Goal: Task Accomplishment & Management: Manage account settings

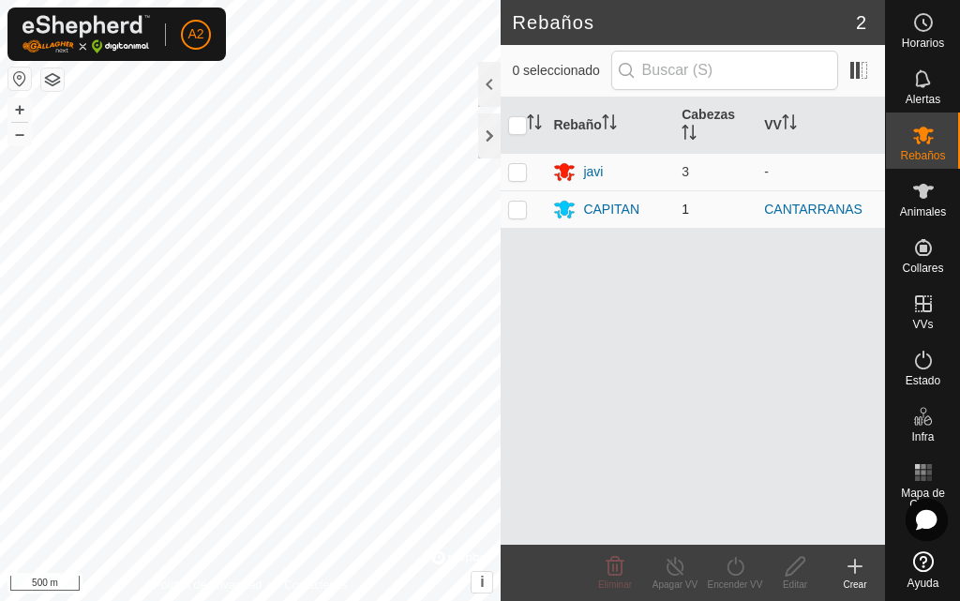
click at [520, 211] on p-checkbox at bounding box center [517, 208] width 19 height 15
checkbox input "true"
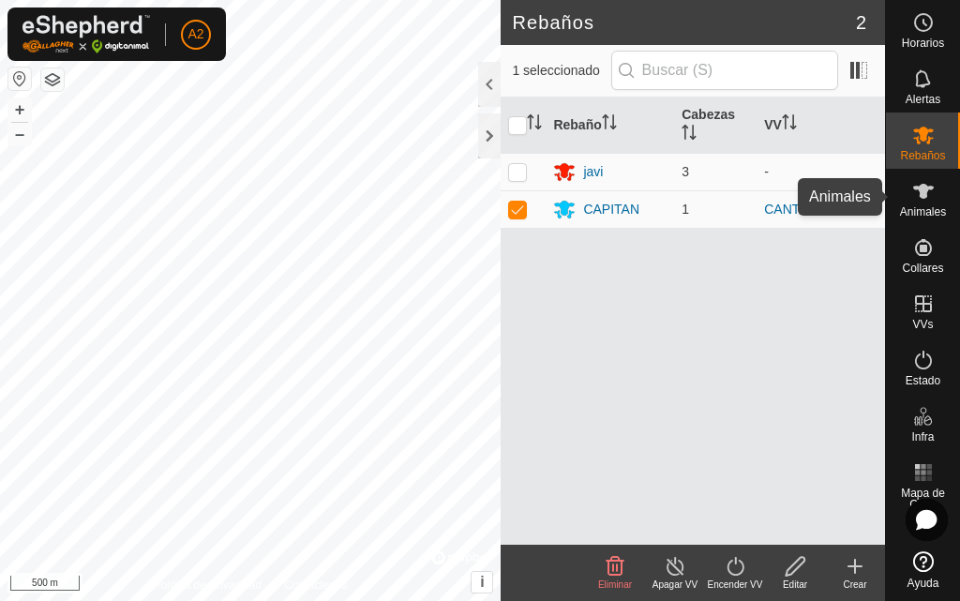
click at [910, 195] on es-animals-svg-icon at bounding box center [923, 191] width 34 height 30
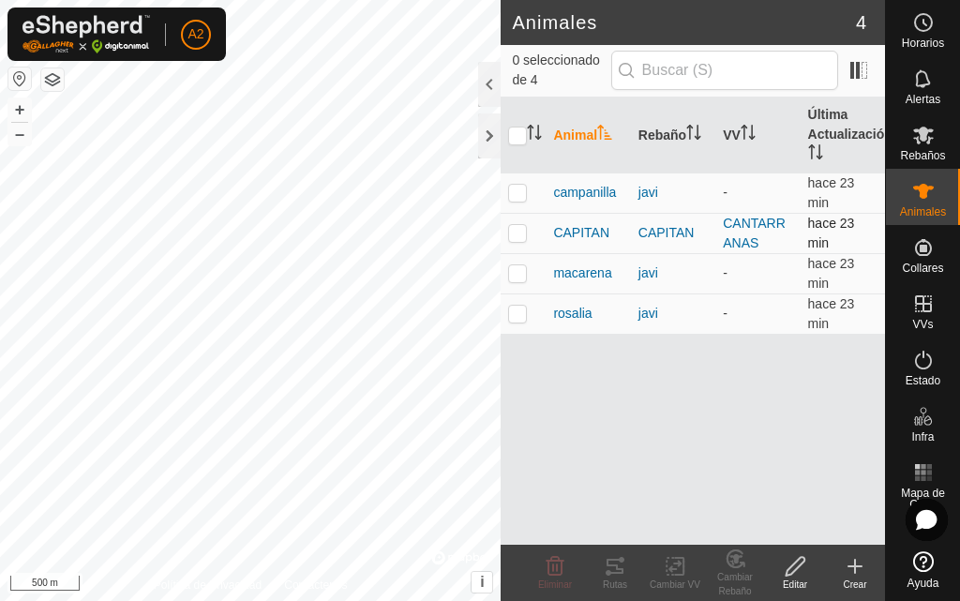
click at [517, 230] on p-checkbox at bounding box center [517, 232] width 19 height 15
checkbox input "true"
click at [615, 565] on icon at bounding box center [614, 565] width 17 height 15
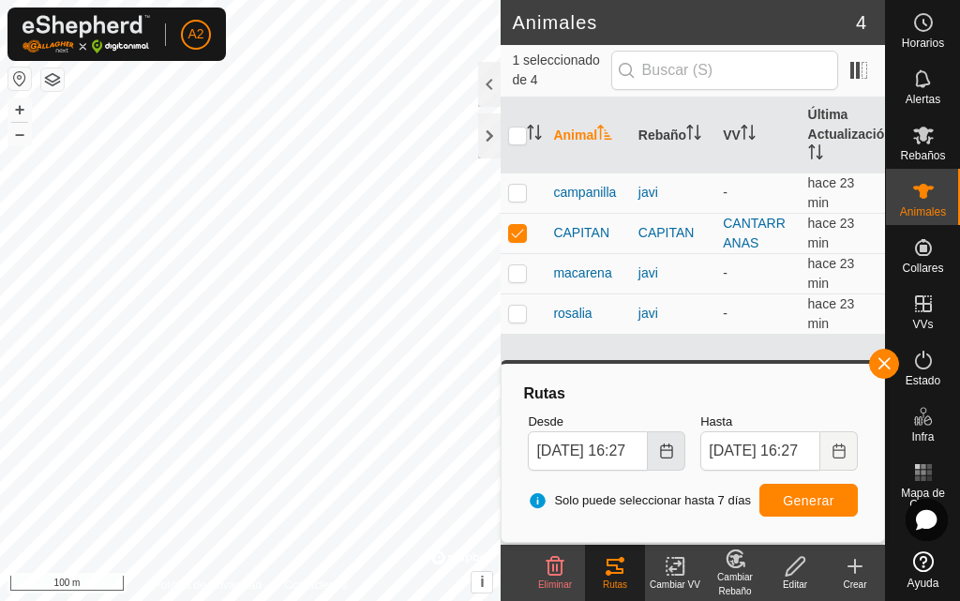
click at [662, 455] on icon "Choose Date" at bounding box center [666, 450] width 15 height 15
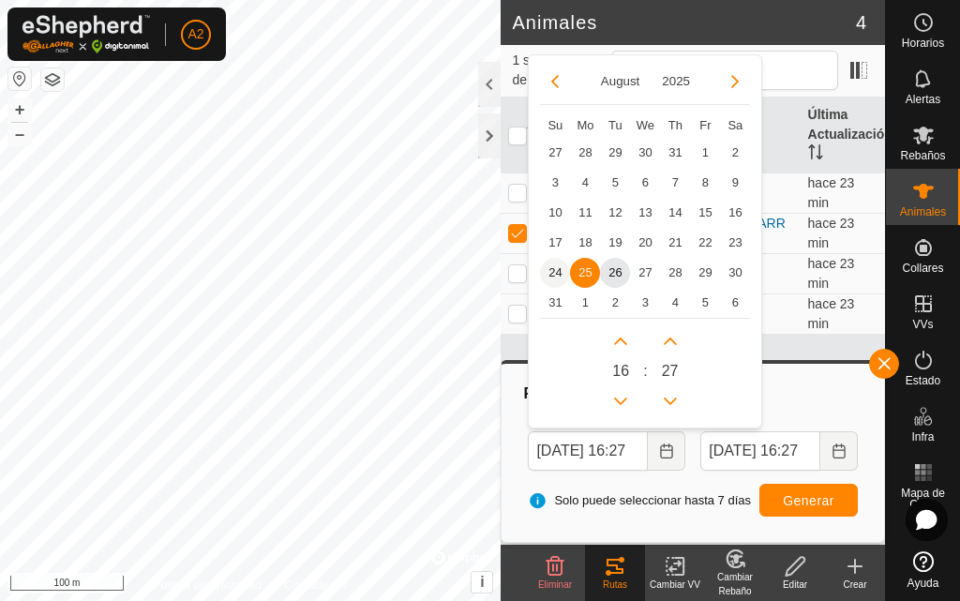
click at [552, 270] on span "24" at bounding box center [555, 273] width 30 height 30
type input "[DATE] 16:27"
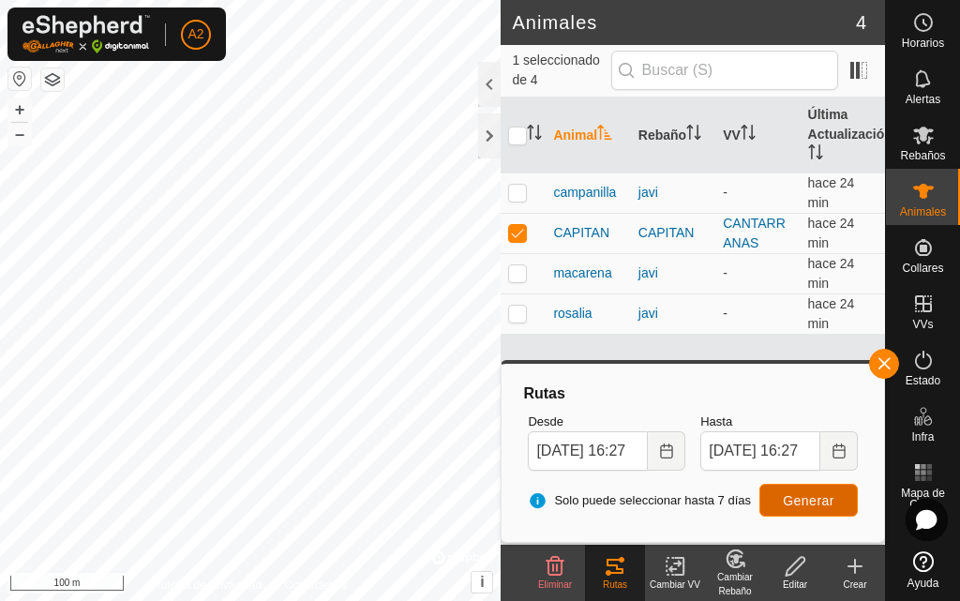
click at [783, 500] on span "Generar" at bounding box center [808, 500] width 52 height 15
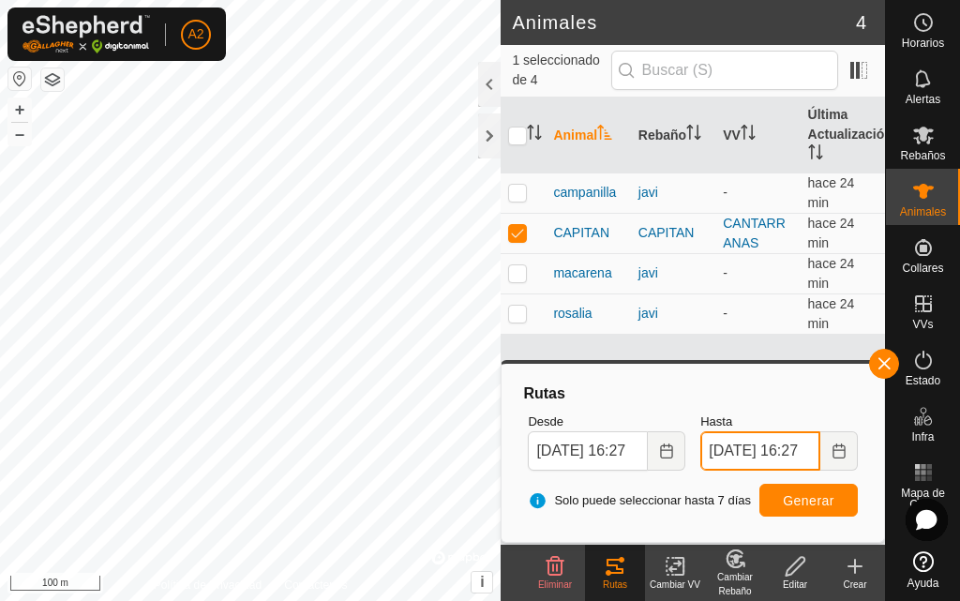
click at [739, 452] on input "[DATE] 16:27" at bounding box center [760, 450] width 120 height 39
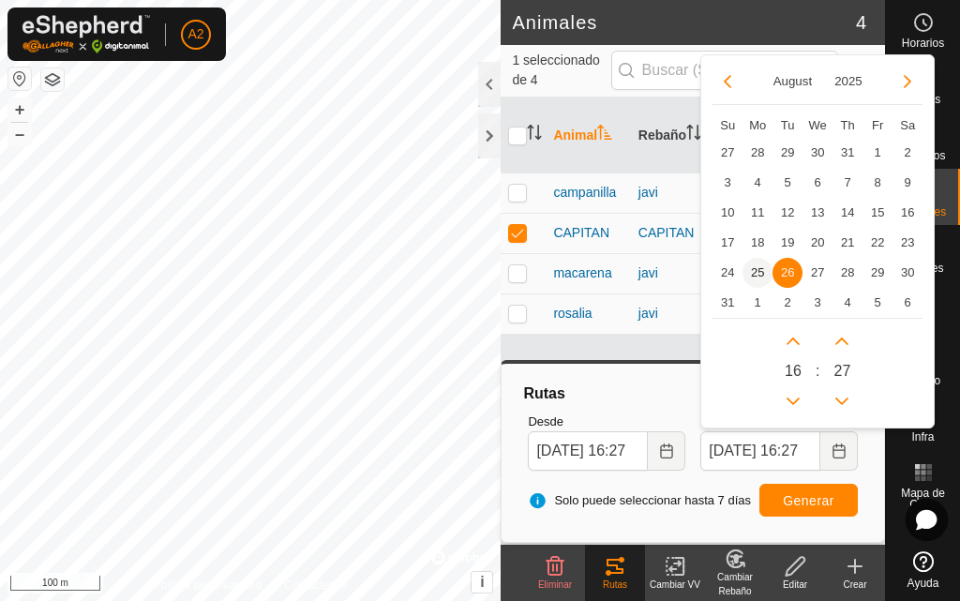
click at [753, 270] on span "25" at bounding box center [757, 273] width 30 height 30
type input "[DATE] 16:27"
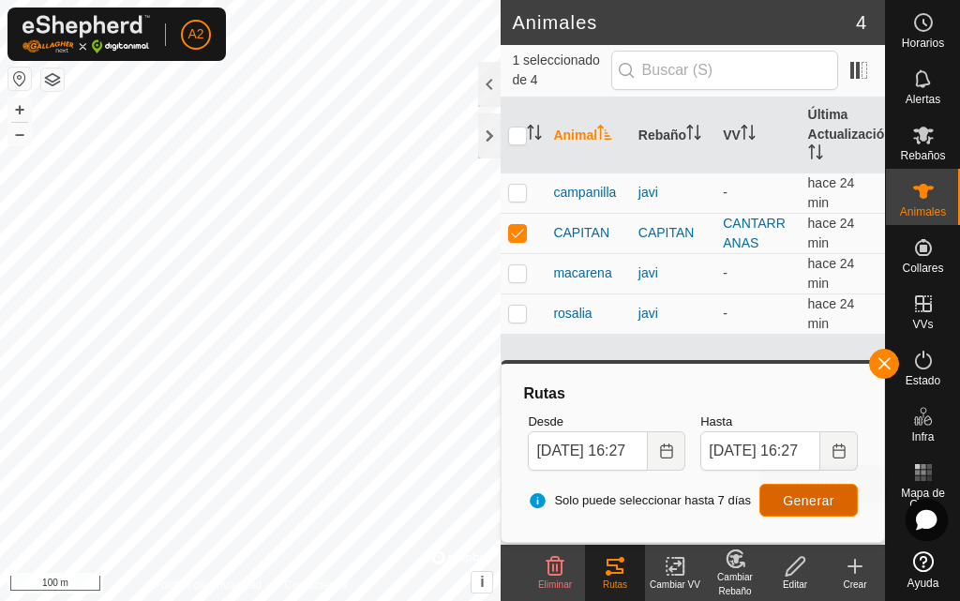
click at [817, 488] on button "Generar" at bounding box center [808, 500] width 98 height 33
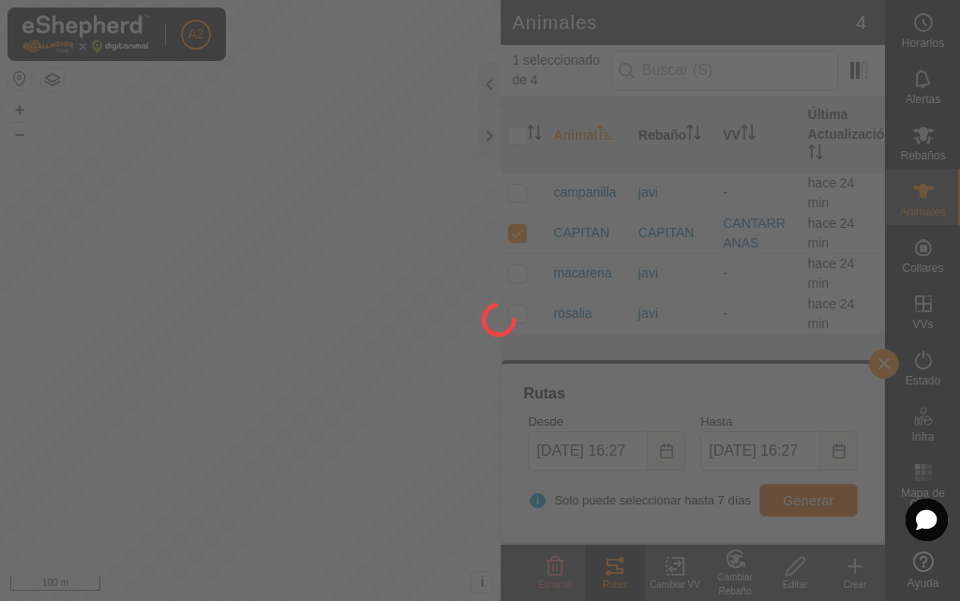
scroll to position [0, 0]
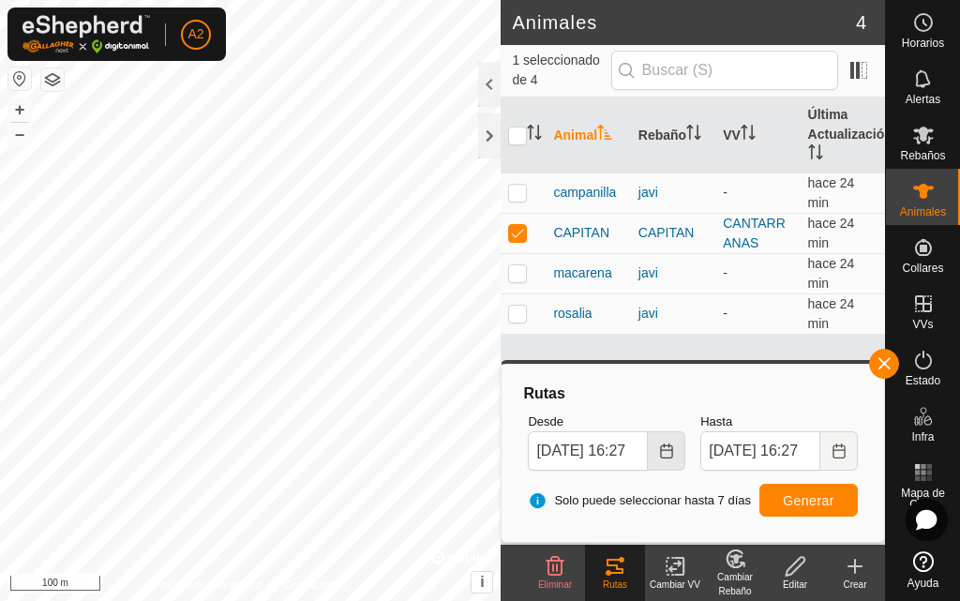
click at [671, 447] on icon "Choose Date" at bounding box center [666, 450] width 15 height 15
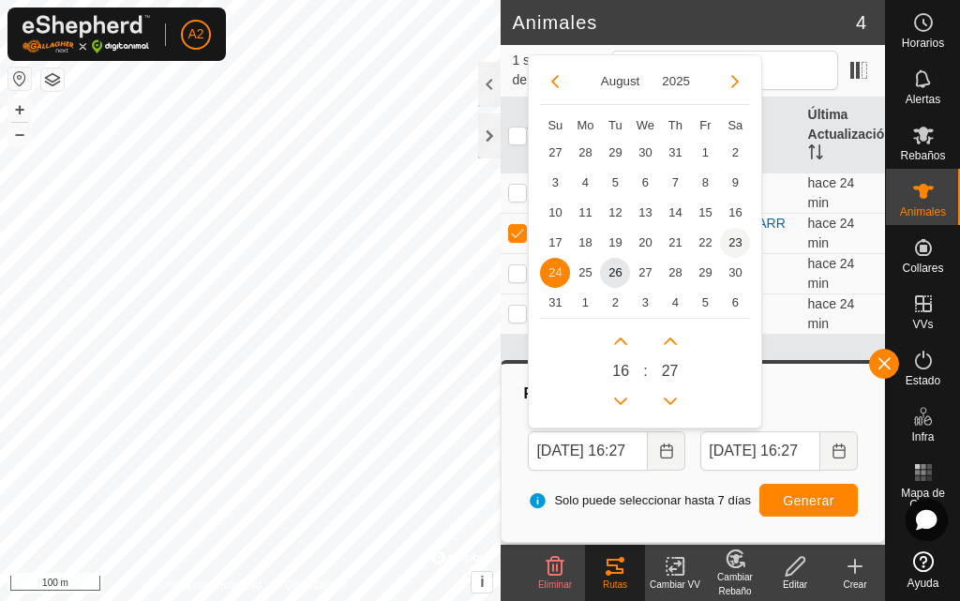
click at [736, 237] on span "23" at bounding box center [735, 243] width 30 height 30
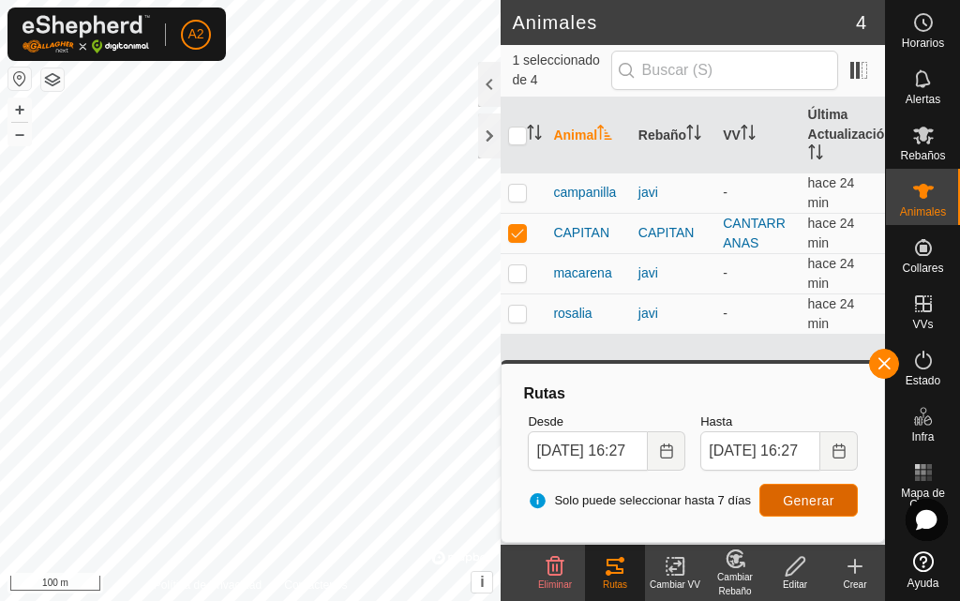
click at [842, 502] on button "Generar" at bounding box center [808, 500] width 98 height 33
click at [660, 444] on icon "Choose Date" at bounding box center [666, 450] width 15 height 15
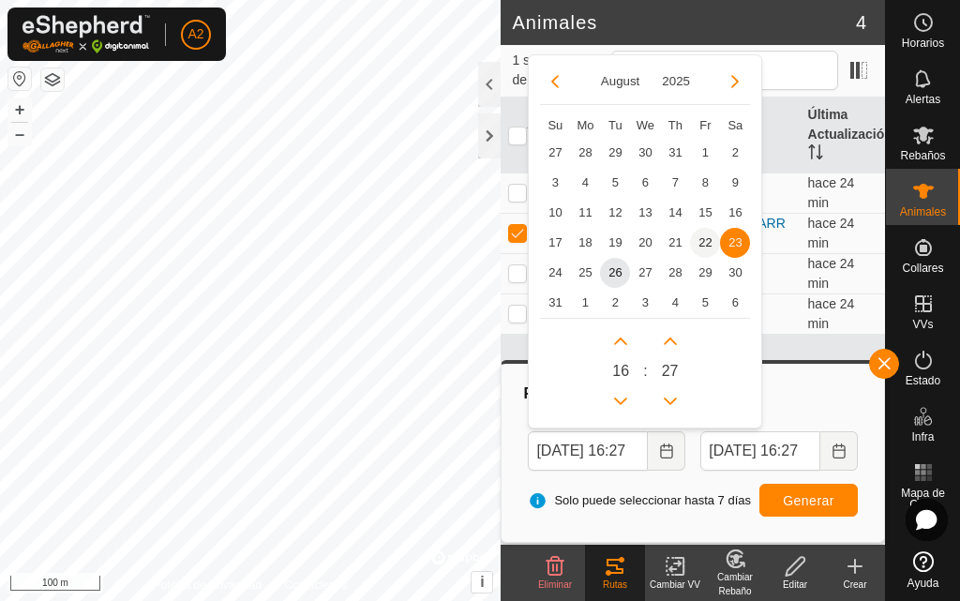
click at [703, 243] on span "22" at bounding box center [705, 243] width 30 height 30
type input "[DATE] 16:27"
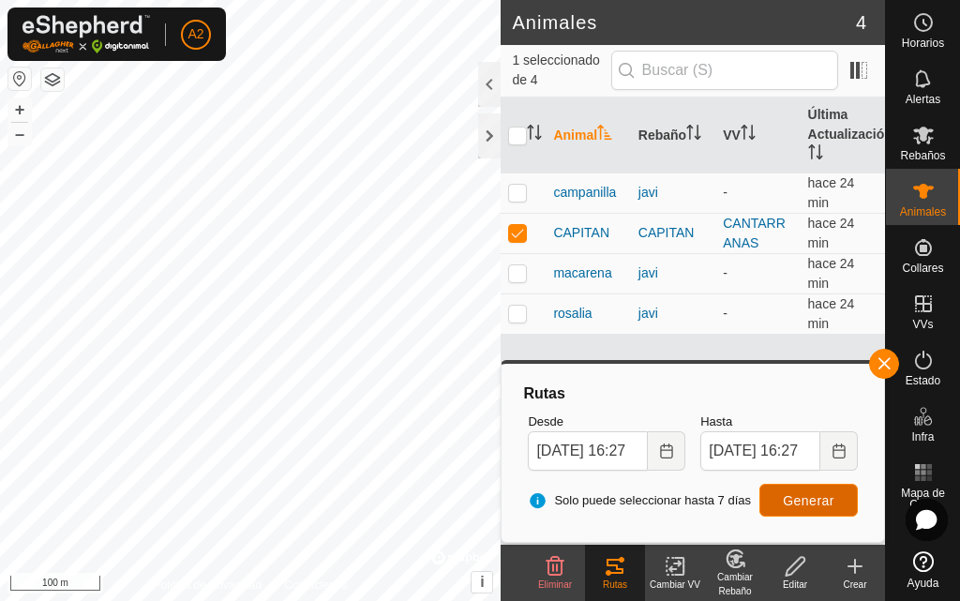
click at [820, 498] on span "Generar" at bounding box center [808, 500] width 52 height 15
click at [884, 365] on button "button" at bounding box center [884, 364] width 30 height 30
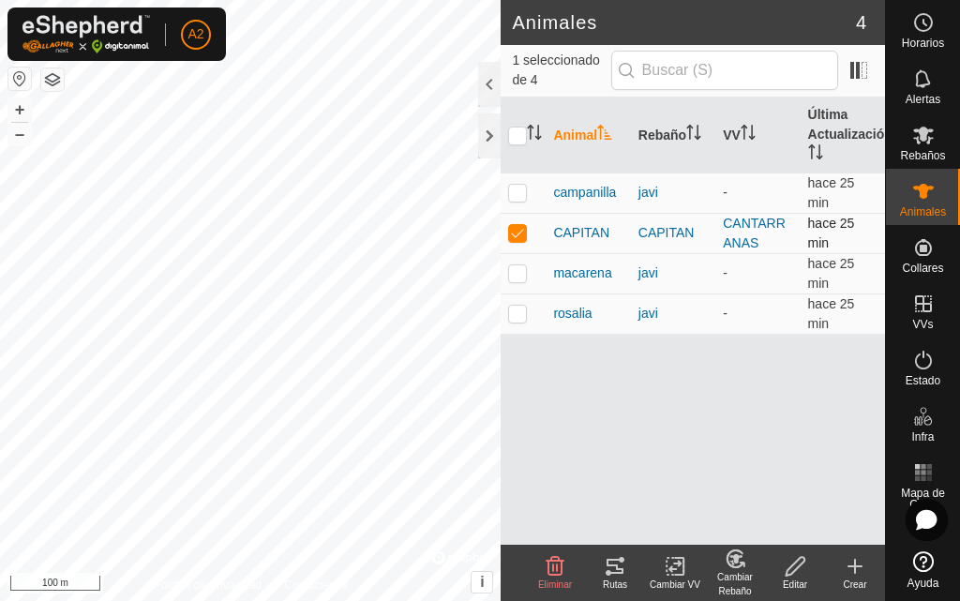
click at [518, 234] on p-checkbox at bounding box center [517, 232] width 19 height 15
checkbox input "false"
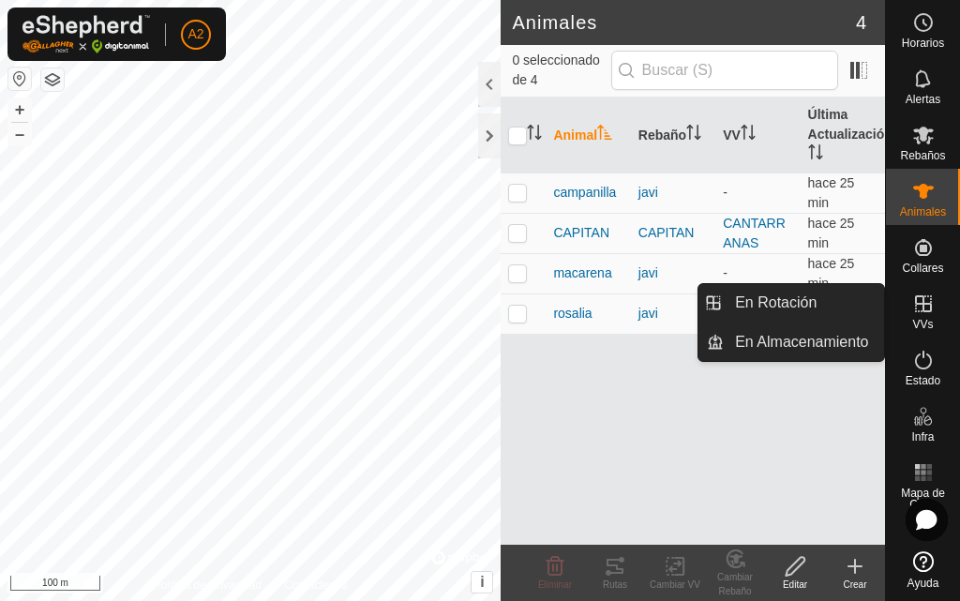
click at [921, 305] on icon at bounding box center [923, 303] width 22 height 22
click at [826, 299] on link "En Rotación" at bounding box center [803, 302] width 160 height 37
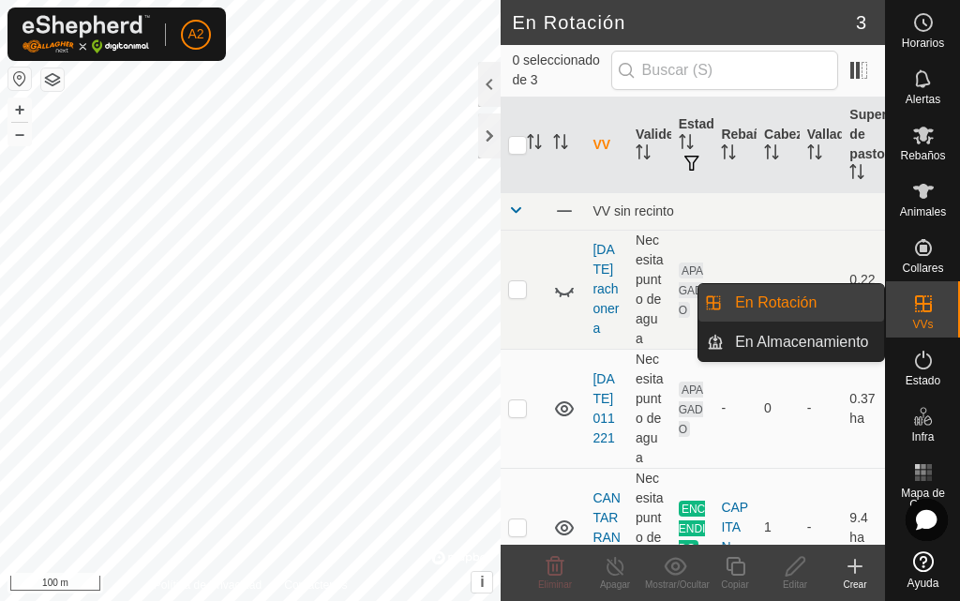
click at [816, 304] on link "En Rotación" at bounding box center [803, 302] width 160 height 37
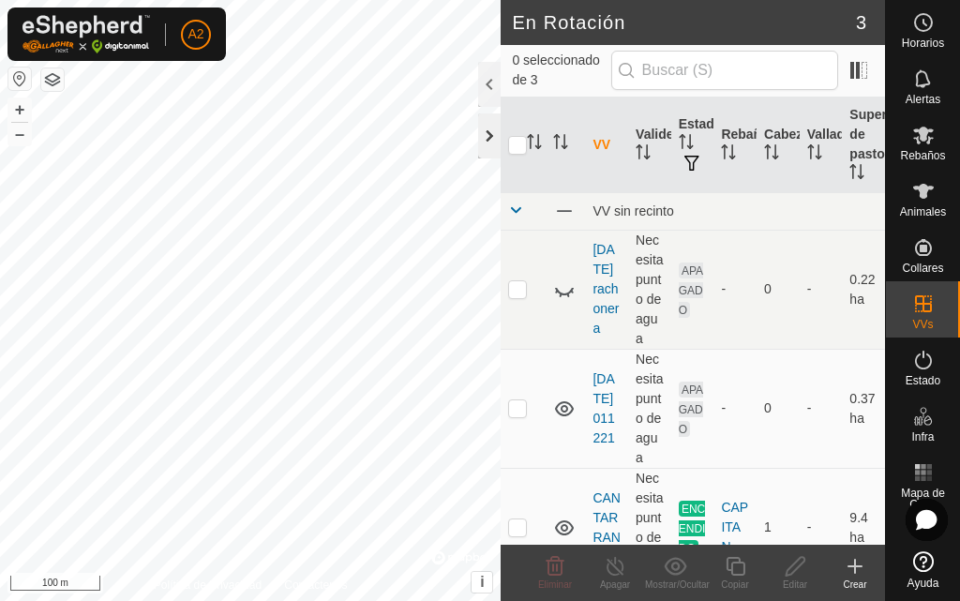
click at [482, 130] on div at bounding box center [489, 135] width 22 height 45
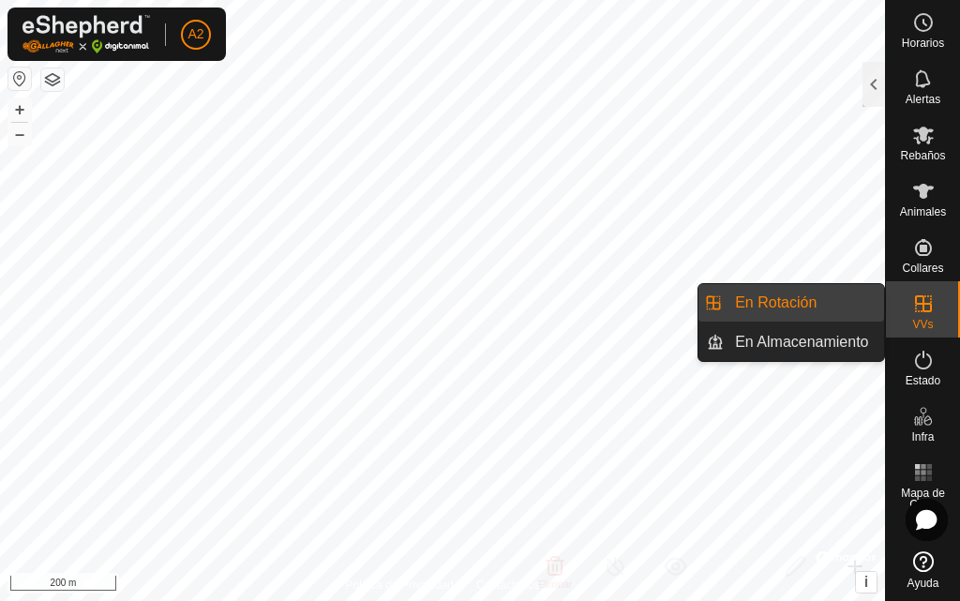
click at [857, 309] on link "En Rotación" at bounding box center [803, 302] width 160 height 37
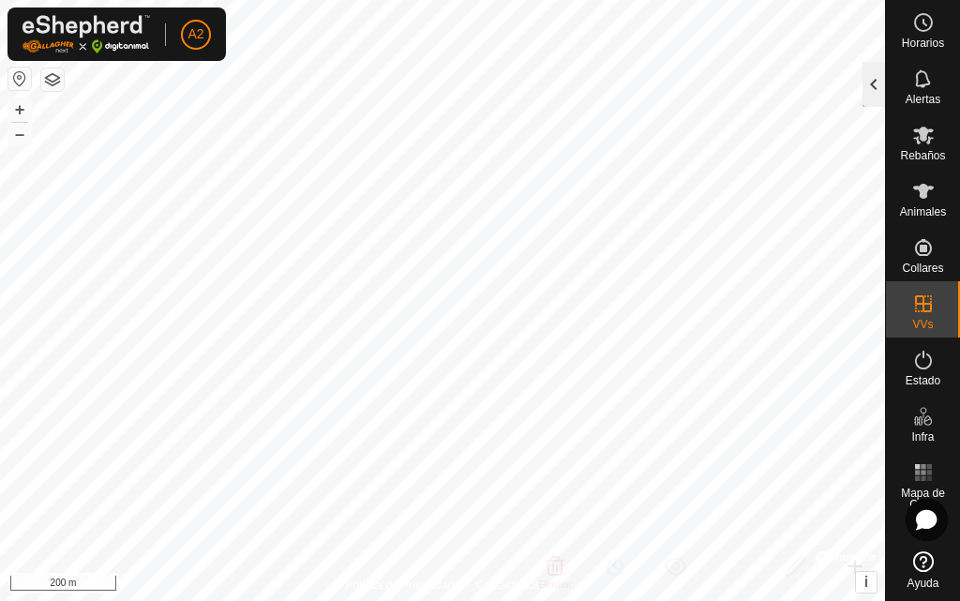
click at [877, 80] on div at bounding box center [873, 84] width 22 height 45
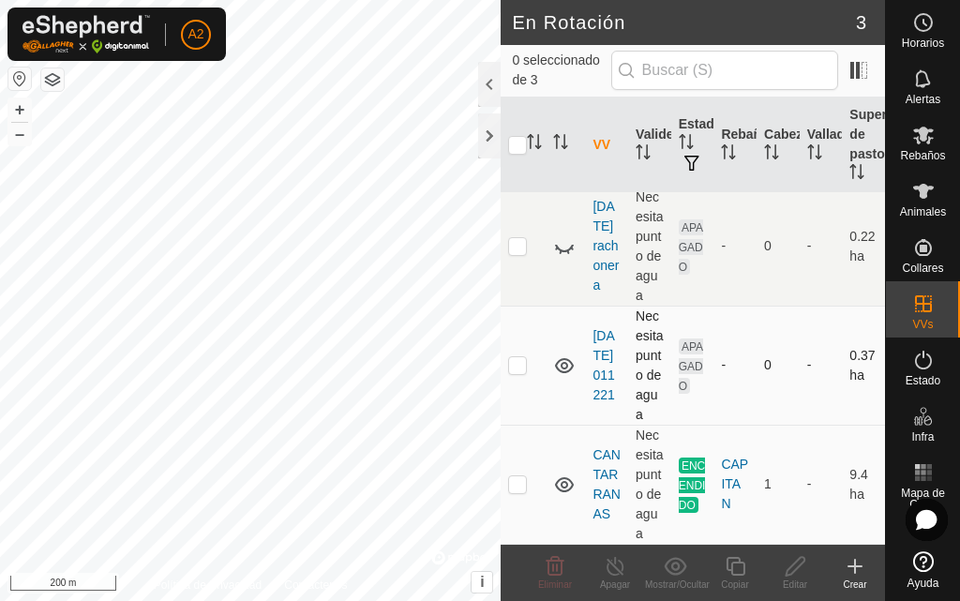
scroll to position [94, 0]
click at [858, 570] on icon at bounding box center [854, 566] width 22 height 22
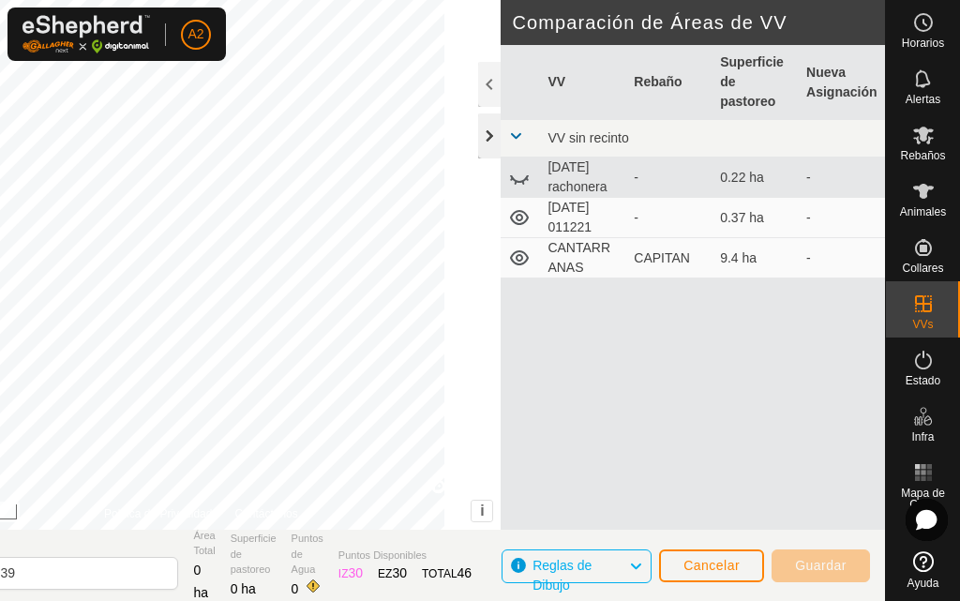
click at [492, 136] on div at bounding box center [489, 135] width 22 height 45
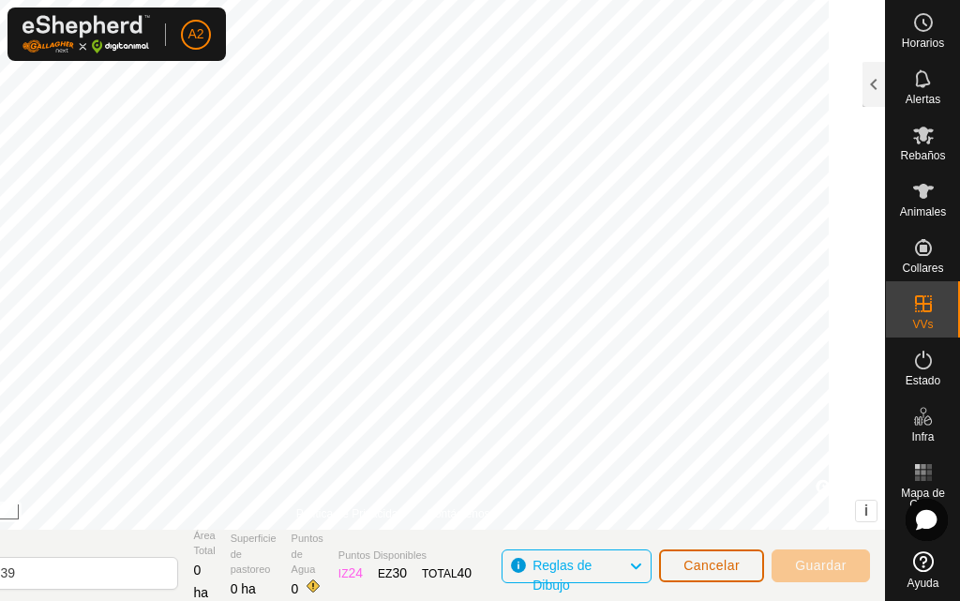
click at [693, 574] on button "Cancelar" at bounding box center [711, 565] width 105 height 33
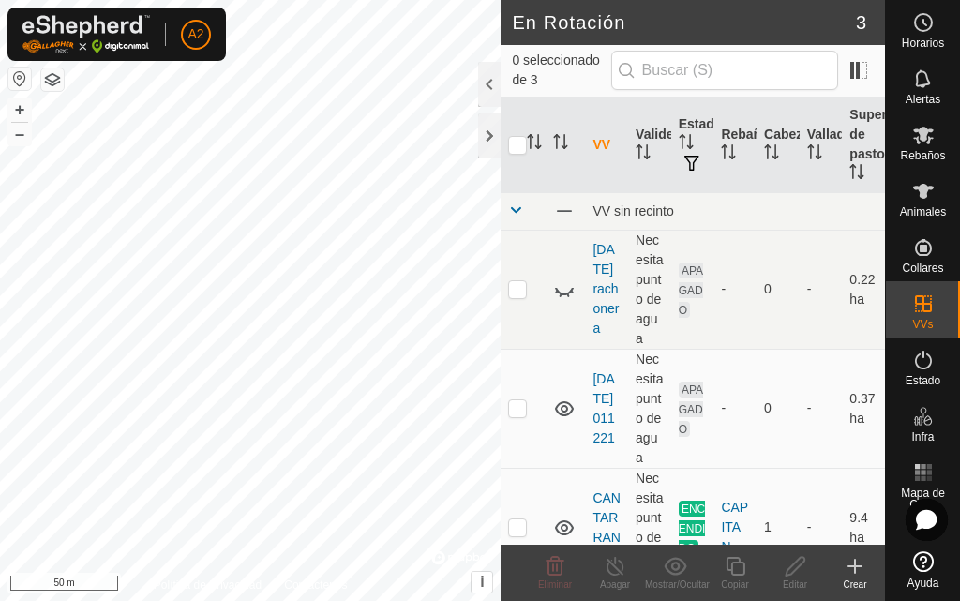
click at [858, 578] on div "Crear" at bounding box center [855, 584] width 60 height 14
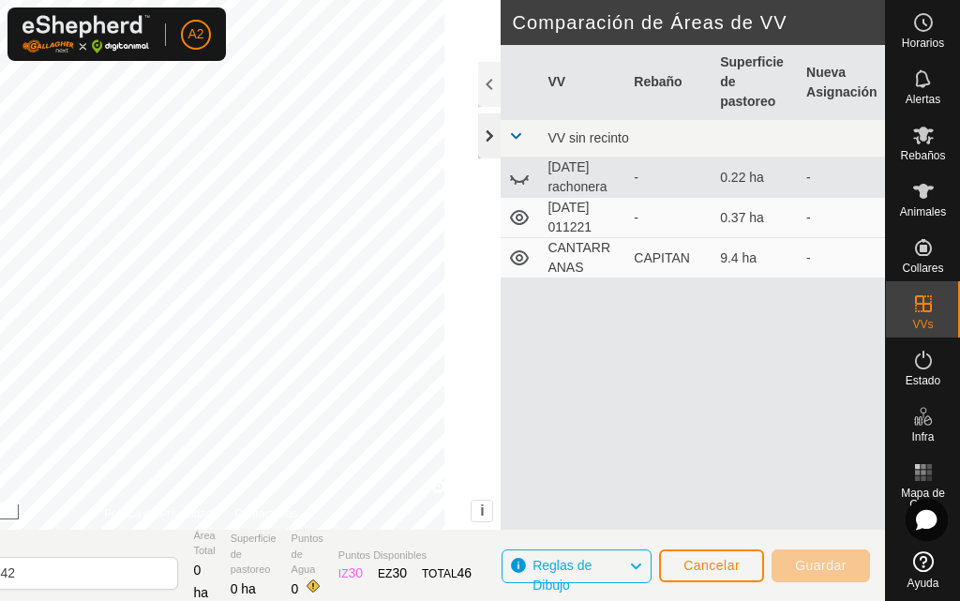
click at [487, 143] on div at bounding box center [489, 135] width 22 height 45
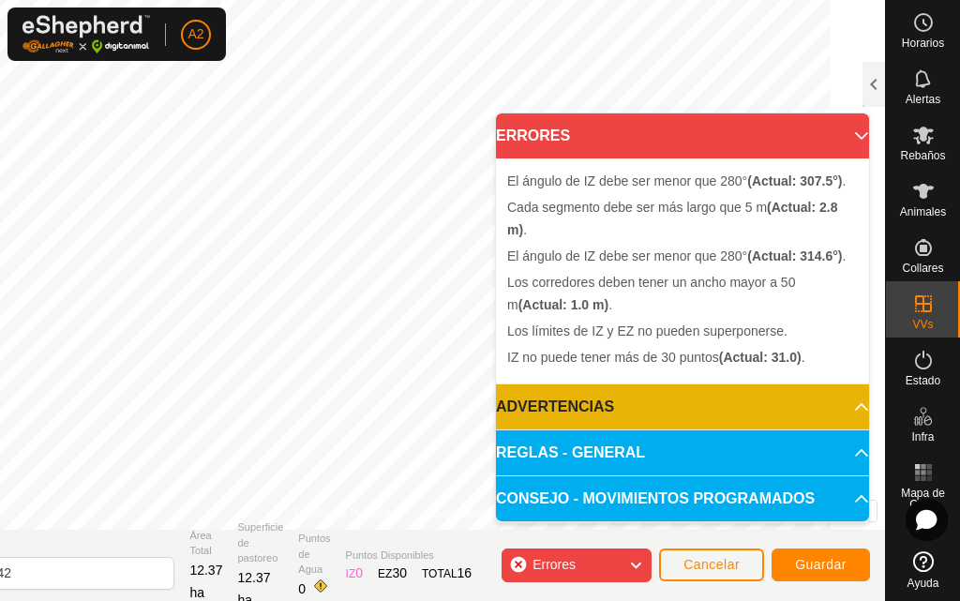
click at [854, 132] on icon at bounding box center [861, 135] width 15 height 15
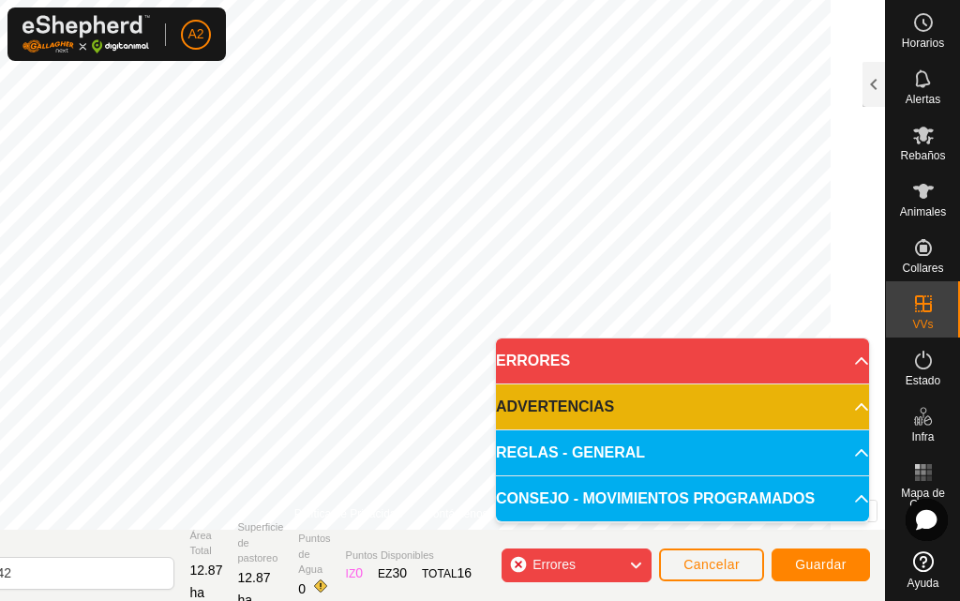
click at [487, 316] on div "El ángulo de IZ debe ser menor que 280° (Actual: 316.0°) . + – ⇧ i © Mapbox , ©…" at bounding box center [391, 264] width 988 height 529
click at [852, 358] on p-accordion-header "ERRORES" at bounding box center [682, 360] width 373 height 45
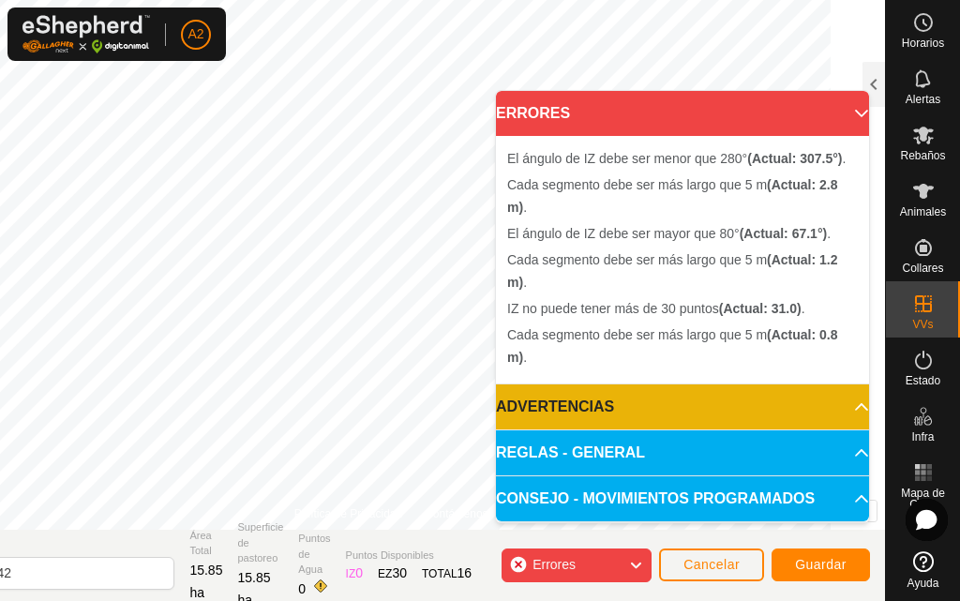
click at [851, 112] on p-accordion-header "ERRORES" at bounding box center [682, 113] width 373 height 45
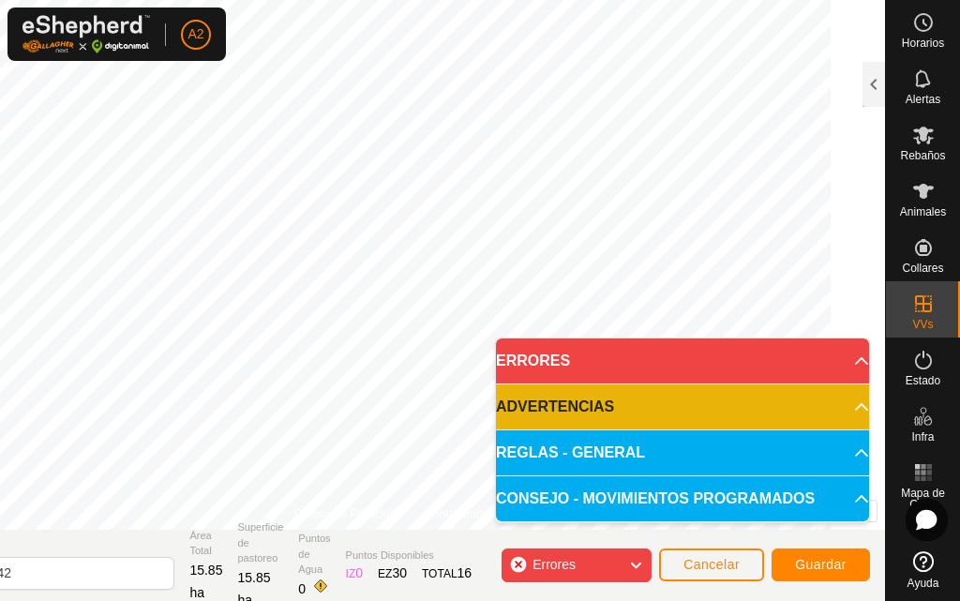
click at [435, 403] on div "Cada segmento debe ser más largo que 5 m (Actual: 0.8 m) . Cada segmento debe s…" at bounding box center [391, 264] width 988 height 529
click at [355, 290] on div "El ángulo de IZ debe ser mayor que 80° (Actual: 43.0°) ." at bounding box center [440, 298] width 277 height 17
click at [636, 566] on icon at bounding box center [635, 565] width 15 height 24
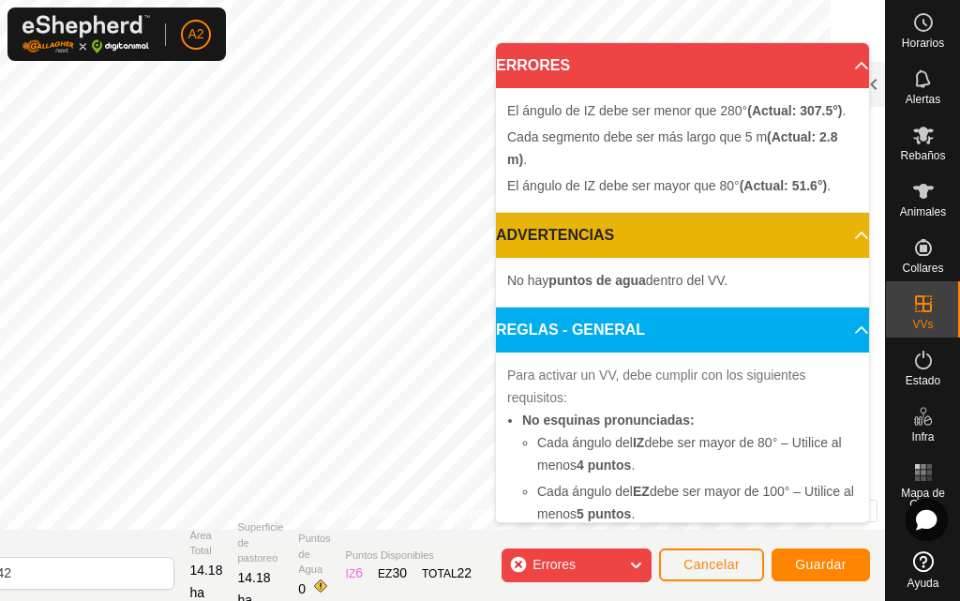
click at [832, 59] on p-accordion-header "ERRORES" at bounding box center [682, 65] width 373 height 45
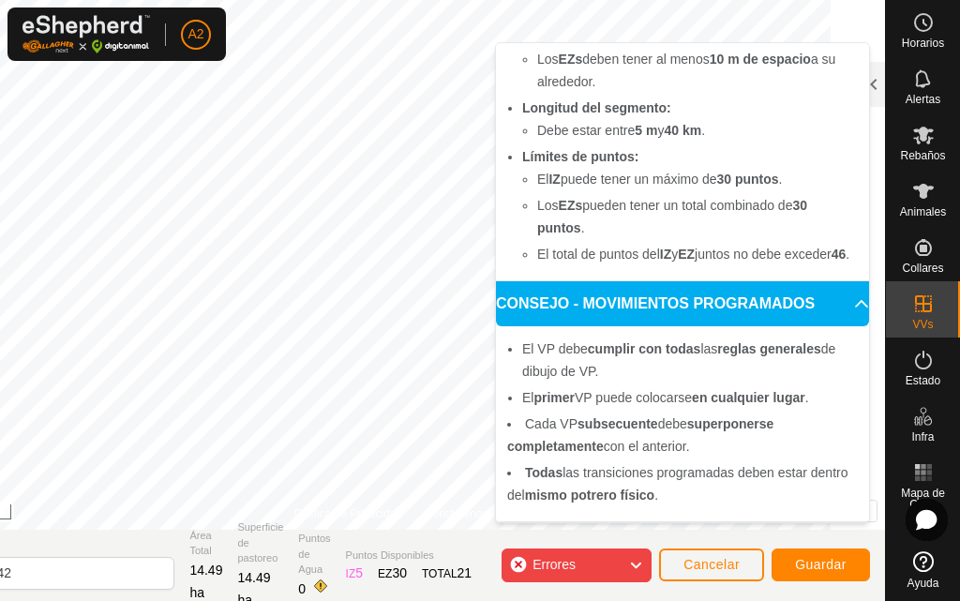
scroll to position [574, 0]
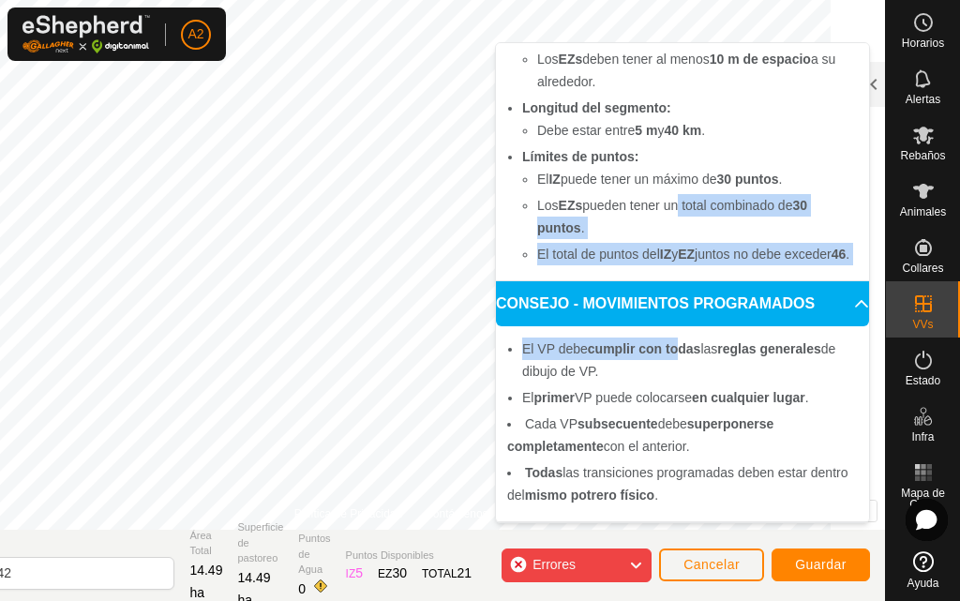
drag, startPoint x: 681, startPoint y: 189, endPoint x: 682, endPoint y: 356, distance: 166.8
click at [683, 356] on p-accordion "ERRORES El ángulo de IZ debe ser menor que 280° (Actual: 307.5°) . Cada segment…" at bounding box center [682, 18] width 373 height 1008
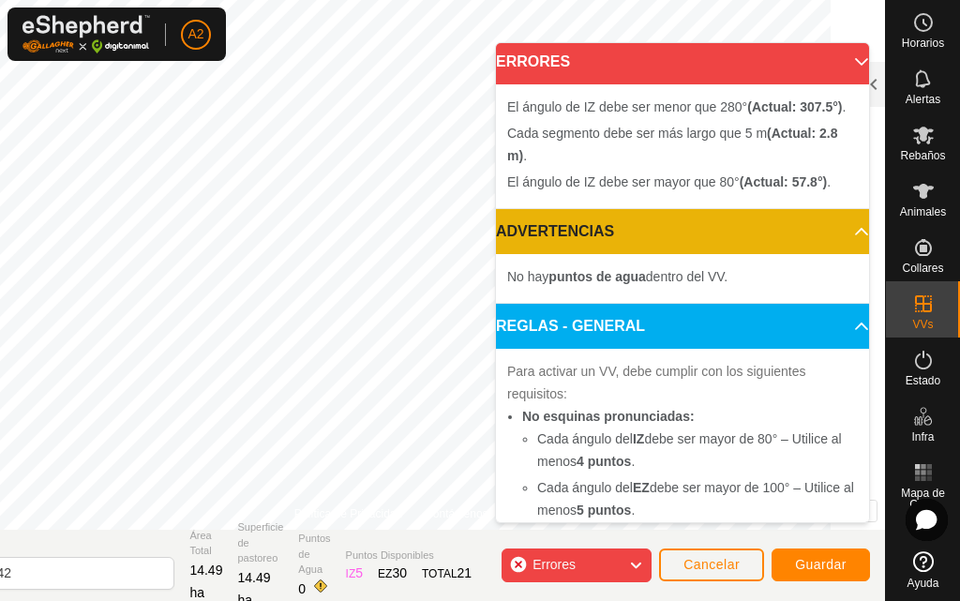
scroll to position [0, 0]
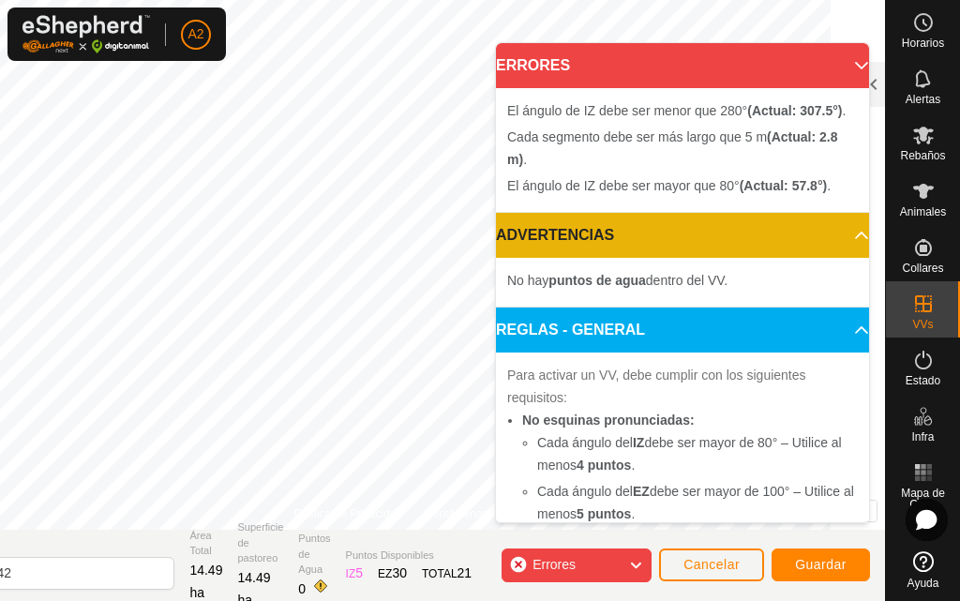
click at [841, 63] on p-accordion-header "ERRORES" at bounding box center [682, 65] width 373 height 45
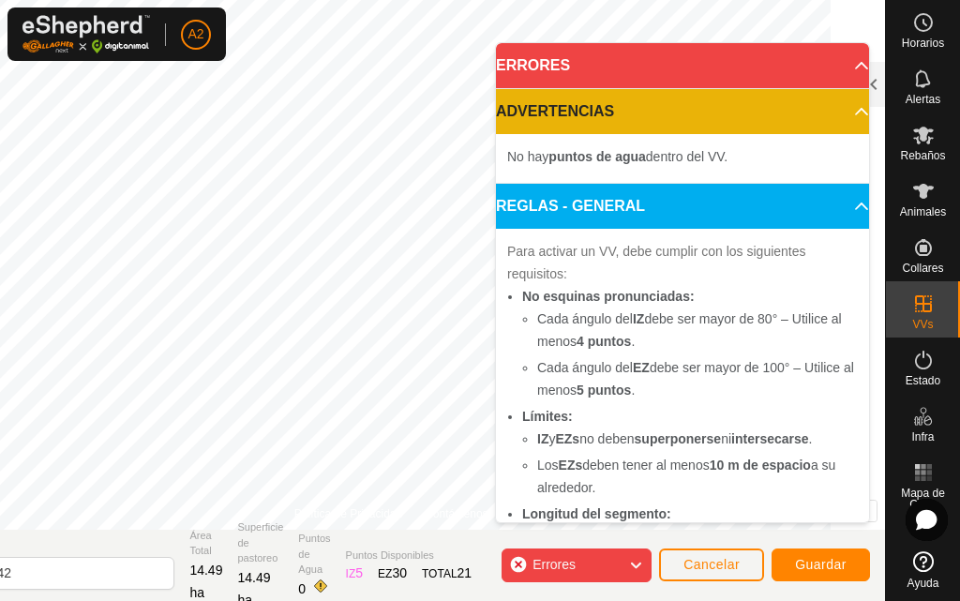
click at [836, 60] on p-accordion-header "ERRORES" at bounding box center [682, 65] width 373 height 45
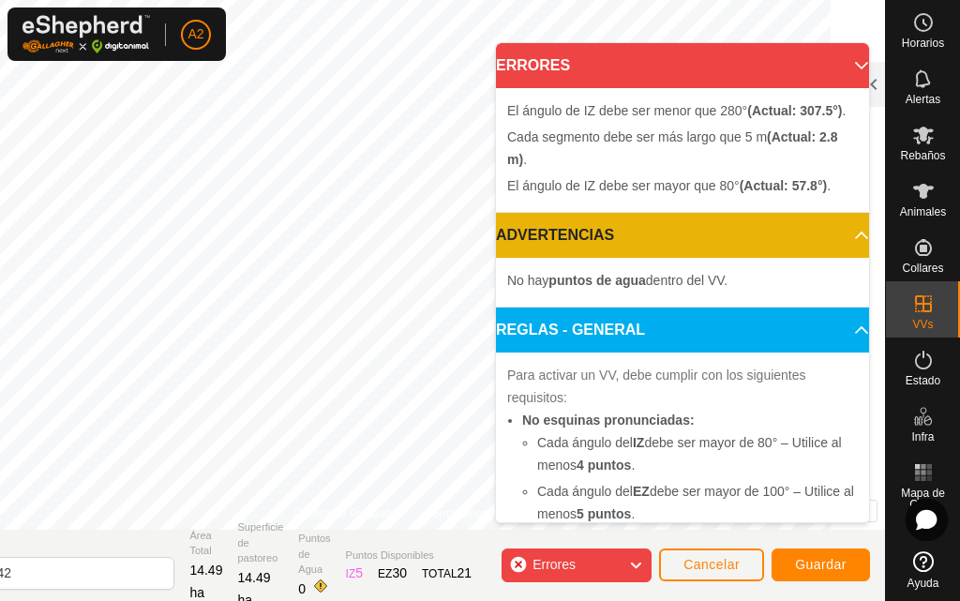
click at [638, 566] on icon at bounding box center [635, 565] width 15 height 24
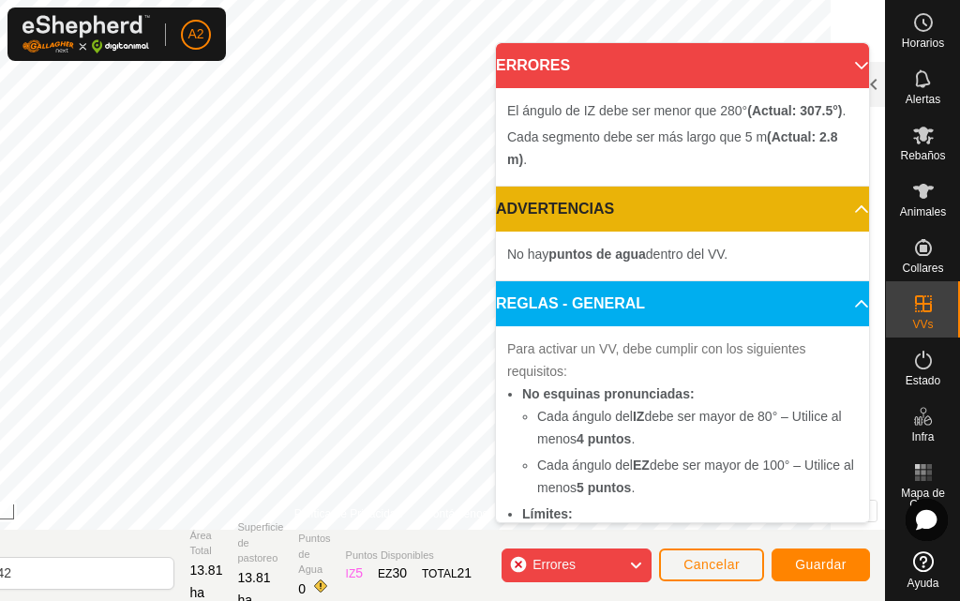
click at [635, 557] on icon at bounding box center [635, 565] width 15 height 24
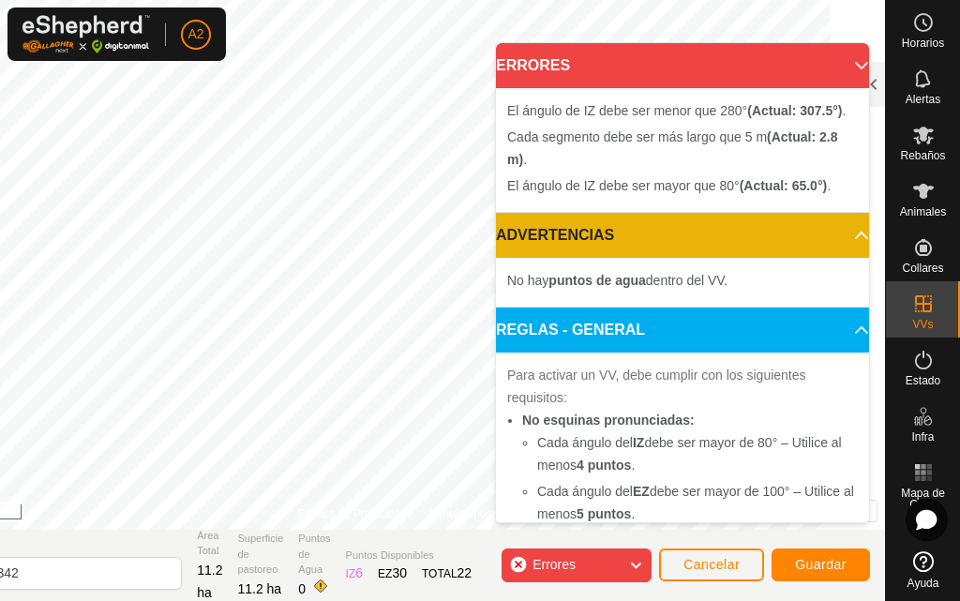
click at [637, 560] on icon at bounding box center [635, 565] width 15 height 24
click at [411, 141] on div "El ángulo de IZ debe ser mayor que 80° (Actual: 71.8°) . + – ⇧ i © Mapbox , © O…" at bounding box center [391, 264] width 988 height 529
drag, startPoint x: 633, startPoint y: 560, endPoint x: 605, endPoint y: 530, distance: 41.1
click at [635, 560] on icon at bounding box center [635, 565] width 15 height 24
click at [632, 562] on icon at bounding box center [635, 565] width 15 height 24
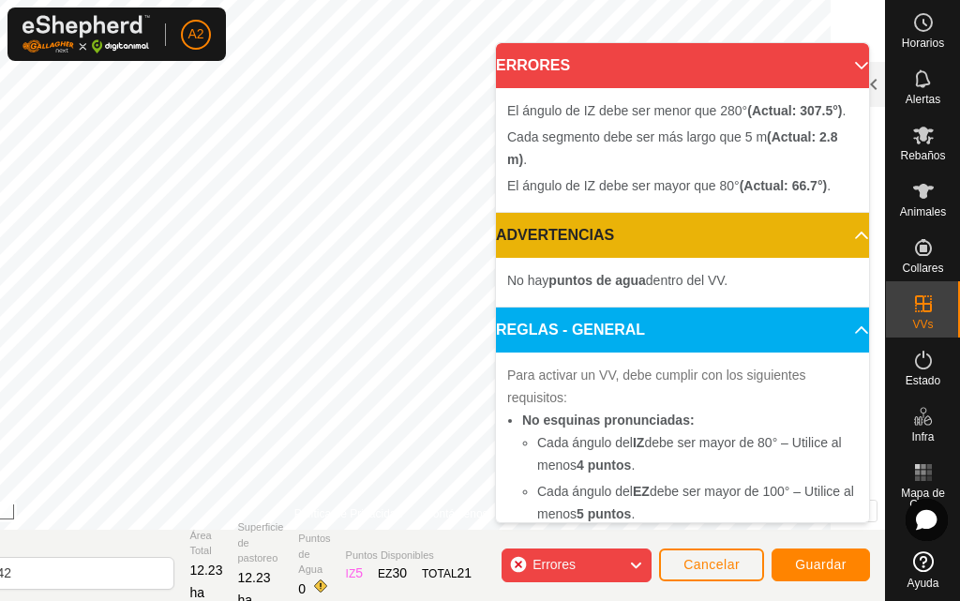
click at [630, 558] on icon at bounding box center [635, 565] width 15 height 24
click at [637, 561] on icon at bounding box center [635, 565] width 15 height 24
click at [638, 558] on icon at bounding box center [635, 565] width 15 height 24
click at [640, 556] on icon at bounding box center [635, 565] width 15 height 24
click at [635, 565] on icon at bounding box center [635, 565] width 15 height 24
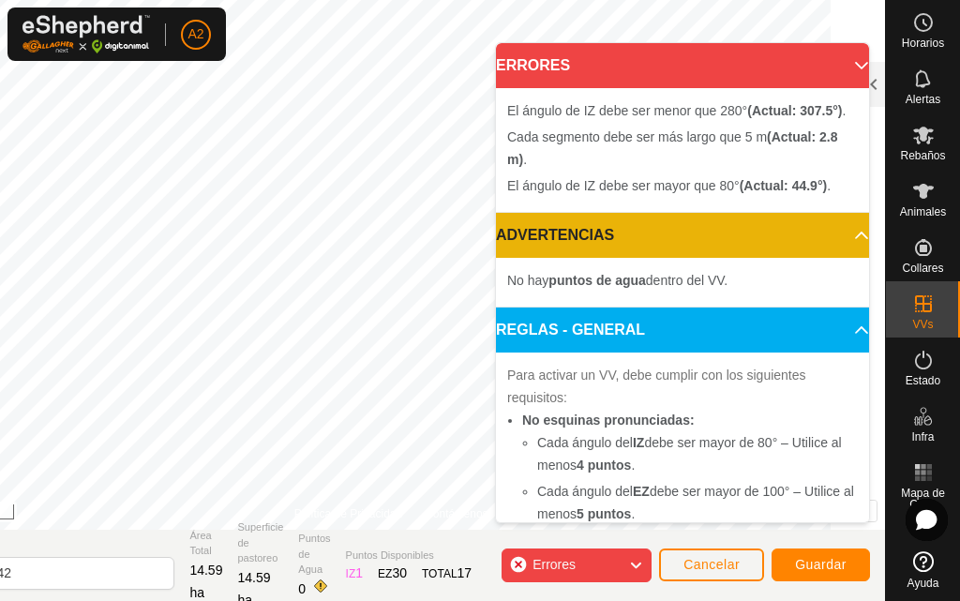
click at [643, 557] on icon at bounding box center [635, 565] width 15 height 24
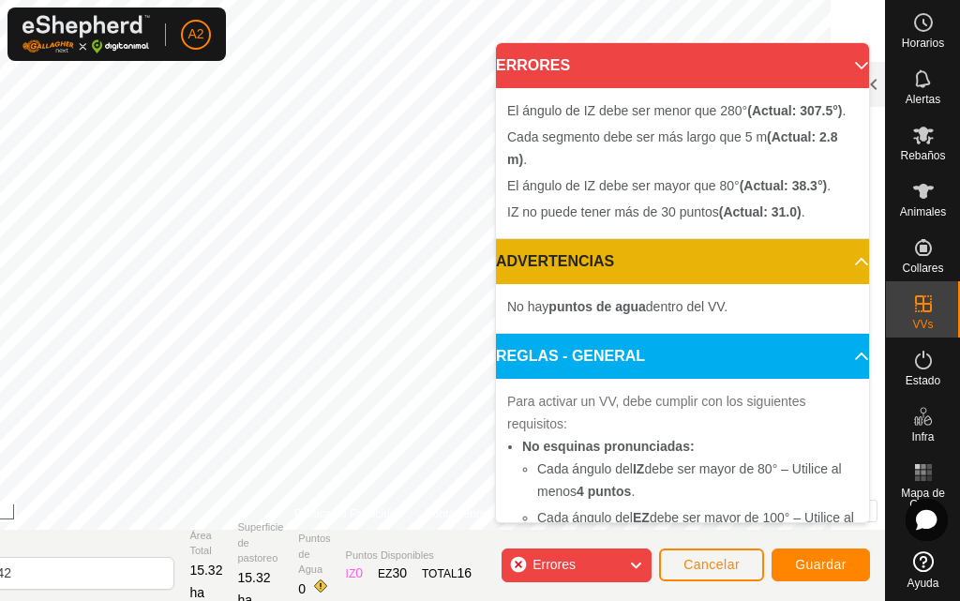
click at [639, 563] on icon at bounding box center [635, 565] width 15 height 24
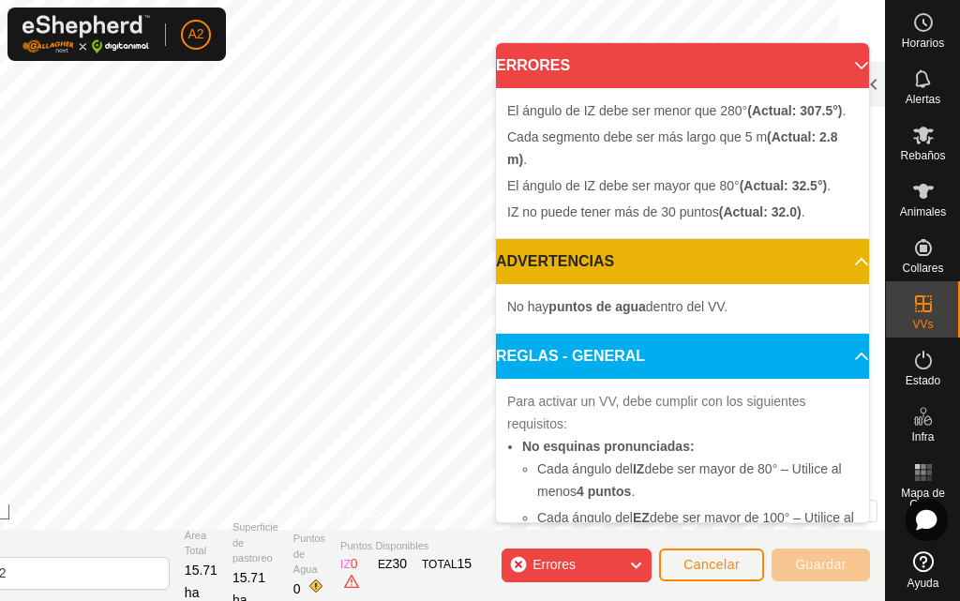
click at [640, 558] on icon at bounding box center [635, 565] width 15 height 24
click at [833, 60] on p-accordion-header "ERRORES" at bounding box center [682, 65] width 373 height 45
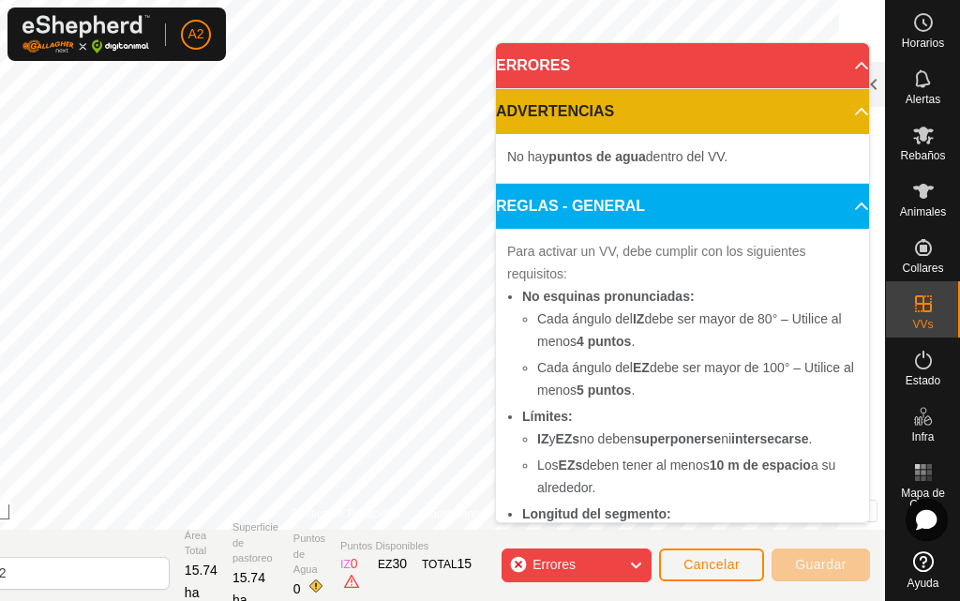
click at [628, 561] on icon at bounding box center [635, 565] width 15 height 24
click at [634, 561] on icon at bounding box center [635, 565] width 15 height 24
click at [634, 562] on icon at bounding box center [635, 565] width 15 height 24
click at [635, 569] on icon at bounding box center [635, 565] width 15 height 24
click at [642, 555] on icon at bounding box center [635, 565] width 15 height 24
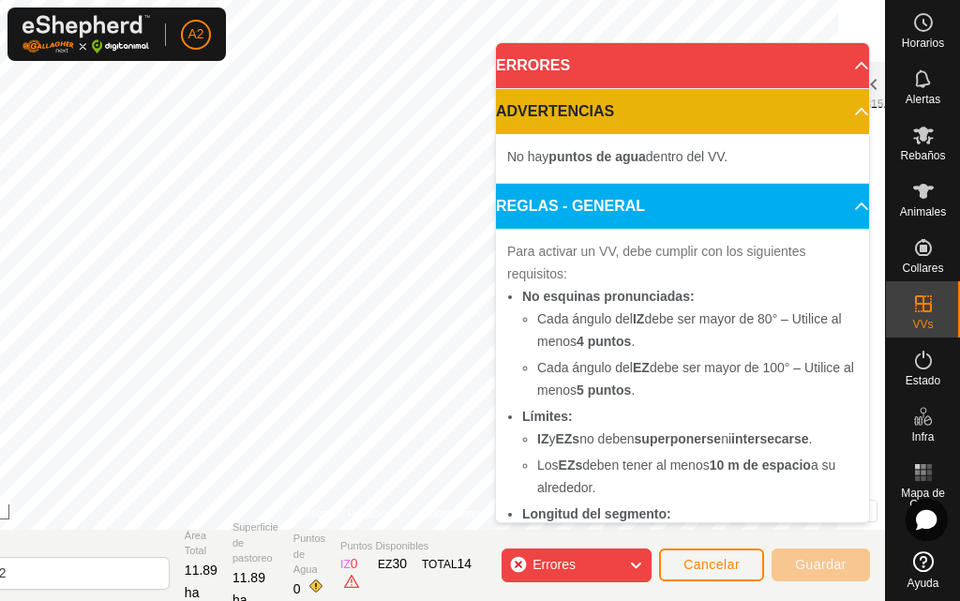
click at [633, 562] on icon at bounding box center [635, 565] width 15 height 24
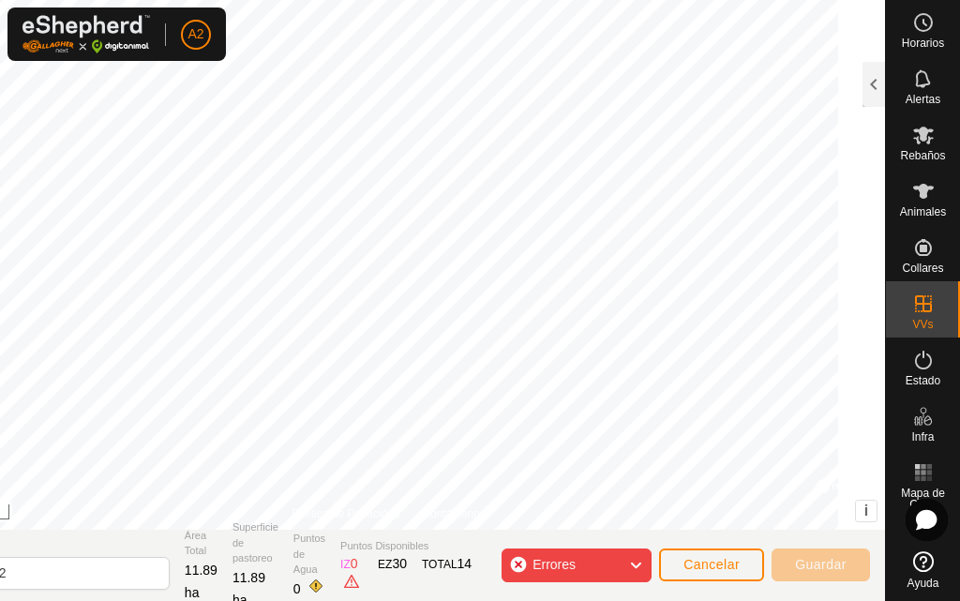
click at [665, 82] on div "El ángulo de IZ debe ser menor que 280° (Actual: 315.1°) . + – ⇧ i © Mapbox , ©…" at bounding box center [388, 264] width 992 height 529
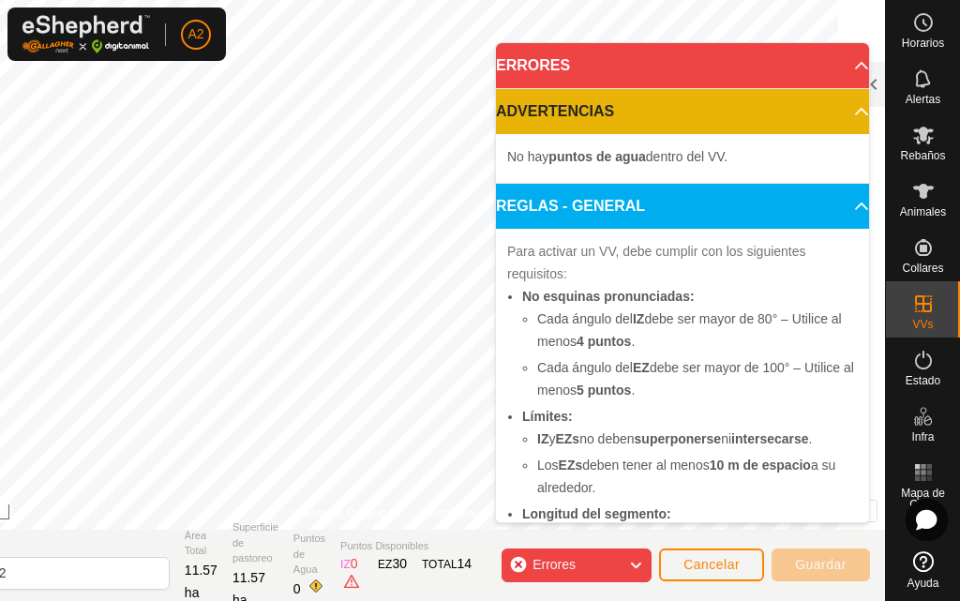
click at [637, 567] on icon at bounding box center [635, 565] width 15 height 24
click at [643, 560] on icon at bounding box center [635, 565] width 15 height 24
click at [638, 561] on icon at bounding box center [635, 565] width 15 height 24
click at [637, 558] on icon at bounding box center [635, 565] width 15 height 24
click at [628, 558] on icon at bounding box center [635, 565] width 15 height 24
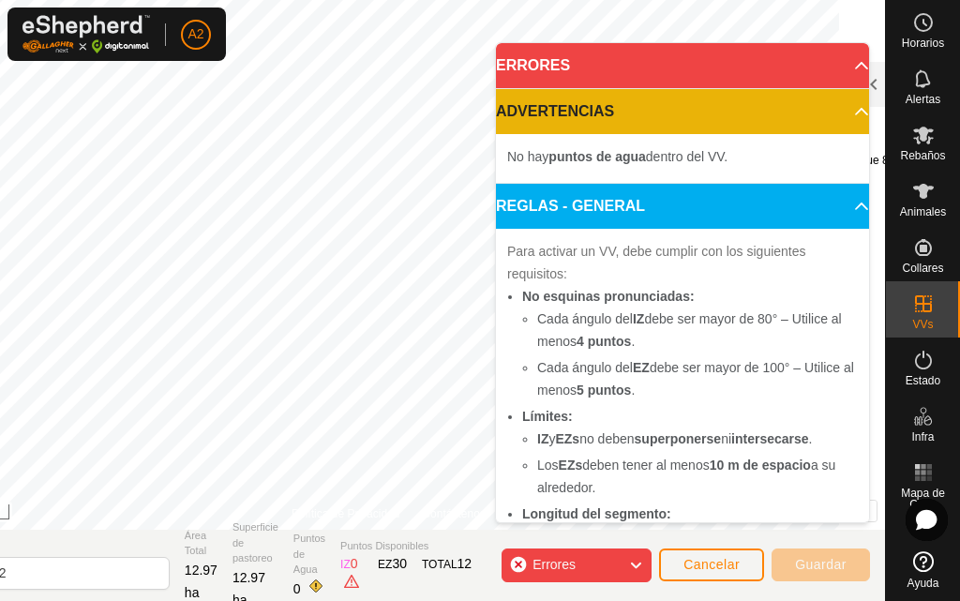
click at [634, 560] on icon at bounding box center [635, 565] width 15 height 24
click at [634, 561] on icon at bounding box center [635, 565] width 15 height 24
click at [633, 559] on icon at bounding box center [635, 565] width 15 height 24
click at [637, 557] on icon at bounding box center [635, 565] width 15 height 24
click at [627, 558] on div "Errores" at bounding box center [576, 565] width 150 height 34
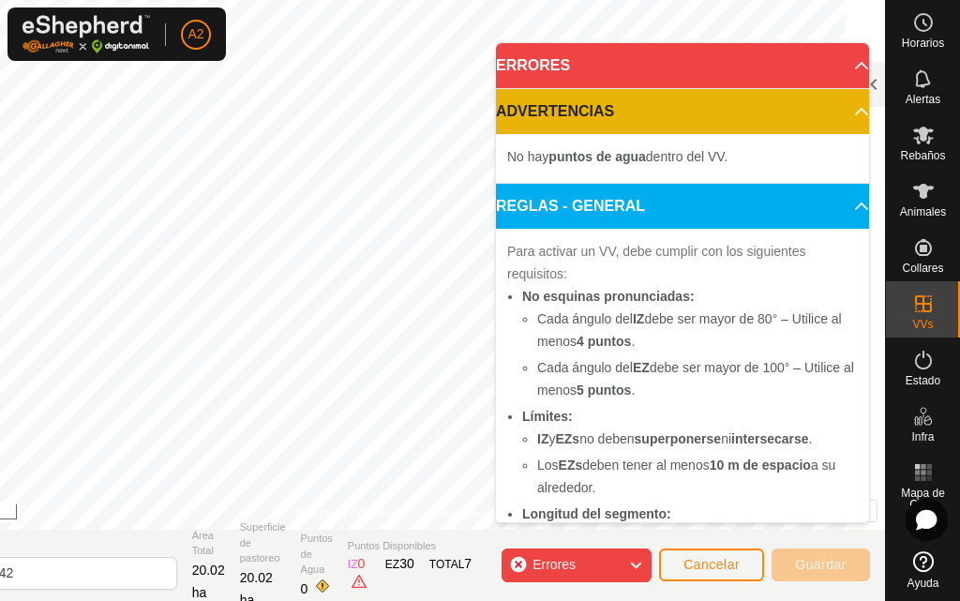
click at [636, 560] on icon at bounding box center [635, 565] width 15 height 24
click at [629, 558] on icon at bounding box center [635, 565] width 15 height 24
click at [637, 565] on icon at bounding box center [635, 565] width 15 height 24
click at [636, 556] on icon at bounding box center [635, 565] width 15 height 24
click at [634, 563] on icon at bounding box center [635, 565] width 15 height 24
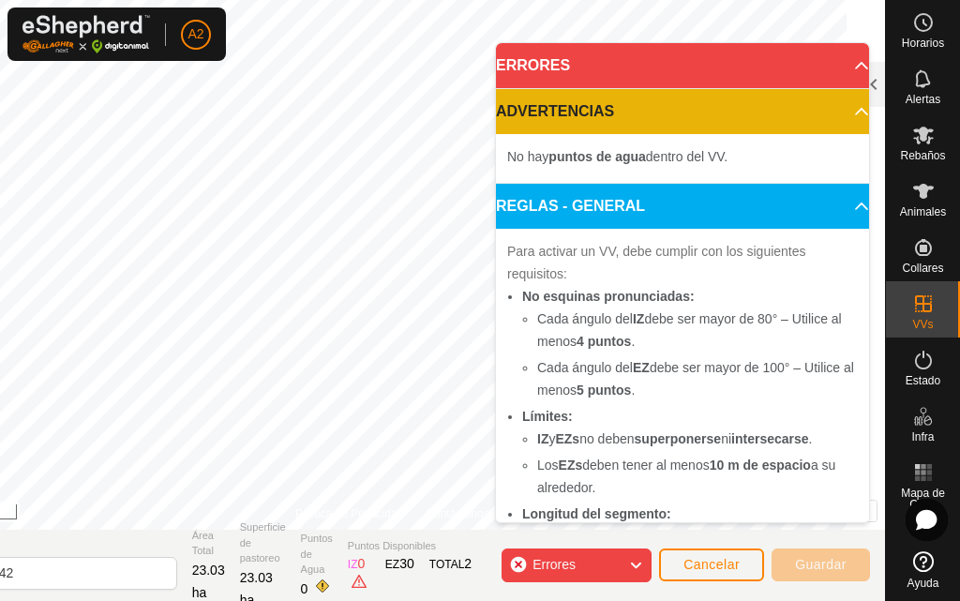
click at [632, 561] on icon at bounding box center [635, 565] width 15 height 24
click at [635, 561] on icon at bounding box center [635, 565] width 15 height 24
click at [636, 563] on icon at bounding box center [635, 565] width 15 height 24
click at [632, 556] on icon at bounding box center [635, 565] width 15 height 24
click at [633, 559] on icon at bounding box center [635, 565] width 15 height 24
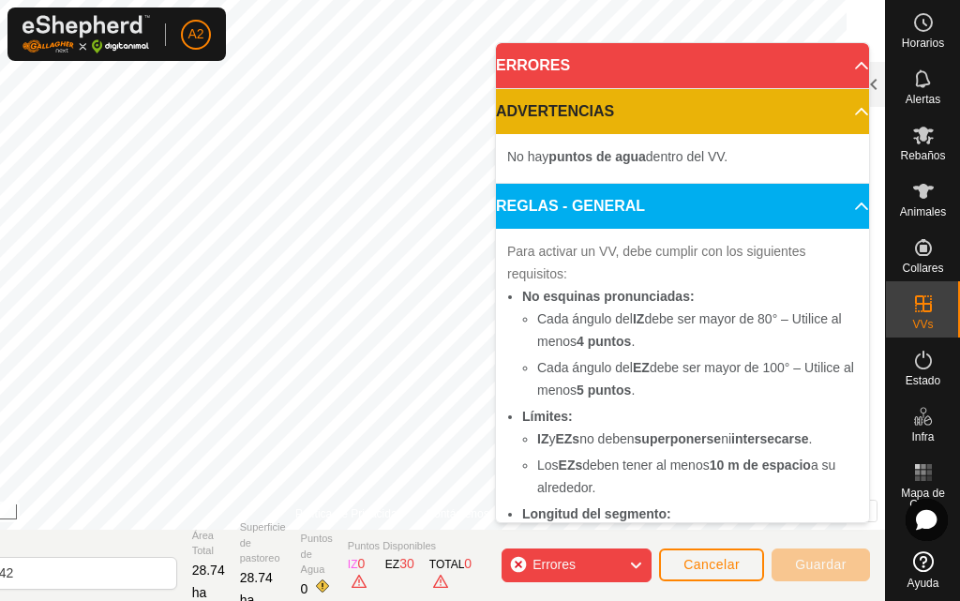
click at [634, 564] on icon at bounding box center [635, 565] width 15 height 24
click at [638, 563] on icon at bounding box center [635, 565] width 15 height 24
click at [639, 568] on icon at bounding box center [635, 565] width 15 height 24
click at [638, 561] on icon at bounding box center [635, 565] width 15 height 24
click at [633, 559] on icon at bounding box center [635, 565] width 15 height 24
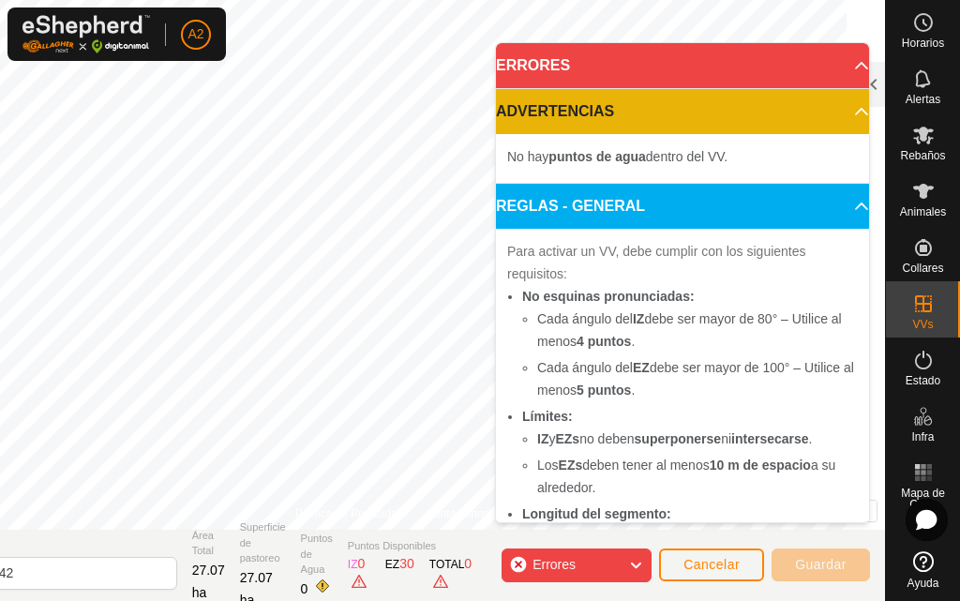
click at [634, 564] on icon at bounding box center [635, 565] width 15 height 24
click at [635, 569] on icon at bounding box center [635, 565] width 15 height 24
click at [635, 558] on icon at bounding box center [635, 565] width 15 height 24
click at [169, 553] on div "DIBUJAR IZ EZ Eliminar Política de Privacidad Contáctenos El ángulo de IZ debe …" at bounding box center [392, 300] width 985 height 601
click at [636, 558] on icon at bounding box center [635, 565] width 15 height 24
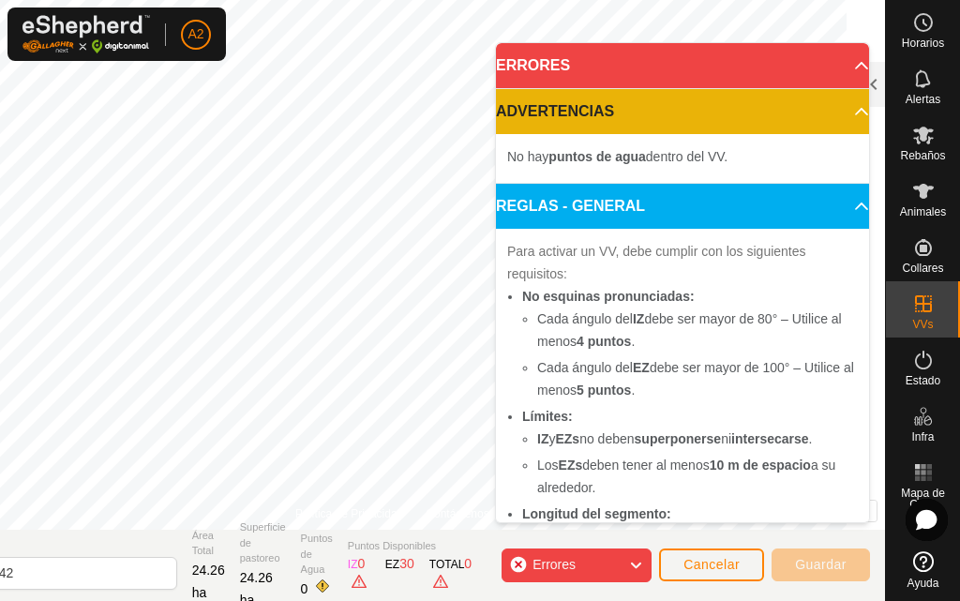
click at [641, 563] on icon at bounding box center [635, 565] width 15 height 24
click at [633, 564] on icon at bounding box center [635, 565] width 15 height 24
click at [635, 560] on icon at bounding box center [635, 565] width 15 height 24
click at [640, 558] on icon at bounding box center [635, 565] width 15 height 24
click at [634, 560] on icon at bounding box center [635, 565] width 15 height 24
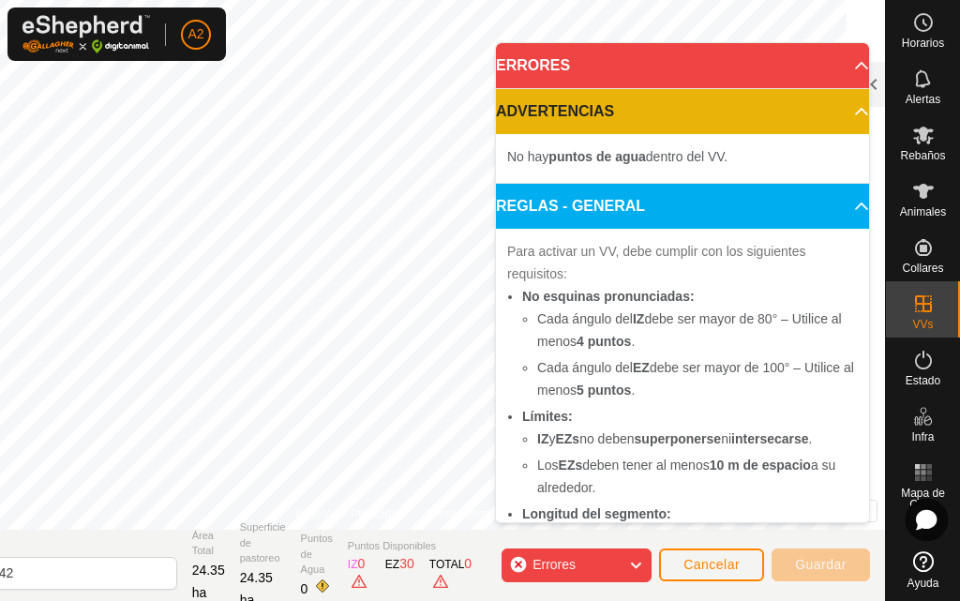
click at [633, 566] on icon at bounding box center [635, 565] width 15 height 24
click at [636, 569] on icon at bounding box center [635, 565] width 15 height 24
click at [639, 563] on icon at bounding box center [635, 565] width 15 height 24
click at [543, 172] on body "A2 Horarios Alertas Rebaños Animales Collares VVs Estado Infra Mapa de Calor Ay…" at bounding box center [480, 300] width 960 height 601
click at [638, 562] on icon at bounding box center [635, 565] width 15 height 24
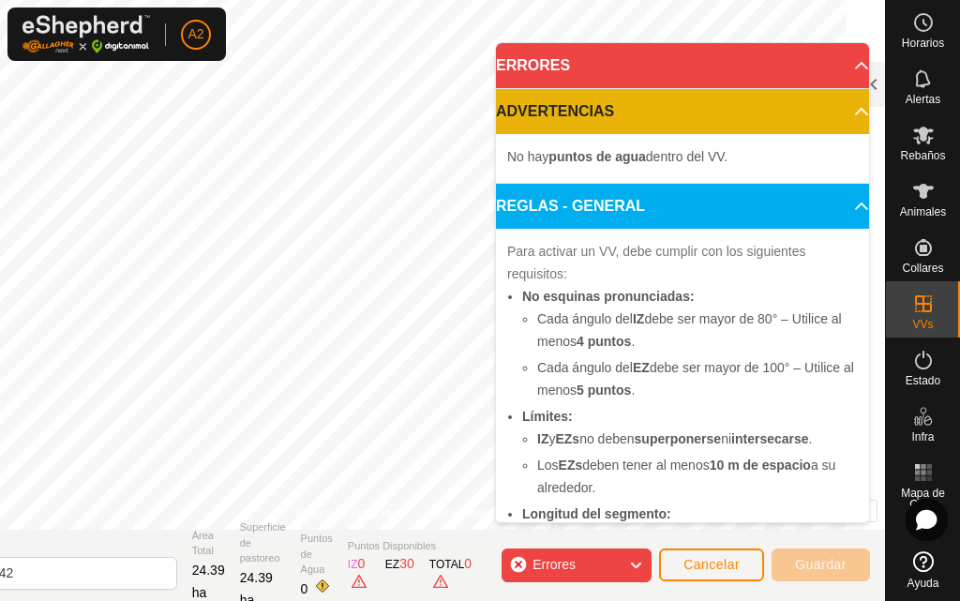
click at [638, 564] on icon at bounding box center [635, 565] width 15 height 24
click at [638, 562] on icon at bounding box center [635, 565] width 15 height 24
click at [634, 560] on icon at bounding box center [635, 565] width 15 height 24
click at [635, 565] on icon at bounding box center [635, 565] width 15 height 24
click at [643, 559] on icon at bounding box center [635, 565] width 15 height 24
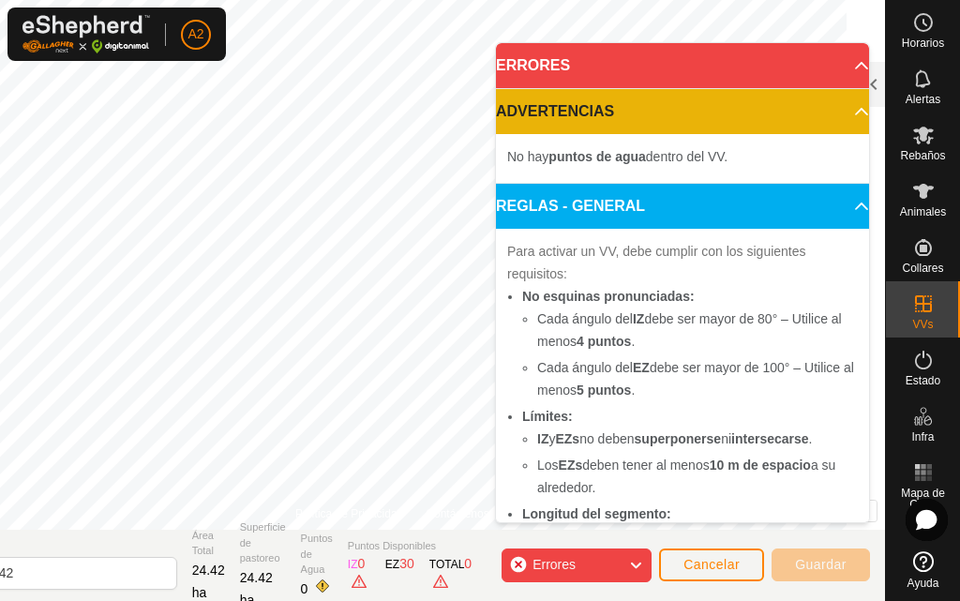
click at [639, 562] on icon at bounding box center [635, 565] width 15 height 24
click at [639, 561] on icon at bounding box center [635, 565] width 15 height 24
click at [635, 559] on icon at bounding box center [635, 565] width 15 height 24
click at [641, 563] on icon at bounding box center [635, 565] width 15 height 24
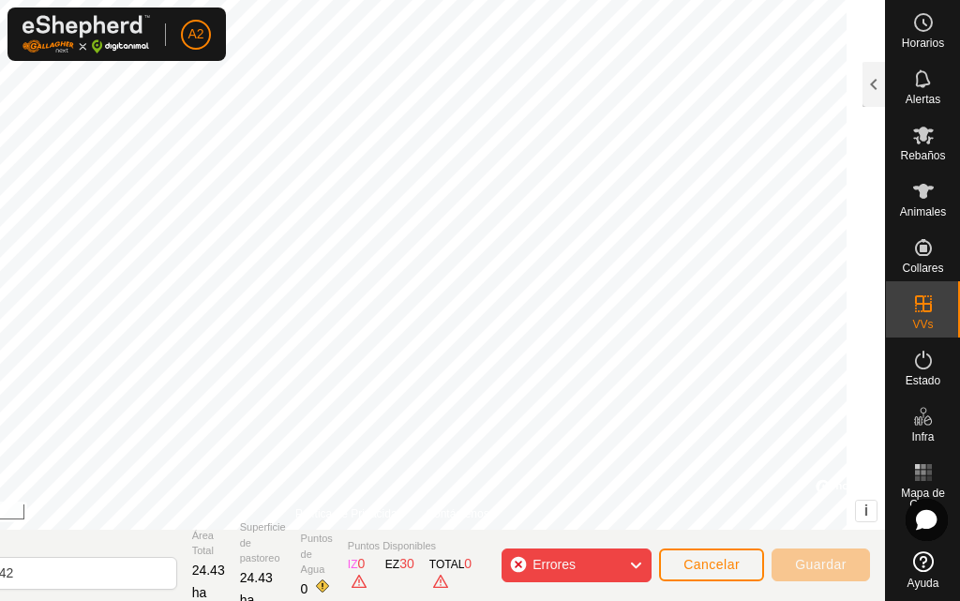
click at [137, 0] on html "A2 Horarios Alertas Rebaños Animales Collares VVs Estado Infra Mapa de Calor Ay…" at bounding box center [480, 300] width 960 height 601
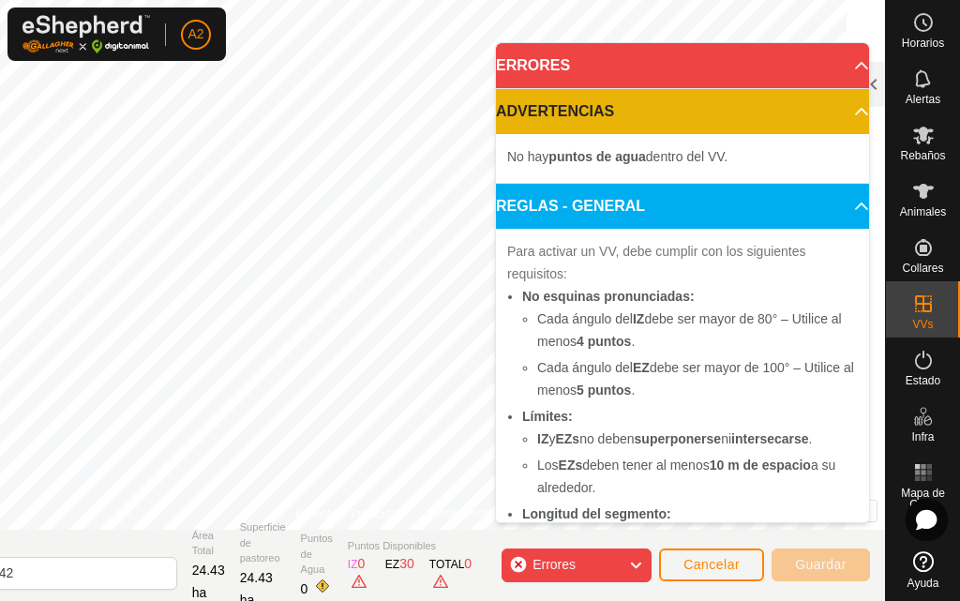
click at [465, 207] on div "Cada segmento debe ser más largo que 5 m (Actual: 4.2 m) . + – ⇧ i © Mapbox , ©…" at bounding box center [392, 264] width 985 height 529
click at [645, 559] on div "Errores" at bounding box center [576, 565] width 150 height 34
click at [640, 561] on icon at bounding box center [635, 565] width 15 height 24
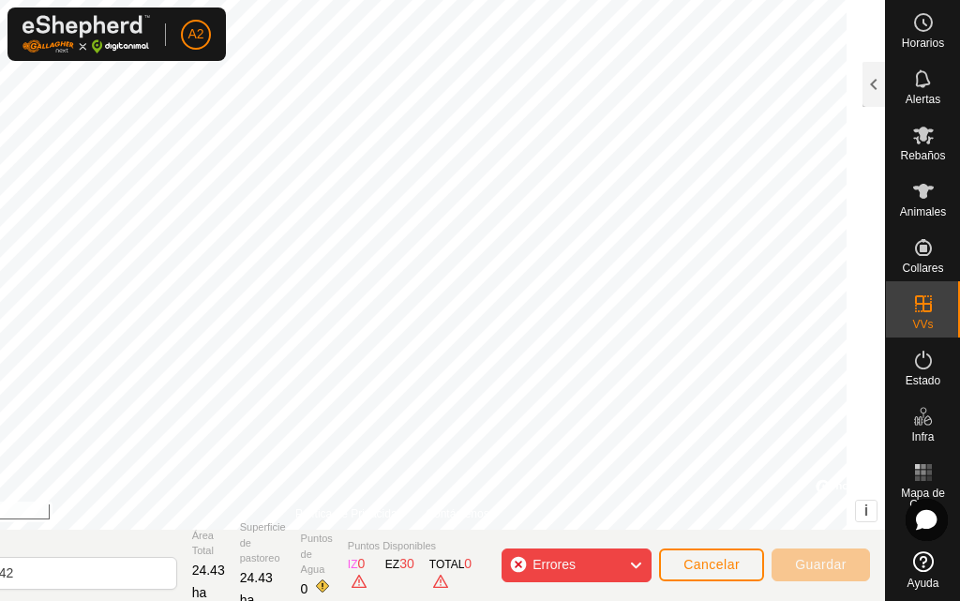
click at [21, 0] on html "A2 Horarios Alertas Rebaños Animales Collares VVs Estado Infra Mapa de Calor Ay…" at bounding box center [480, 300] width 960 height 601
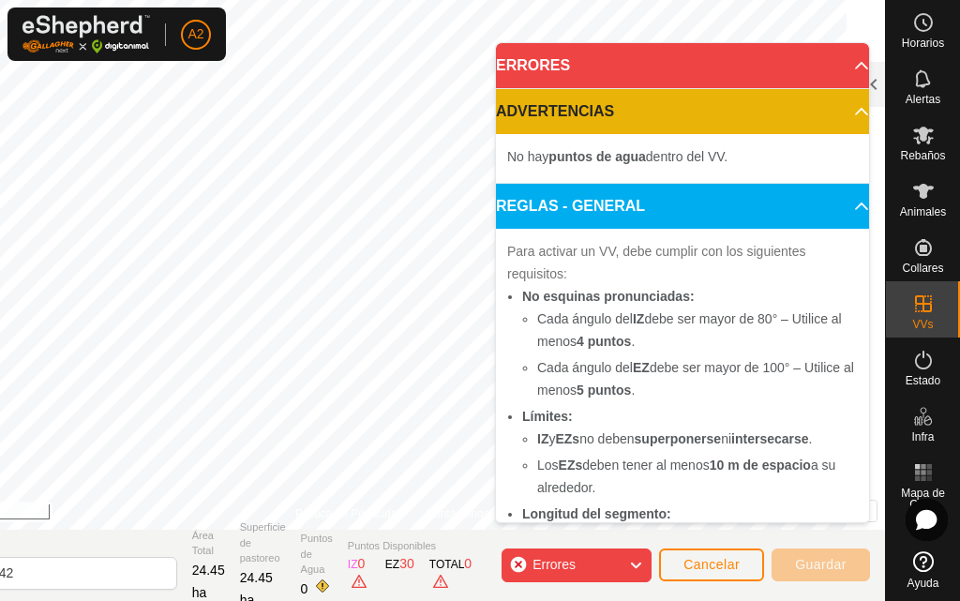
click at [643, 560] on icon at bounding box center [635, 565] width 15 height 24
click at [639, 564] on icon at bounding box center [635, 565] width 15 height 24
click at [637, 559] on icon at bounding box center [635, 565] width 15 height 24
click at [636, 569] on icon at bounding box center [635, 565] width 15 height 24
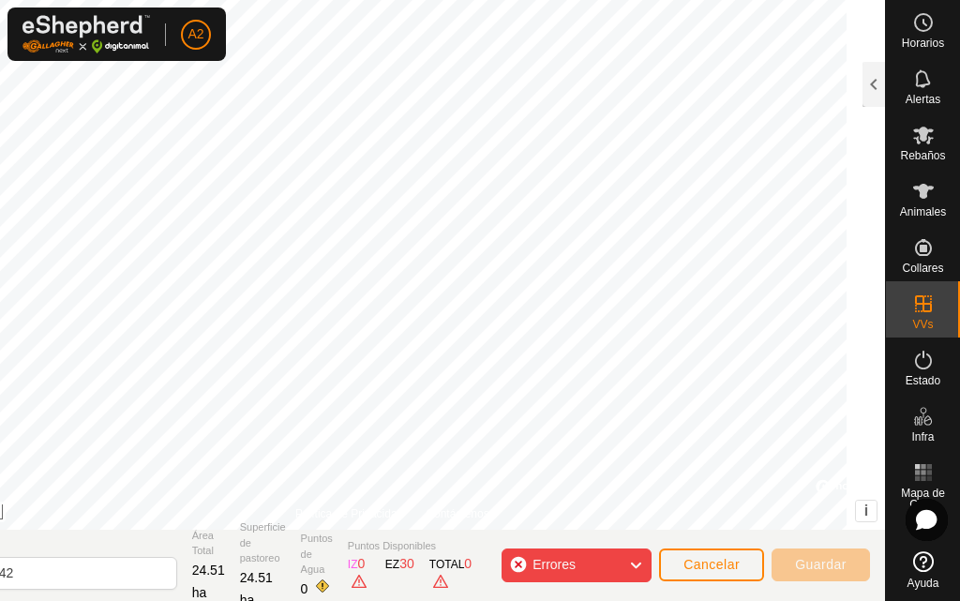
click at [690, 315] on div "El ángulo de IZ debe ser menor que 280° (Actual: 289.8°) . + – ⇧ i © Mapbox , ©…" at bounding box center [392, 264] width 985 height 529
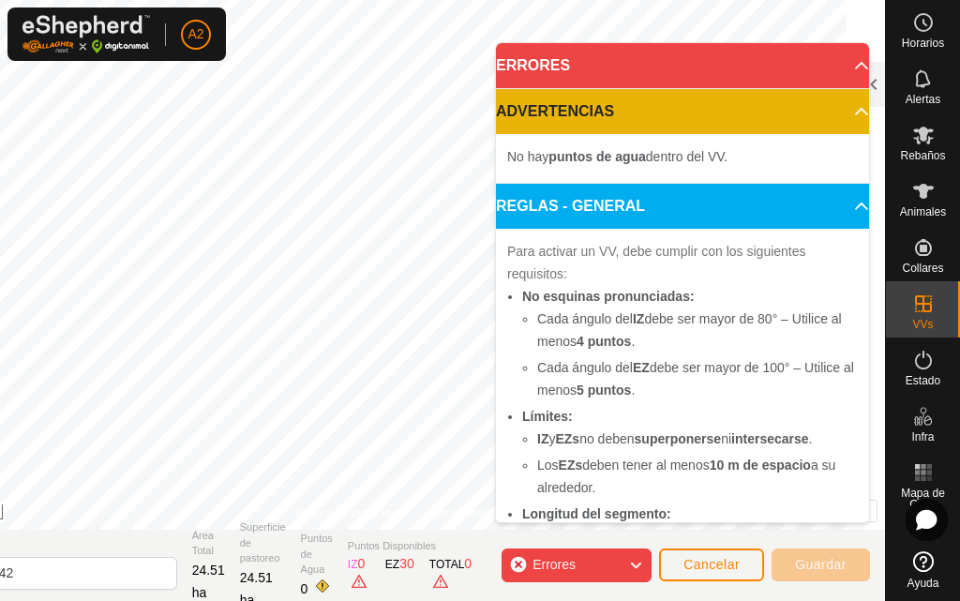
click at [632, 564] on icon at bounding box center [635, 565] width 15 height 24
click at [638, 564] on icon at bounding box center [635, 565] width 15 height 24
click at [634, 565] on icon at bounding box center [635, 565] width 15 height 24
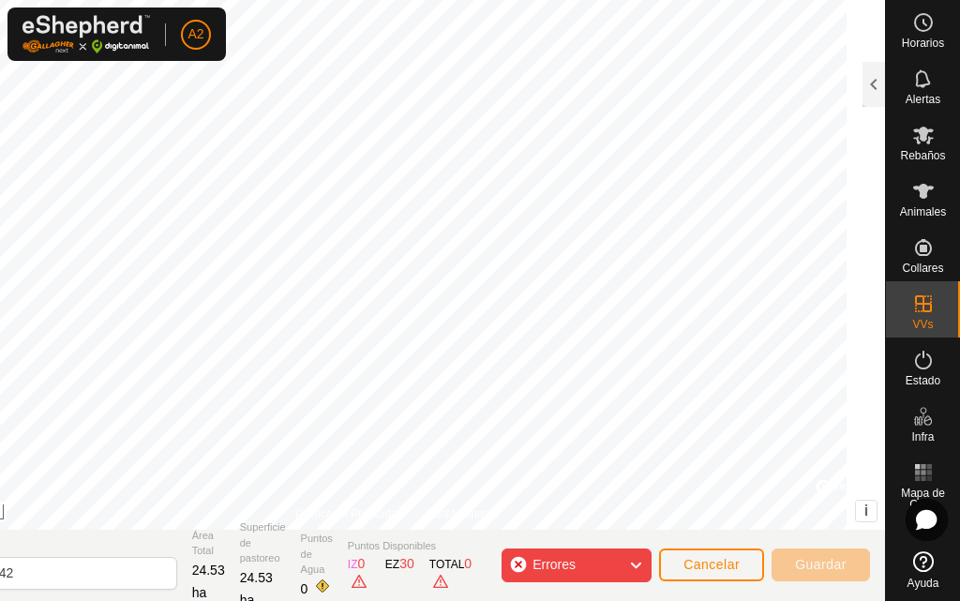
click at [606, 561] on div "DIBUJAR IZ EZ Eliminar Política de Privacidad Contáctenos El ángulo de IZ debe …" at bounding box center [392, 300] width 985 height 601
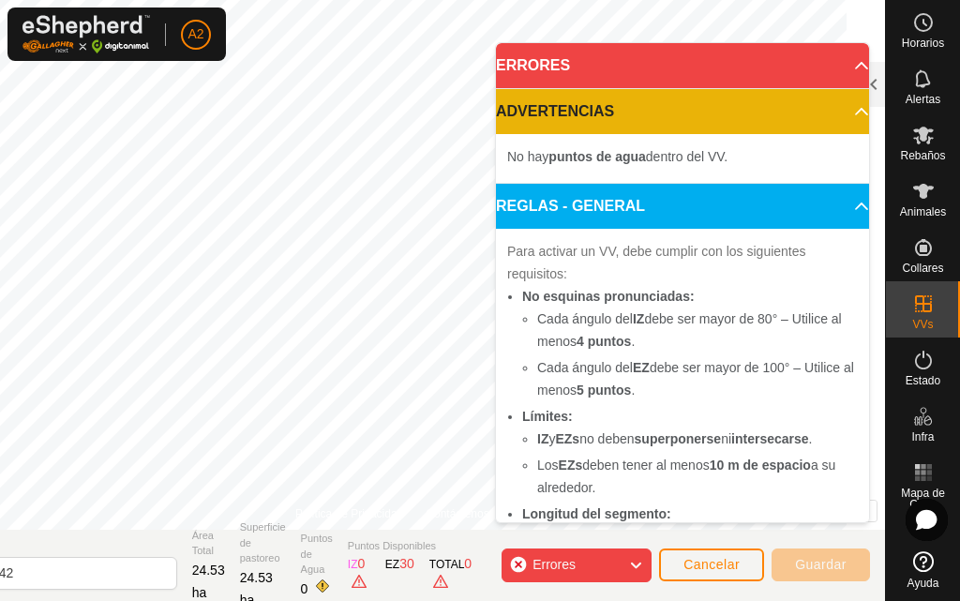
click at [633, 564] on icon at bounding box center [635, 565] width 15 height 24
click at [639, 562] on icon at bounding box center [635, 565] width 15 height 24
click at [633, 562] on icon at bounding box center [635, 565] width 15 height 24
click at [634, 559] on icon at bounding box center [635, 565] width 15 height 24
click at [634, 561] on icon at bounding box center [635, 565] width 15 height 24
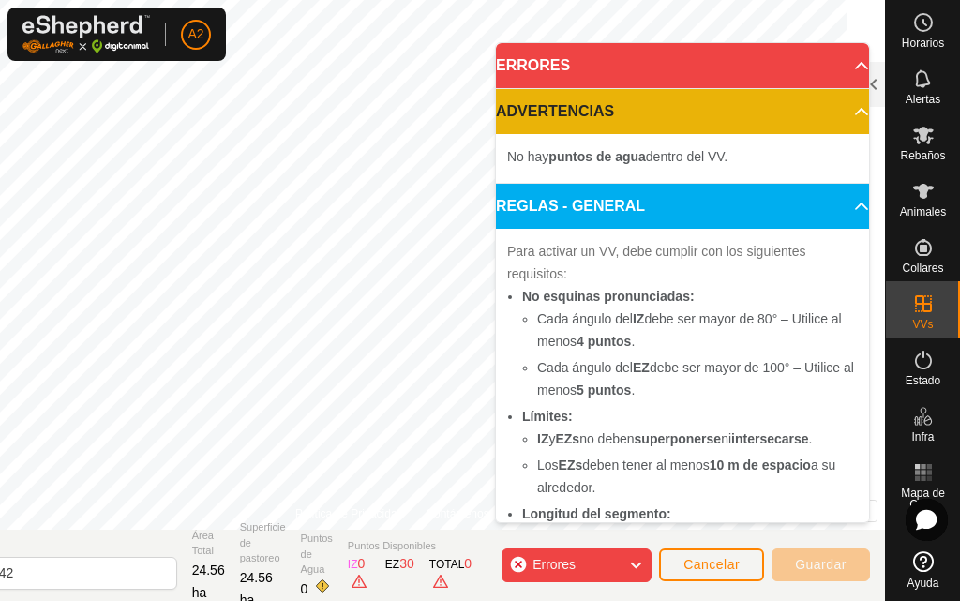
click at [640, 119] on p-accordion-header "ADVERTENCIAS" at bounding box center [682, 111] width 373 height 45
click at [634, 563] on icon at bounding box center [635, 565] width 15 height 24
click at [685, 67] on body "A2 Horarios Alertas Rebaños Animales Collares VVs Estado Infra Mapa de Calor Ay…" at bounding box center [480, 300] width 960 height 601
click at [637, 555] on icon at bounding box center [635, 565] width 15 height 24
click at [634, 561] on icon at bounding box center [635, 565] width 15 height 24
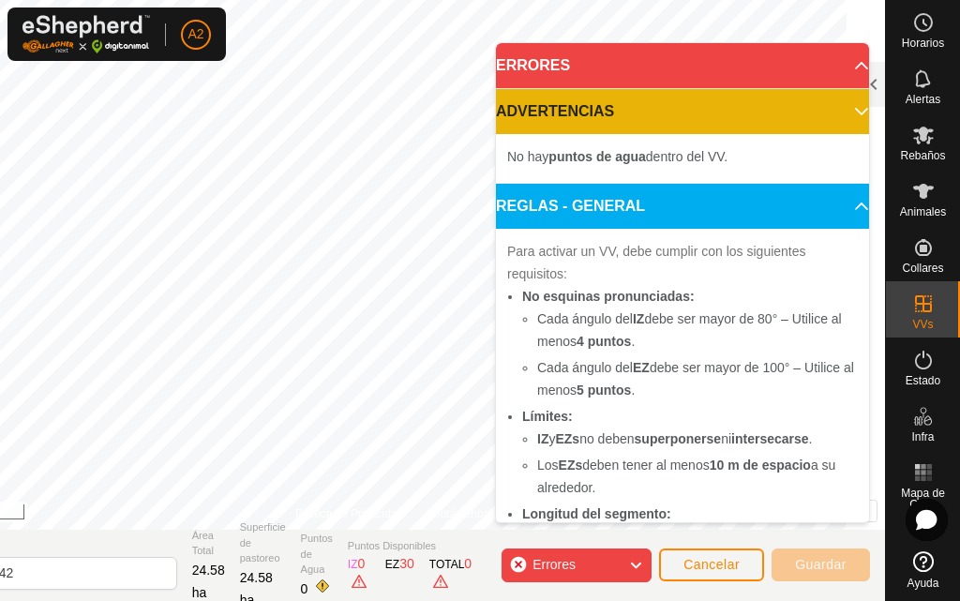
click at [645, 566] on div "Errores" at bounding box center [576, 565] width 150 height 34
click at [642, 559] on icon at bounding box center [635, 565] width 15 height 24
click at [633, 560] on icon at bounding box center [635, 565] width 15 height 24
click at [633, 562] on icon at bounding box center [635, 565] width 15 height 24
click at [632, 565] on icon at bounding box center [635, 565] width 15 height 24
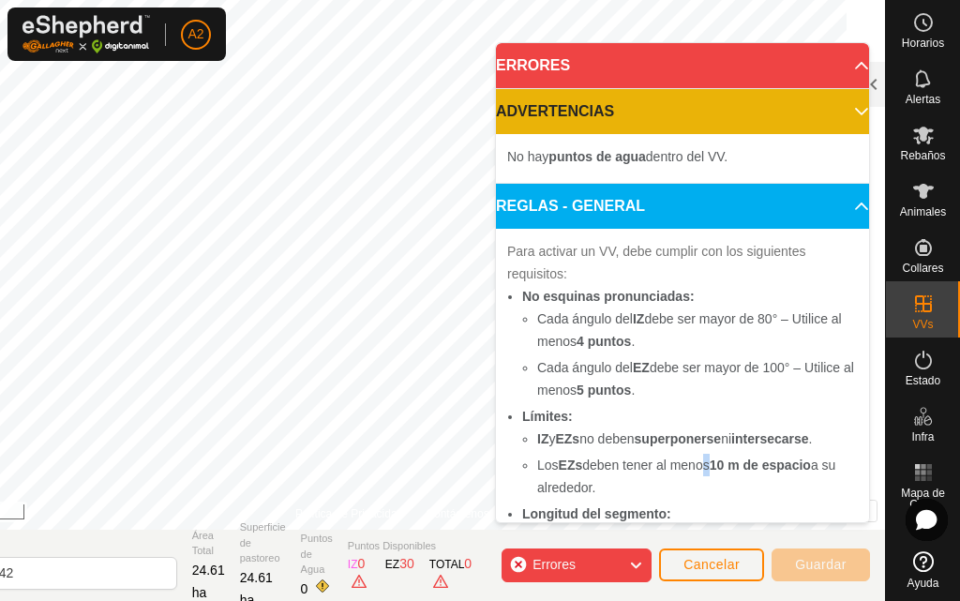
drag, startPoint x: 666, startPoint y: 538, endPoint x: 703, endPoint y: 463, distance: 83.4
click at [703, 463] on li "Los EZs deben tener al menos 10 m de espacio a su alrededor." at bounding box center [697, 476] width 320 height 45
click at [639, 564] on icon at bounding box center [635, 565] width 15 height 24
click at [670, 428] on body "A2 Horarios Alertas Rebaños Animales Collares VVs Estado Infra Mapa de Calor Ay…" at bounding box center [480, 300] width 960 height 601
click at [637, 554] on icon at bounding box center [635, 565] width 15 height 24
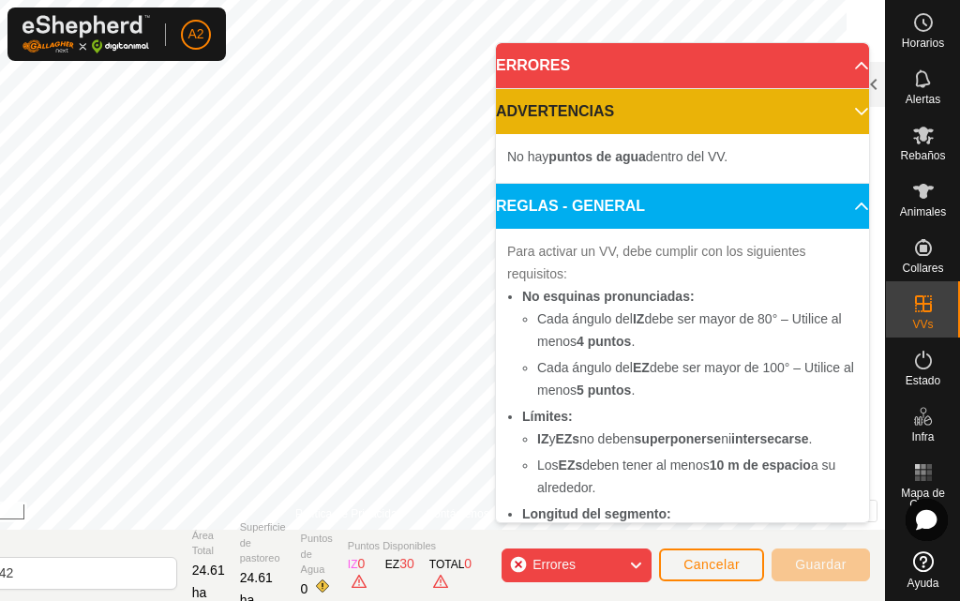
click at [639, 558] on icon at bounding box center [635, 565] width 15 height 24
drag, startPoint x: 676, startPoint y: 533, endPoint x: 711, endPoint y: 462, distance: 79.6
click at [711, 462] on li "Los EZs deben tener al menos 10 m de espacio a su alrededor." at bounding box center [697, 476] width 320 height 45
click at [636, 559] on icon at bounding box center [635, 565] width 15 height 24
click at [680, 417] on body "A2 Horarios Alertas Rebaños Animales Collares VVs Estado Infra Mapa de Calor Ay…" at bounding box center [480, 300] width 960 height 601
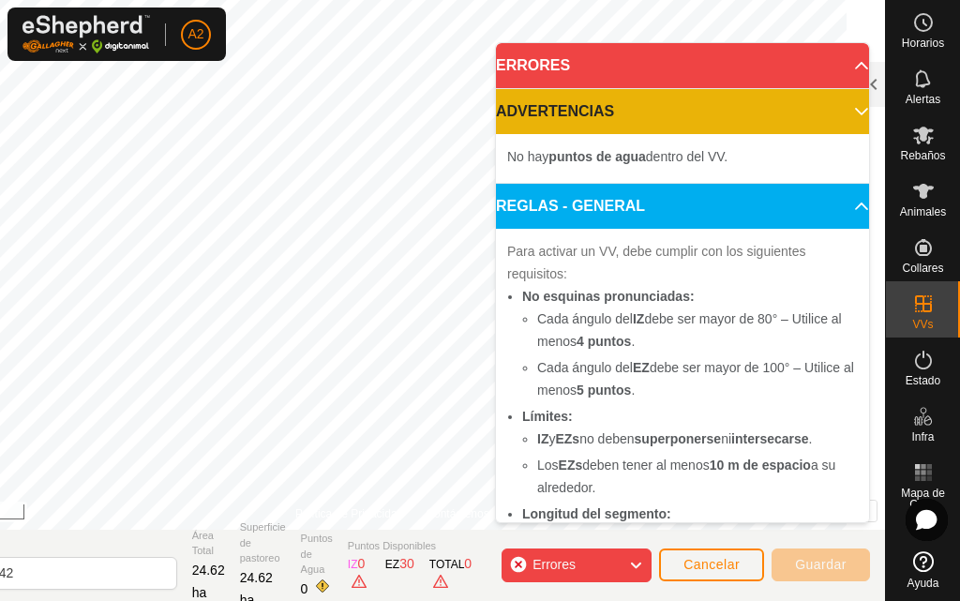
click at [630, 556] on icon at bounding box center [635, 565] width 15 height 24
click at [631, 560] on icon at bounding box center [635, 565] width 15 height 24
click at [636, 561] on icon at bounding box center [635, 565] width 15 height 24
click at [642, 556] on icon at bounding box center [635, 565] width 15 height 24
click at [633, 564] on icon at bounding box center [635, 565] width 15 height 24
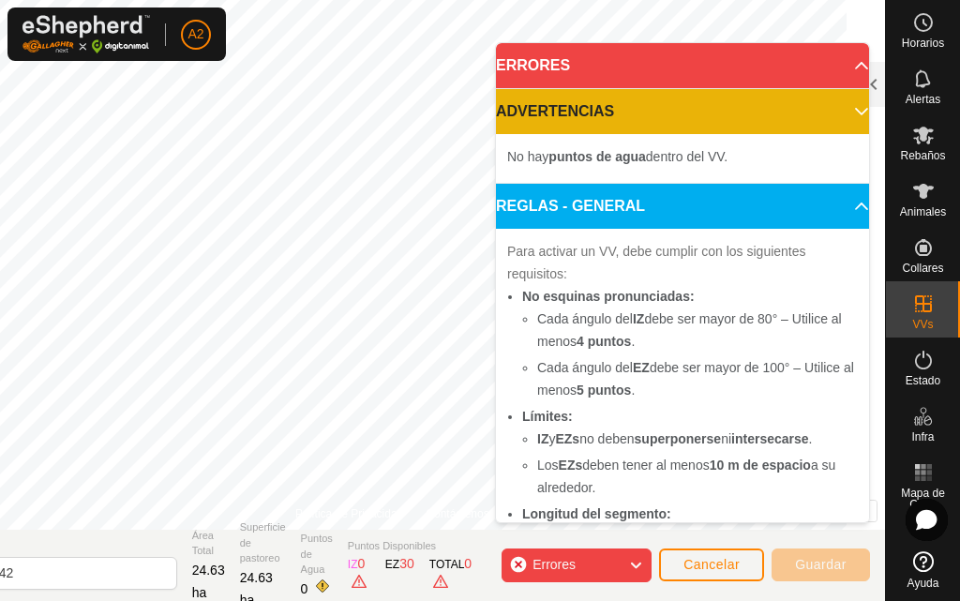
click at [642, 562] on icon at bounding box center [635, 565] width 15 height 24
click at [639, 561] on icon at bounding box center [635, 565] width 15 height 24
click at [633, 563] on icon at bounding box center [635, 565] width 15 height 24
click at [641, 561] on icon at bounding box center [635, 565] width 15 height 24
click at [632, 561] on icon at bounding box center [635, 565] width 15 height 24
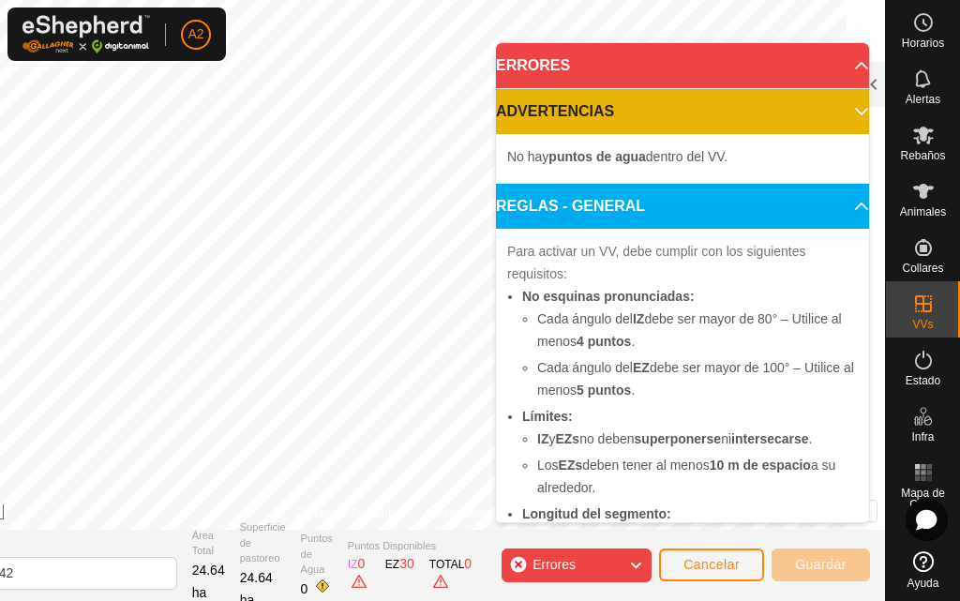
click at [633, 564] on icon at bounding box center [635, 565] width 15 height 24
click at [636, 563] on icon at bounding box center [635, 565] width 15 height 24
click at [640, 561] on icon at bounding box center [635, 565] width 15 height 24
click at [634, 562] on icon at bounding box center [635, 565] width 15 height 24
click at [631, 562] on icon at bounding box center [635, 565] width 15 height 24
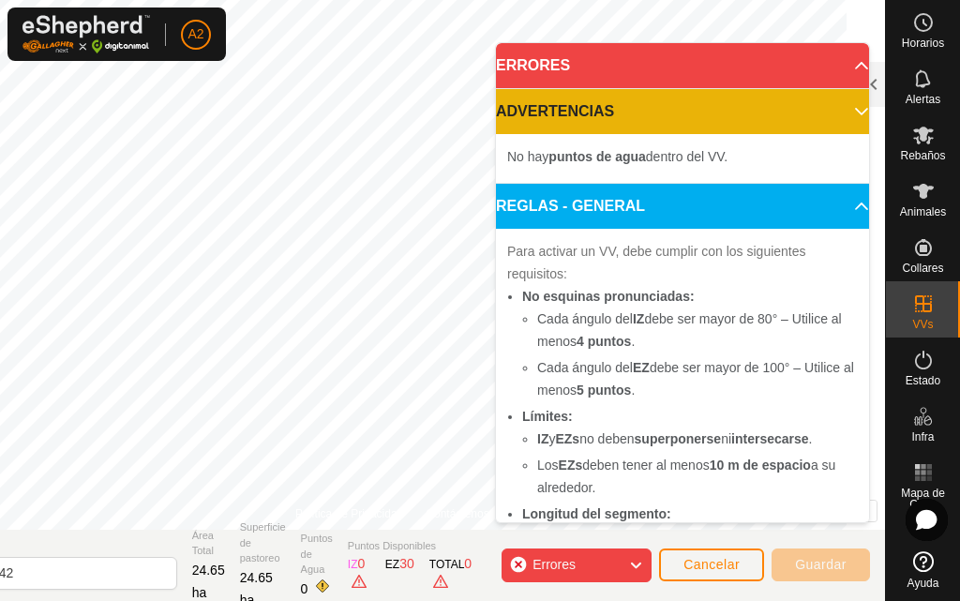
click at [626, 559] on div "Errores" at bounding box center [576, 565] width 150 height 34
click at [631, 559] on icon at bounding box center [635, 565] width 15 height 24
click at [638, 564] on icon at bounding box center [635, 565] width 15 height 24
click at [633, 559] on icon at bounding box center [635, 565] width 15 height 24
click at [632, 560] on icon at bounding box center [635, 565] width 15 height 24
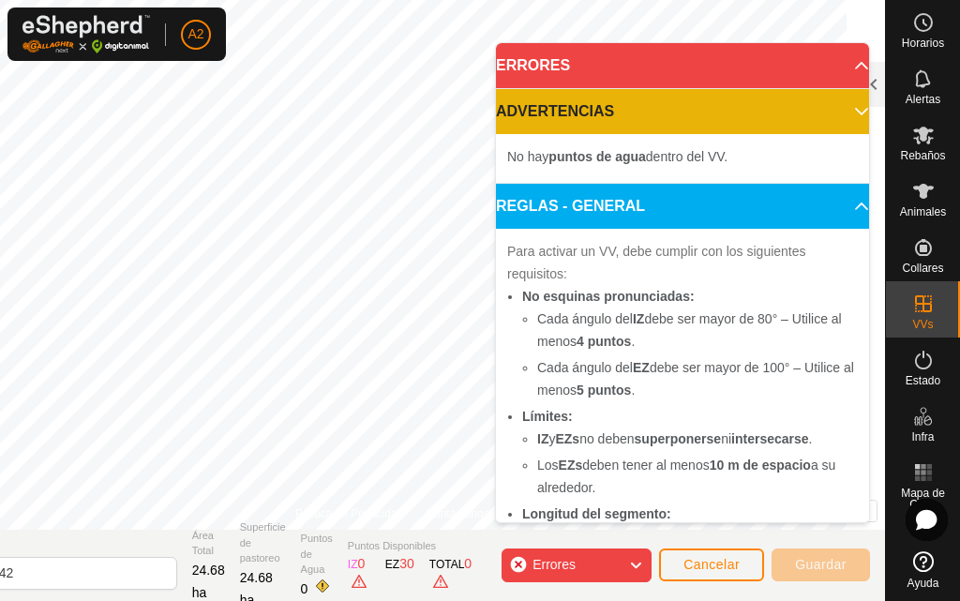
click at [636, 563] on icon at bounding box center [635, 565] width 15 height 24
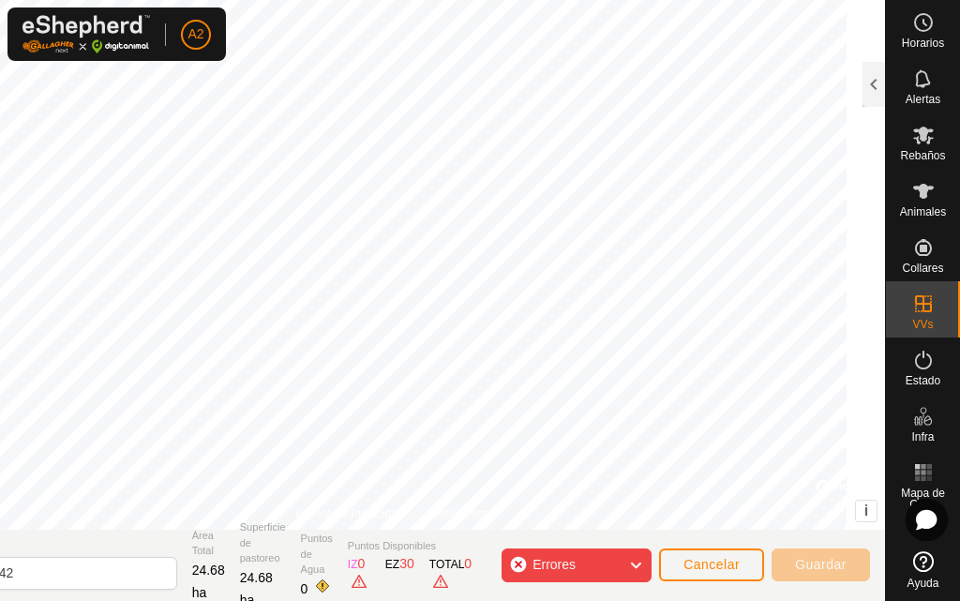
click at [633, 442] on div "Cada segmento debe ser más largo que 5 m (Actual: 4.2 m) . + – ⇧ i © Mapbox , ©…" at bounding box center [392, 264] width 985 height 529
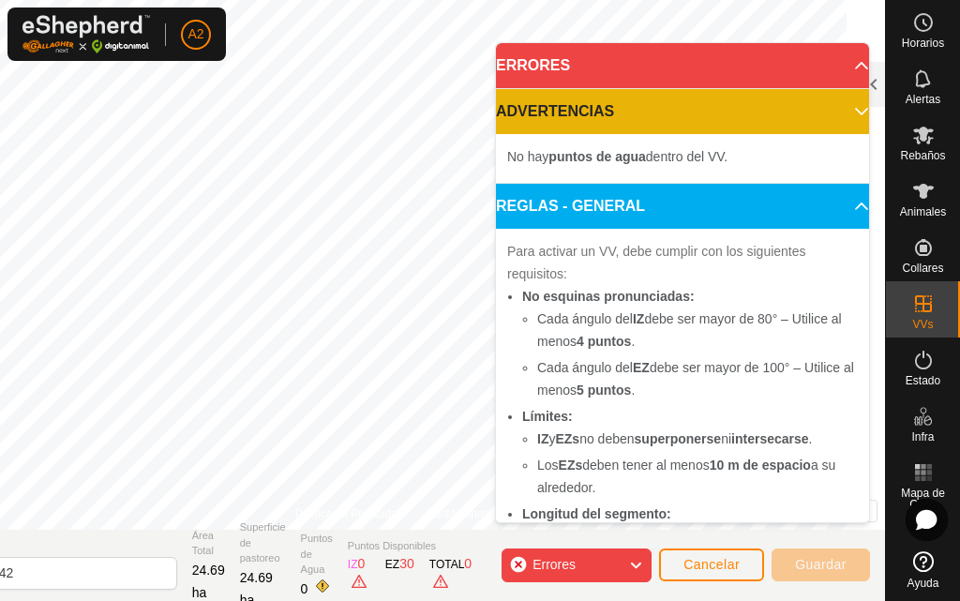
click at [633, 563] on icon at bounding box center [635, 565] width 15 height 24
click at [635, 565] on icon at bounding box center [635, 565] width 15 height 24
click at [640, 564] on icon at bounding box center [635, 565] width 15 height 24
click at [634, 556] on icon at bounding box center [635, 565] width 15 height 24
click at [633, 564] on icon at bounding box center [635, 565] width 15 height 24
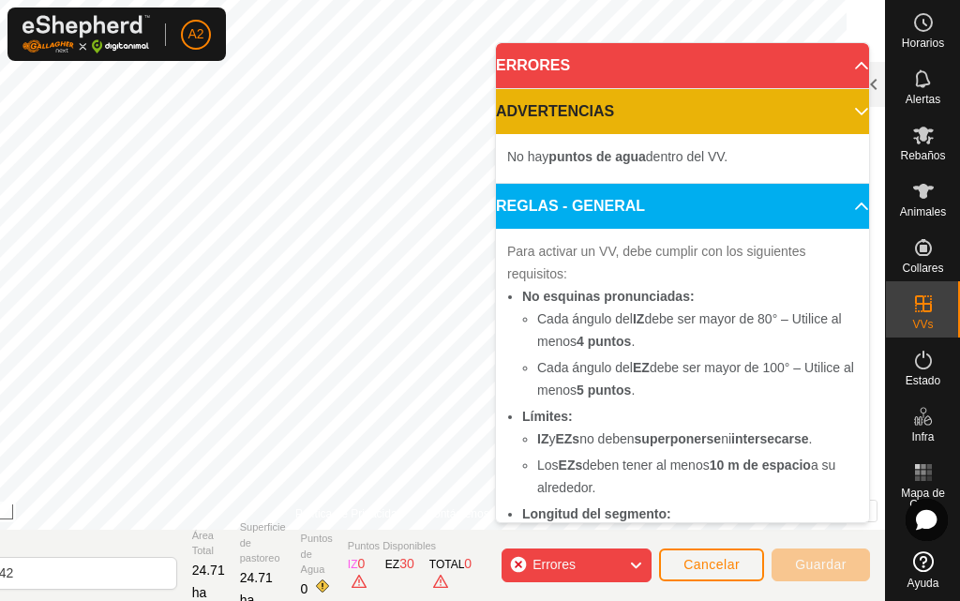
drag, startPoint x: 630, startPoint y: 558, endPoint x: 640, endPoint y: 555, distance: 10.7
click at [634, 558] on icon at bounding box center [635, 565] width 15 height 24
click at [633, 561] on icon at bounding box center [635, 565] width 15 height 24
click at [641, 564] on icon at bounding box center [635, 565] width 15 height 24
click at [637, 561] on icon at bounding box center [635, 565] width 15 height 24
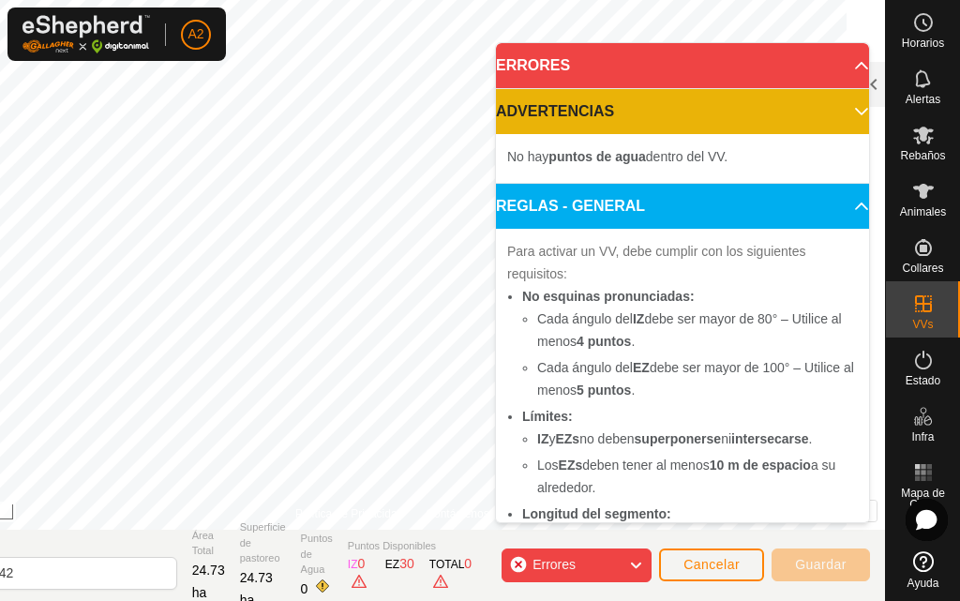
click at [633, 562] on icon at bounding box center [635, 565] width 15 height 24
click at [630, 563] on div "Errores" at bounding box center [576, 565] width 150 height 34
click at [632, 564] on icon at bounding box center [635, 565] width 15 height 24
click at [640, 558] on icon at bounding box center [635, 565] width 15 height 24
click at [640, 563] on icon at bounding box center [635, 565] width 15 height 24
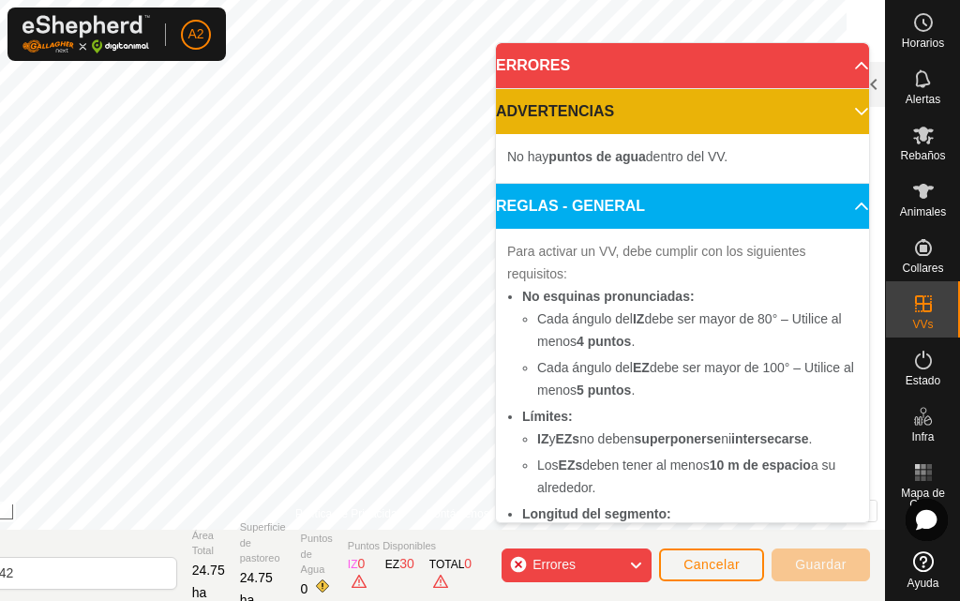
click at [638, 554] on icon at bounding box center [635, 565] width 15 height 24
click at [633, 561] on icon at bounding box center [635, 565] width 15 height 24
click at [633, 559] on icon at bounding box center [635, 565] width 15 height 24
click at [637, 554] on icon at bounding box center [635, 565] width 15 height 24
click at [637, 564] on icon at bounding box center [635, 565] width 15 height 24
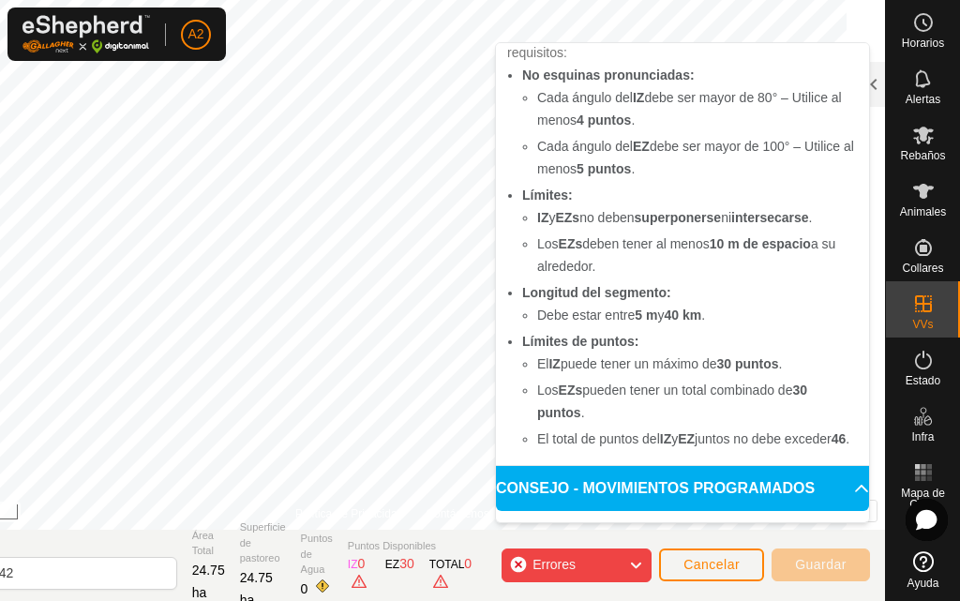
scroll to position [281, 0]
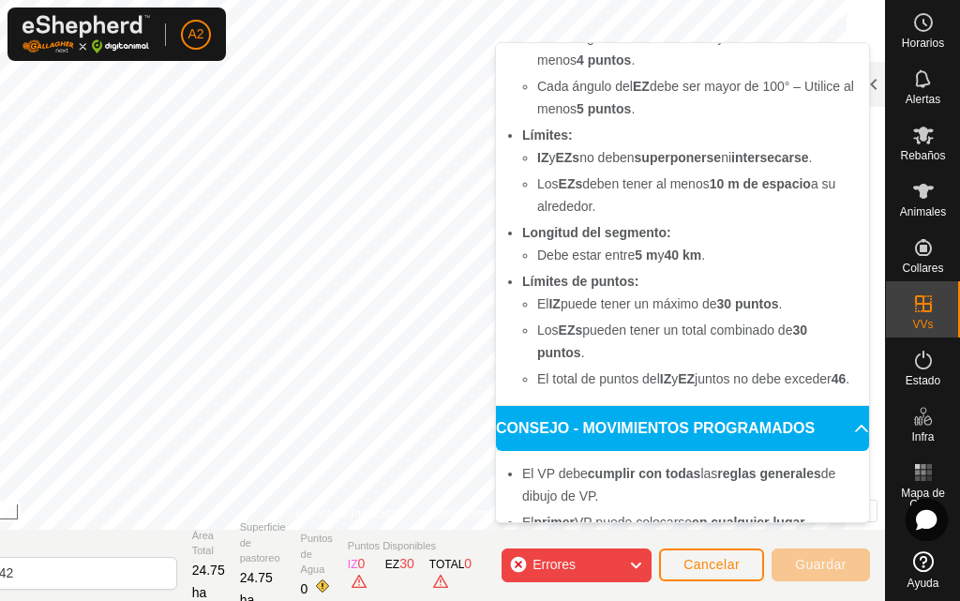
click at [635, 562] on icon at bounding box center [635, 565] width 15 height 24
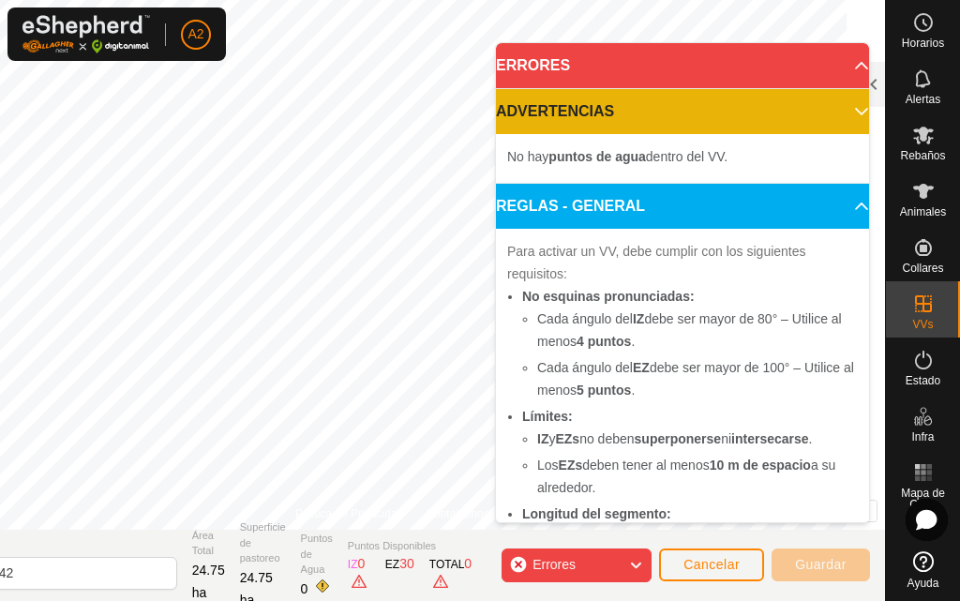
click at [637, 560] on icon at bounding box center [635, 565] width 15 height 24
click at [635, 562] on icon at bounding box center [635, 565] width 15 height 24
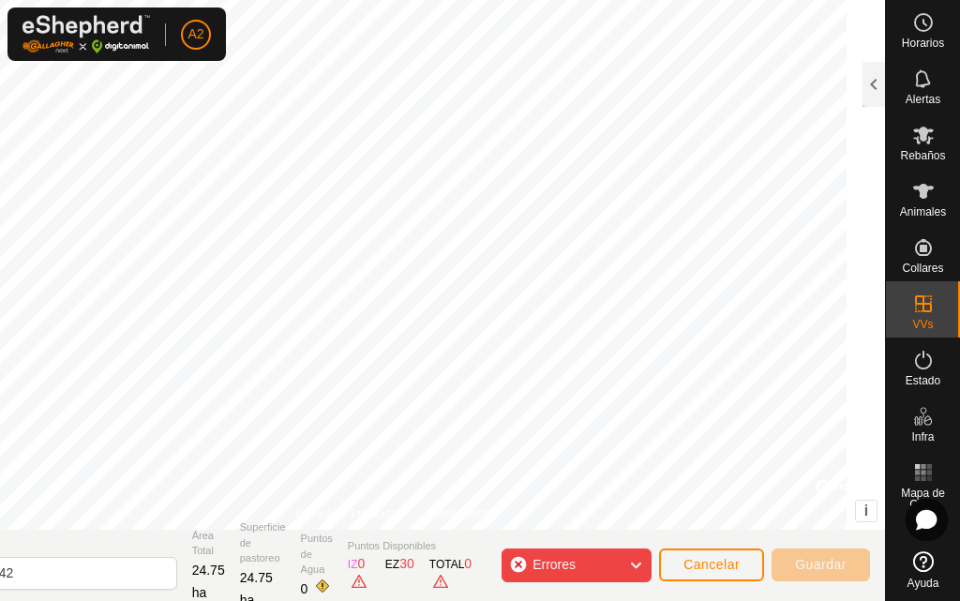
click at [674, 427] on div "Cada segmento debe ser más largo que 5 m (Actual: 2.3 m) . + – ⇧ i © Mapbox , ©…" at bounding box center [392, 264] width 985 height 529
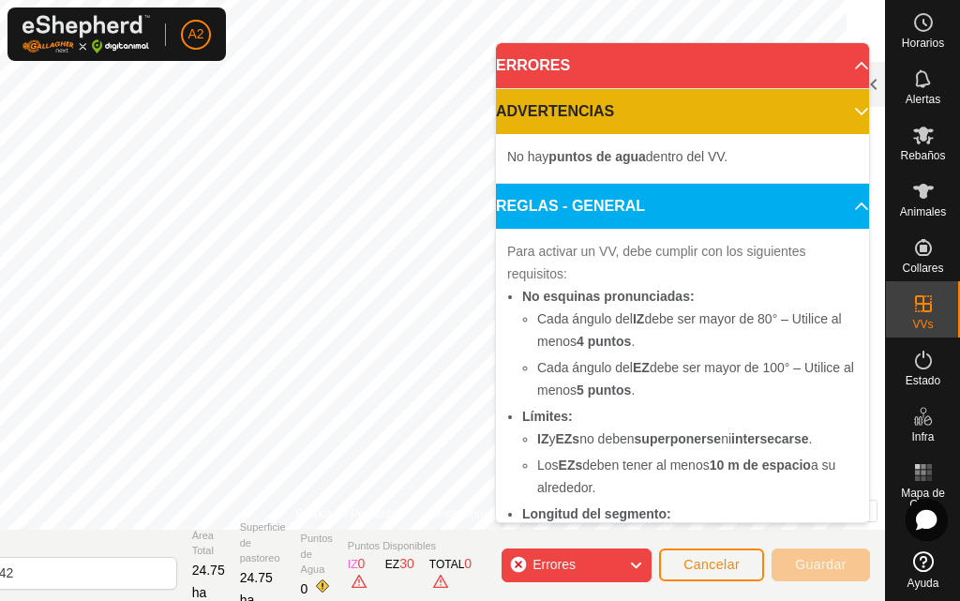
click at [642, 563] on icon at bounding box center [635, 565] width 15 height 24
click at [634, 558] on icon at bounding box center [635, 565] width 15 height 24
click at [642, 567] on icon at bounding box center [635, 565] width 15 height 24
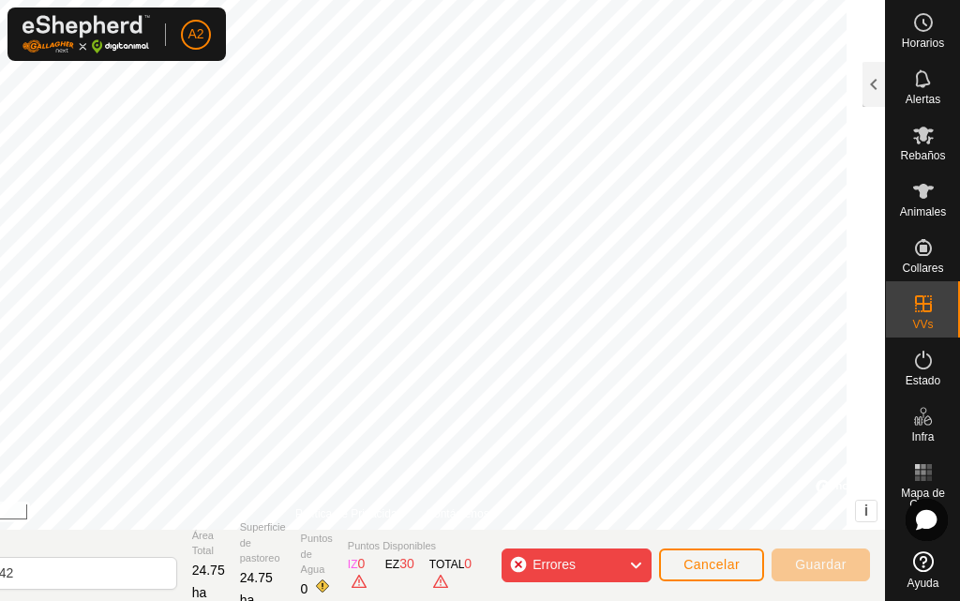
click at [711, 329] on div "El ángulo de IZ debe ser mayor que 80° (Actual: 6.3°) . Cada segmento debe ser …" at bounding box center [392, 264] width 985 height 529
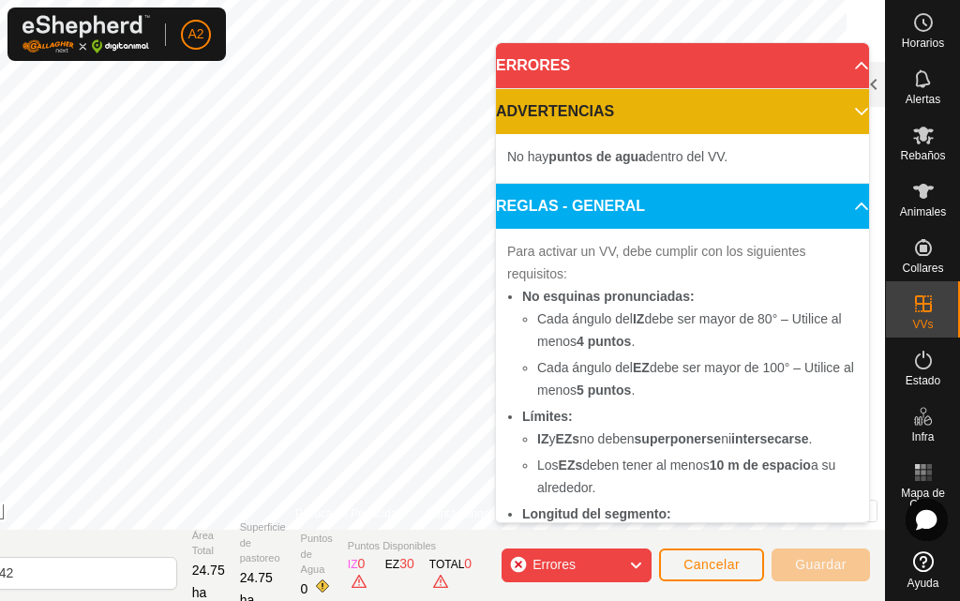
click at [635, 556] on icon at bounding box center [635, 565] width 15 height 24
click at [639, 566] on icon at bounding box center [635, 565] width 15 height 24
click at [644, 566] on div "Errores" at bounding box center [576, 565] width 150 height 34
click at [639, 561] on icon at bounding box center [635, 565] width 15 height 24
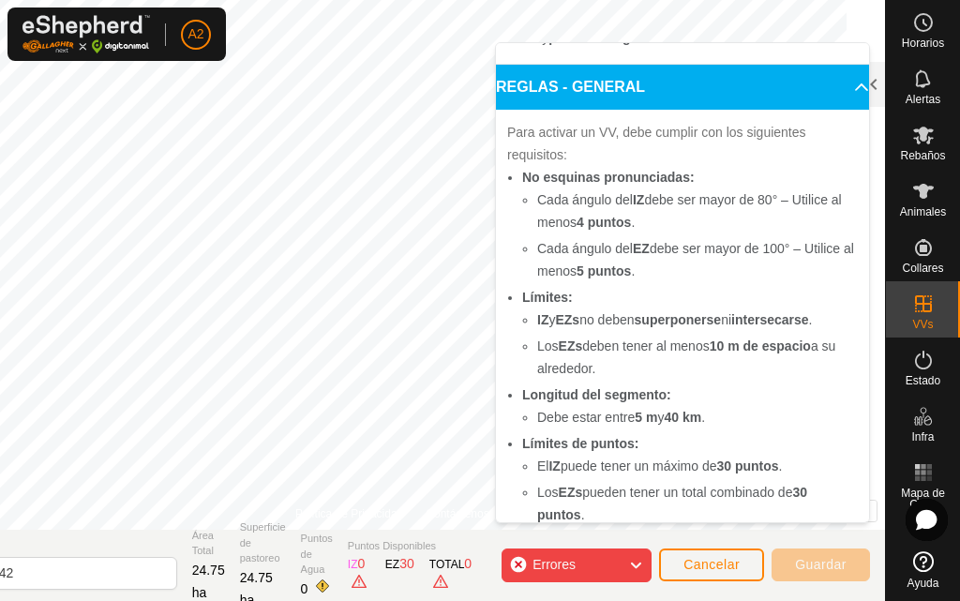
scroll to position [0, 0]
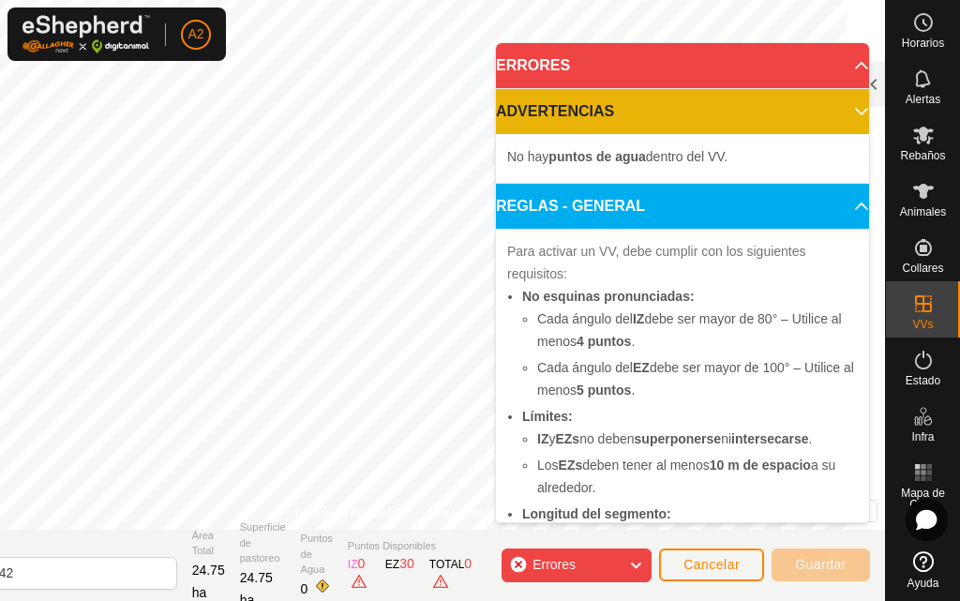
click at [640, 560] on icon at bounding box center [635, 565] width 15 height 24
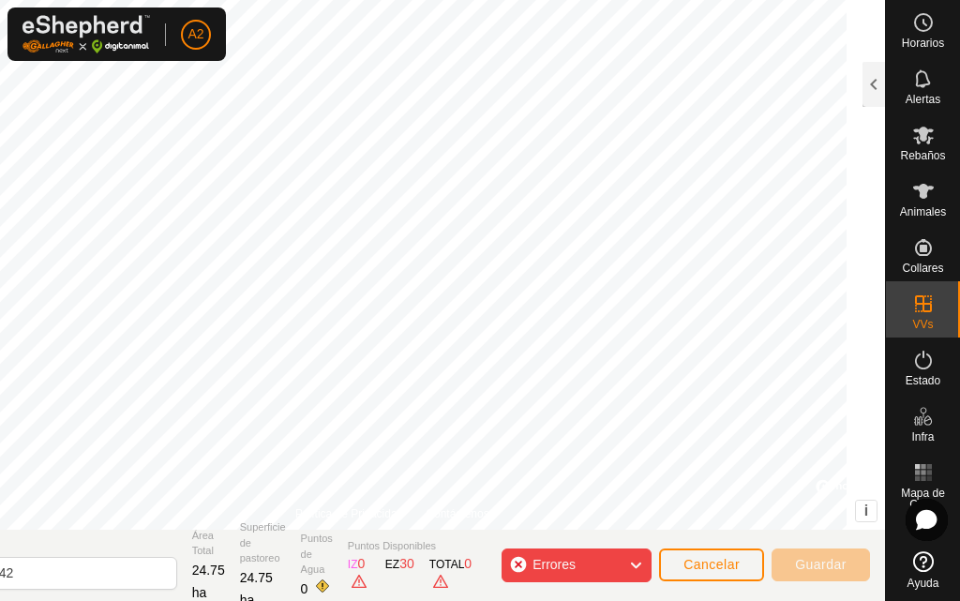
click at [722, 265] on div "El ángulo de IZ debe ser menor que 280° (Actual: 359.2°) . Cada segmento debe s…" at bounding box center [392, 264] width 985 height 529
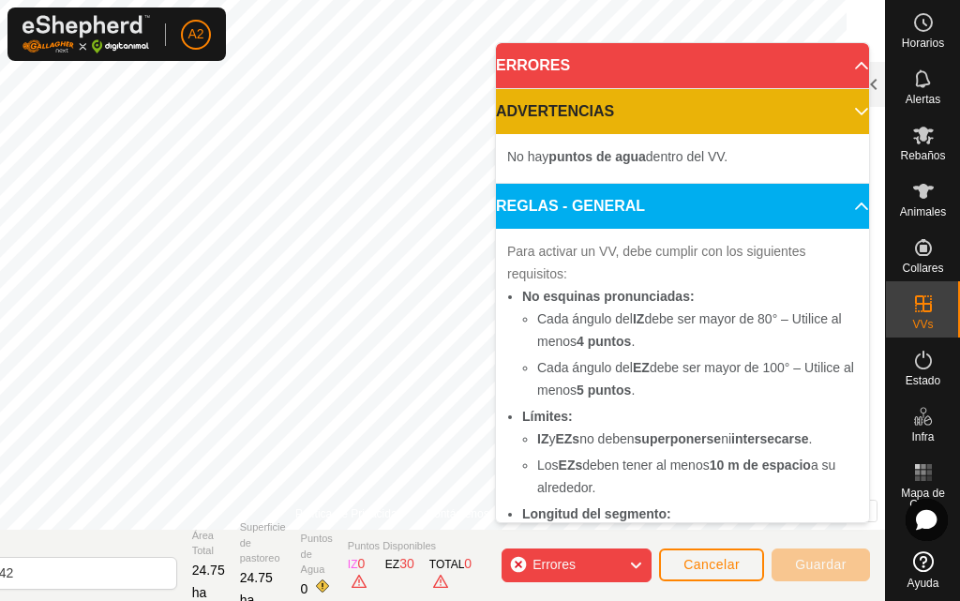
click at [642, 559] on icon at bounding box center [635, 565] width 15 height 24
click at [633, 565] on icon at bounding box center [635, 565] width 15 height 24
click at [634, 558] on icon at bounding box center [635, 565] width 15 height 24
click at [636, 560] on icon at bounding box center [635, 565] width 15 height 24
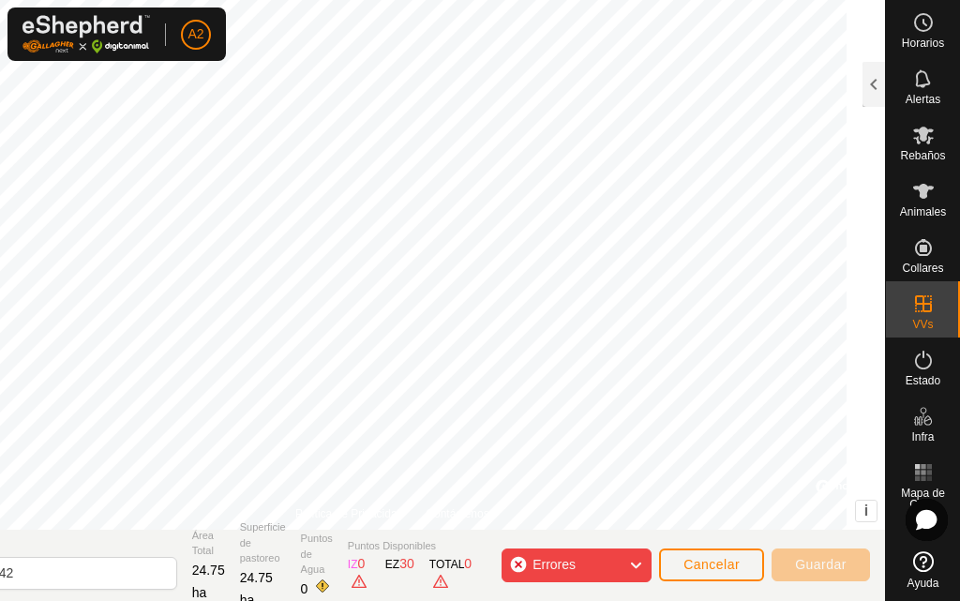
click at [672, 277] on div "Cada segmento debe ser más largo que 5 m (Actual: 1.1 m) . Cada segmento debe s…" at bounding box center [392, 264] width 985 height 529
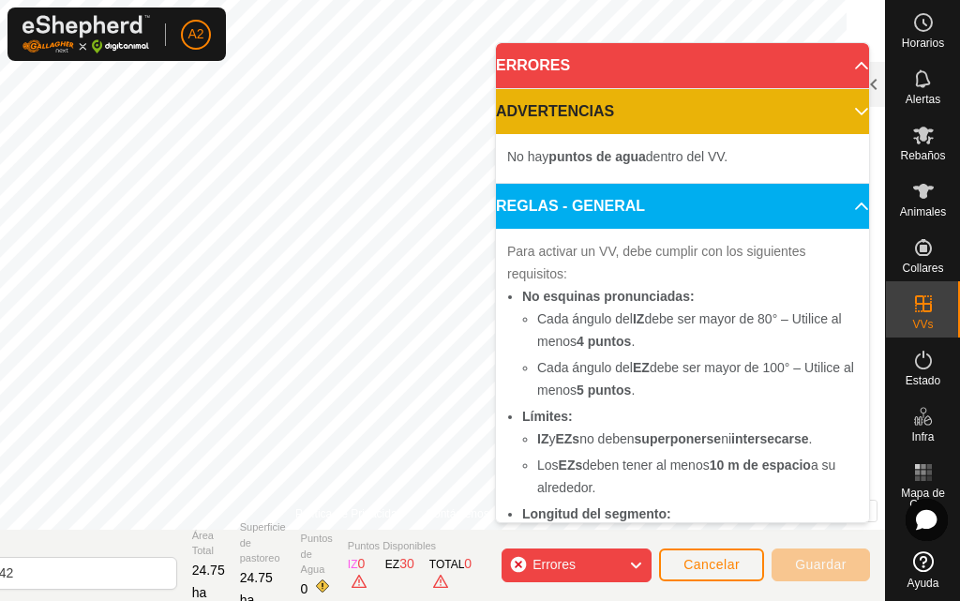
click at [635, 557] on icon at bounding box center [635, 565] width 15 height 24
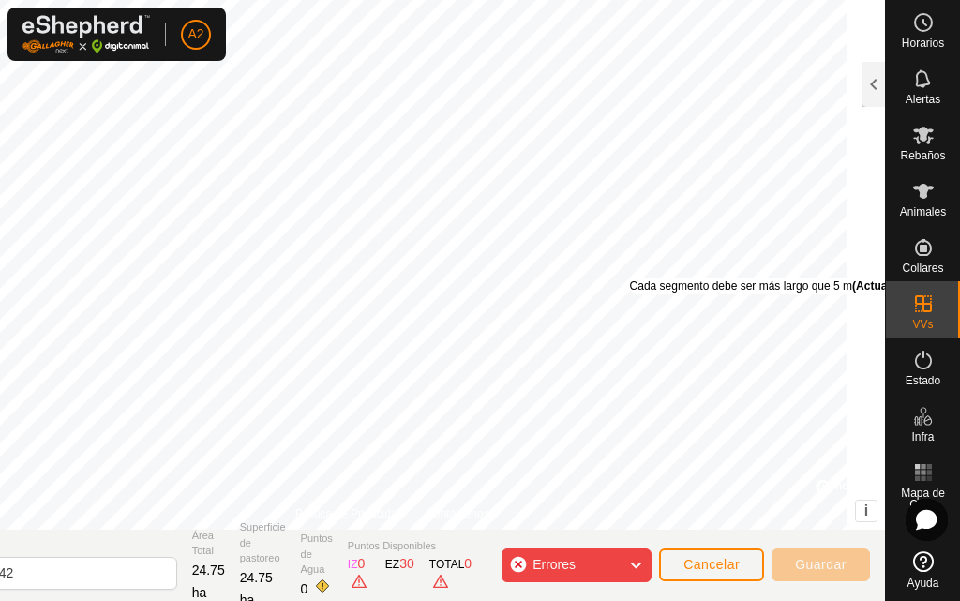
click at [668, 277] on div "Cada segmento debe ser más largo que 5 m (Actual: 1.1 m) ." at bounding box center [782, 285] width 304 height 17
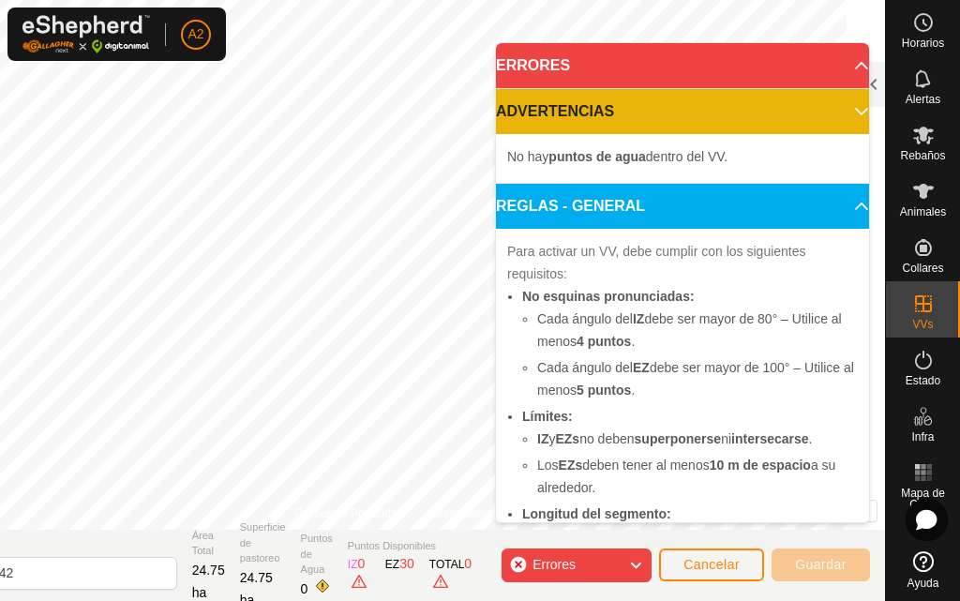
click at [637, 561] on icon at bounding box center [635, 565] width 15 height 24
click at [633, 564] on icon at bounding box center [635, 565] width 15 height 24
click at [647, 561] on div "Errores" at bounding box center [576, 565] width 150 height 34
click at [637, 565] on icon at bounding box center [635, 565] width 15 height 24
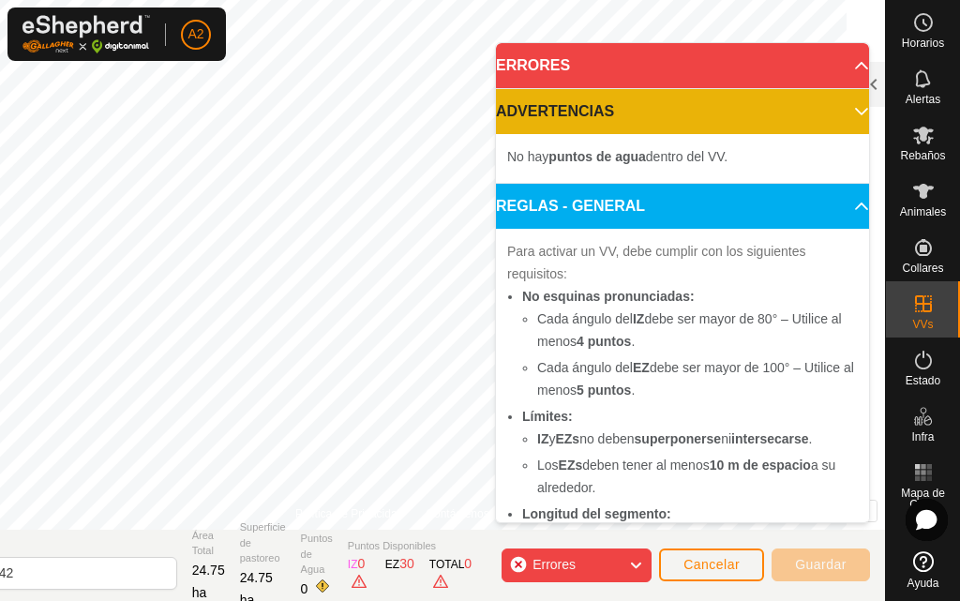
click at [637, 560] on icon at bounding box center [635, 565] width 15 height 24
click at [636, 564] on icon at bounding box center [635, 565] width 15 height 24
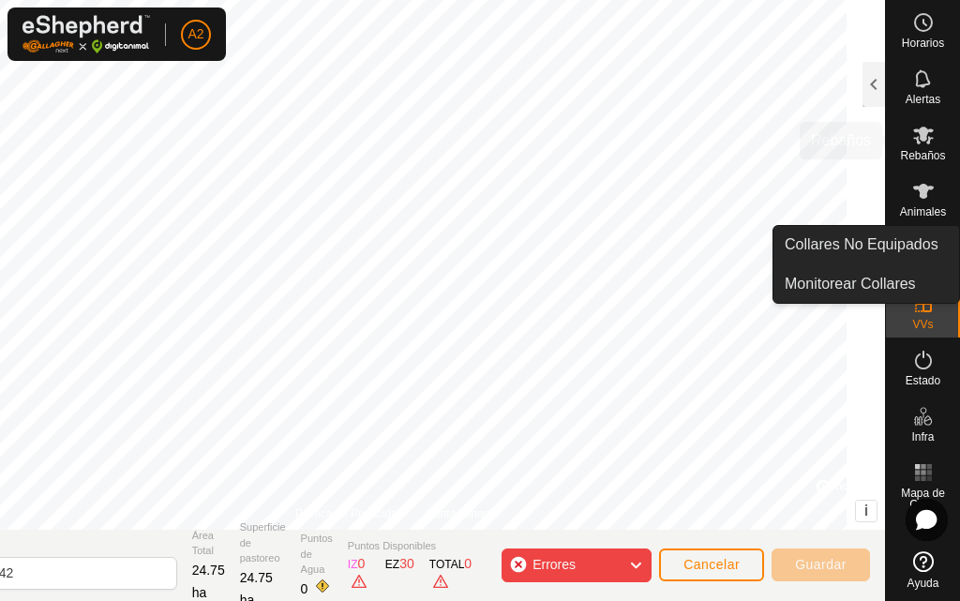
click at [938, 166] on div "Rebaños" at bounding box center [923, 140] width 74 height 56
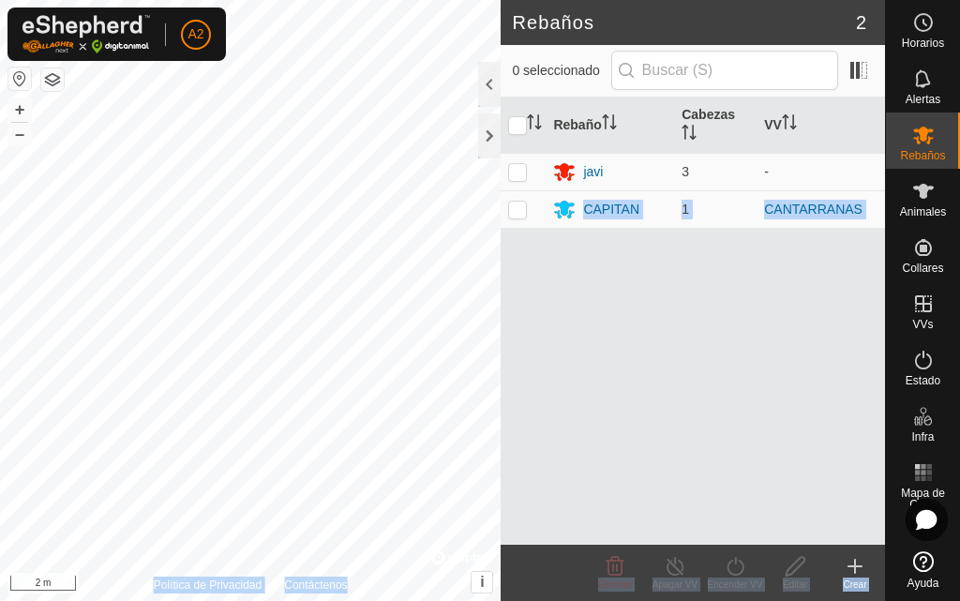
click at [324, 205] on div "Rebaños 2 0 seleccionado Rebaño Cabezas VV [PERSON_NAME] 3 - CAPITAN 1 CANTARRA…" at bounding box center [442, 300] width 885 height 601
click at [864, 582] on div "Crear" at bounding box center [855, 584] width 60 height 14
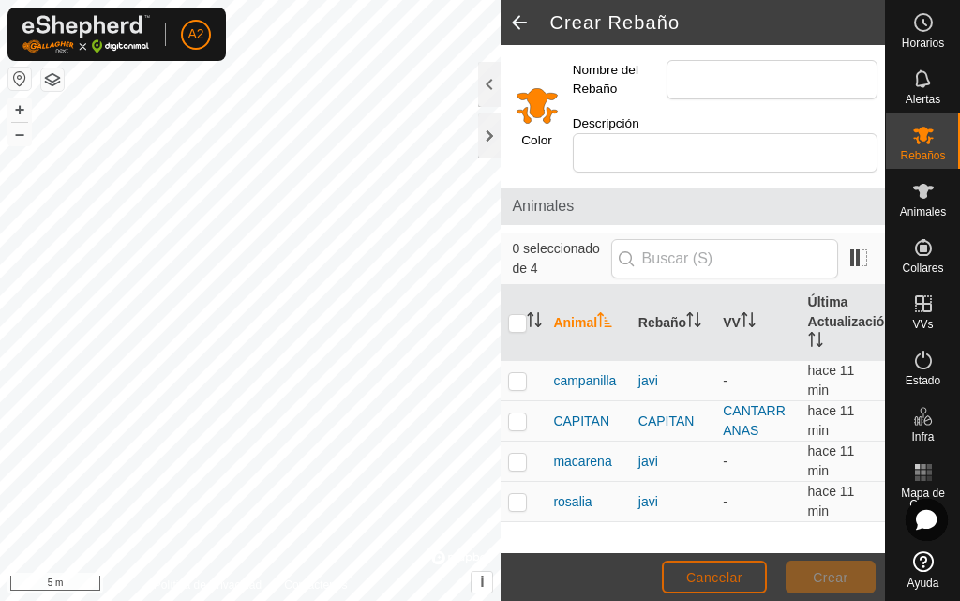
click at [742, 567] on button "Cancelar" at bounding box center [714, 576] width 105 height 33
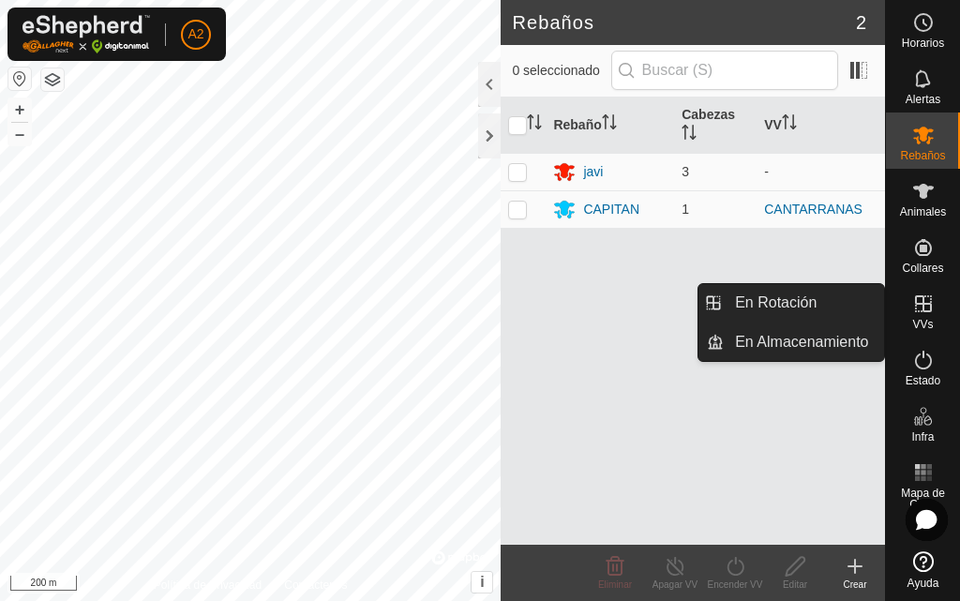
click at [921, 311] on icon at bounding box center [923, 303] width 17 height 17
click at [930, 302] on icon at bounding box center [923, 303] width 22 height 22
click at [930, 306] on icon at bounding box center [923, 303] width 17 height 17
click at [855, 308] on link "En Rotación" at bounding box center [803, 302] width 160 height 37
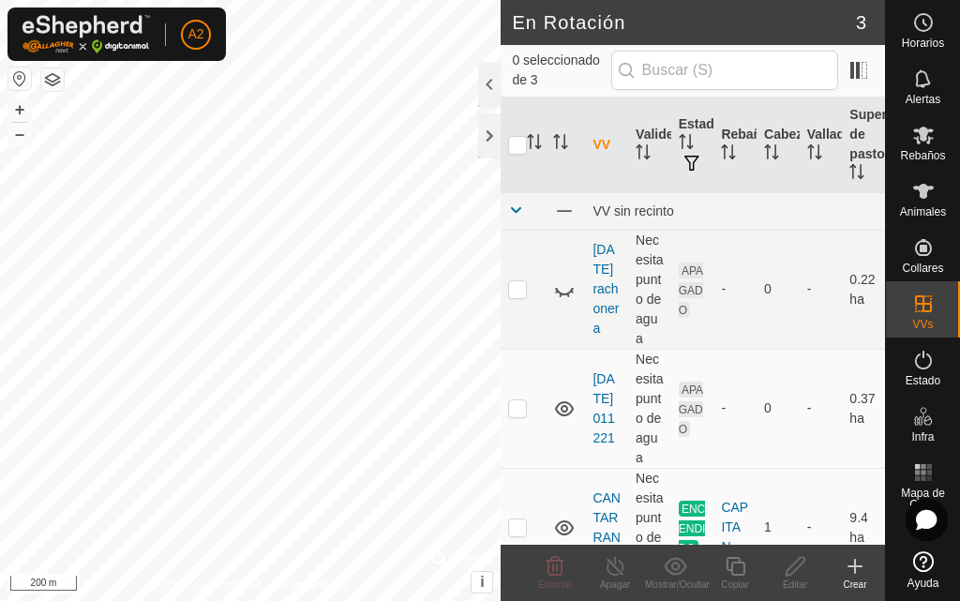
click at [855, 573] on icon at bounding box center [855, 565] width 0 height 13
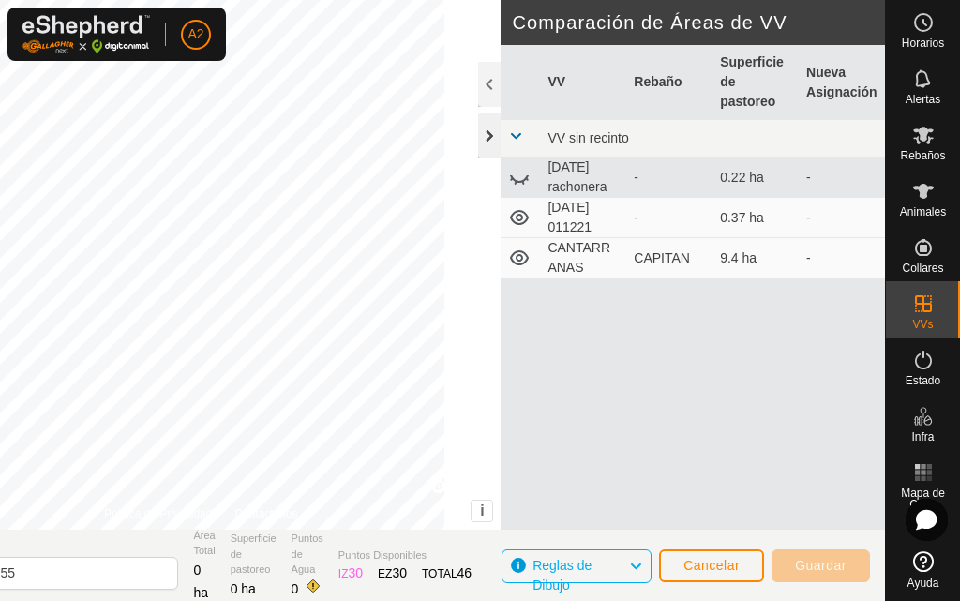
click at [491, 135] on div at bounding box center [489, 135] width 22 height 45
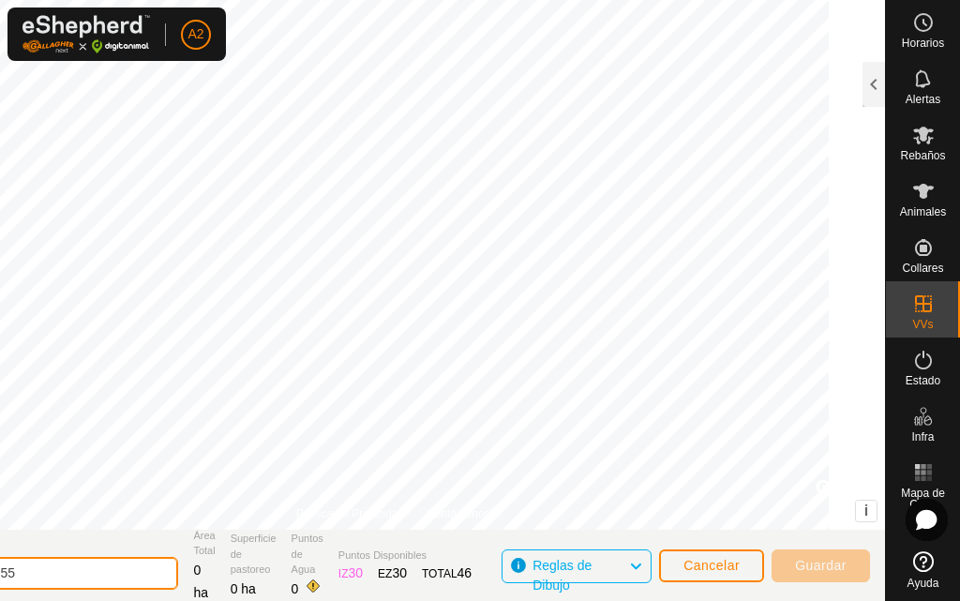
click at [122, 573] on input "[DATE] 171555" at bounding box center [47, 573] width 262 height 33
type input "2"
type input "CAMPO"
click at [578, 600] on html "A2 Horarios Alertas Rebaños Animales Collares VVs Estado Infra Mapa de Calor Ay…" at bounding box center [480, 300] width 960 height 601
click at [704, 549] on button "Cancelar" at bounding box center [711, 565] width 105 height 33
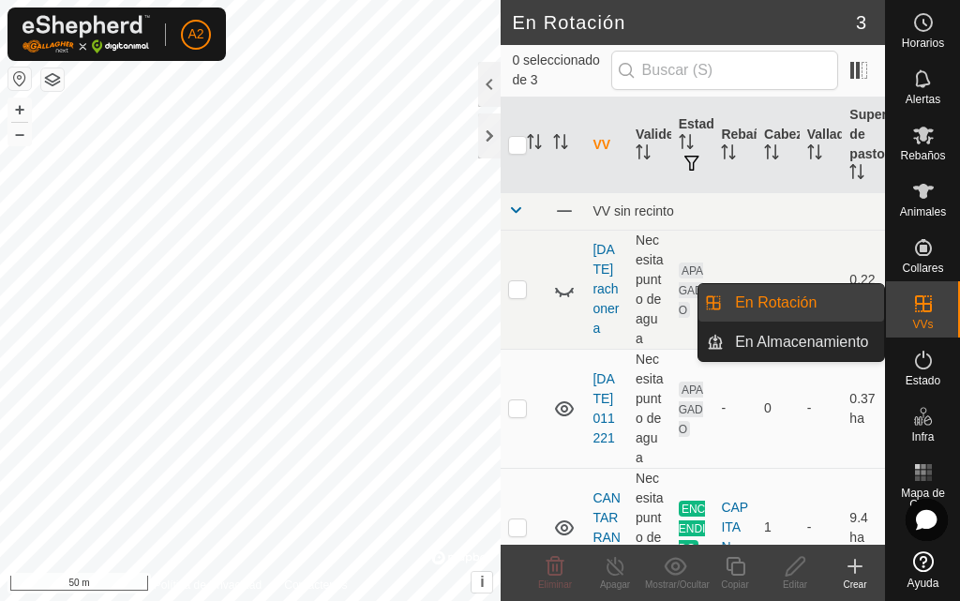
click at [872, 305] on link "En Rotación" at bounding box center [803, 302] width 160 height 37
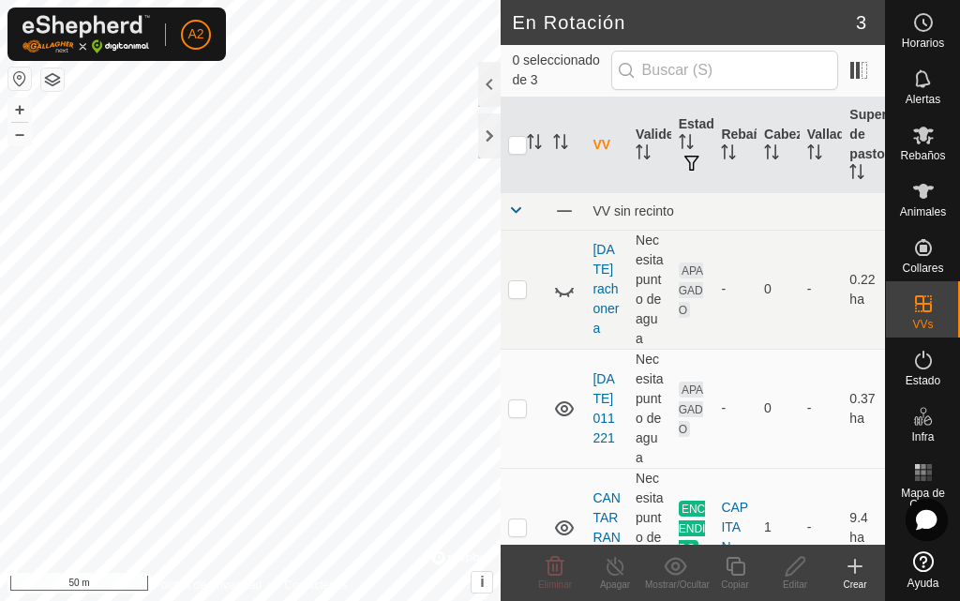
click at [860, 571] on icon at bounding box center [854, 566] width 22 height 22
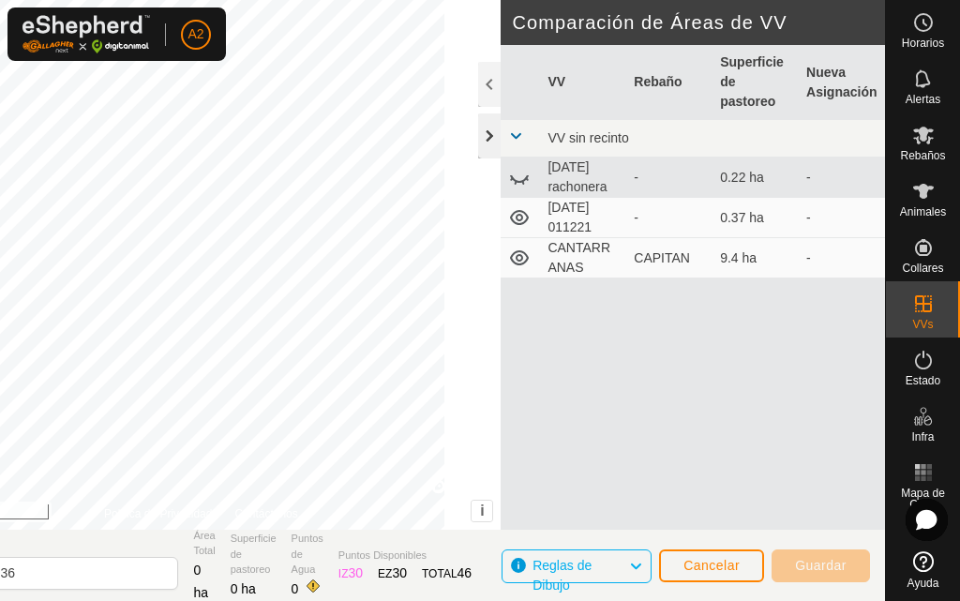
click at [493, 141] on div at bounding box center [489, 135] width 22 height 45
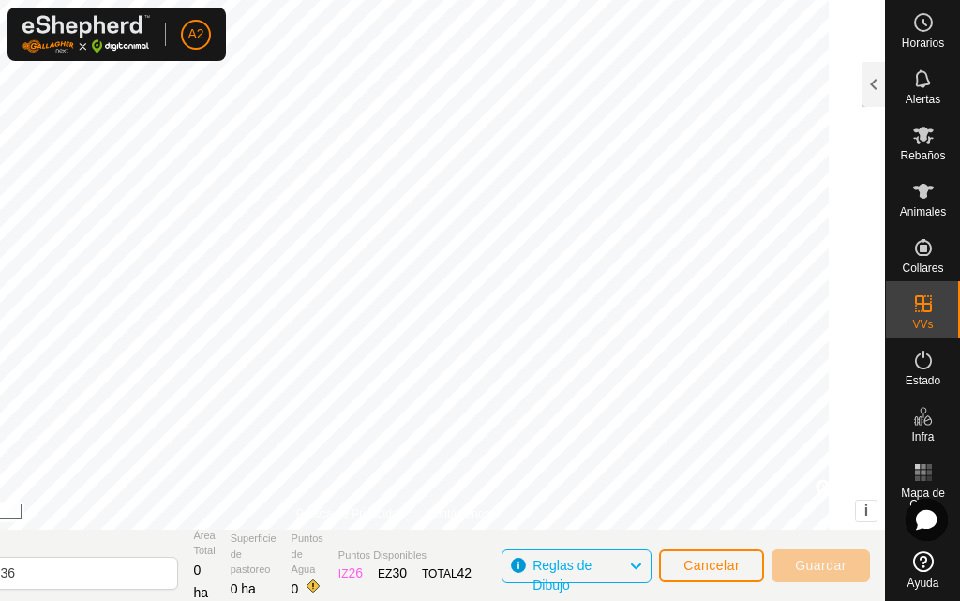
click at [602, 529] on div "DIBUJAR IZ EZ Eliminar Política de Privacidad Contáctenos + – ⇧ i © Mapbox , © …" at bounding box center [393, 300] width 984 height 601
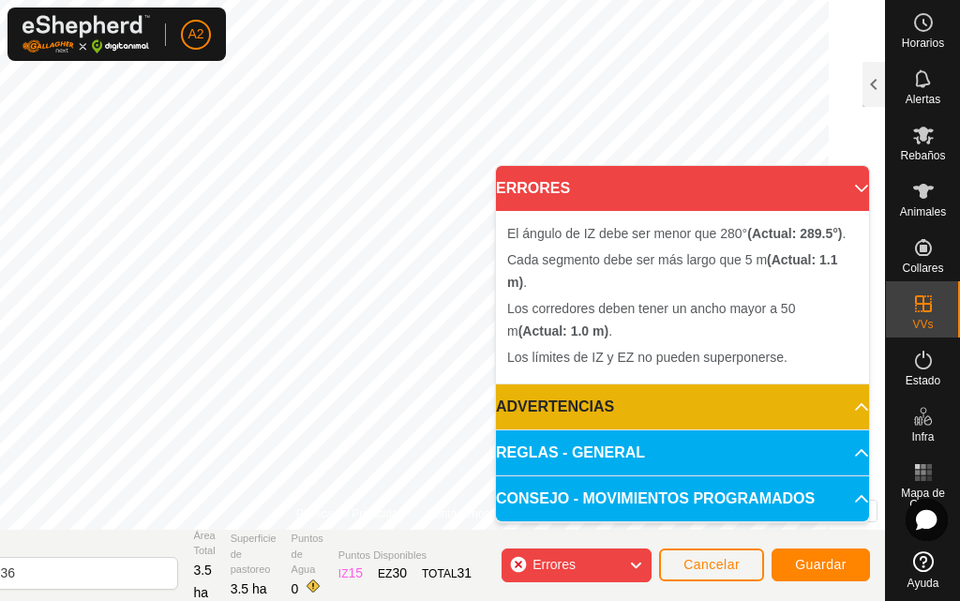
click at [569, 569] on span "Errores" at bounding box center [553, 564] width 43 height 15
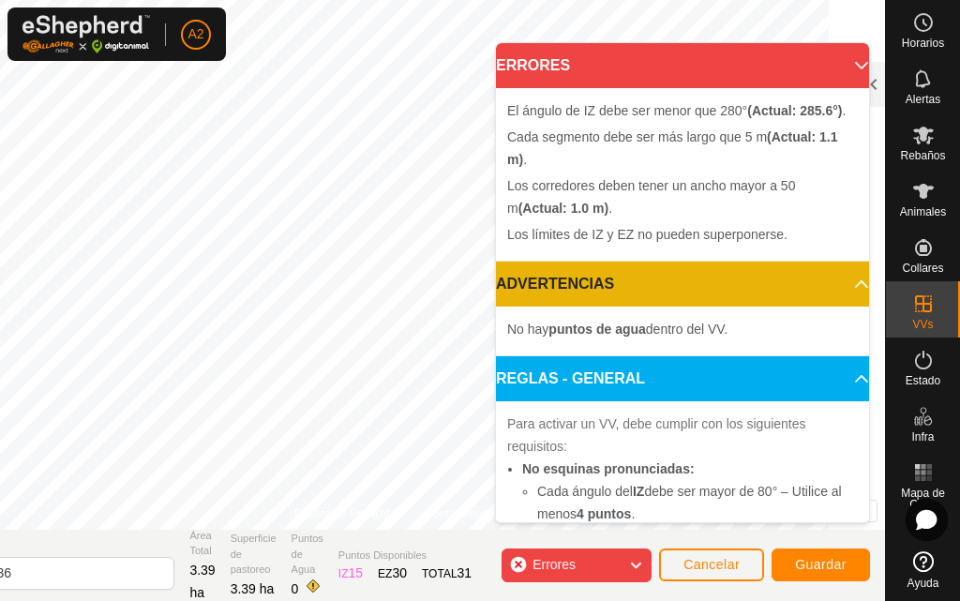
click at [635, 558] on icon at bounding box center [635, 565] width 15 height 24
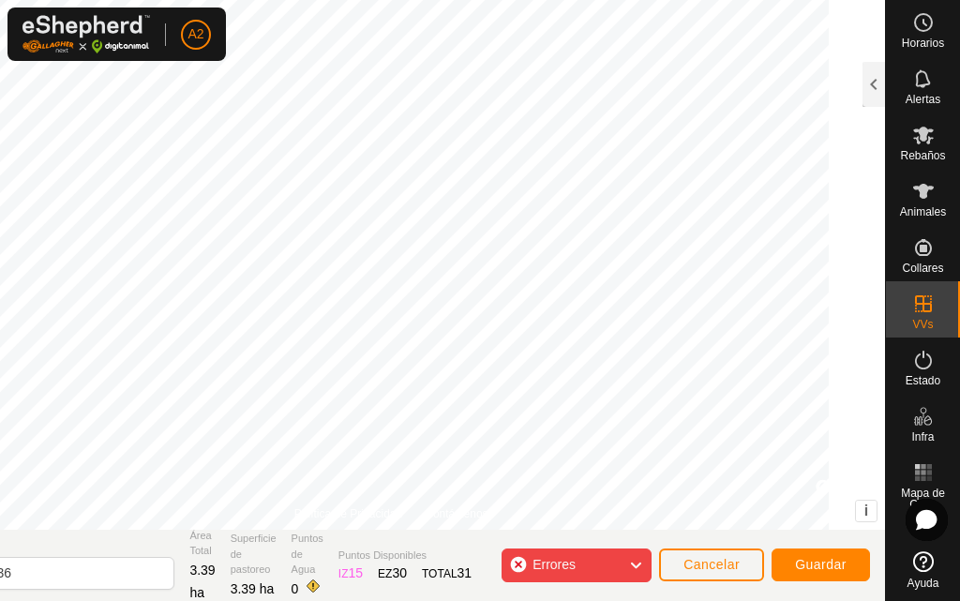
click at [447, 543] on div "DIBUJAR IZ EZ Eliminar Política de Privacidad Contáctenos + – ⇧ i © Mapbox , © …" at bounding box center [391, 300] width 988 height 601
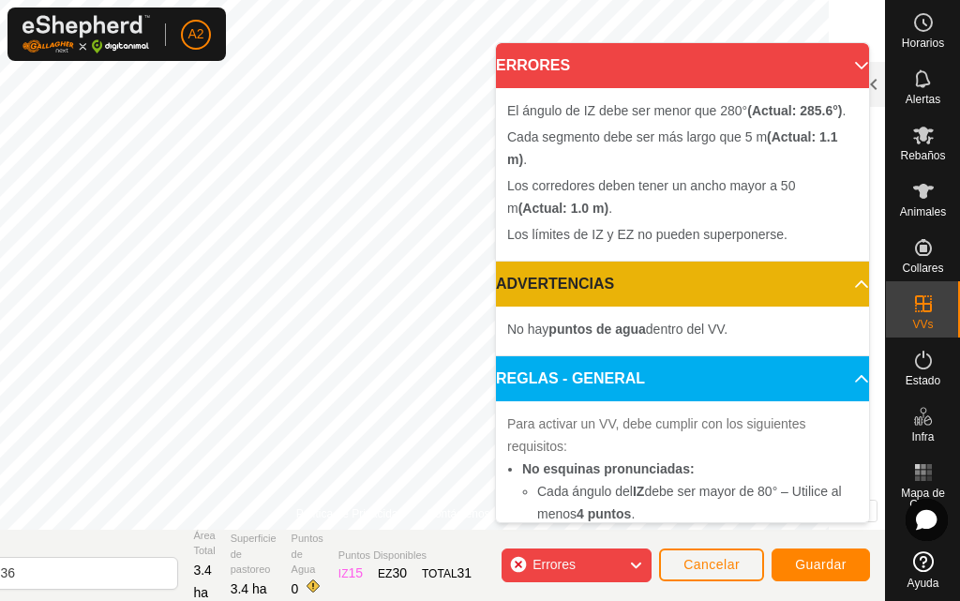
click at [629, 563] on icon at bounding box center [635, 565] width 15 height 24
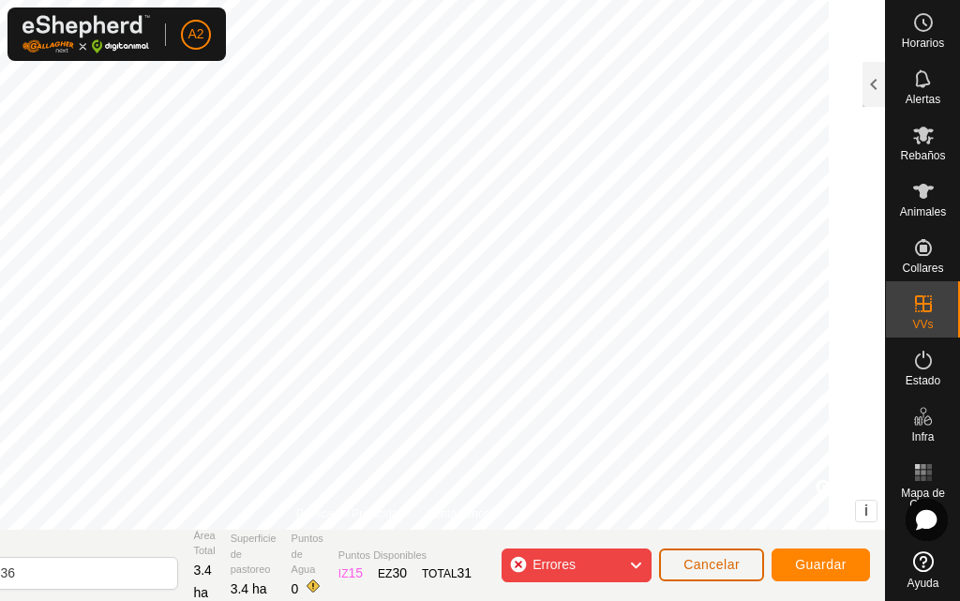
click at [737, 567] on span "Cancelar" at bounding box center [711, 564] width 56 height 15
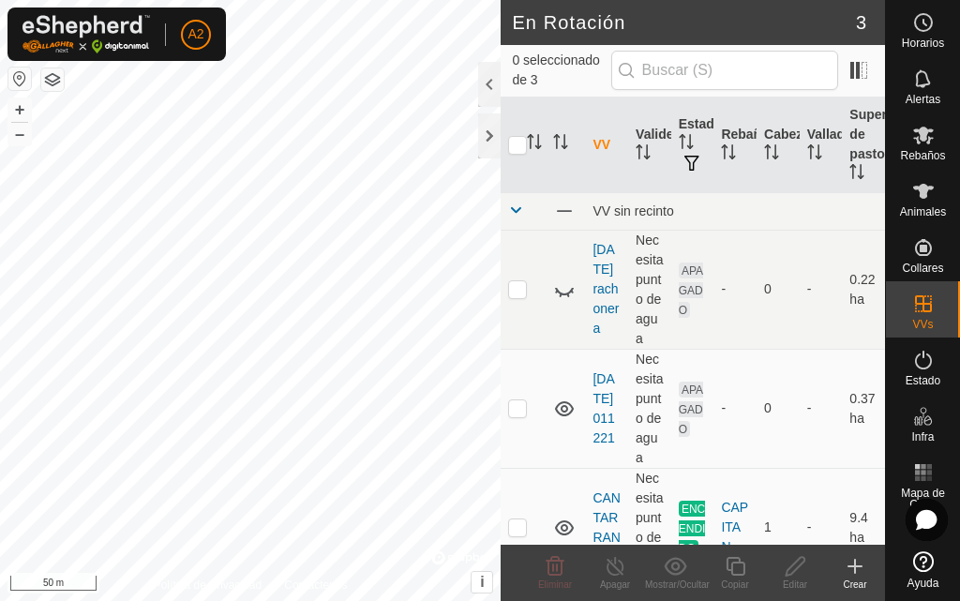
click at [857, 568] on icon at bounding box center [854, 566] width 22 height 22
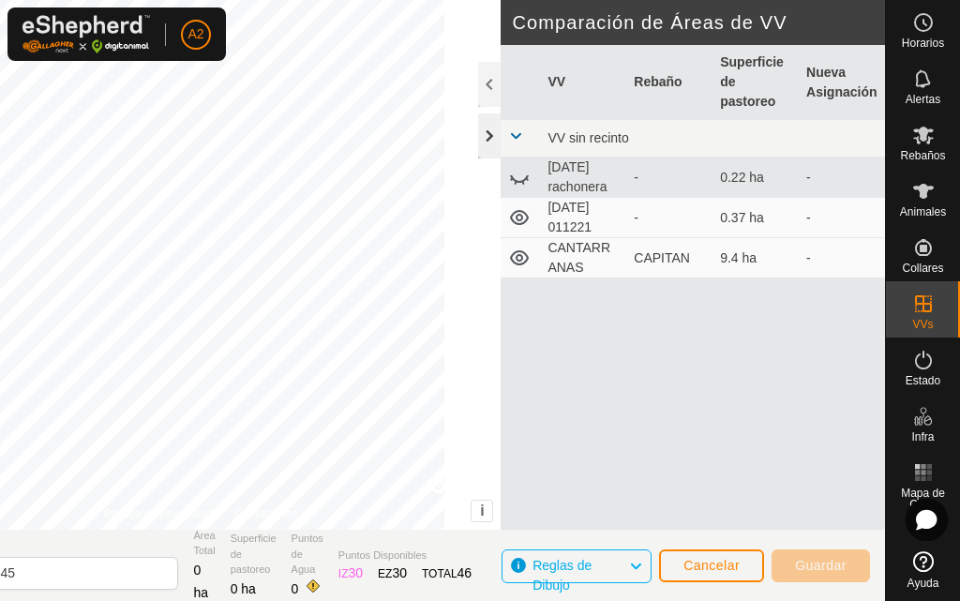
click at [487, 122] on div at bounding box center [489, 135] width 22 height 45
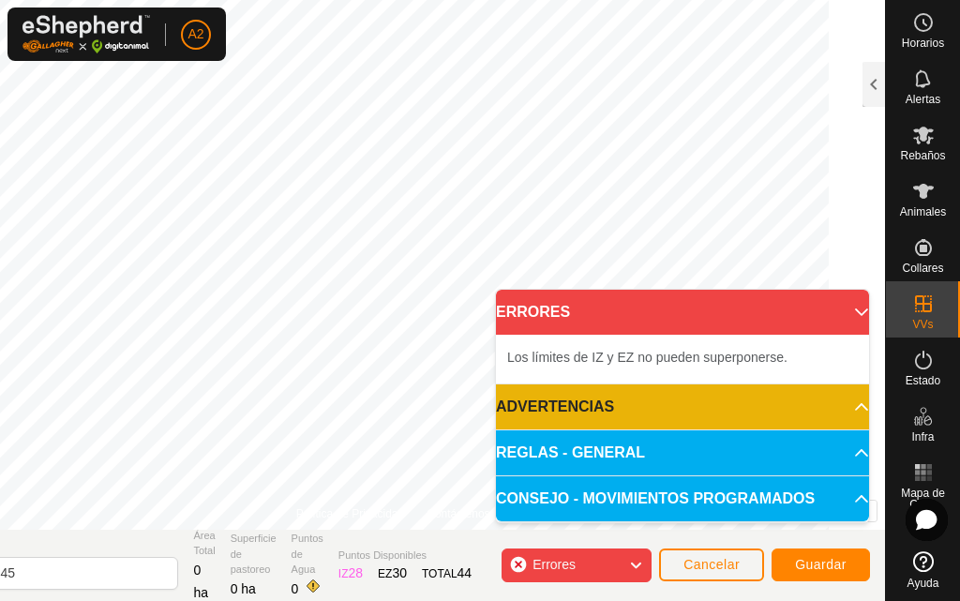
click at [637, 563] on icon at bounding box center [635, 565] width 15 height 24
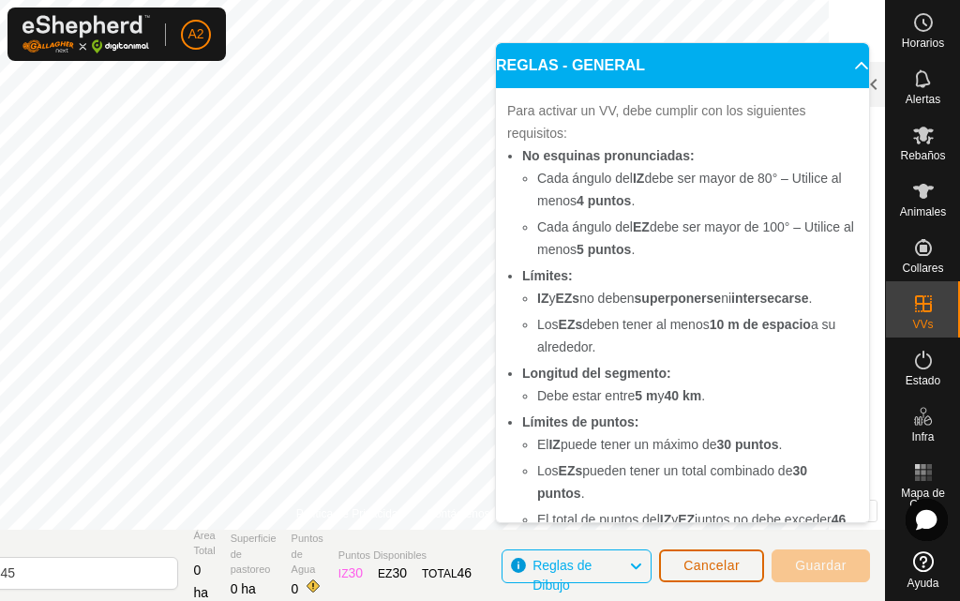
click at [711, 568] on span "Cancelar" at bounding box center [711, 565] width 56 height 15
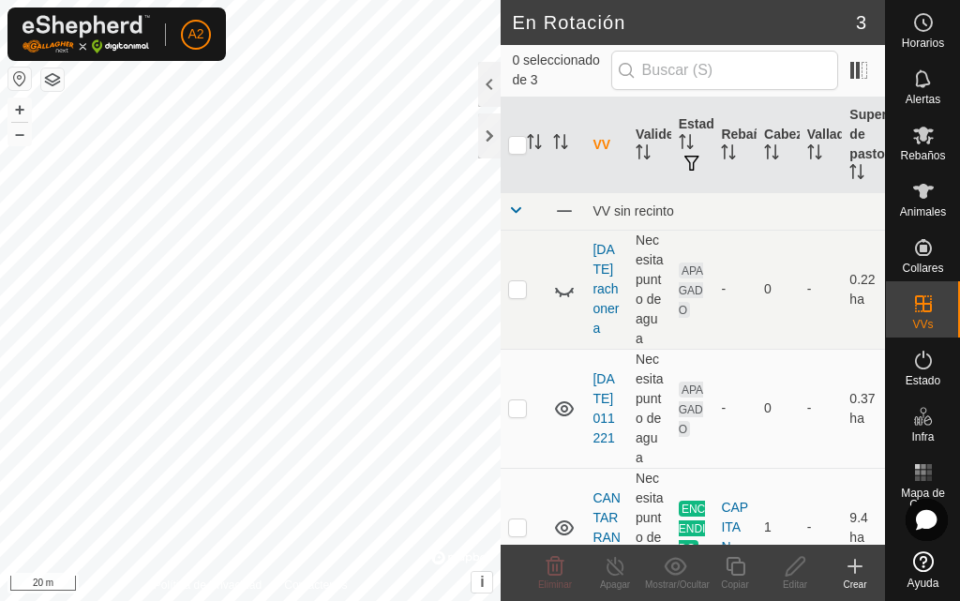
click at [848, 567] on icon at bounding box center [854, 566] width 22 height 22
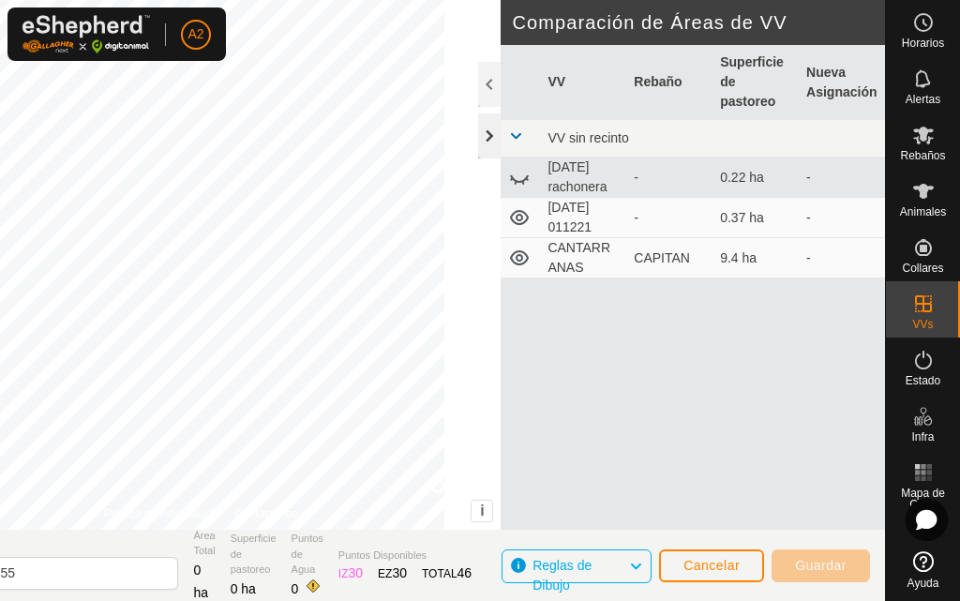
click at [488, 142] on div at bounding box center [489, 135] width 22 height 45
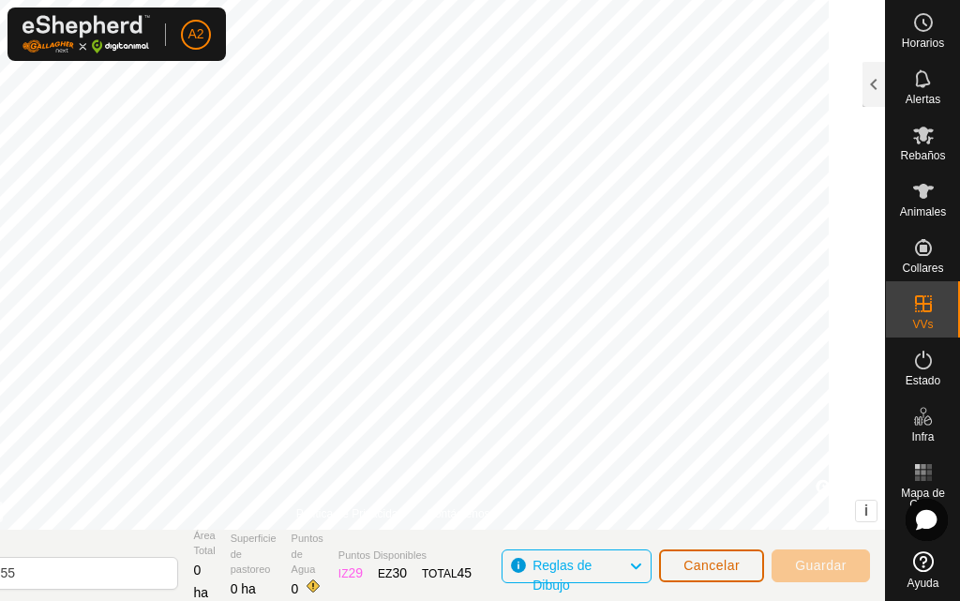
click at [683, 557] on button "Cancelar" at bounding box center [711, 565] width 105 height 33
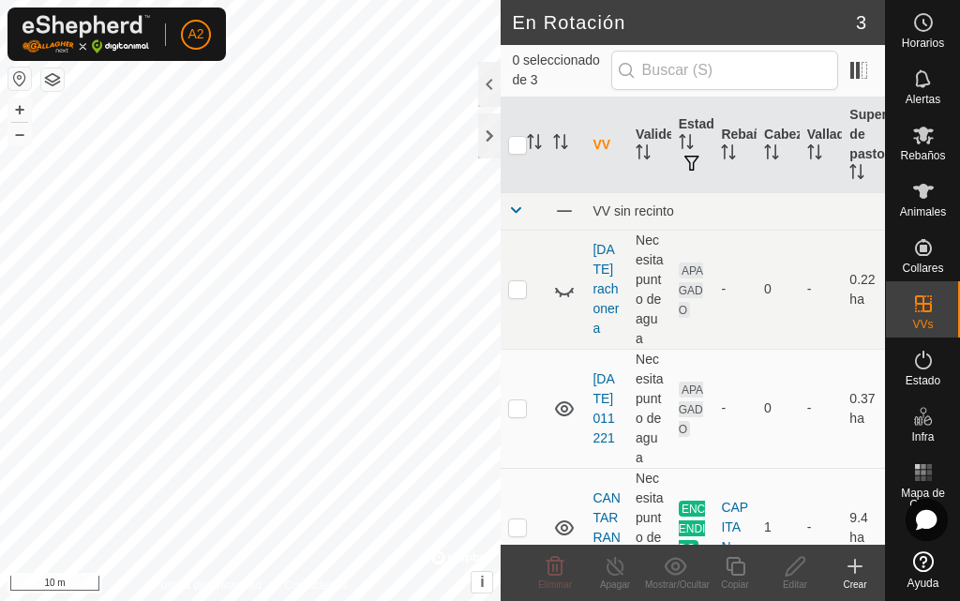
click at [855, 562] on icon at bounding box center [855, 565] width 0 height 13
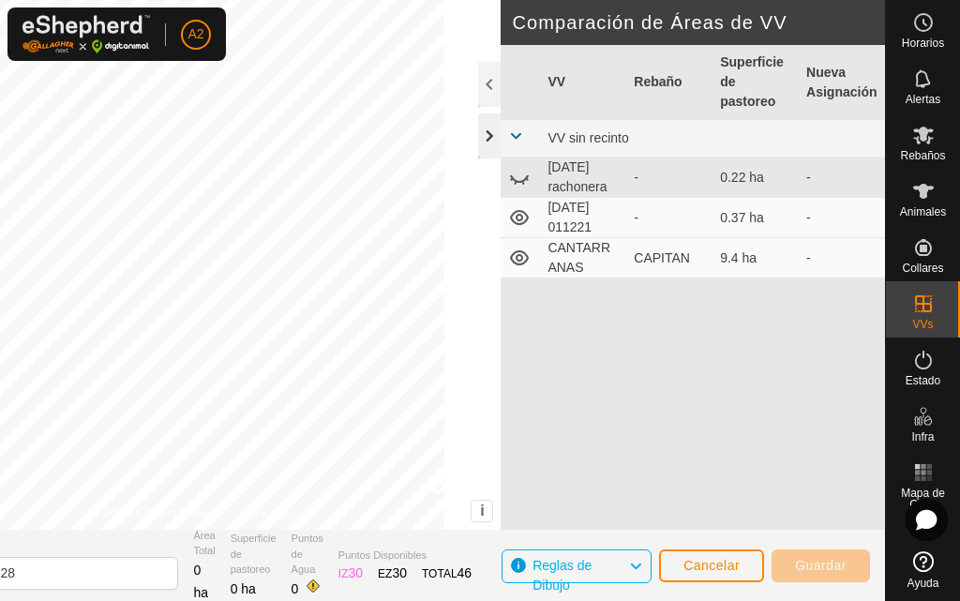
click at [482, 136] on div at bounding box center [489, 135] width 22 height 45
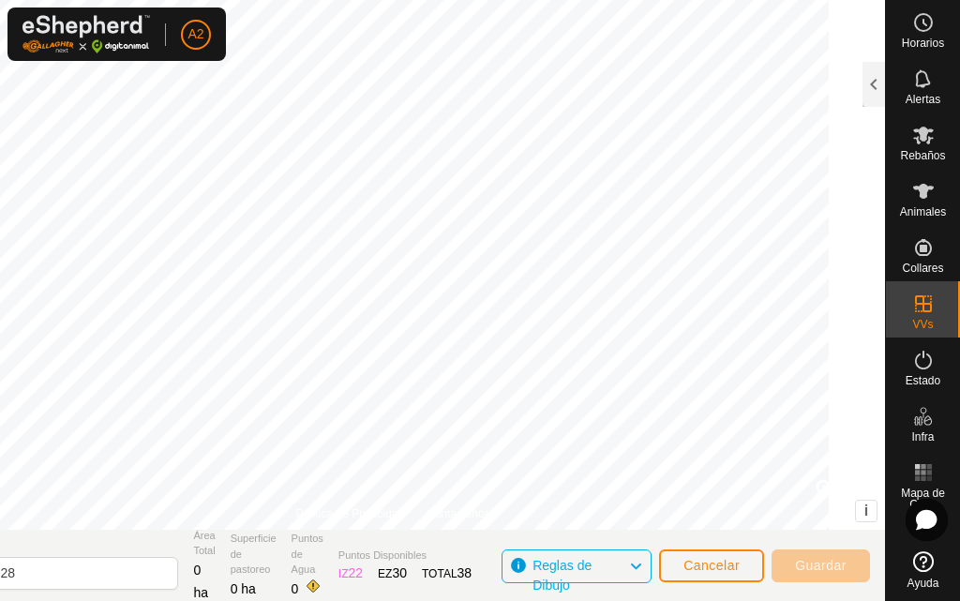
click at [411, 537] on div "DIBUJAR IZ EZ Eliminar Política de Privacidad Contáctenos + – ⇧ i © Mapbox , © …" at bounding box center [393, 300] width 984 height 601
click at [411, 0] on html "A2 Horarios Alertas Rebaños Animales Collares VVs Estado Infra Mapa de Calor Ay…" at bounding box center [480, 300] width 960 height 601
click at [867, 96] on div "DIBUJAR IZ EZ Eliminar Política de Privacidad Contáctenos + – ⇧ i © Mapbox , © …" at bounding box center [393, 264] width 984 height 529
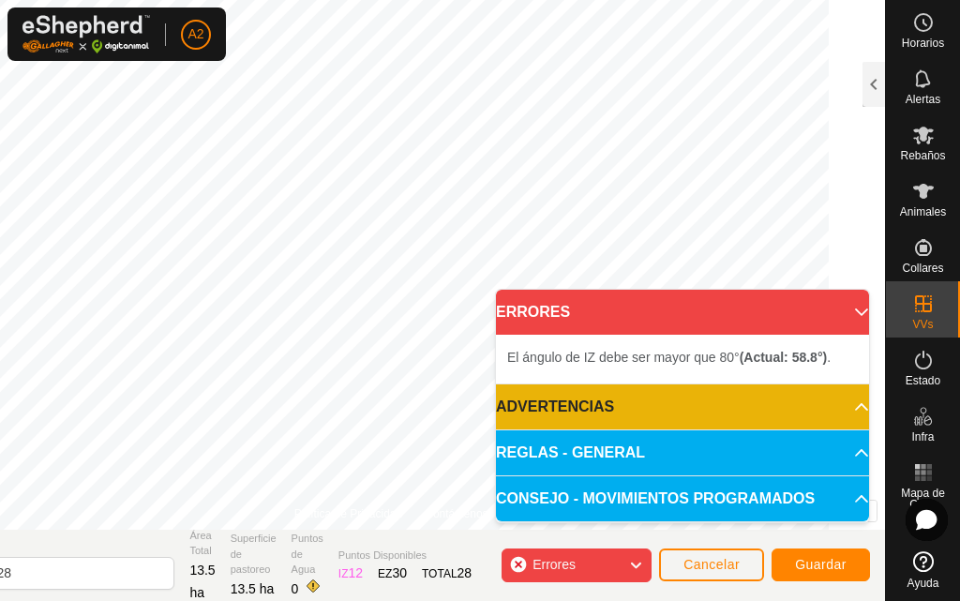
click at [637, 555] on icon at bounding box center [635, 565] width 15 height 24
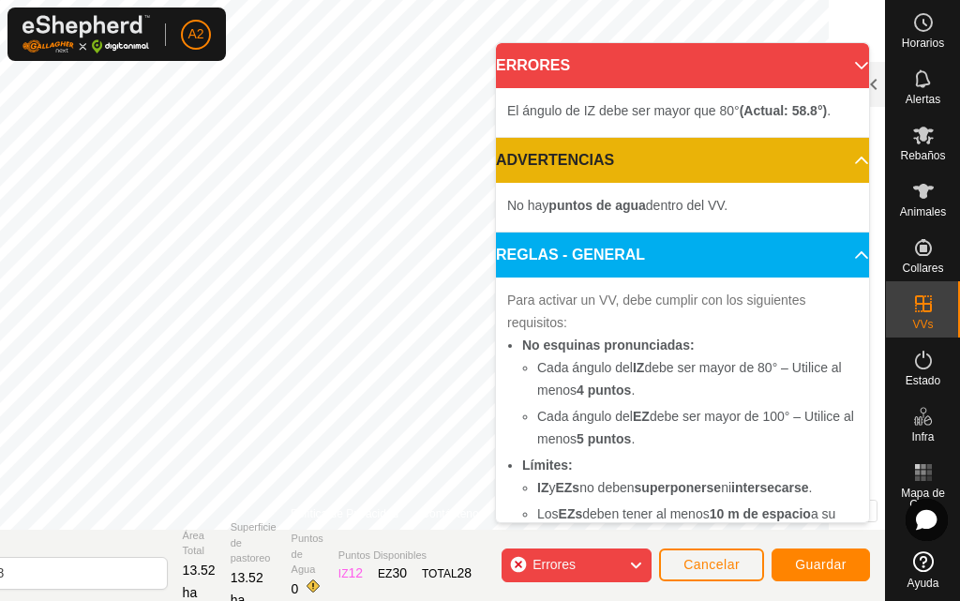
click at [635, 570] on icon at bounding box center [635, 565] width 15 height 24
drag, startPoint x: 579, startPoint y: 404, endPoint x: 620, endPoint y: 530, distance: 133.1
click at [620, 530] on body "A2 Horarios Alertas Rebaños Animales Collares VVs Estado Infra Mapa de Calor Ay…" at bounding box center [480, 300] width 960 height 601
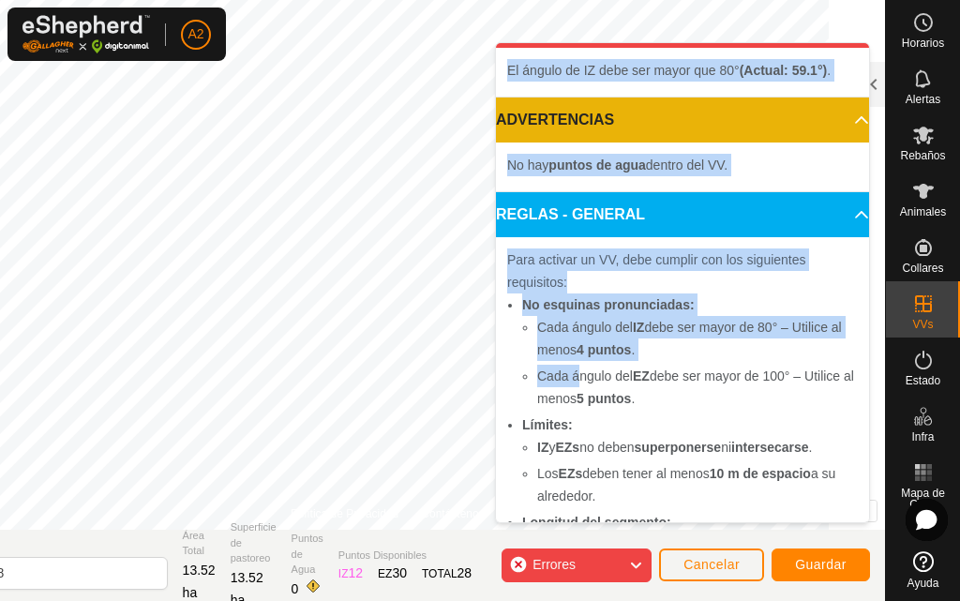
click at [631, 558] on icon at bounding box center [635, 565] width 15 height 24
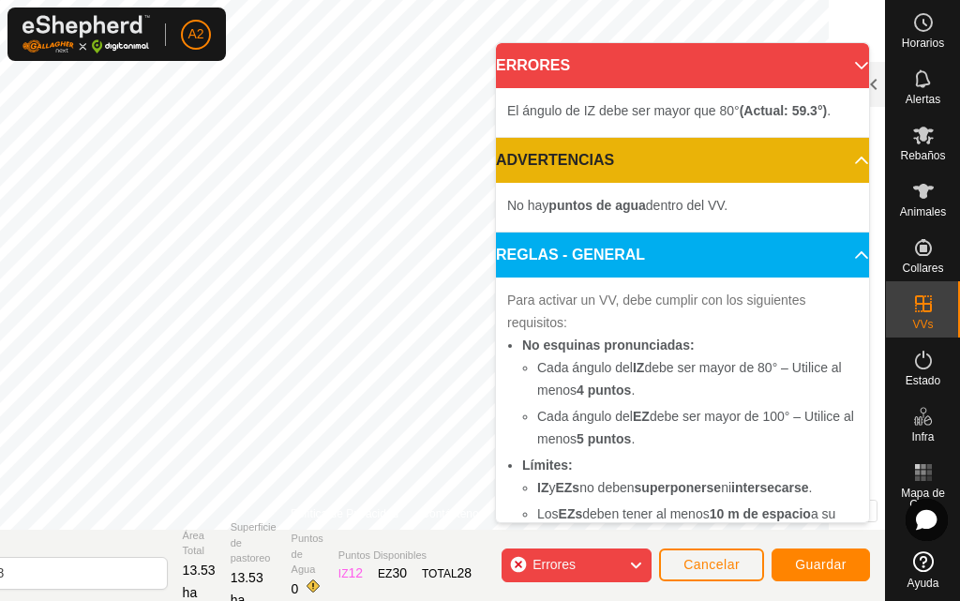
click at [635, 558] on icon at bounding box center [635, 565] width 15 height 24
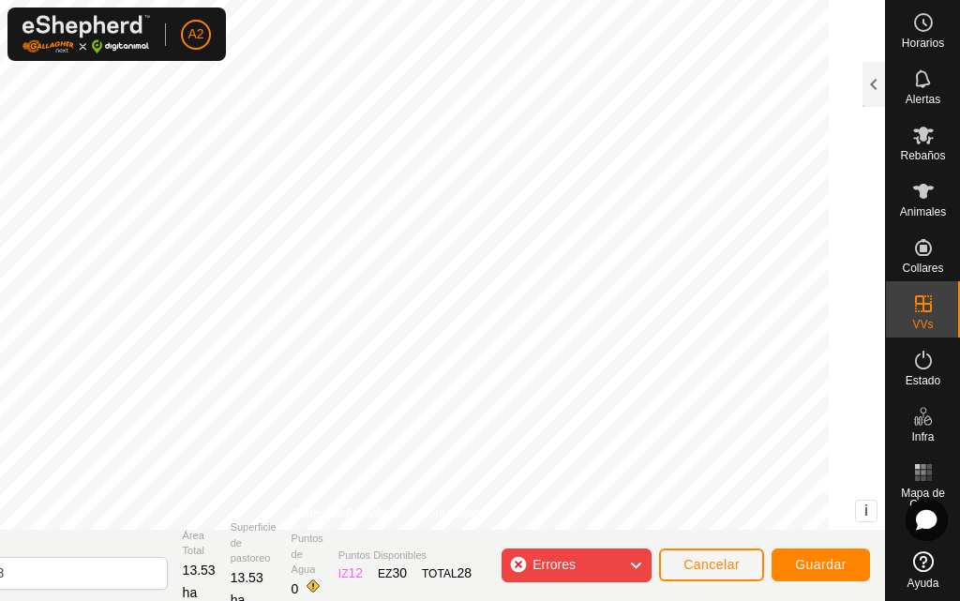
click at [959, 600] on html "A2 Horarios Alertas Rebaños Animales Collares VVs Estado Infra Mapa de Calor Ay…" at bounding box center [480, 300] width 960 height 601
click at [288, 0] on html "A2 Horarios Alertas Rebaños Animales Collares VVs Estado Infra Mapa de Calor Ay…" at bounding box center [480, 300] width 960 height 601
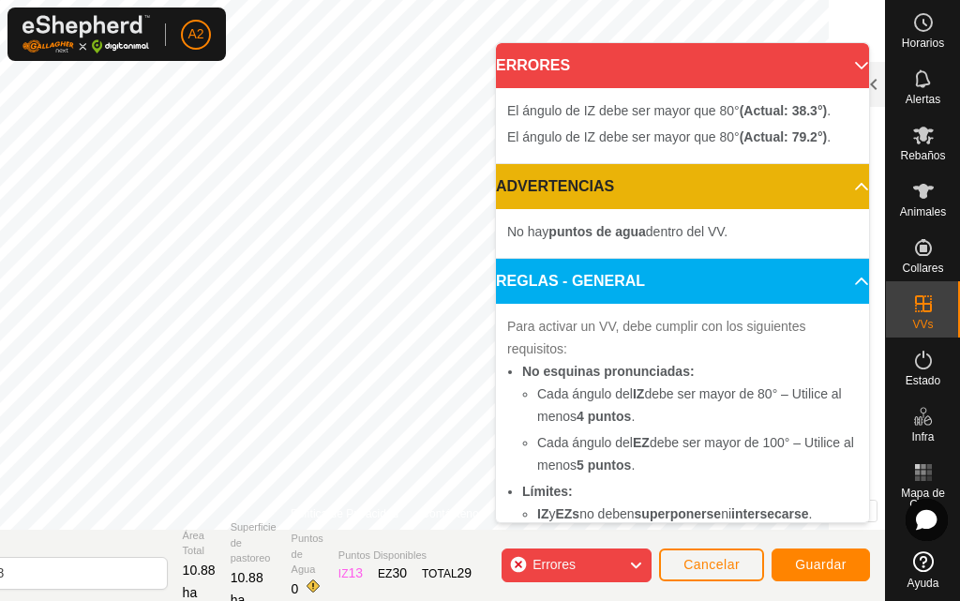
click at [637, 564] on icon at bounding box center [635, 565] width 15 height 24
click at [631, 559] on icon at bounding box center [635, 565] width 15 height 24
click at [638, 559] on icon at bounding box center [635, 565] width 15 height 24
click at [634, 563] on icon at bounding box center [635, 565] width 15 height 24
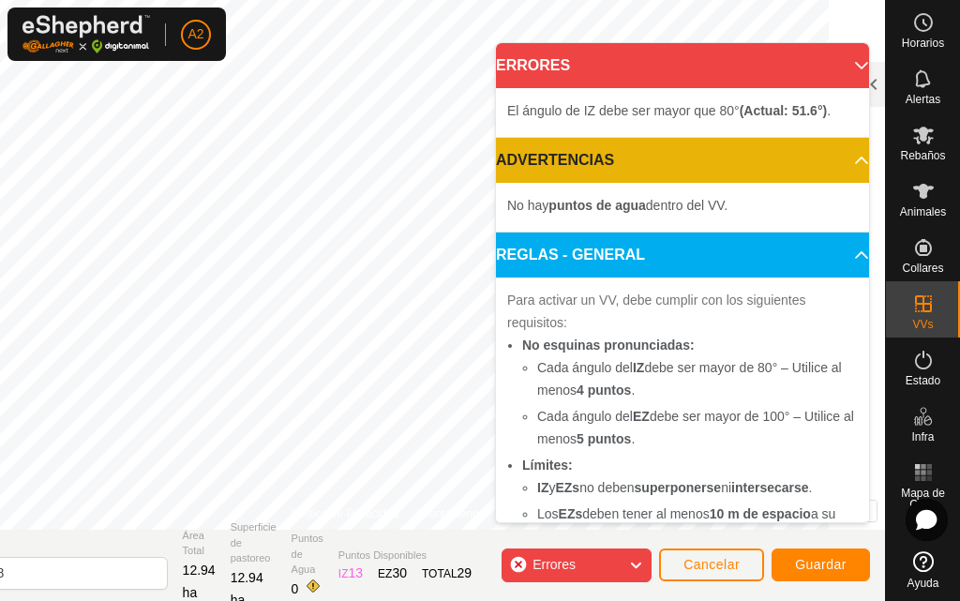
click at [638, 557] on icon at bounding box center [635, 565] width 15 height 24
click at [635, 560] on icon at bounding box center [635, 565] width 15 height 24
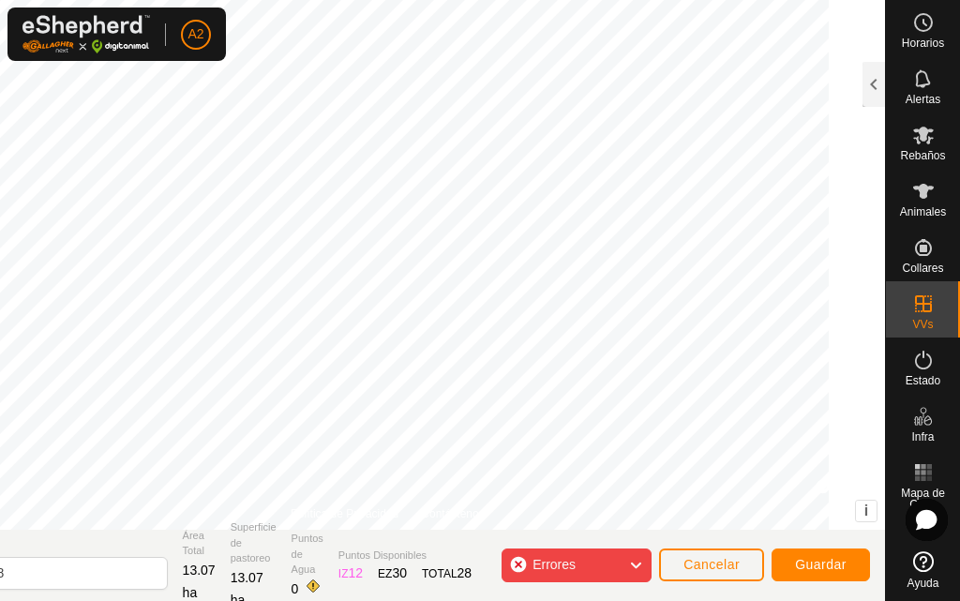
click at [440, 0] on html "A2 Horarios Alertas Rebaños Animales Collares VVs Estado Infra Mapa de Calor Ay…" at bounding box center [480, 300] width 960 height 601
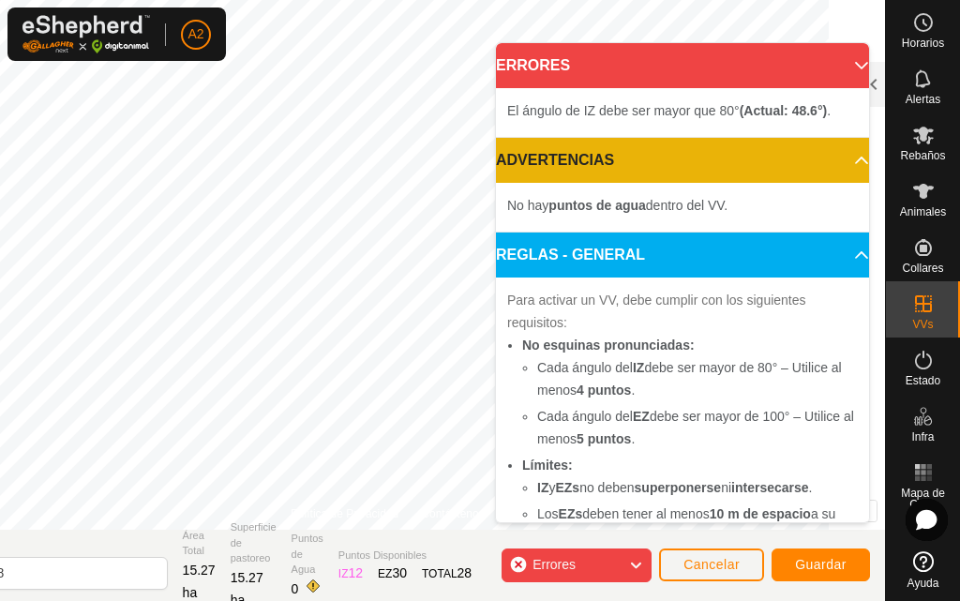
click at [636, 561] on icon at bounding box center [635, 565] width 15 height 24
click at [633, 562] on icon at bounding box center [635, 565] width 15 height 24
click at [638, 560] on icon at bounding box center [635, 565] width 15 height 24
click at [237, 472] on div "El ángulo de IZ debe ser mayor que 80° (Actual: 38.7°) . + – ⇧ i © Mapbox , © O…" at bounding box center [387, 264] width 994 height 529
click at [640, 560] on icon at bounding box center [635, 565] width 15 height 24
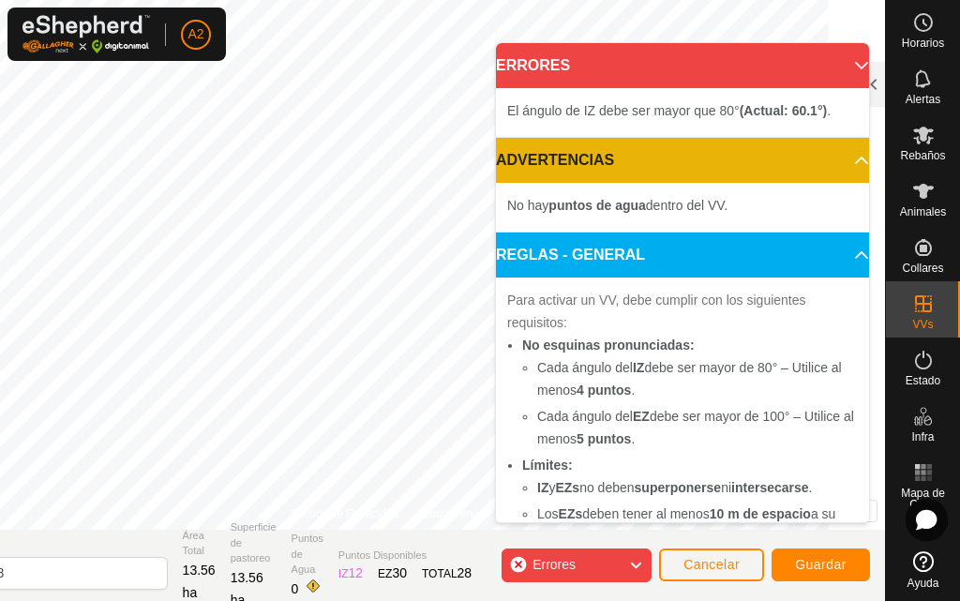
click at [637, 558] on icon at bounding box center [635, 565] width 15 height 24
click at [634, 563] on icon at bounding box center [635, 565] width 15 height 24
click at [634, 561] on icon at bounding box center [635, 565] width 15 height 24
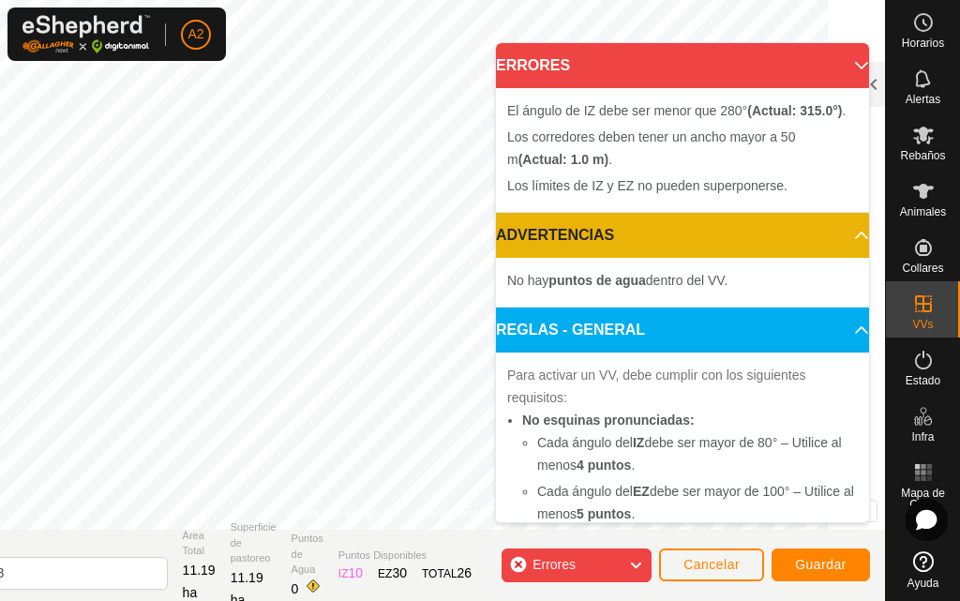
click at [634, 558] on icon at bounding box center [635, 565] width 15 height 24
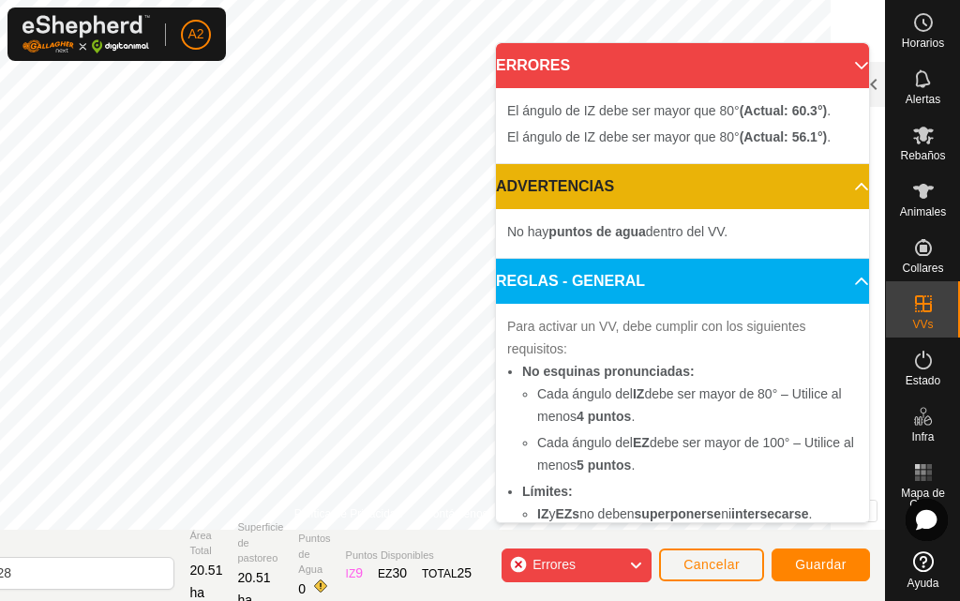
click at [639, 557] on icon at bounding box center [635, 565] width 15 height 24
click at [633, 560] on icon at bounding box center [635, 565] width 15 height 24
click at [634, 565] on icon at bounding box center [635, 565] width 15 height 24
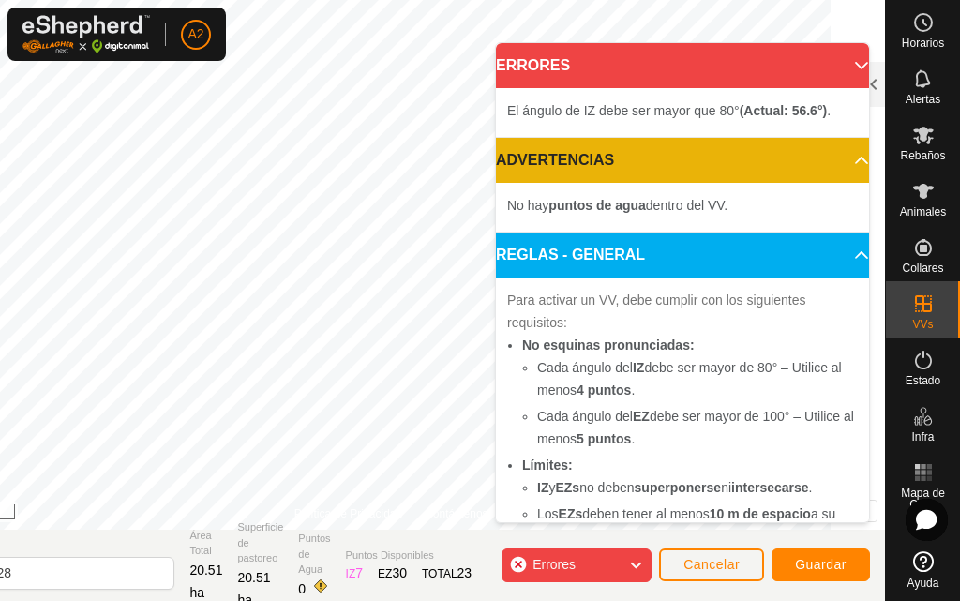
click at [636, 565] on icon at bounding box center [635, 565] width 15 height 24
click at [631, 562] on icon at bounding box center [635, 565] width 15 height 24
click at [634, 556] on icon at bounding box center [635, 565] width 15 height 24
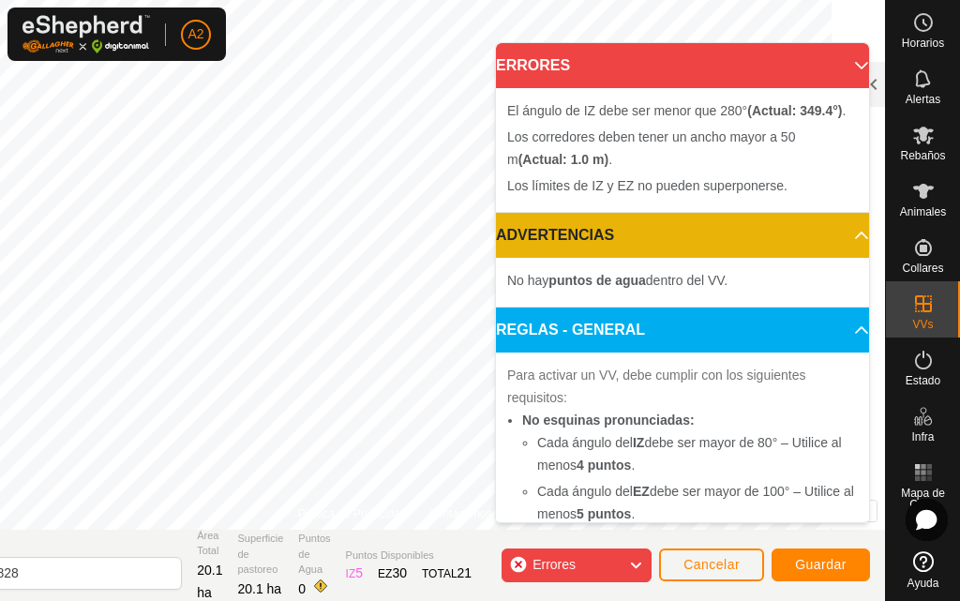
click at [631, 556] on icon at bounding box center [635, 565] width 15 height 24
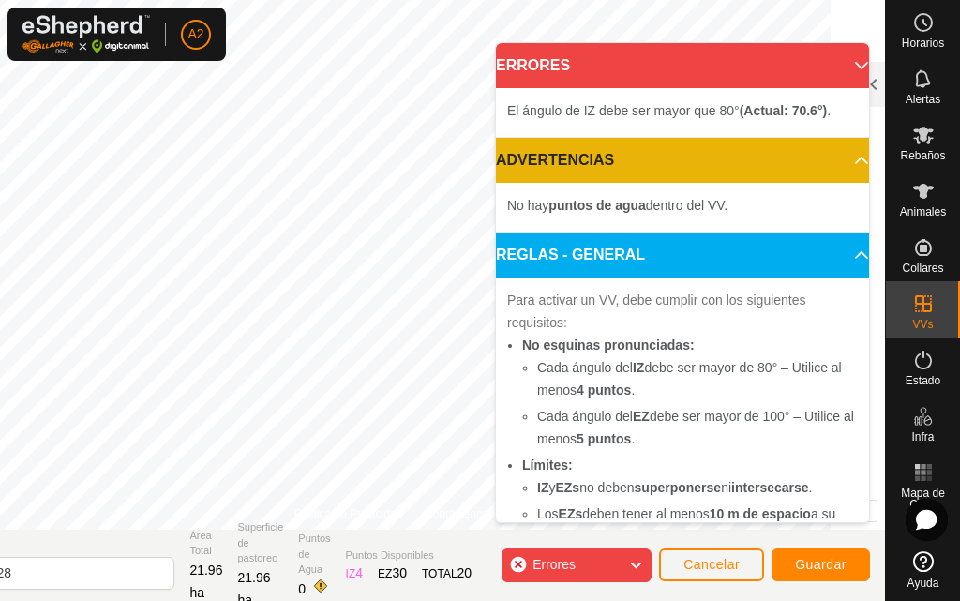
click at [644, 560] on div "Errores" at bounding box center [576, 565] width 150 height 34
click at [640, 567] on icon at bounding box center [635, 565] width 15 height 24
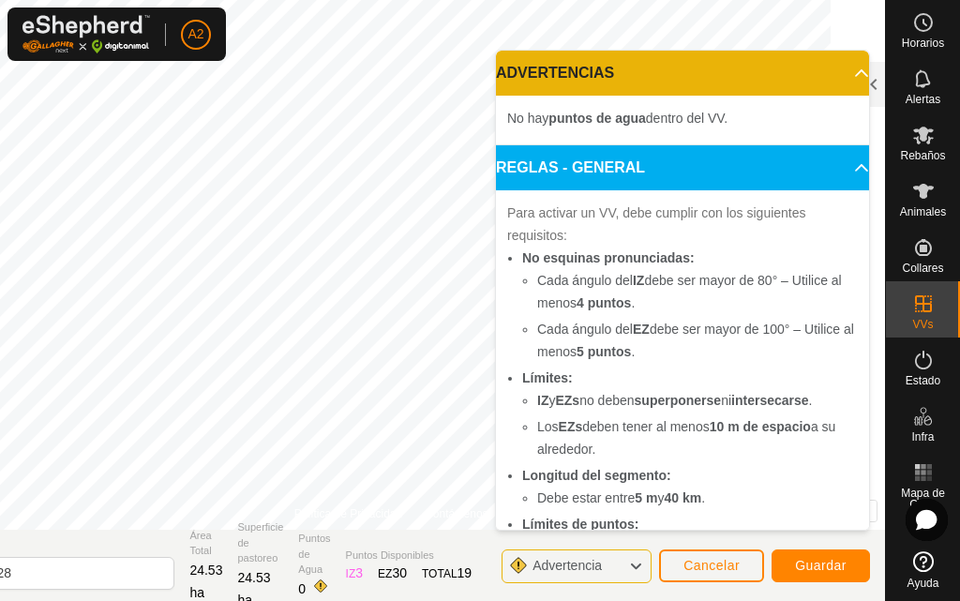
click at [636, 565] on icon at bounding box center [635, 566] width 15 height 24
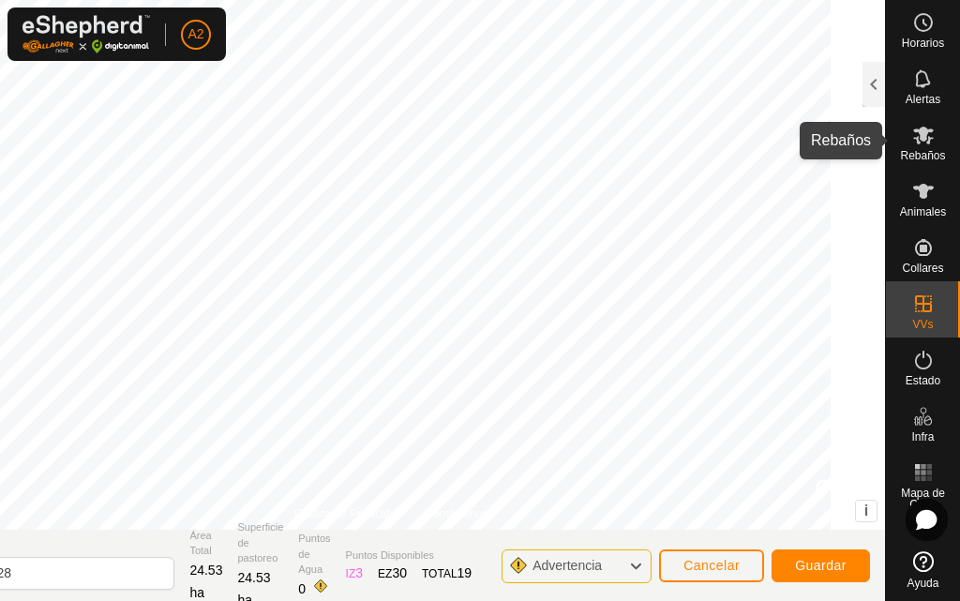
click at [959, 148] on div "Horarios Alertas Rebaños Animales Collares VVs Estado Infra Mapa de Calor Ayuda…" at bounding box center [480, 300] width 960 height 601
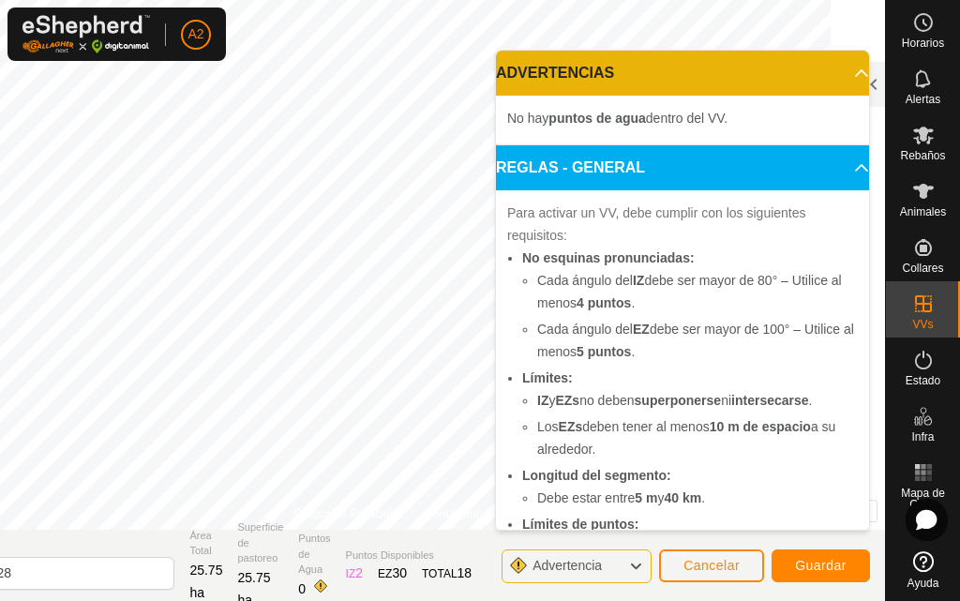
click at [635, 561] on icon at bounding box center [635, 566] width 15 height 24
click at [633, 560] on icon at bounding box center [635, 566] width 15 height 24
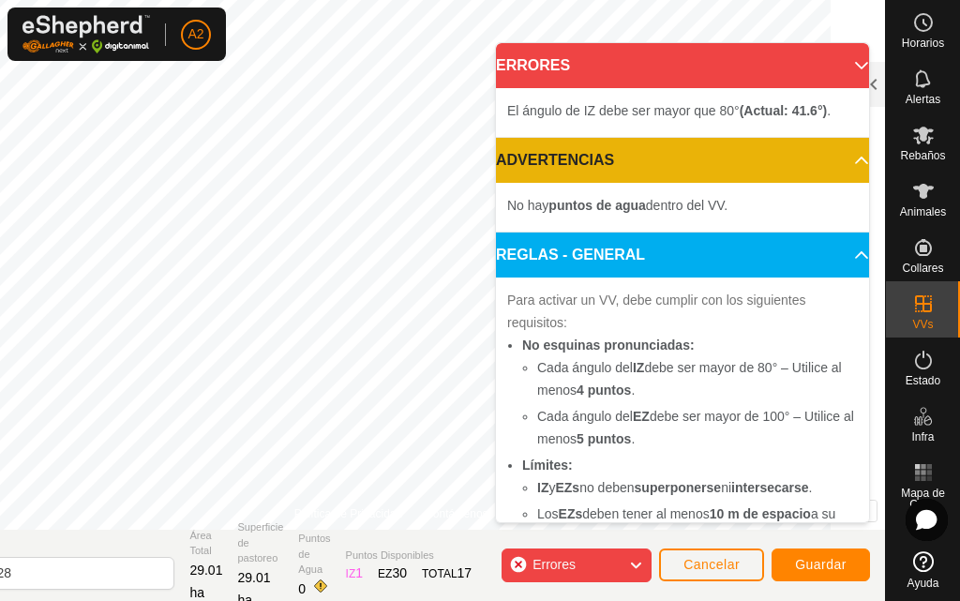
click at [639, 559] on icon at bounding box center [635, 565] width 15 height 24
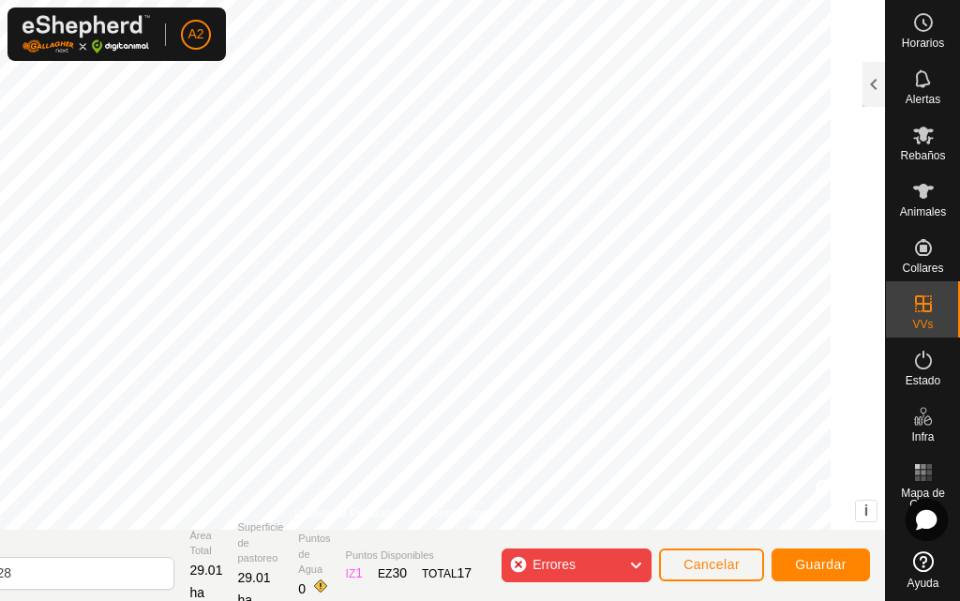
click at [876, 107] on div "DIBUJAR IZ EZ Eliminar Política de Privacidad Contáctenos El ángulo de IZ debe …" at bounding box center [391, 264] width 988 height 529
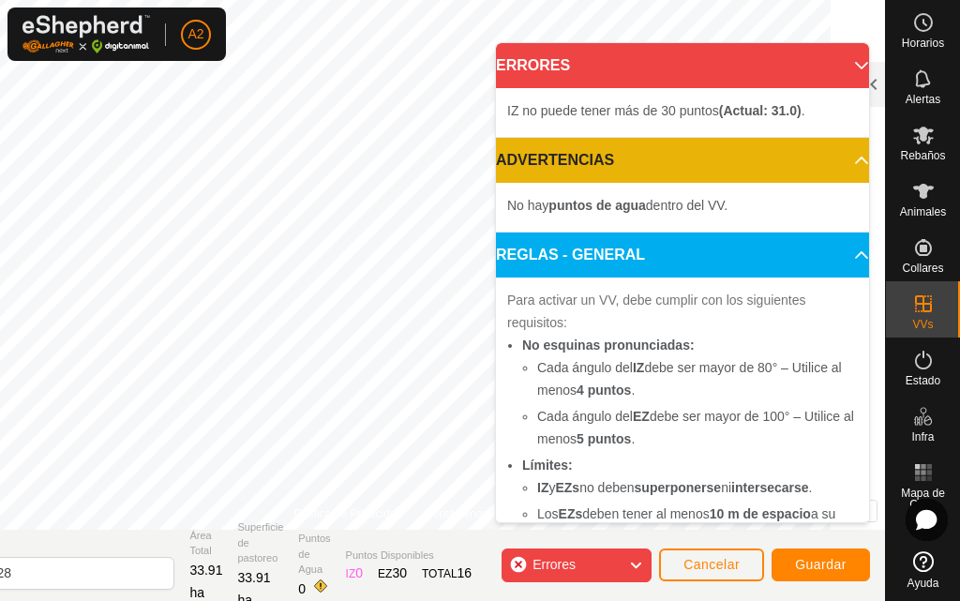
click at [823, 409] on body "A2 Horarios Alertas Rebaños Animales Collares VVs Estado Infra Mapa de Calor Ay…" at bounding box center [480, 300] width 960 height 601
click at [635, 562] on icon at bounding box center [635, 565] width 15 height 24
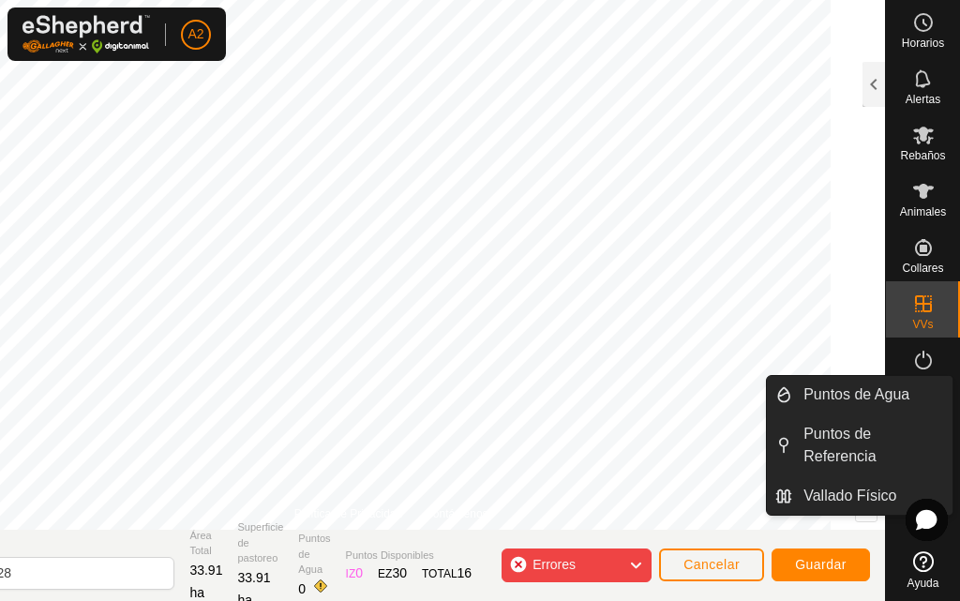
click at [959, 423] on div "Horarios Alertas Rebaños Animales Collares VVs Estado Infra Mapa de Calor Ayuda…" at bounding box center [480, 300] width 960 height 601
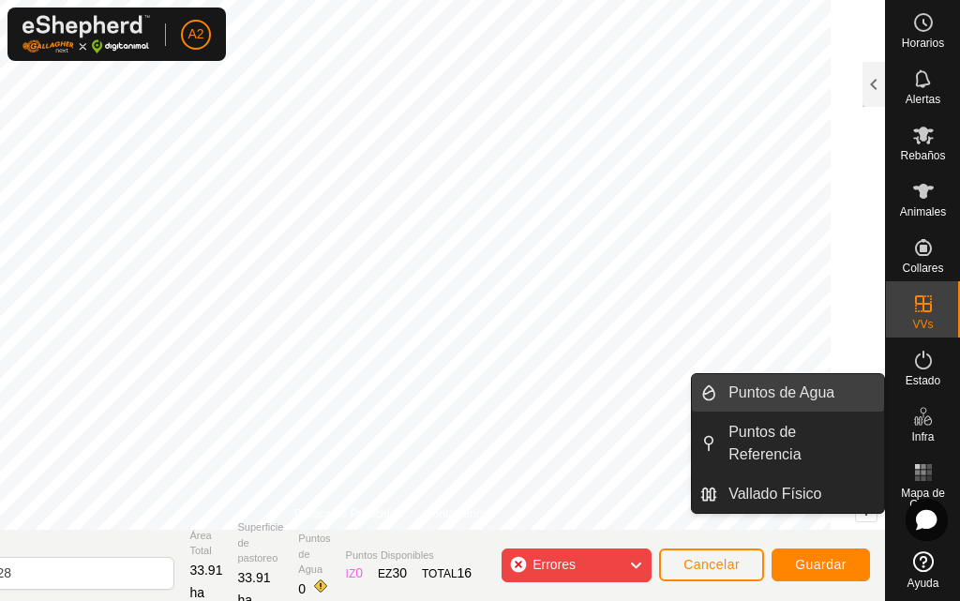
click at [732, 379] on div "Horarios Alertas Rebaños Animales Collares VVs Estado Infra Mapa de Calor Ayuda…" at bounding box center [480, 300] width 960 height 601
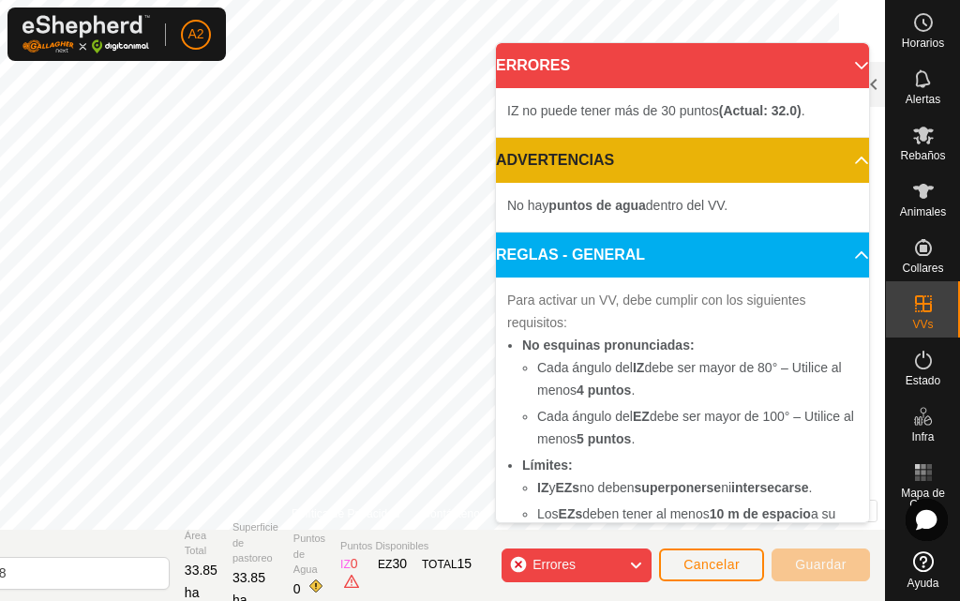
click at [640, 563] on icon at bounding box center [635, 565] width 15 height 24
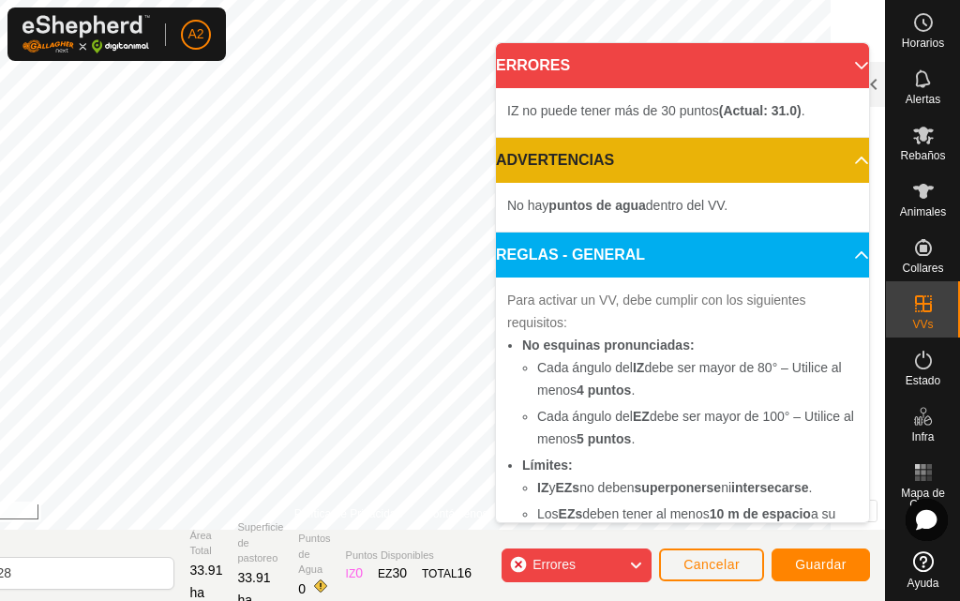
click at [635, 558] on icon at bounding box center [635, 565] width 15 height 24
click at [639, 561] on icon at bounding box center [635, 565] width 15 height 24
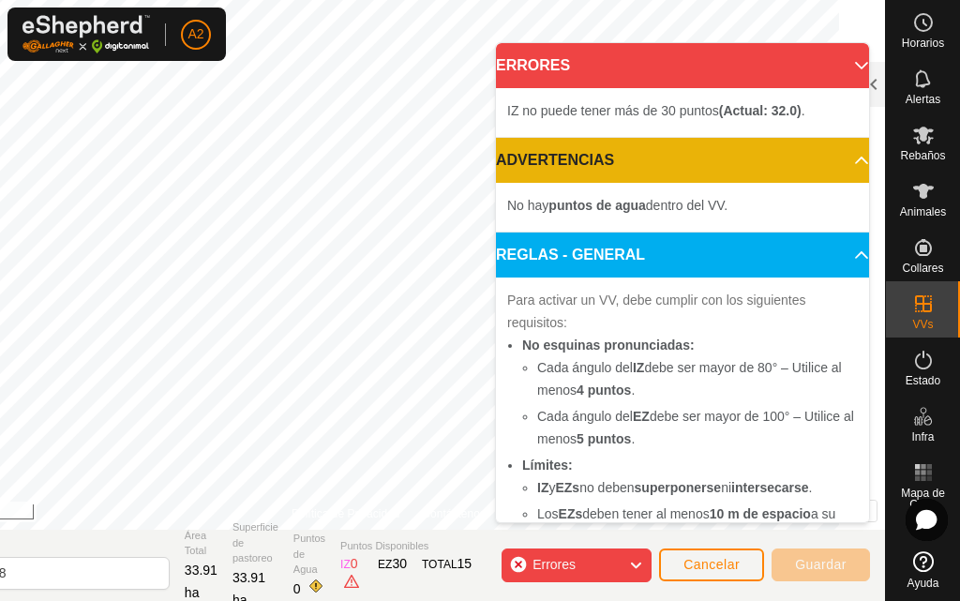
click at [637, 566] on icon at bounding box center [635, 565] width 15 height 24
click at [513, 331] on body "A2 Horarios Alertas Rebaños Animales Collares VVs Estado Infra Mapa de Calor Ay…" at bounding box center [480, 300] width 960 height 601
click at [634, 562] on icon at bounding box center [635, 565] width 15 height 24
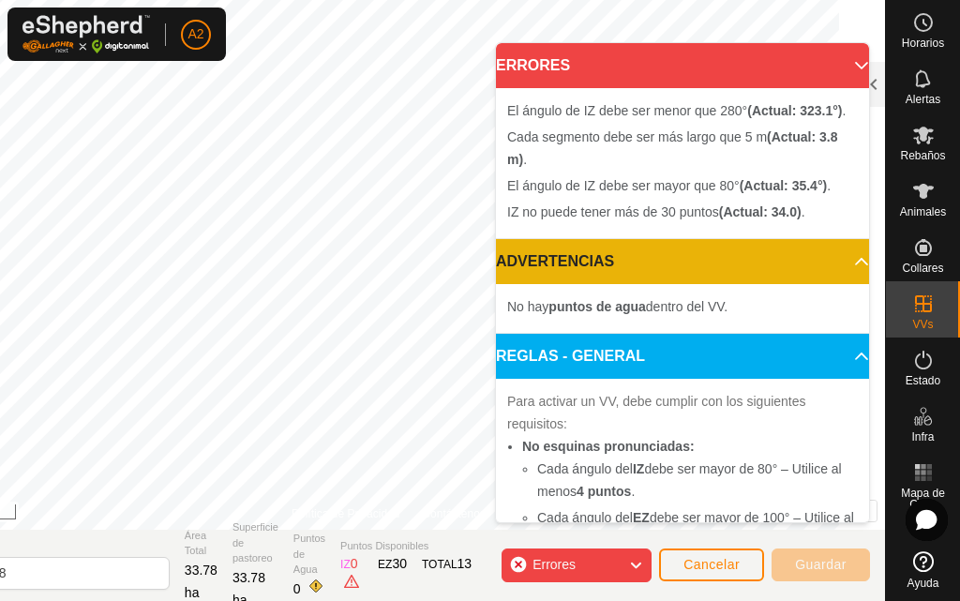
click at [633, 551] on div "Errores" at bounding box center [576, 565] width 150 height 34
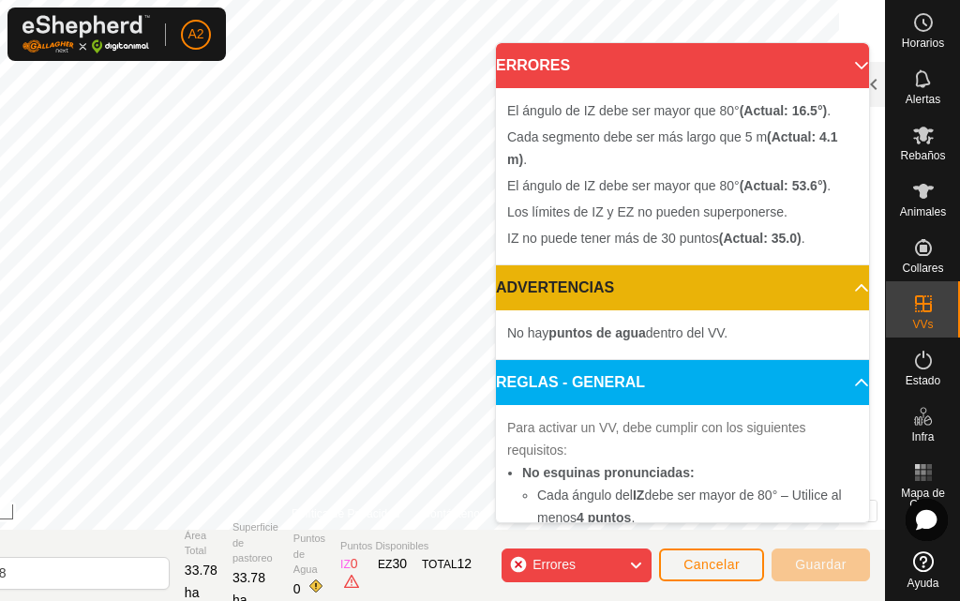
click at [634, 561] on icon at bounding box center [635, 565] width 15 height 24
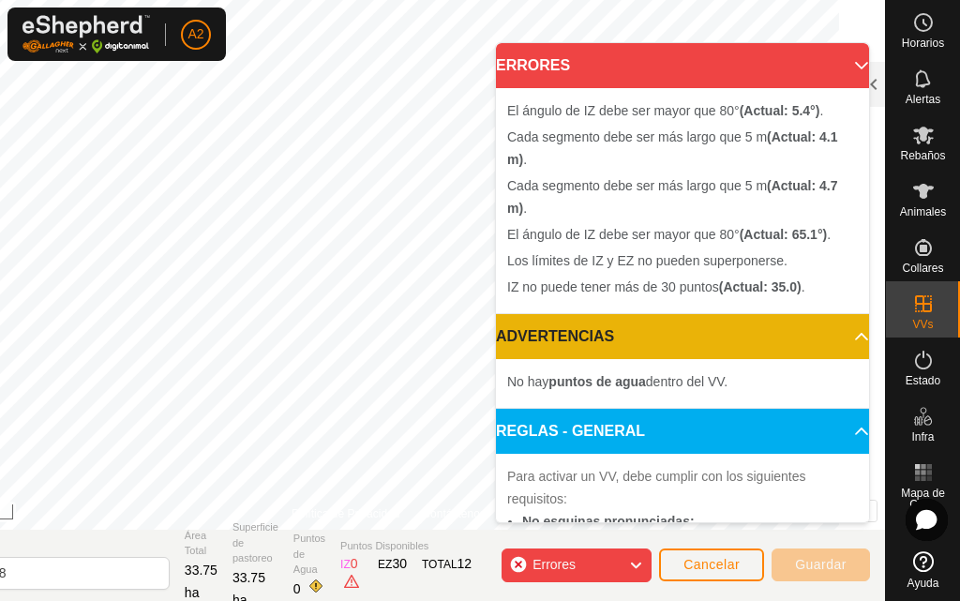
click at [635, 570] on icon at bounding box center [635, 565] width 15 height 24
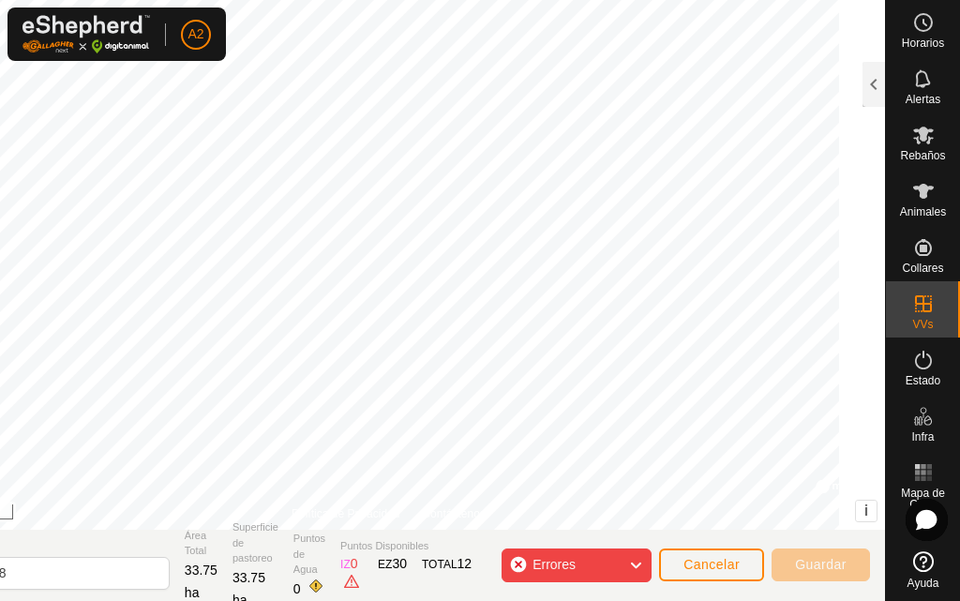
click at [555, 469] on div "Cada segmento debe ser más largo que 5 m (Actual: 4.1 m) . + – ⇧ i © Mapbox , ©…" at bounding box center [388, 264] width 992 height 529
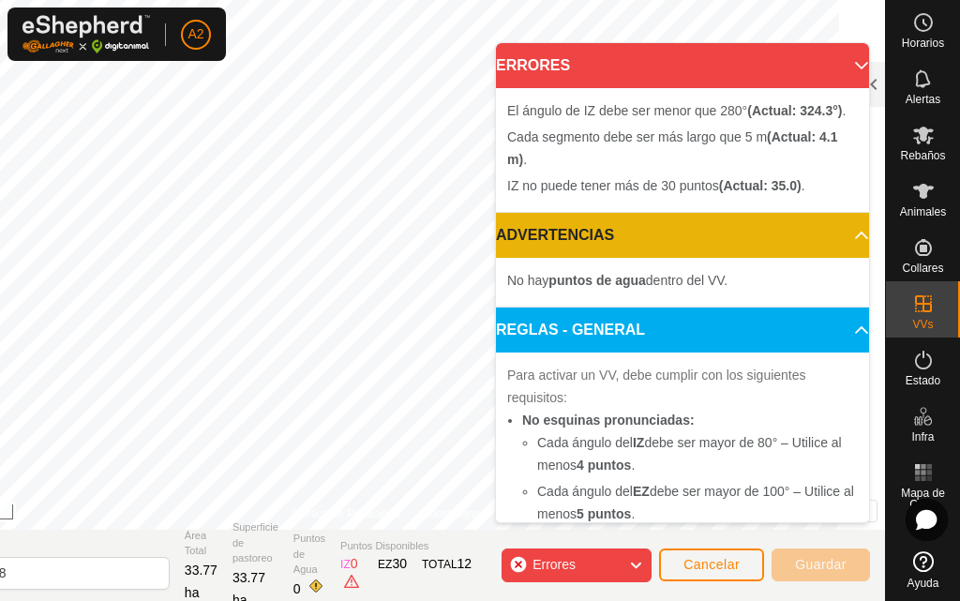
click at [633, 567] on icon at bounding box center [635, 565] width 15 height 24
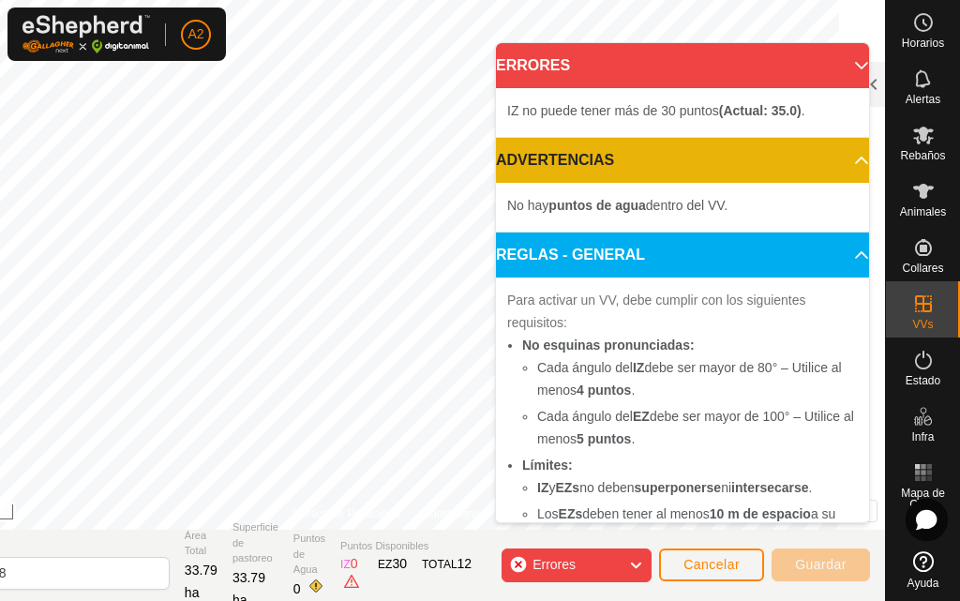
click at [637, 568] on icon at bounding box center [635, 565] width 15 height 24
click at [635, 563] on icon at bounding box center [635, 565] width 15 height 24
click at [639, 560] on icon at bounding box center [635, 565] width 15 height 24
click at [637, 564] on icon at bounding box center [635, 565] width 15 height 24
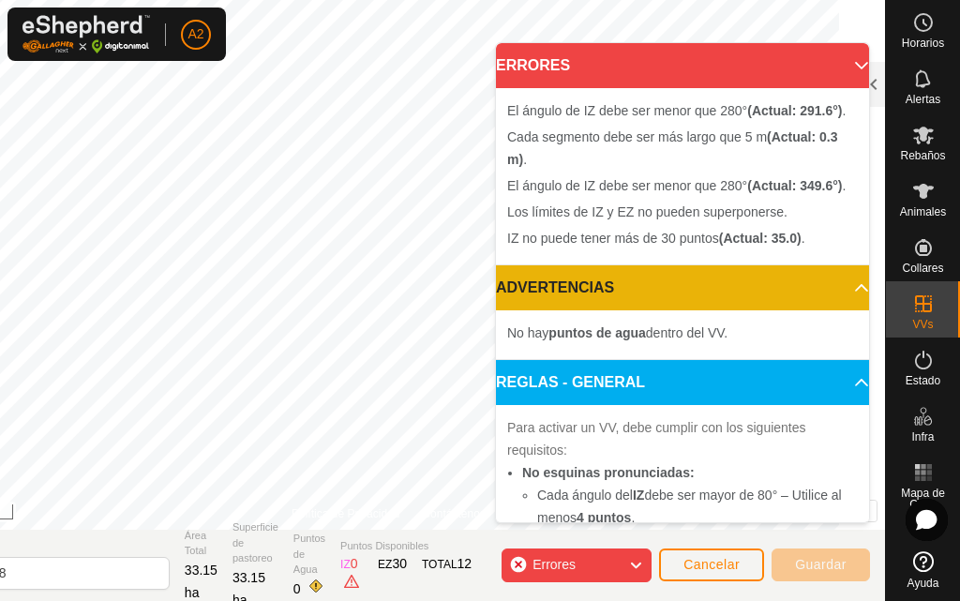
click at [633, 559] on icon at bounding box center [635, 565] width 15 height 24
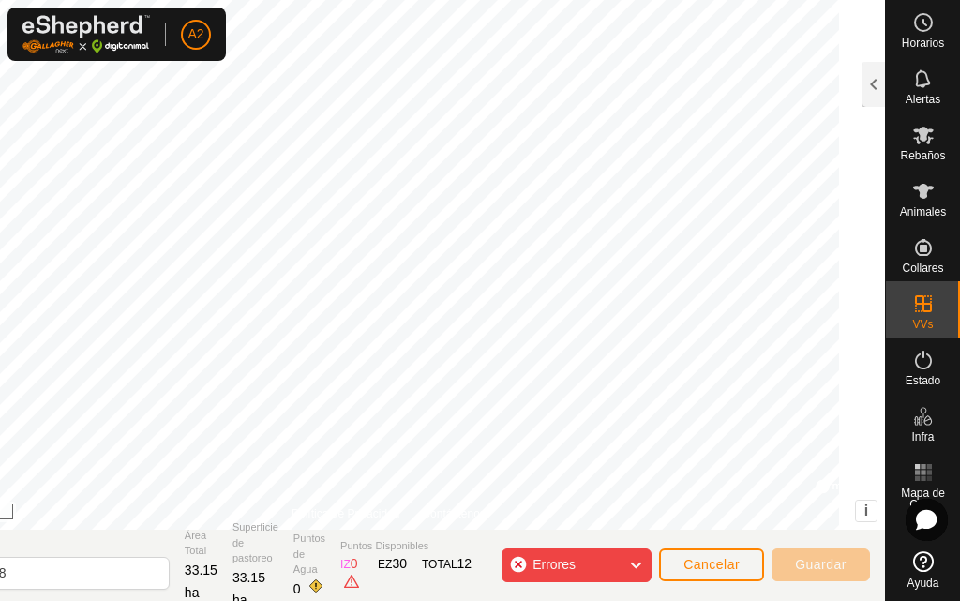
click at [567, 361] on div "El ángulo de IZ debe ser menor que 280° (Actual: 349.6°) . Cada segmento debe s…" at bounding box center [388, 264] width 992 height 529
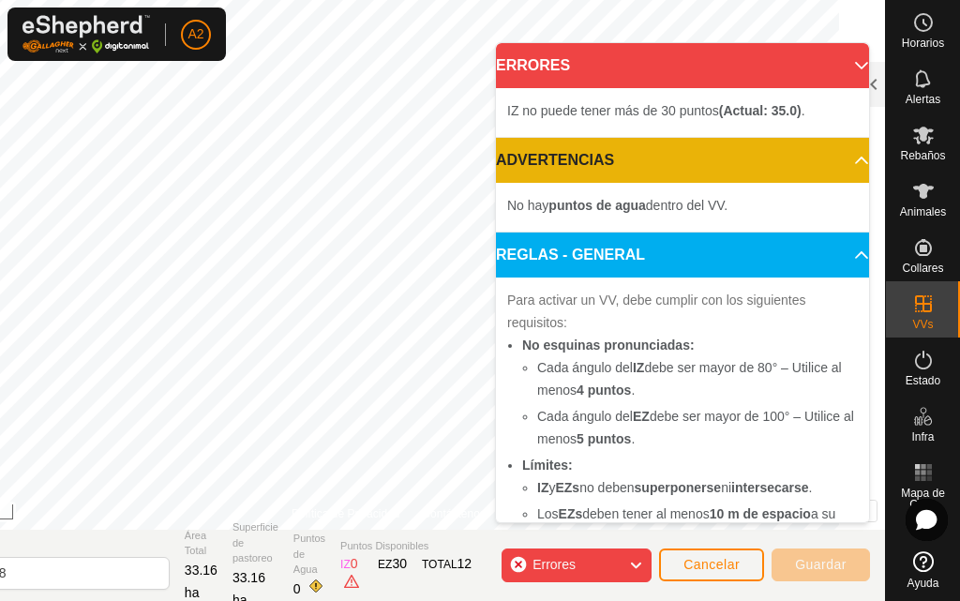
click at [633, 562] on icon at bounding box center [635, 565] width 15 height 24
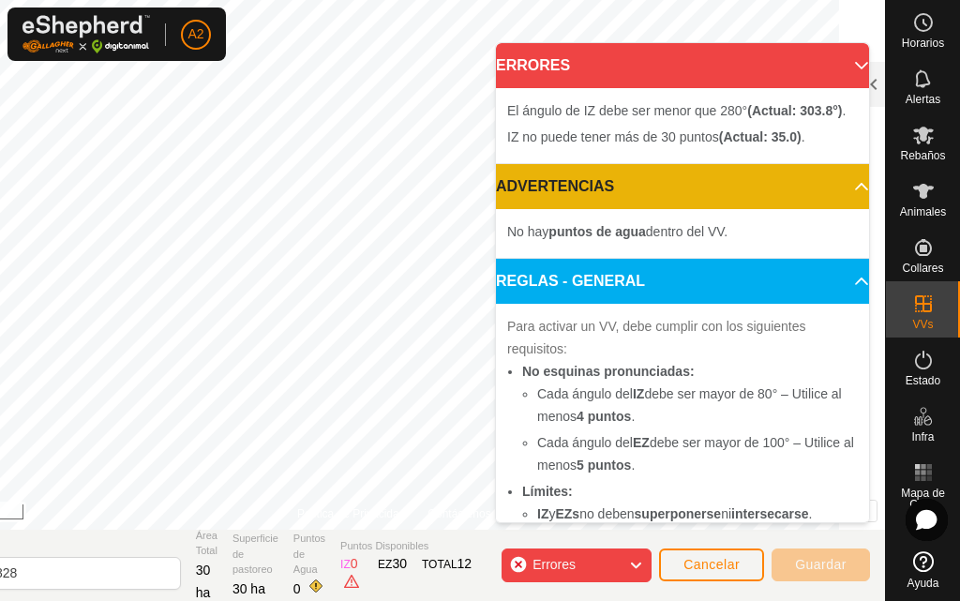
click at [638, 559] on icon at bounding box center [635, 565] width 15 height 24
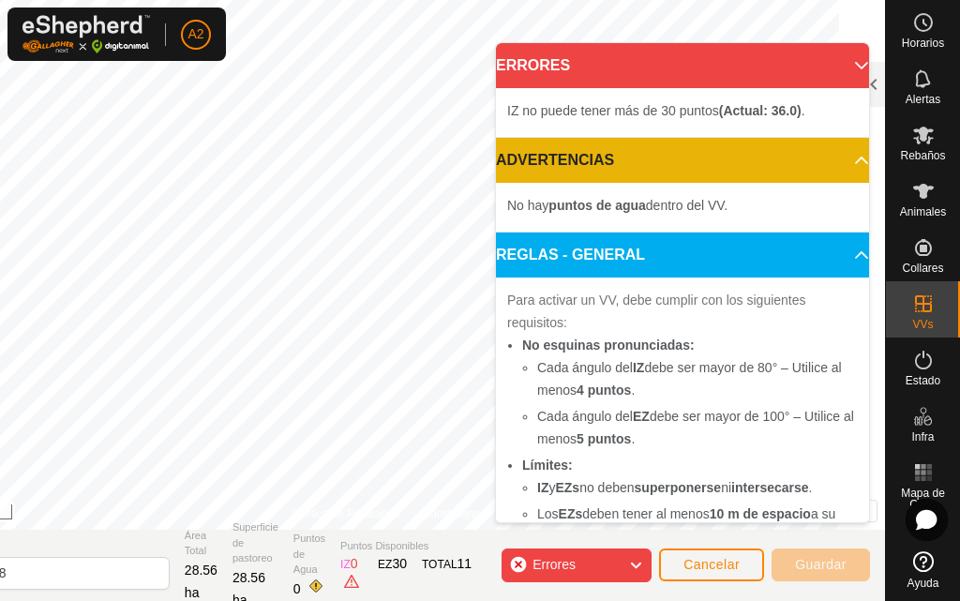
click at [637, 560] on icon at bounding box center [635, 565] width 15 height 24
click at [635, 562] on icon at bounding box center [635, 565] width 15 height 24
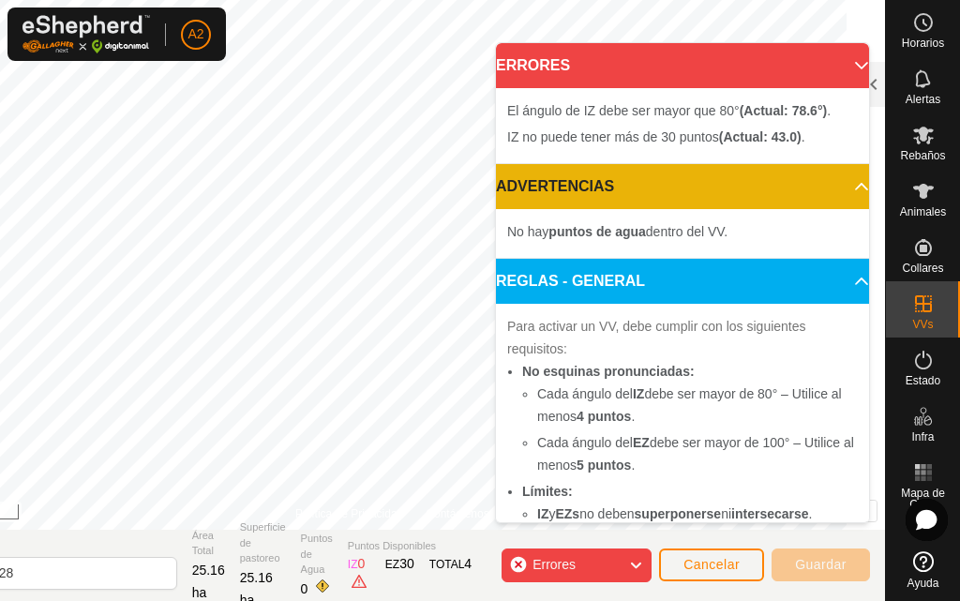
click at [553, 253] on body "A2 Horarios Alertas Rebaños Animales Collares VVs Estado Infra Mapa de Calor Ay…" at bounding box center [480, 300] width 960 height 601
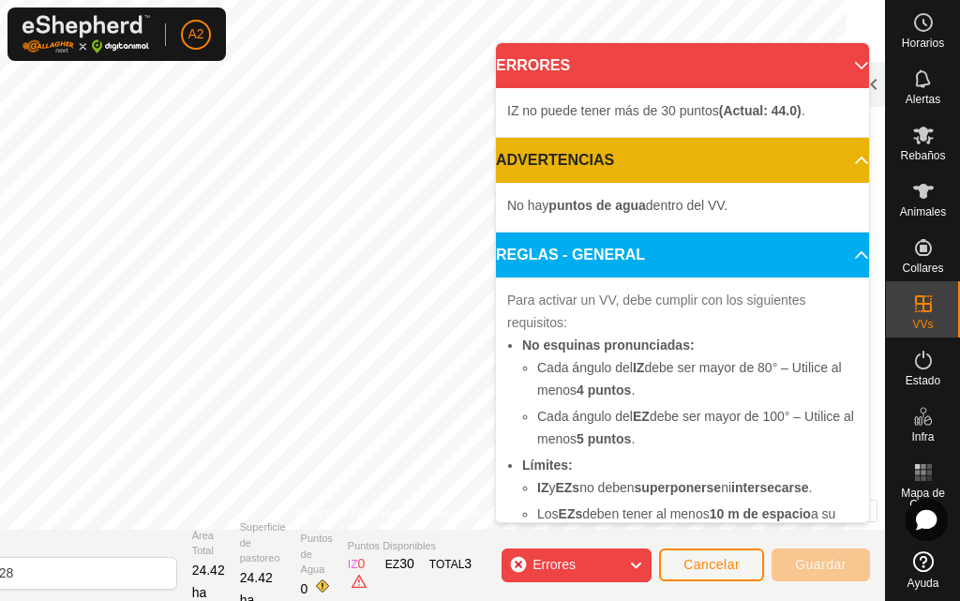
click at [632, 558] on icon at bounding box center [635, 565] width 15 height 24
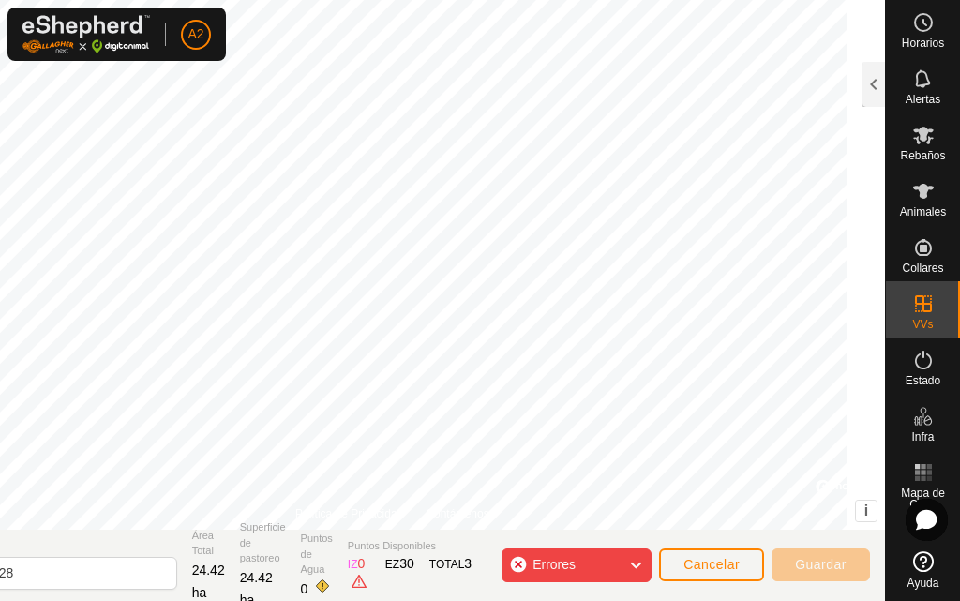
click at [638, 565] on icon at bounding box center [635, 565] width 15 height 24
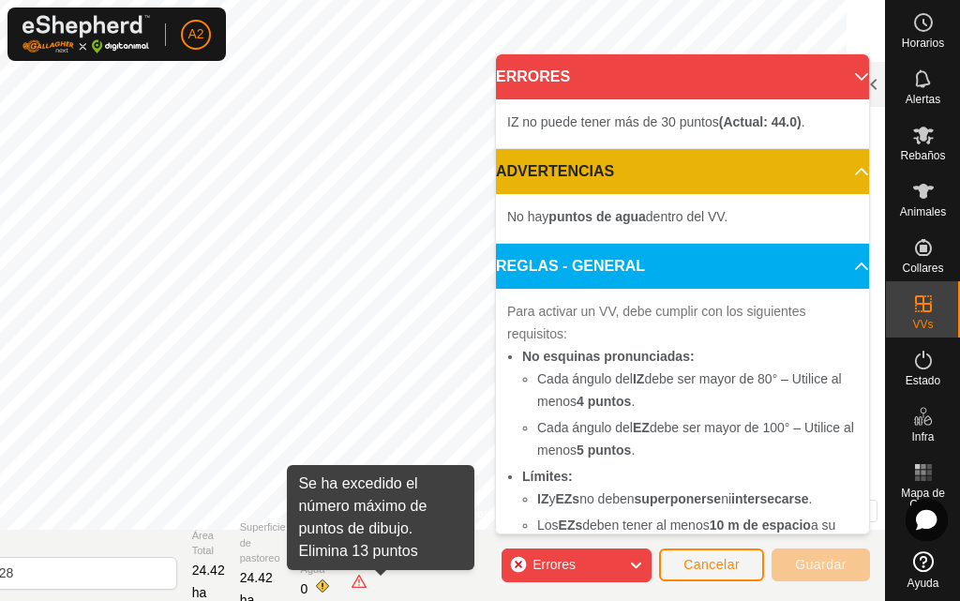
click at [366, 575] on span at bounding box center [358, 580] width 15 height 15
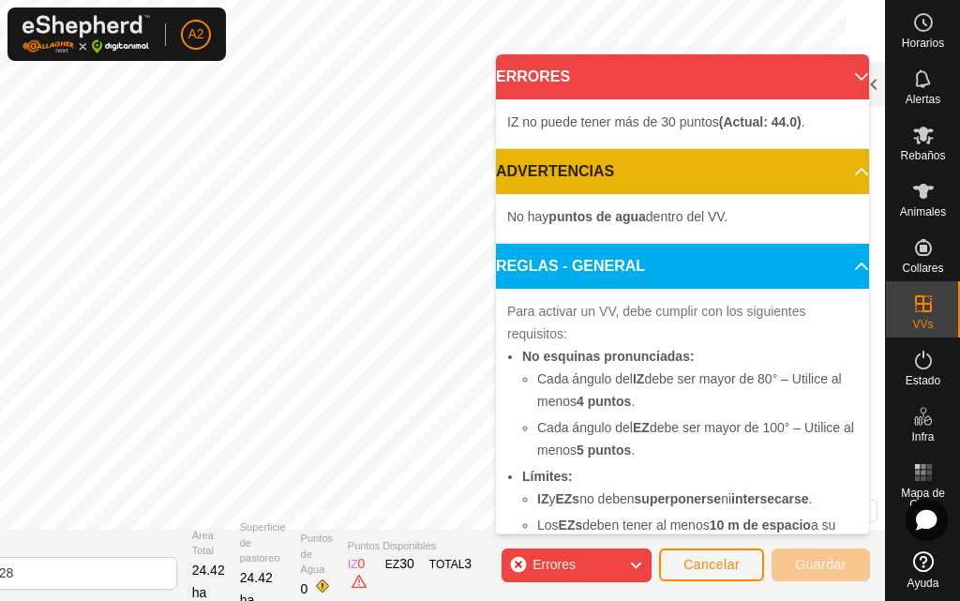
click at [838, 77] on p-accordion-header "ERRORES" at bounding box center [682, 76] width 373 height 45
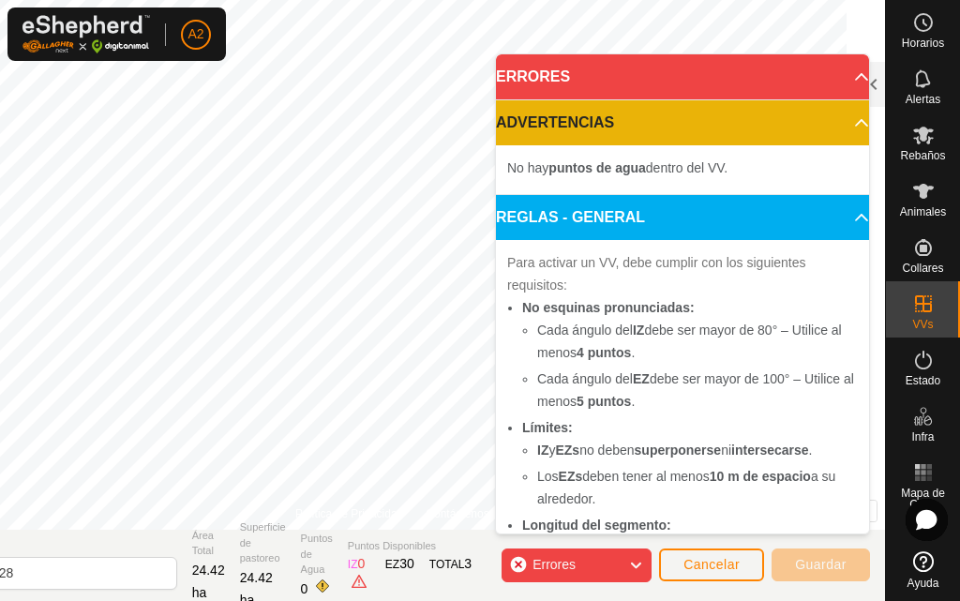
click at [636, 560] on icon at bounding box center [635, 565] width 15 height 24
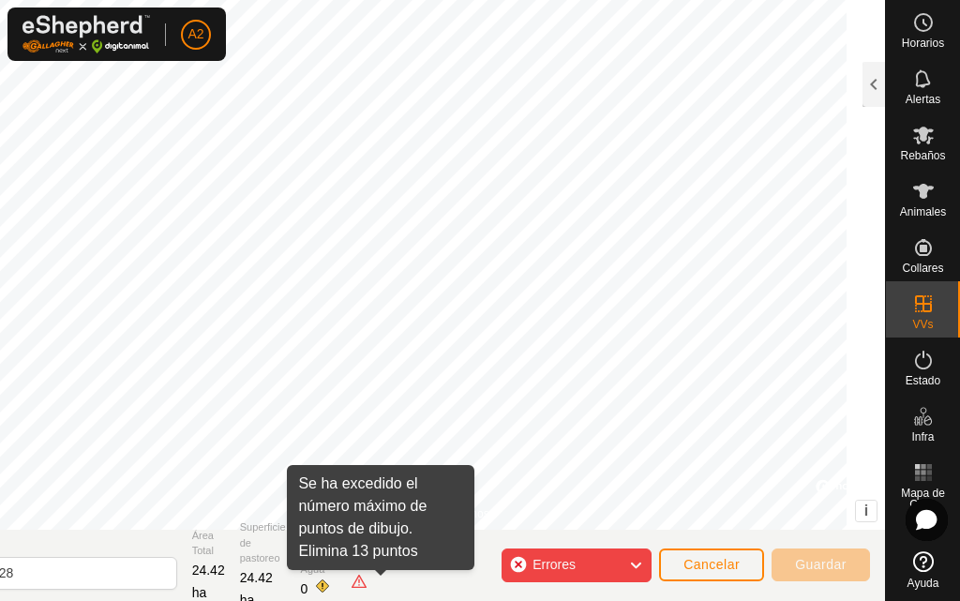
click at [366, 583] on span at bounding box center [358, 580] width 15 height 15
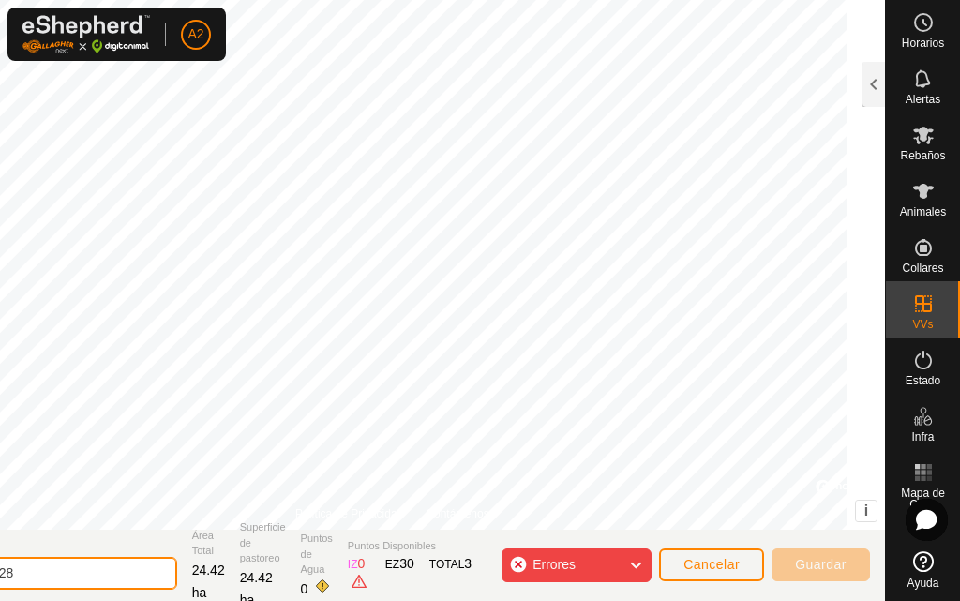
click at [92, 572] on input "[DATE] 172828" at bounding box center [46, 573] width 262 height 33
type input "2"
type input "CAMNPO"
click at [732, 568] on span "Cancelar" at bounding box center [711, 564] width 56 height 15
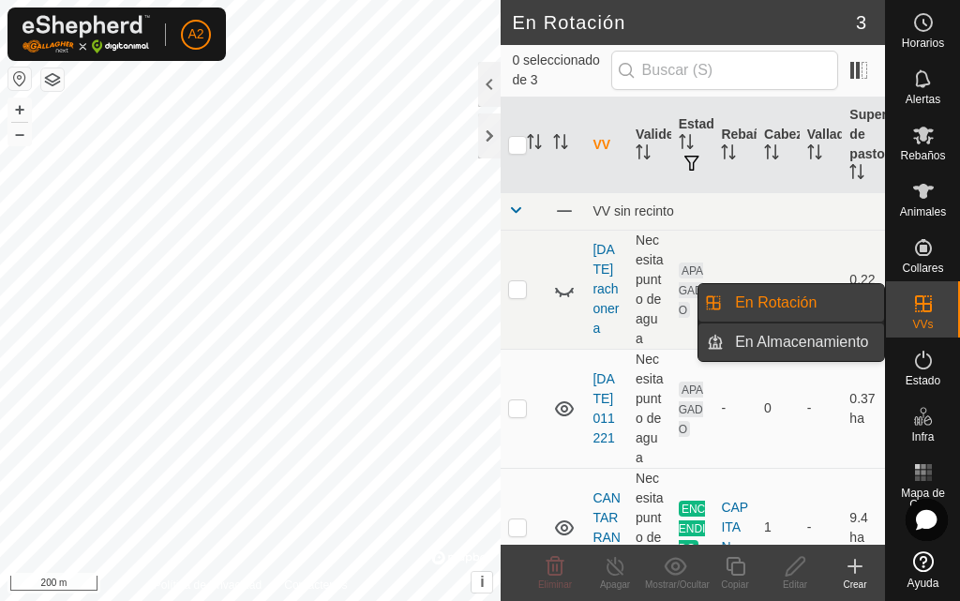
click at [851, 338] on link "En Almacenamiento" at bounding box center [803, 341] width 160 height 37
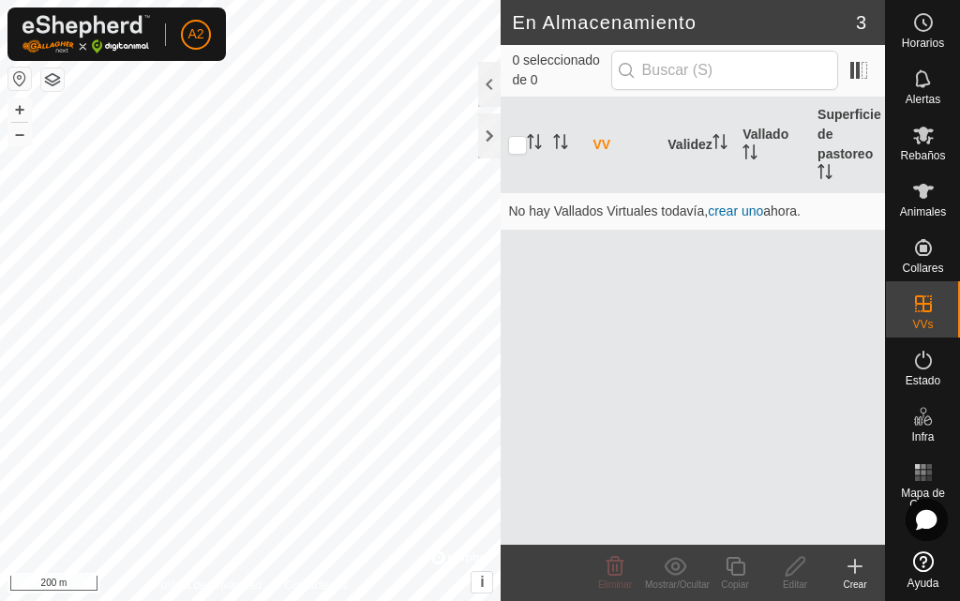
click at [855, 572] on icon at bounding box center [854, 566] width 22 height 22
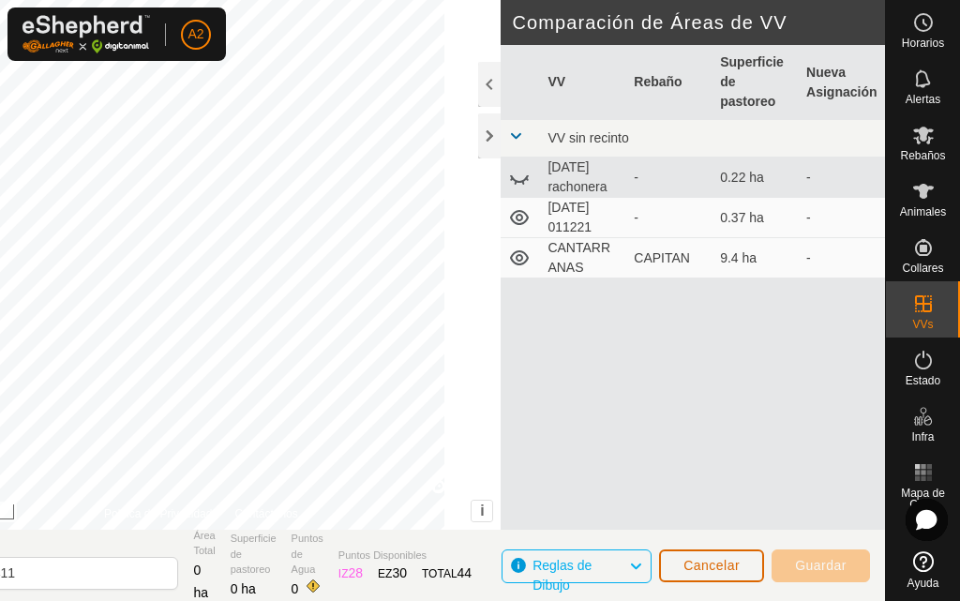
click at [701, 576] on button "Cancelar" at bounding box center [711, 565] width 105 height 33
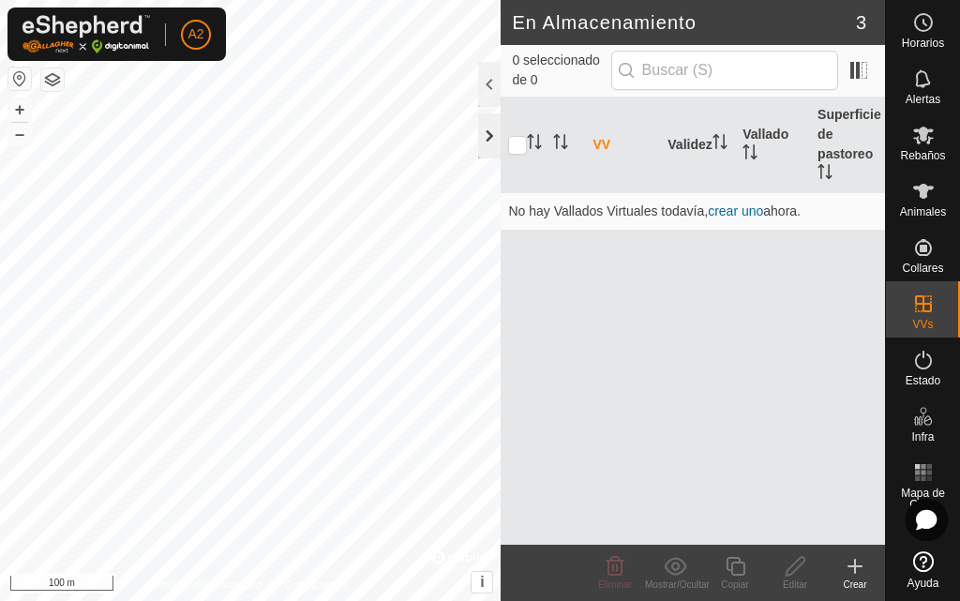
click at [487, 143] on div at bounding box center [489, 135] width 22 height 45
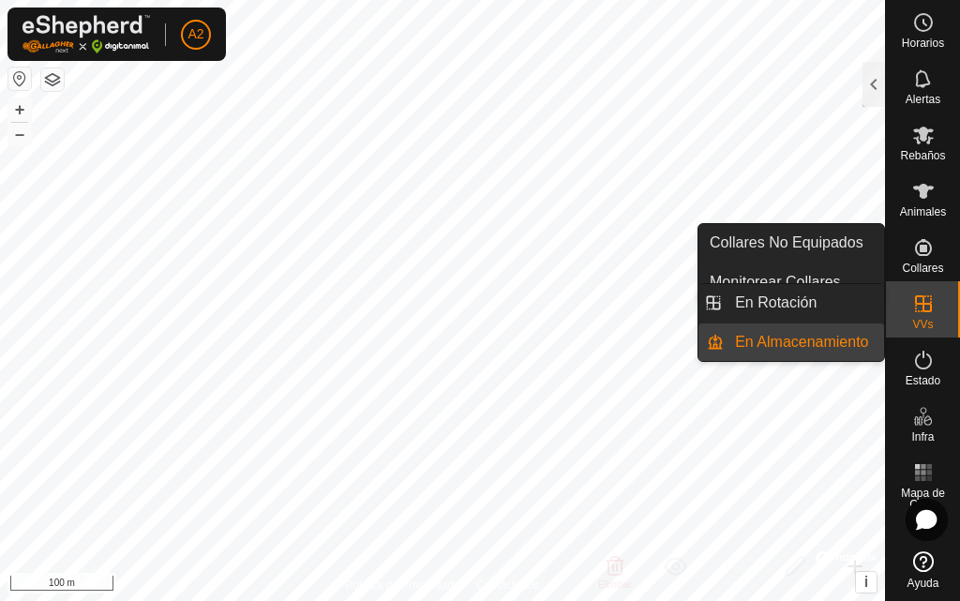
click at [914, 311] on icon at bounding box center [923, 303] width 22 height 22
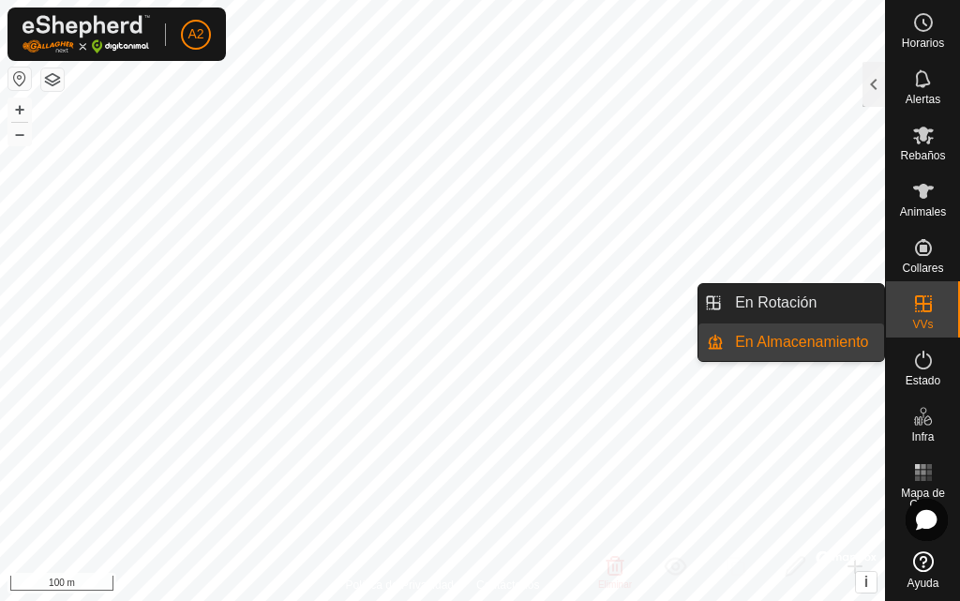
click at [811, 341] on link "En Almacenamiento" at bounding box center [803, 341] width 160 height 37
click at [809, 303] on link "En Rotación" at bounding box center [803, 302] width 160 height 37
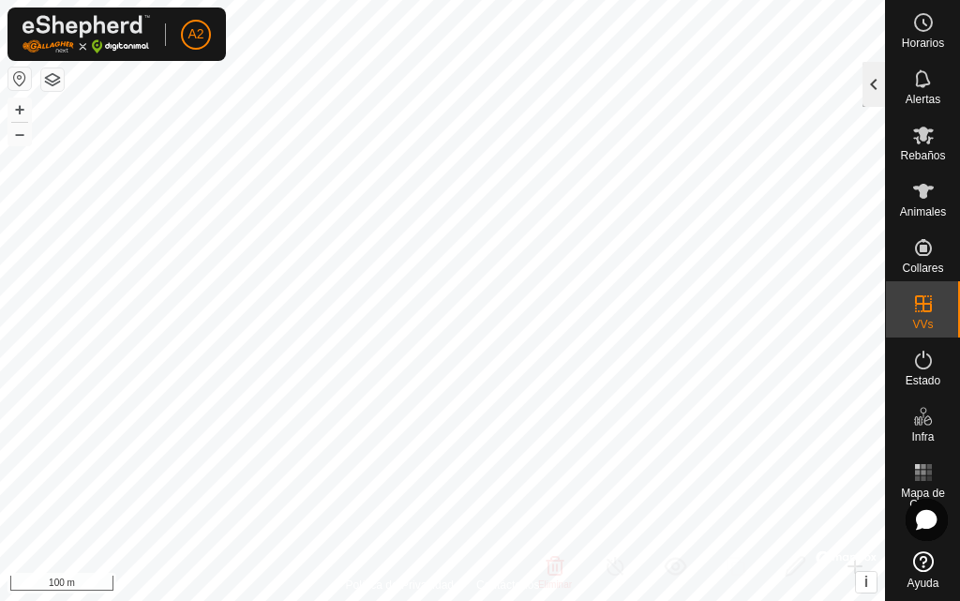
click at [880, 91] on div at bounding box center [873, 84] width 22 height 45
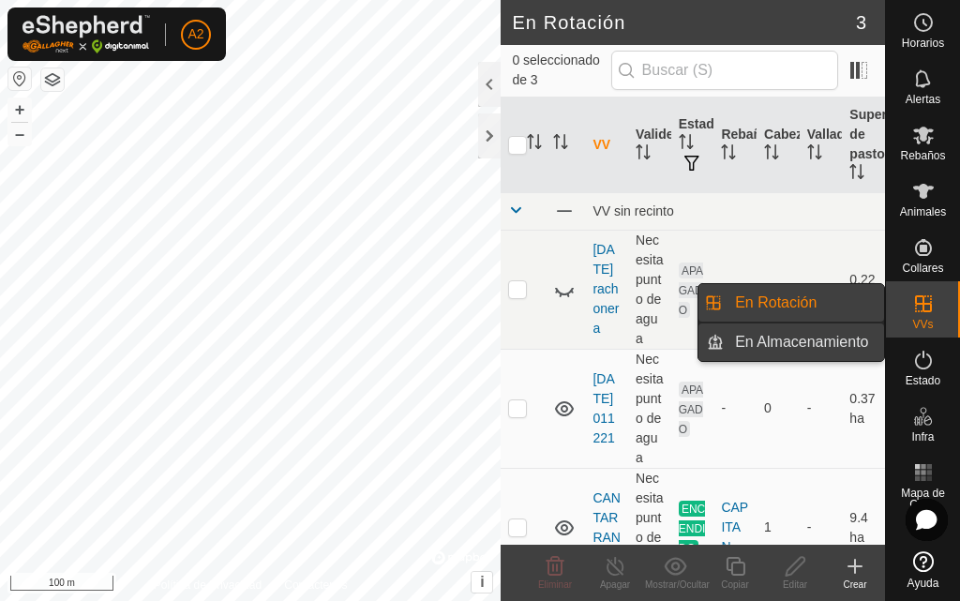
click at [856, 342] on link "En Almacenamiento" at bounding box center [803, 341] width 160 height 37
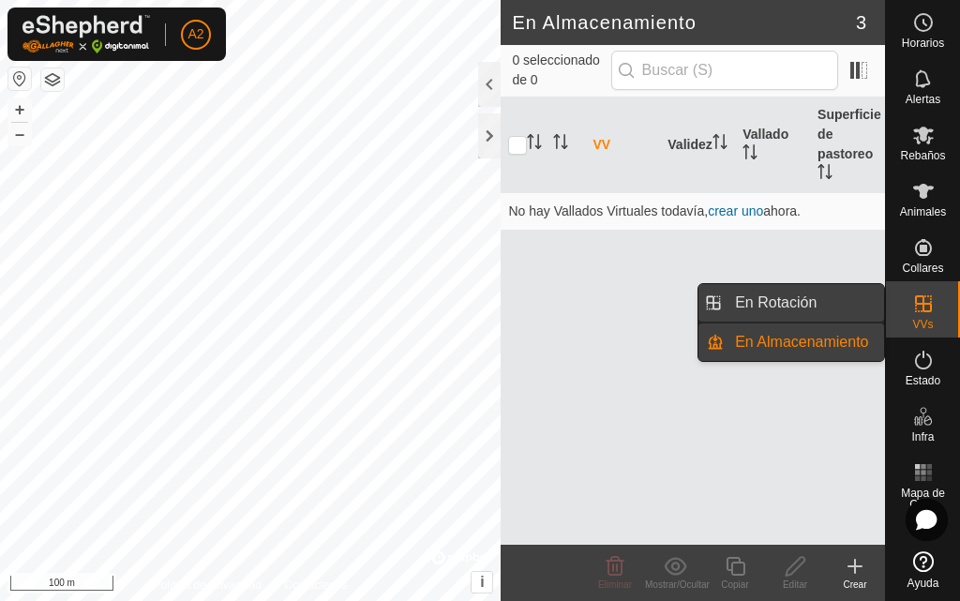
click at [843, 298] on link "En Rotación" at bounding box center [803, 302] width 160 height 37
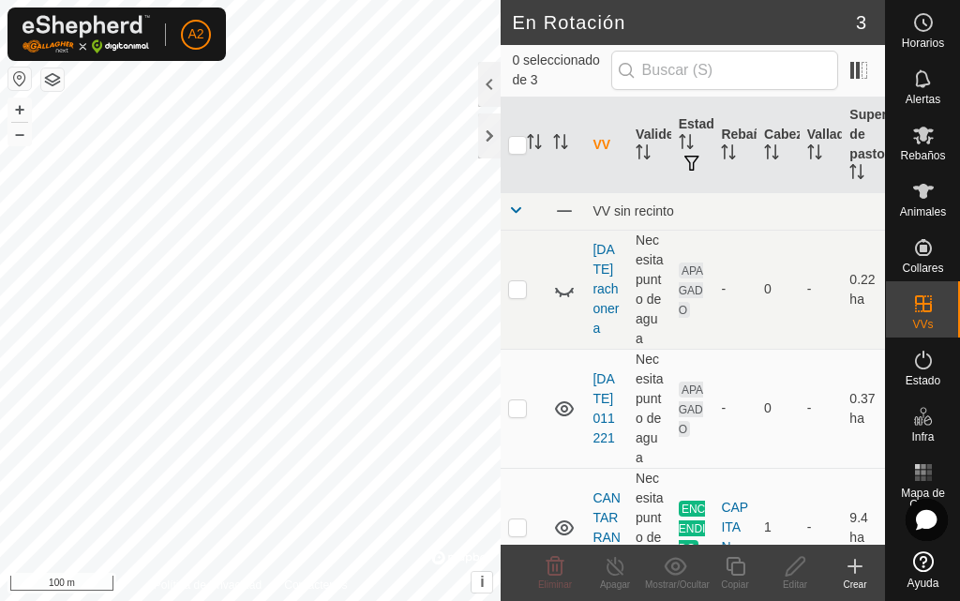
click at [853, 564] on icon at bounding box center [854, 566] width 22 height 22
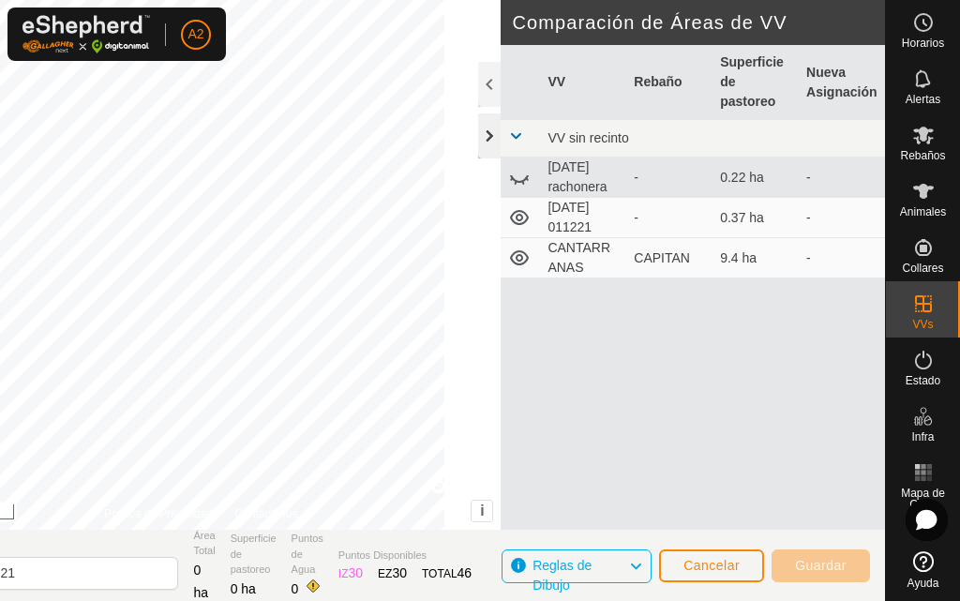
click at [497, 140] on div at bounding box center [489, 135] width 22 height 45
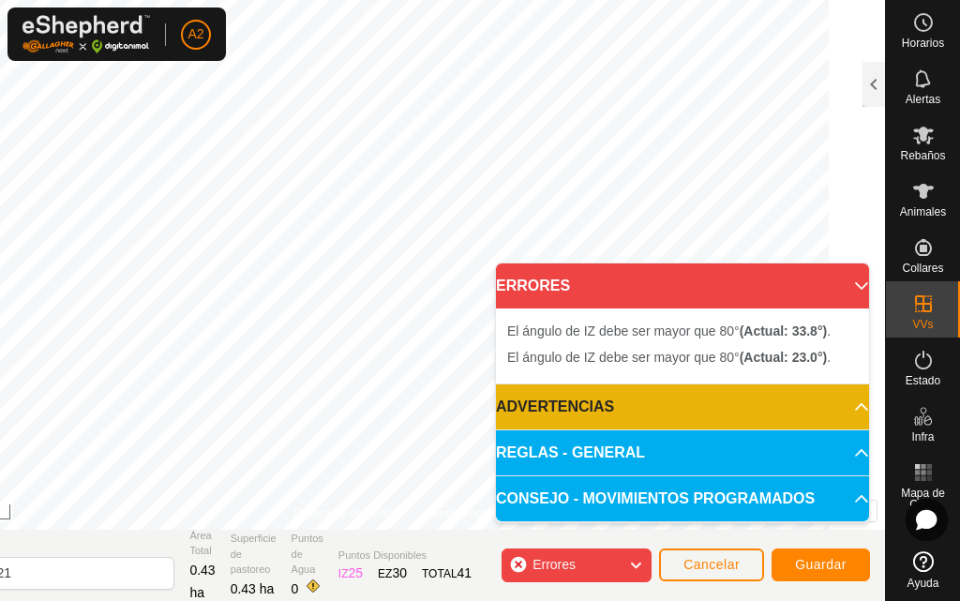
click at [594, 558] on div "Errores" at bounding box center [576, 565] width 150 height 34
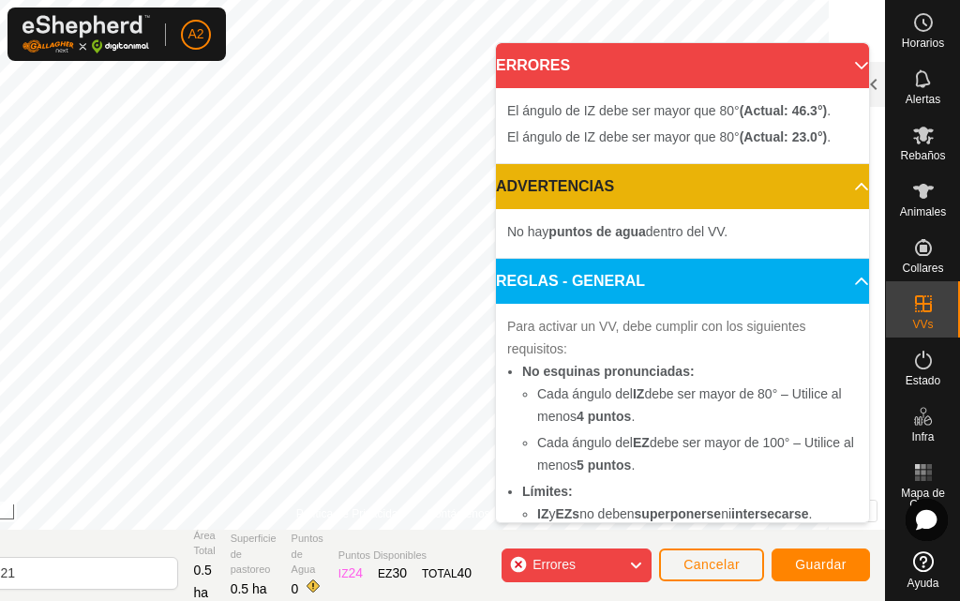
click at [549, 562] on span "Errores" at bounding box center [553, 564] width 43 height 15
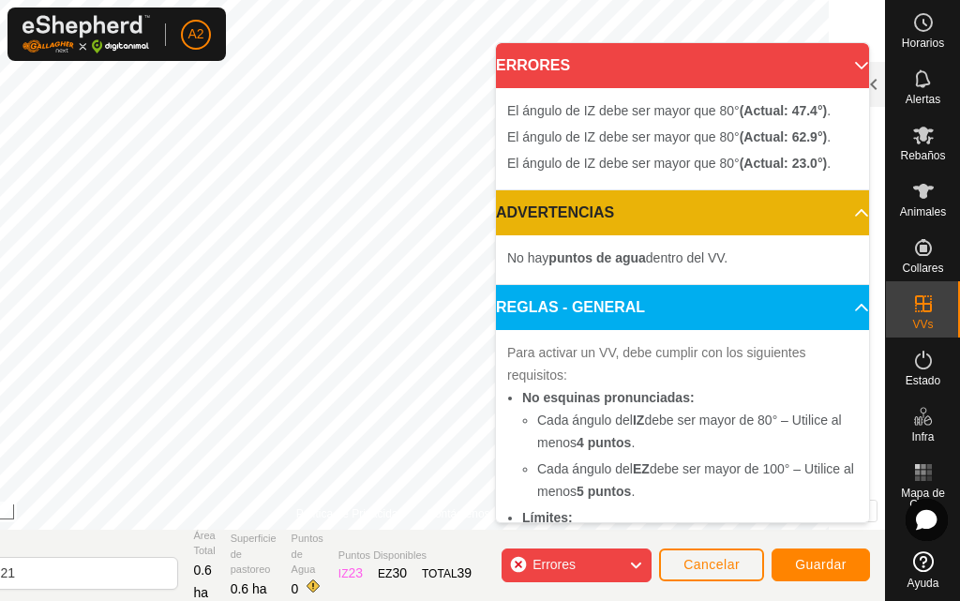
click at [556, 558] on span "Errores" at bounding box center [553, 564] width 43 height 15
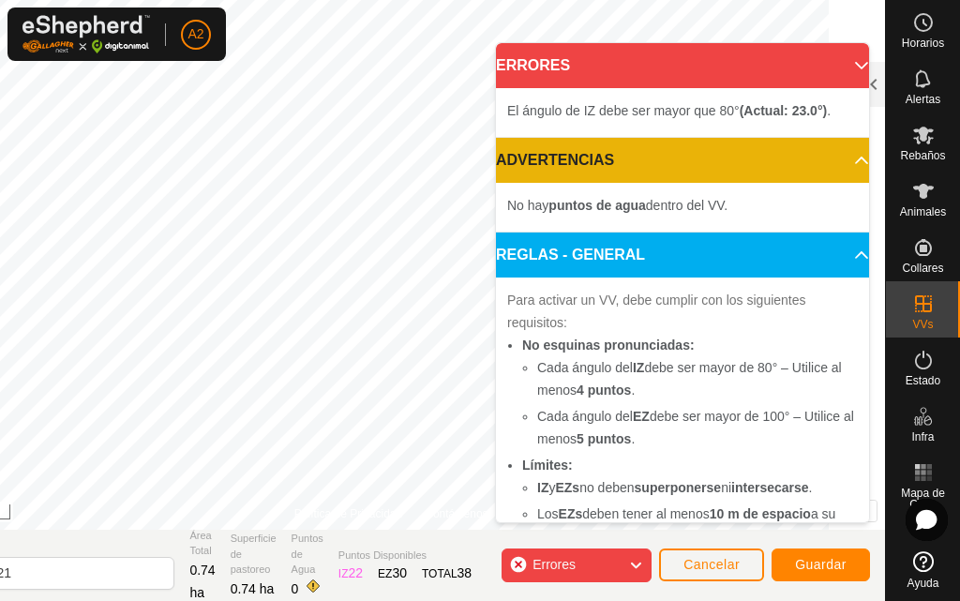
click at [572, 556] on span "Errores" at bounding box center [561, 565] width 58 height 24
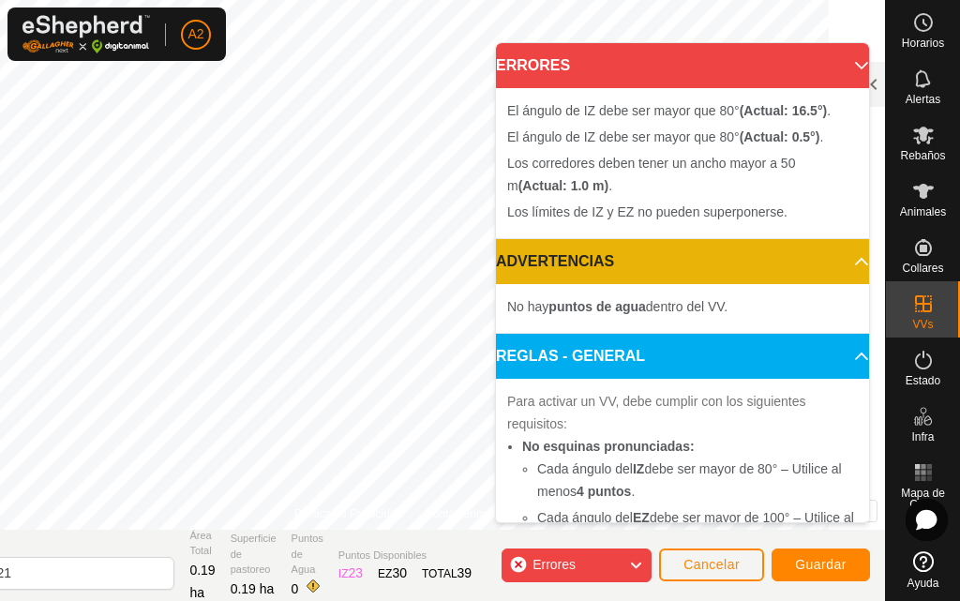
click at [561, 555] on span "Errores" at bounding box center [561, 565] width 58 height 24
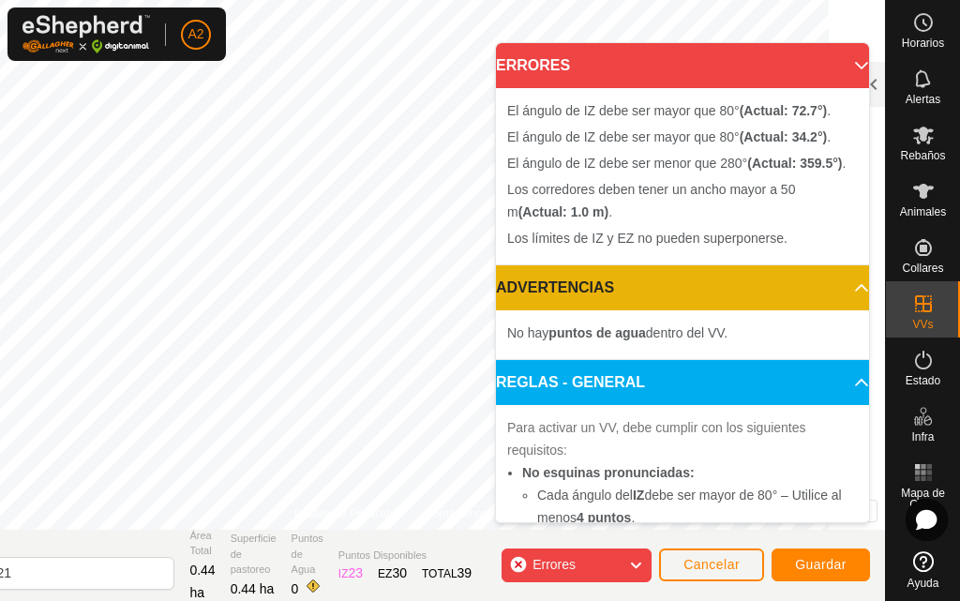
click at [548, 561] on span "Errores" at bounding box center [553, 564] width 43 height 15
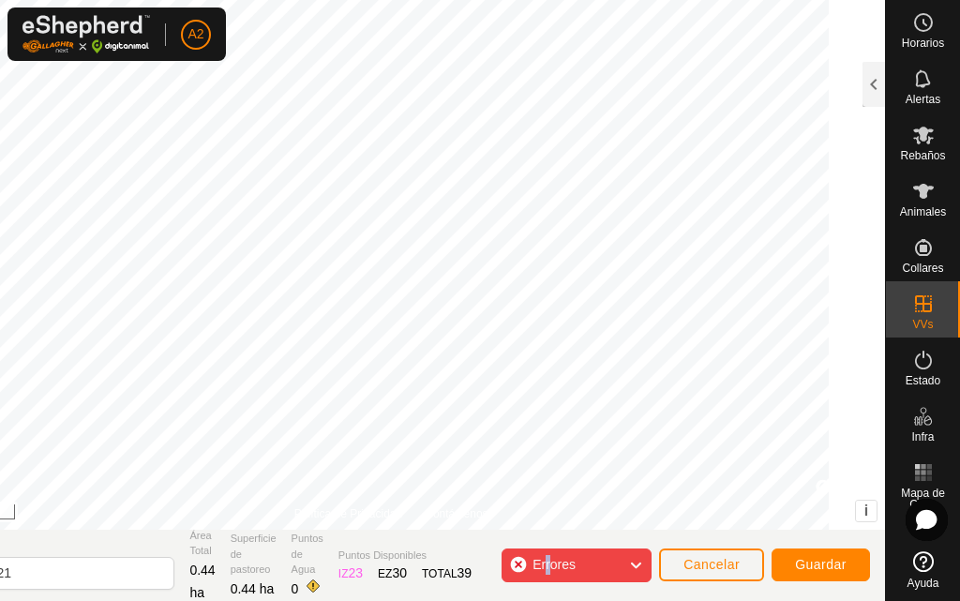
click at [585, 558] on span "Errores" at bounding box center [561, 565] width 58 height 24
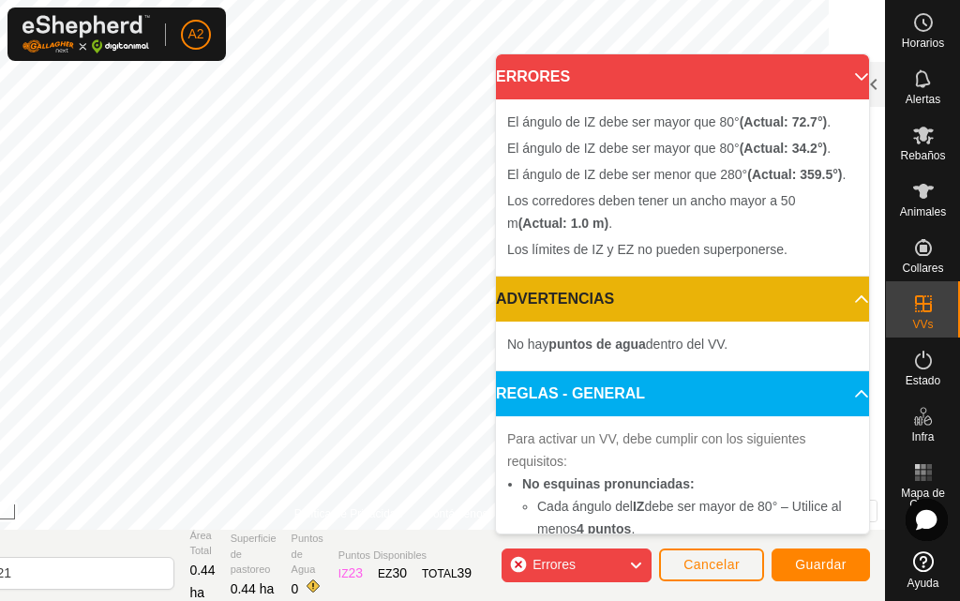
click at [589, 561] on span "Errores" at bounding box center [561, 565] width 58 height 24
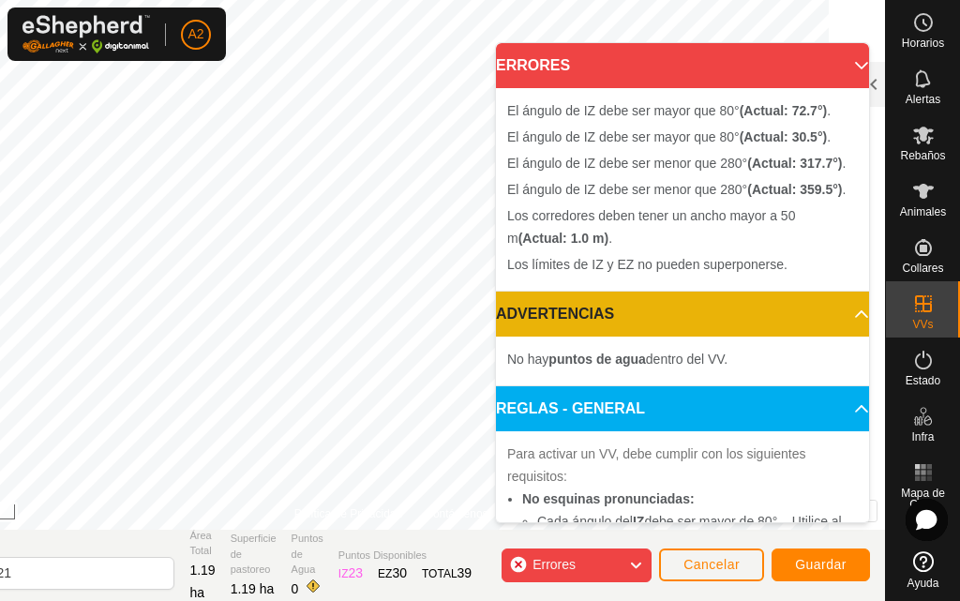
click at [562, 567] on span "Errores" at bounding box center [553, 564] width 43 height 15
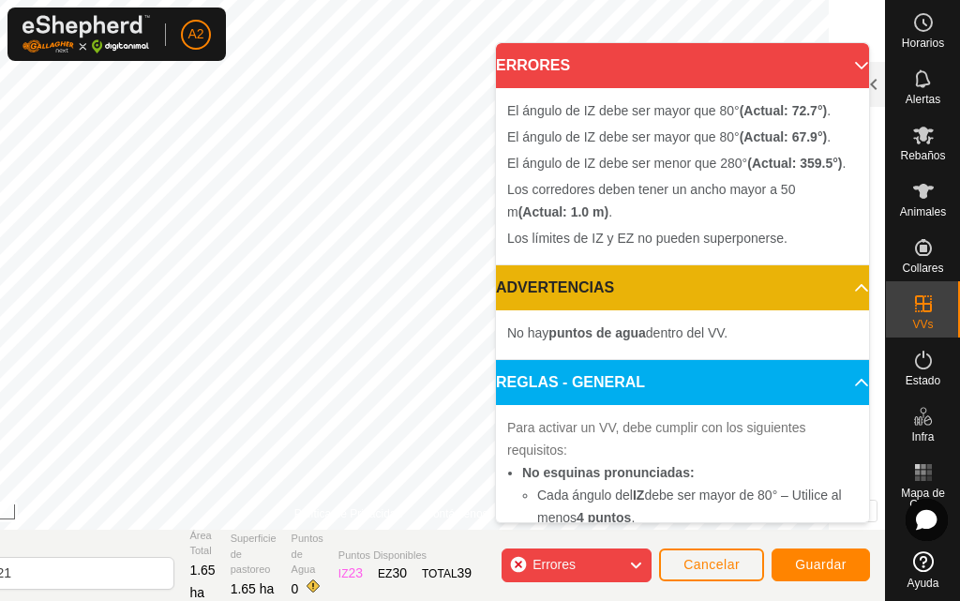
click at [619, 266] on body "A2 Horarios Alertas Rebaños Animales Collares VVs Estado Infra Mapa de Calor Ay…" at bounding box center [480, 300] width 960 height 601
click at [578, 572] on span "Errores" at bounding box center [561, 565] width 58 height 24
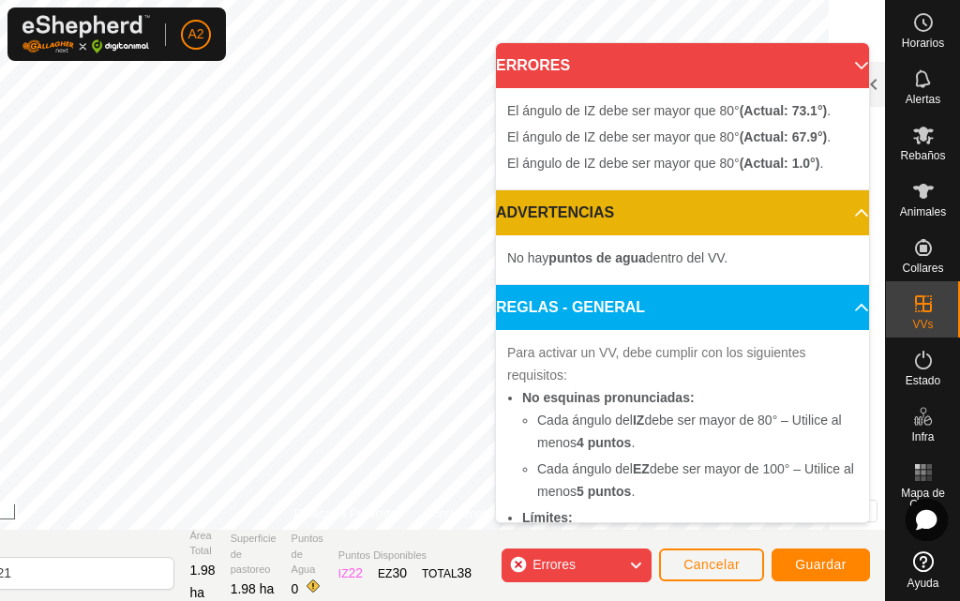
click at [608, 562] on div "Errores" at bounding box center [576, 565] width 150 height 34
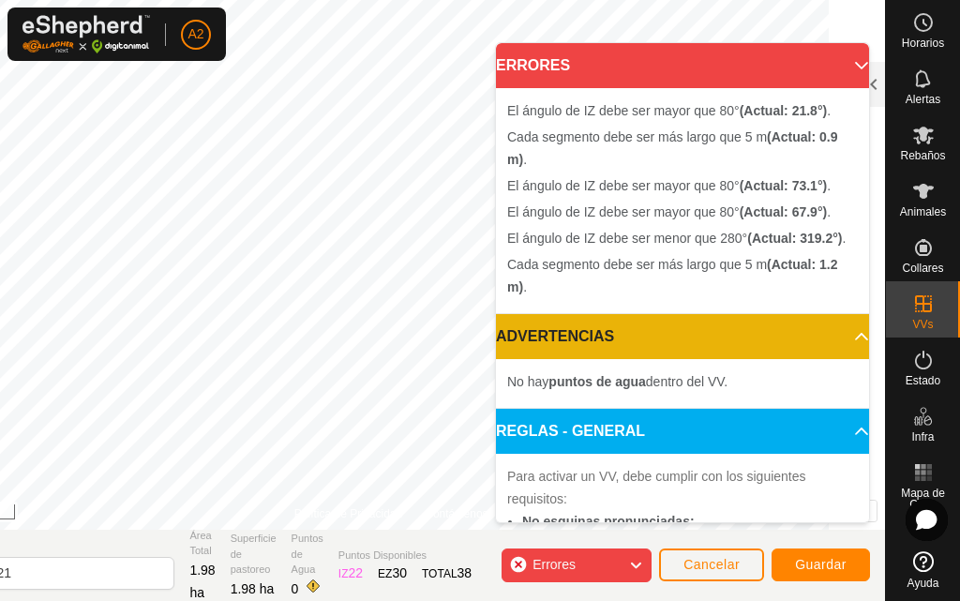
click at [586, 563] on span "Errores" at bounding box center [561, 565] width 58 height 24
click at [569, 564] on span "Errores" at bounding box center [553, 564] width 43 height 15
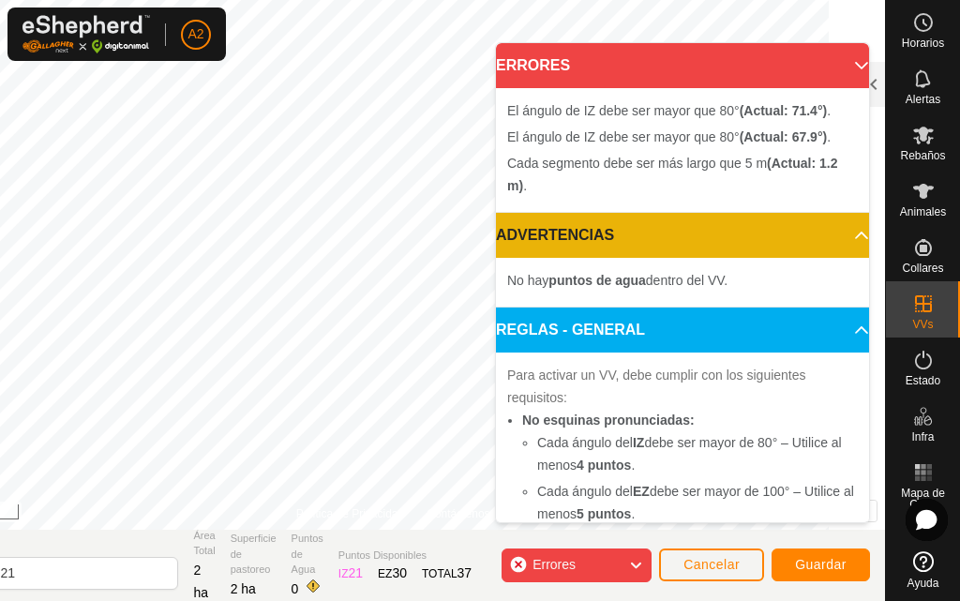
click at [638, 560] on icon at bounding box center [635, 565] width 15 height 24
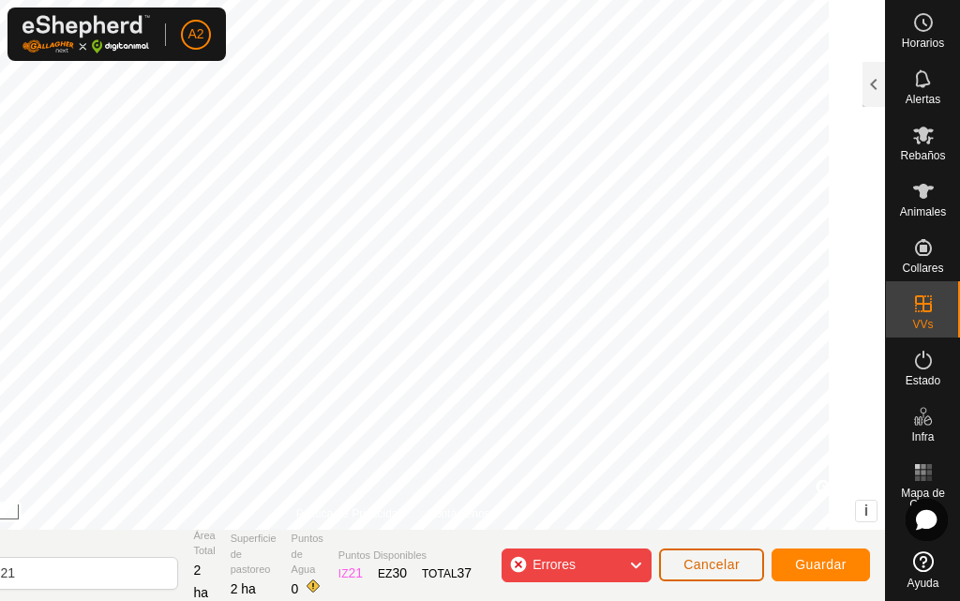
click at [738, 558] on span "Cancelar" at bounding box center [711, 564] width 56 height 15
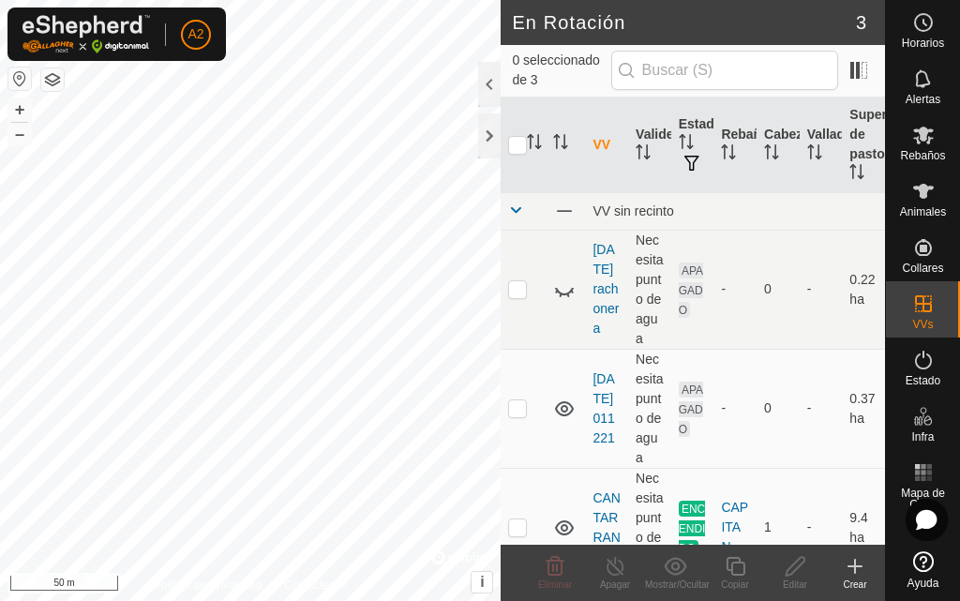
click at [853, 571] on icon at bounding box center [854, 566] width 22 height 22
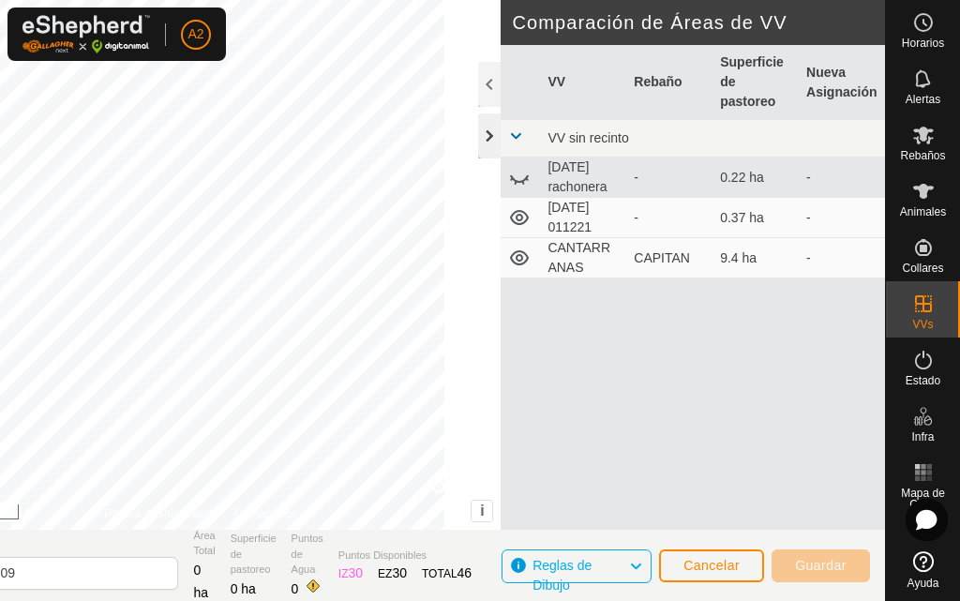
click at [485, 137] on div at bounding box center [489, 135] width 22 height 45
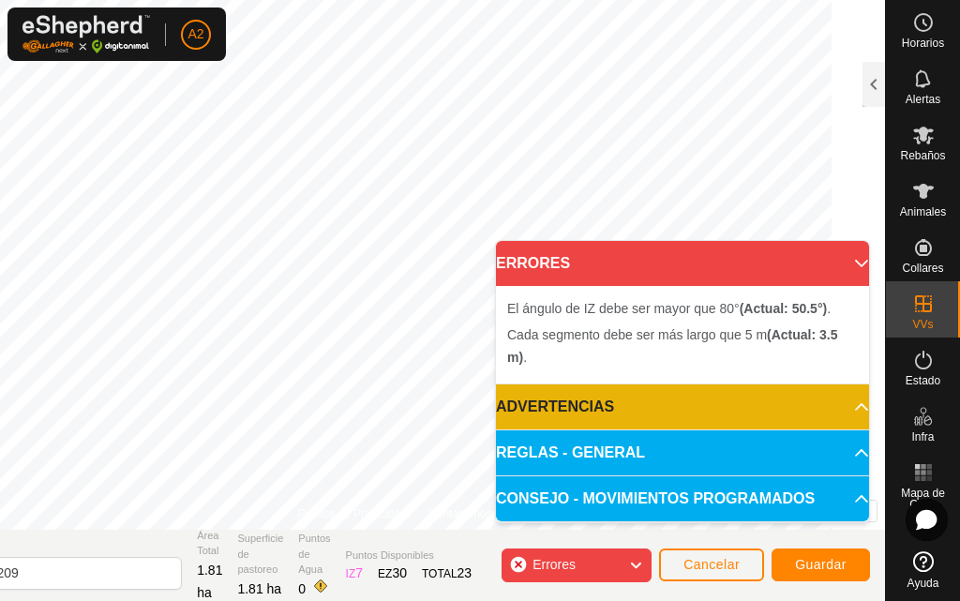
click at [630, 560] on icon at bounding box center [635, 565] width 15 height 24
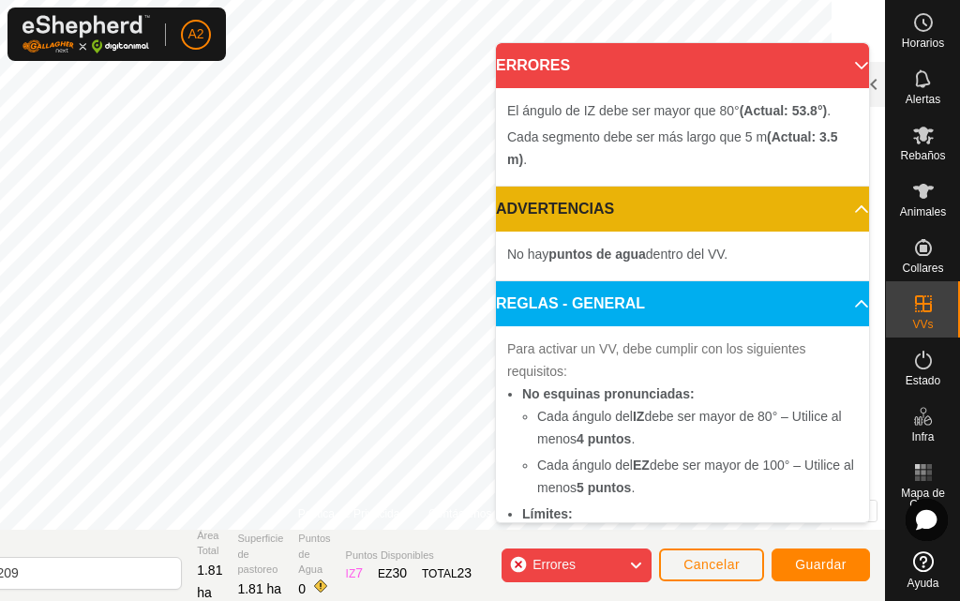
click at [637, 564] on icon at bounding box center [635, 565] width 15 height 24
click at [635, 565] on icon at bounding box center [635, 565] width 15 height 24
click at [634, 563] on icon at bounding box center [635, 565] width 15 height 24
click at [637, 562] on icon at bounding box center [635, 565] width 15 height 24
click at [630, 560] on icon at bounding box center [635, 565] width 15 height 24
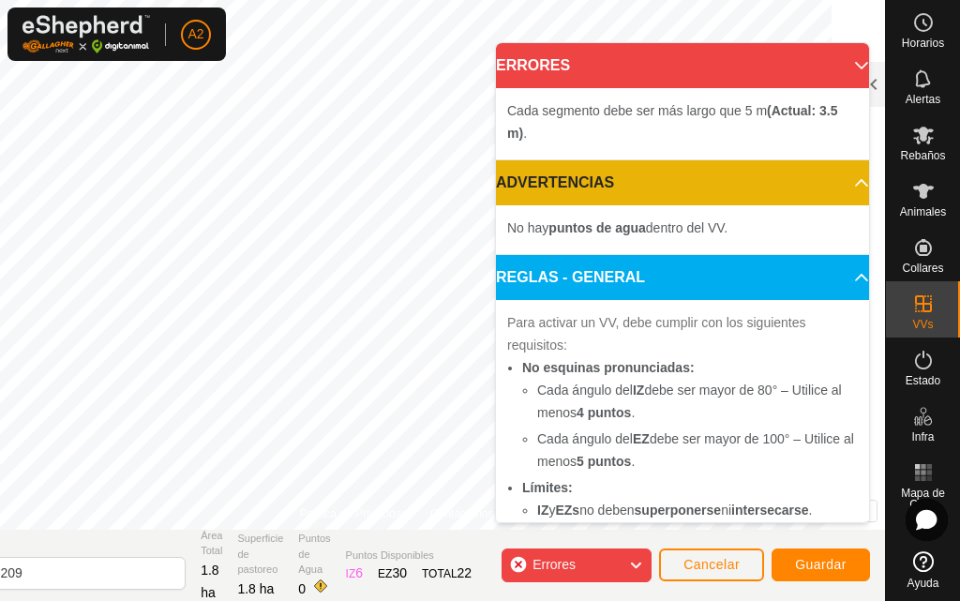
click at [635, 564] on icon at bounding box center [635, 565] width 15 height 24
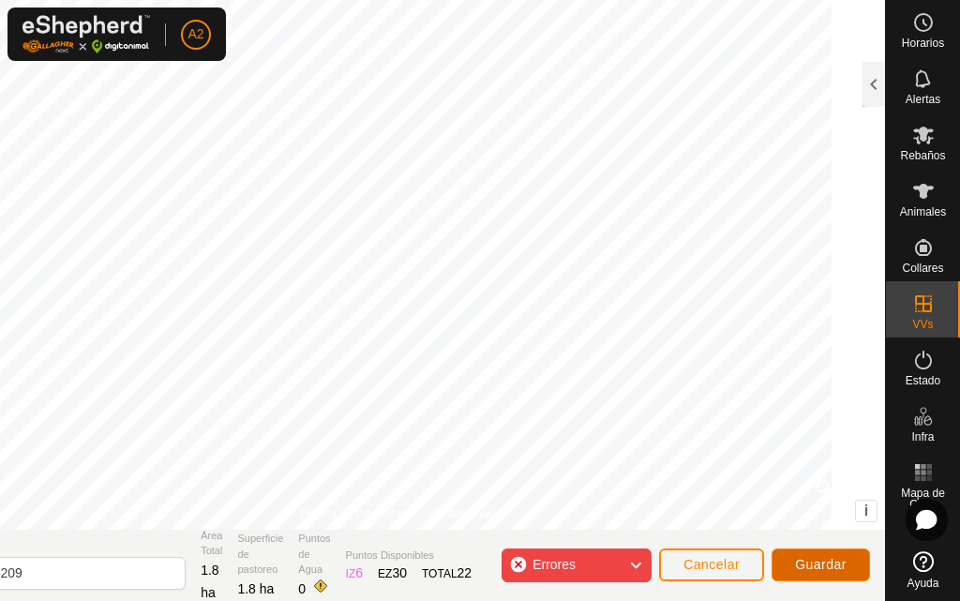
click at [836, 566] on span "Guardar" at bounding box center [821, 564] width 52 height 15
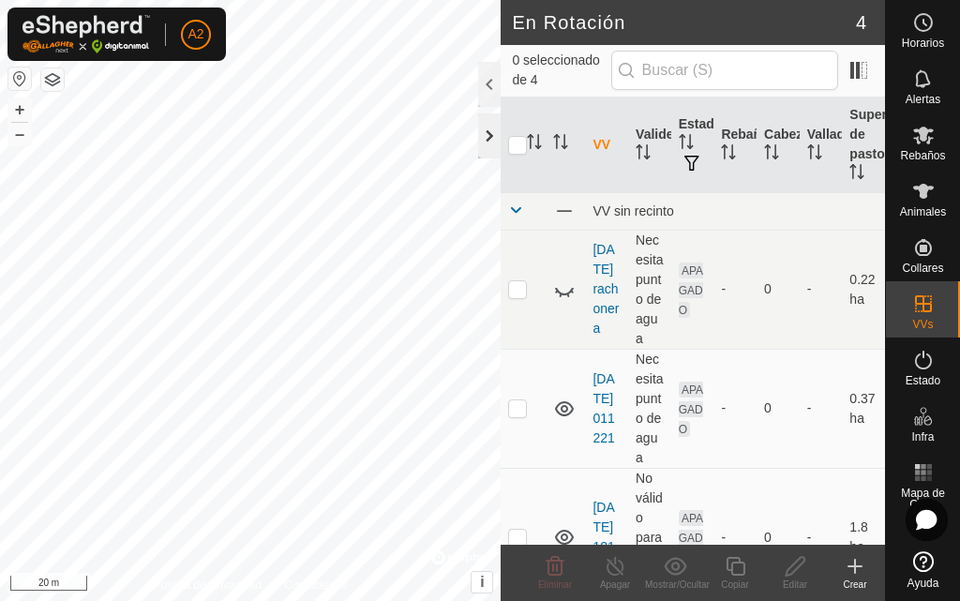
click at [484, 146] on div at bounding box center [489, 135] width 22 height 45
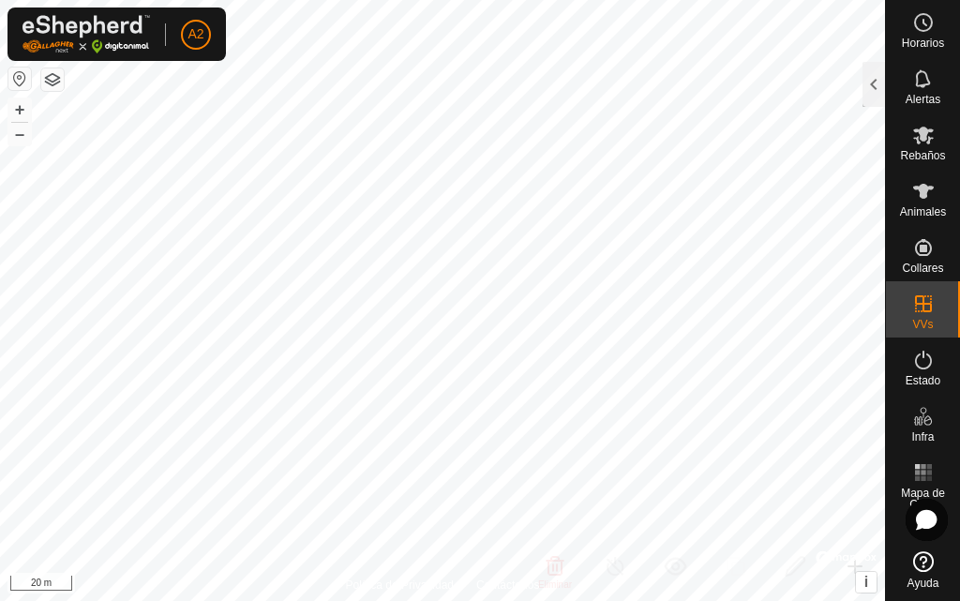
checkbox input "true"
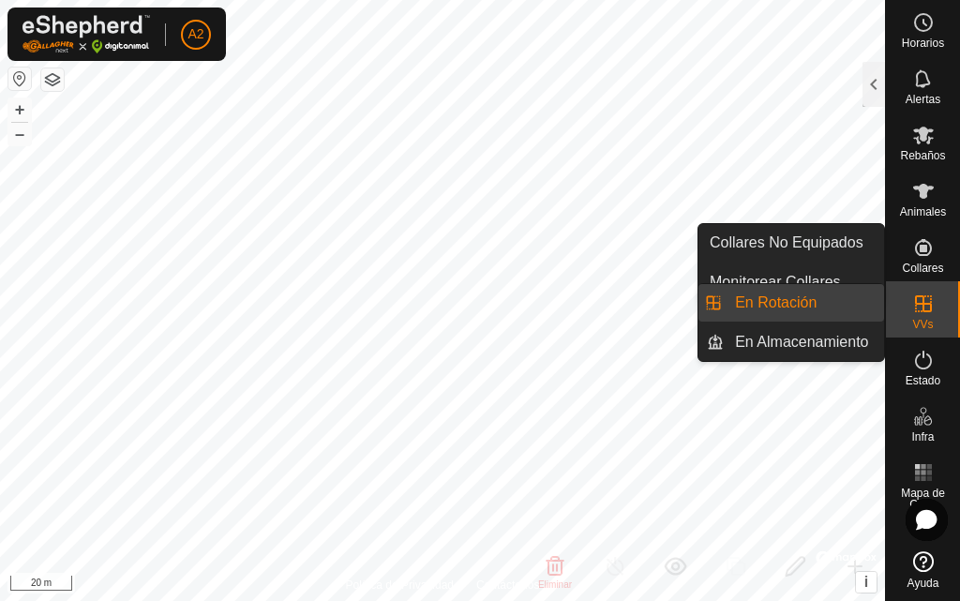
click at [826, 306] on link "En Rotación" at bounding box center [803, 302] width 160 height 37
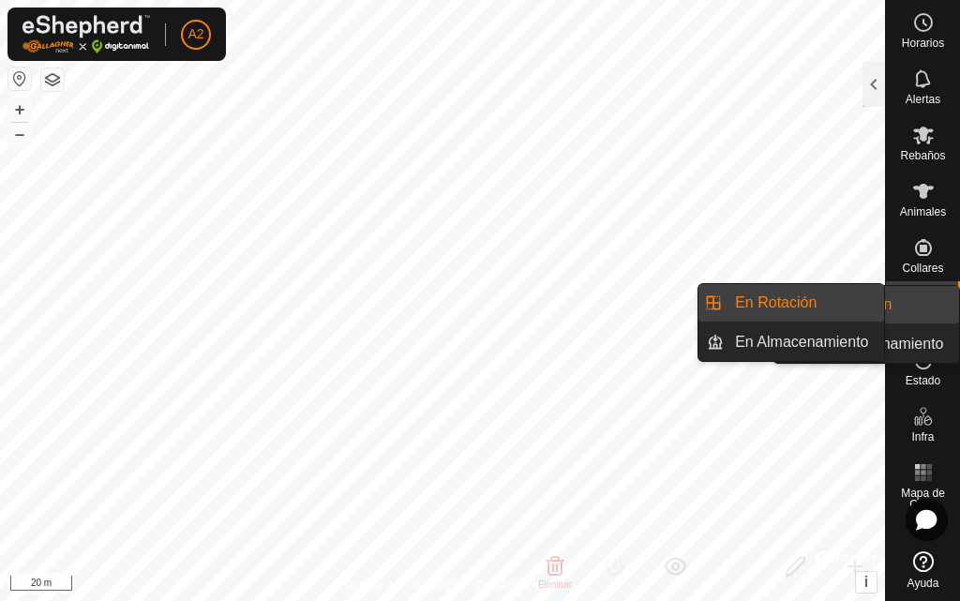
click at [930, 303] on icon at bounding box center [923, 303] width 22 height 22
click at [861, 305] on link "En Rotación" at bounding box center [803, 302] width 160 height 37
click at [926, 370] on icon at bounding box center [923, 360] width 22 height 22
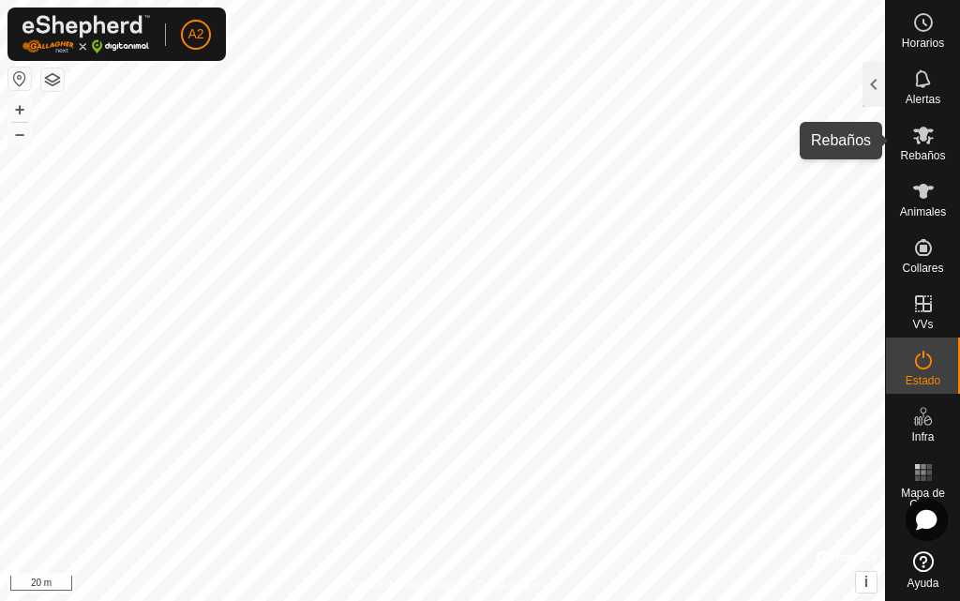
click at [930, 146] on es-mob-svg-icon at bounding box center [923, 135] width 34 height 30
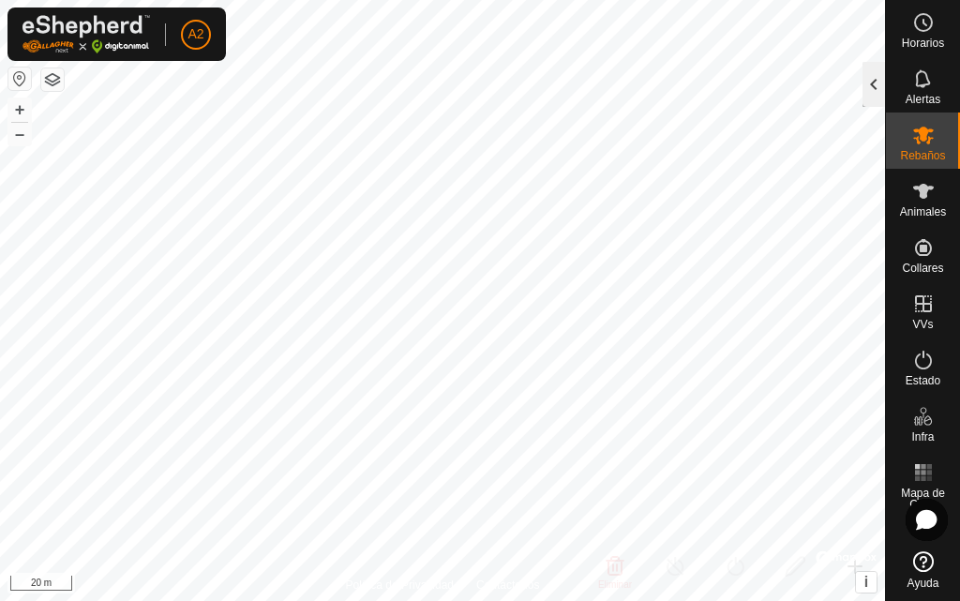
click at [864, 84] on div at bounding box center [873, 84] width 22 height 45
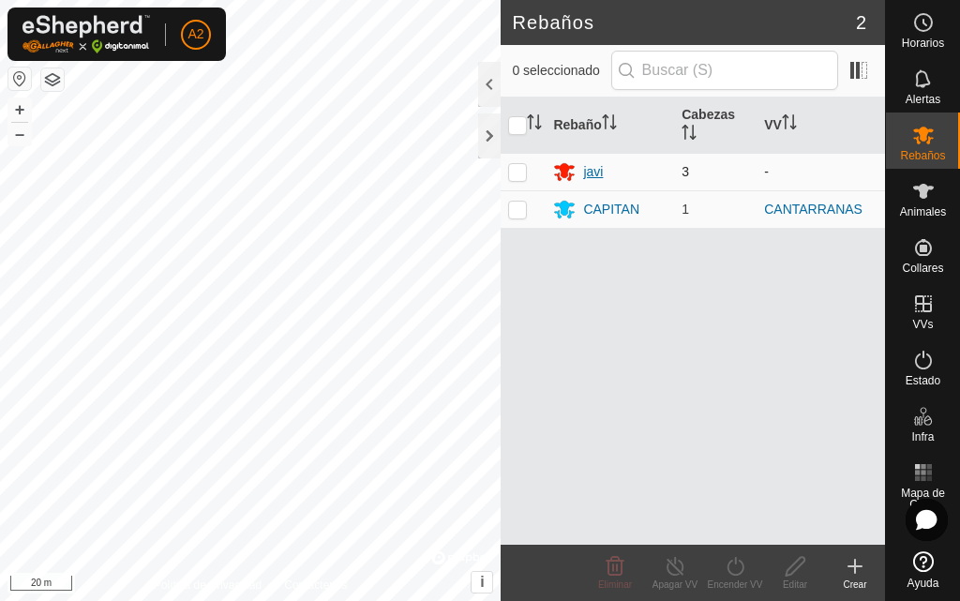
click at [576, 165] on div "javi" at bounding box center [609, 171] width 113 height 22
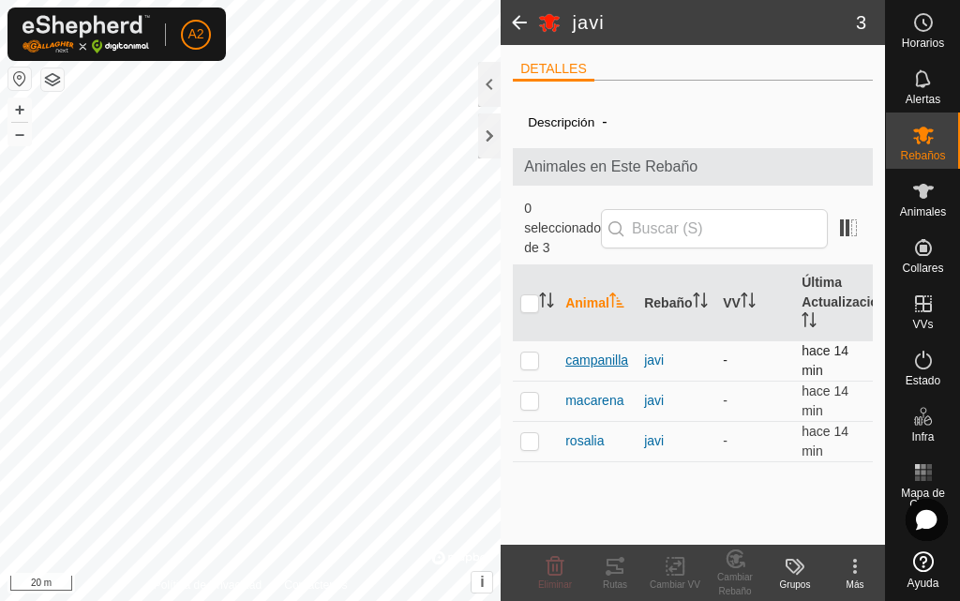
click at [596, 351] on span "campanilla" at bounding box center [596, 360] width 63 height 20
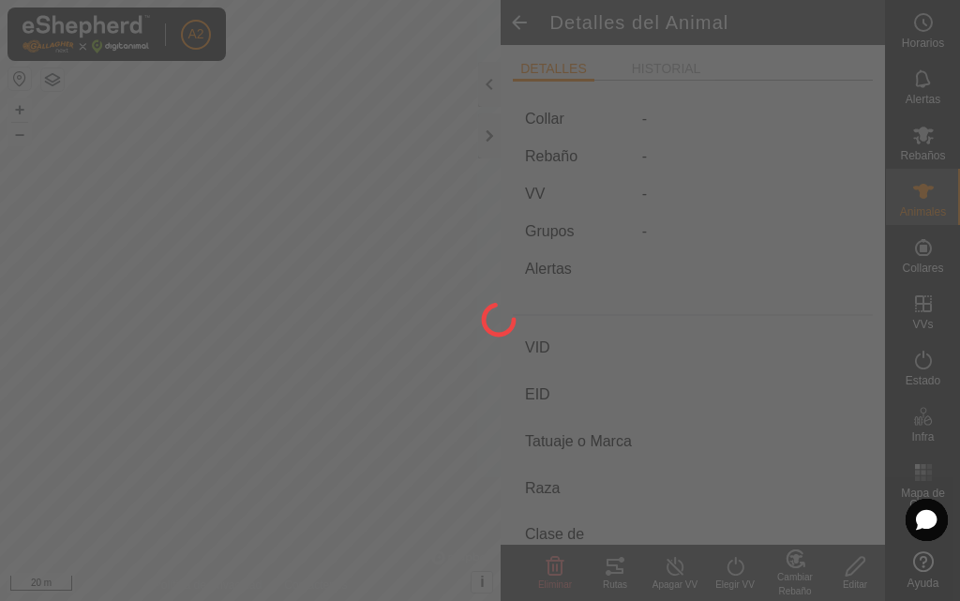
type input "campanilla"
type input "-"
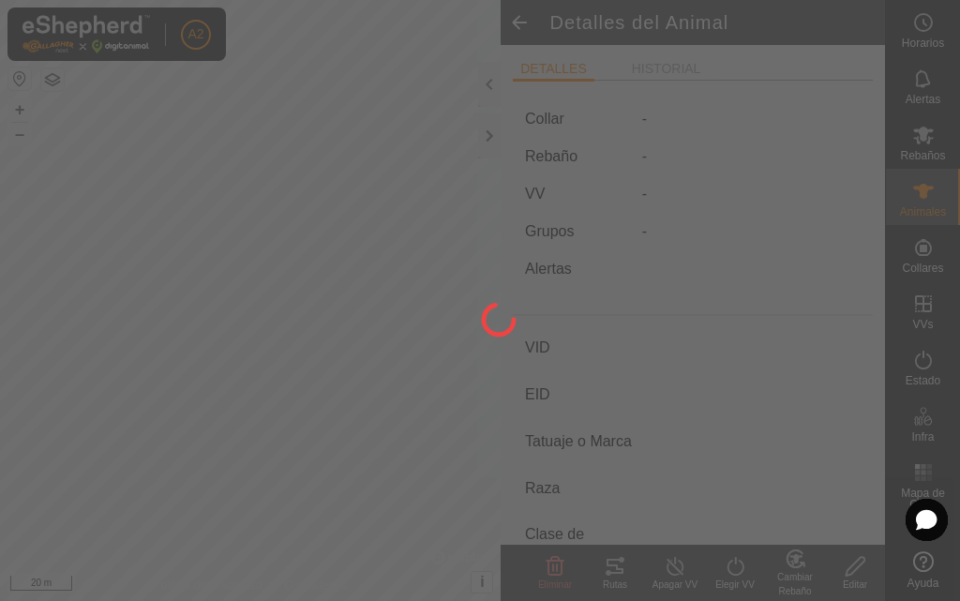
type input "0 kg"
type input "-"
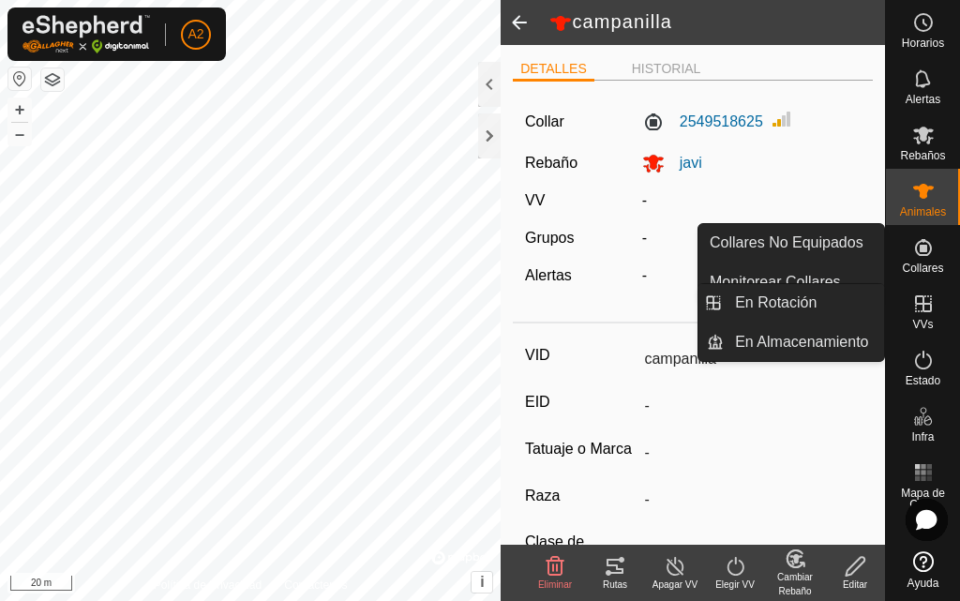
click at [926, 299] on icon at bounding box center [923, 303] width 22 height 22
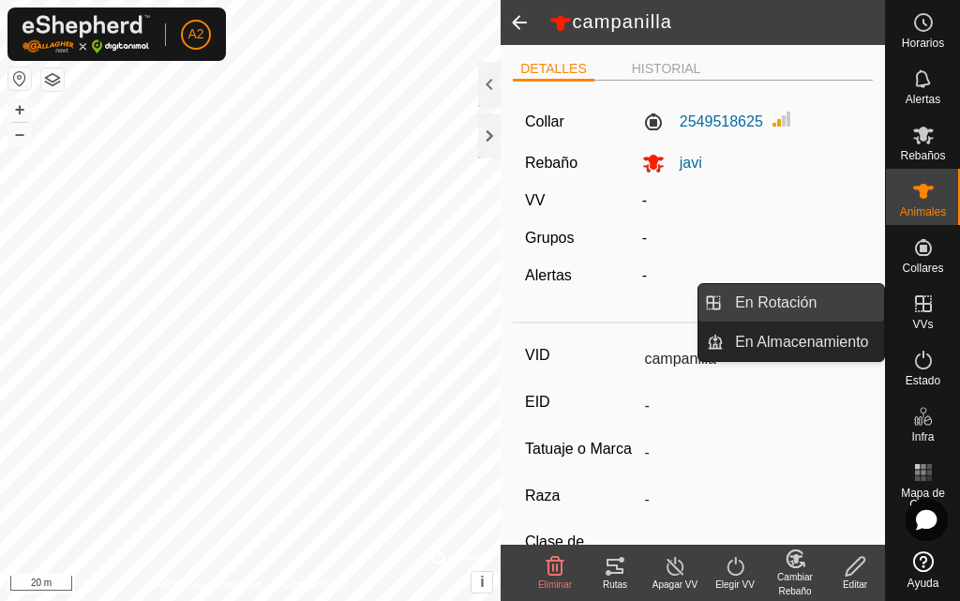
click at [841, 308] on link "En Rotación" at bounding box center [803, 302] width 160 height 37
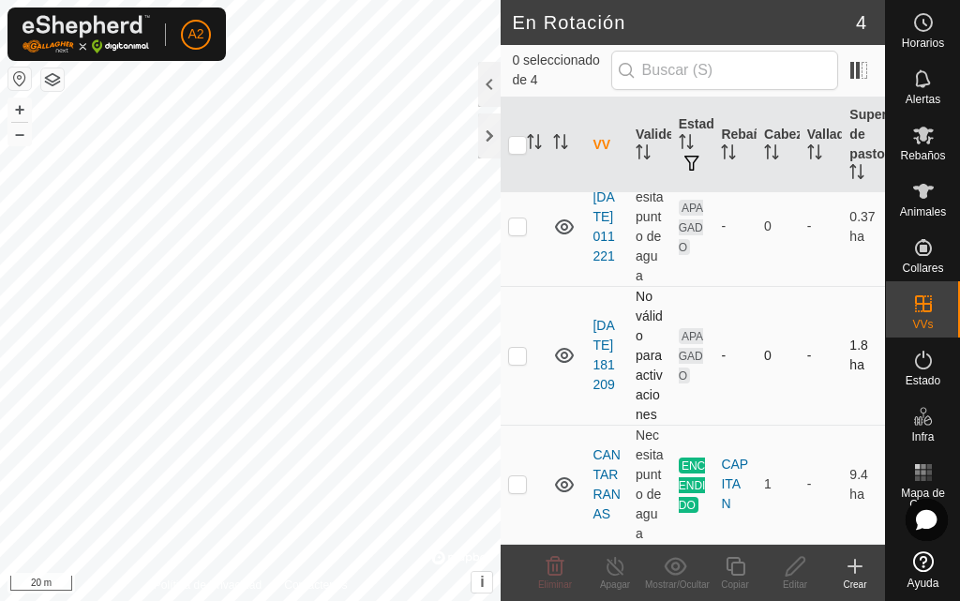
scroll to position [186, 0]
click at [597, 392] on link "2025-08-26 181209" at bounding box center [603, 355] width 22 height 74
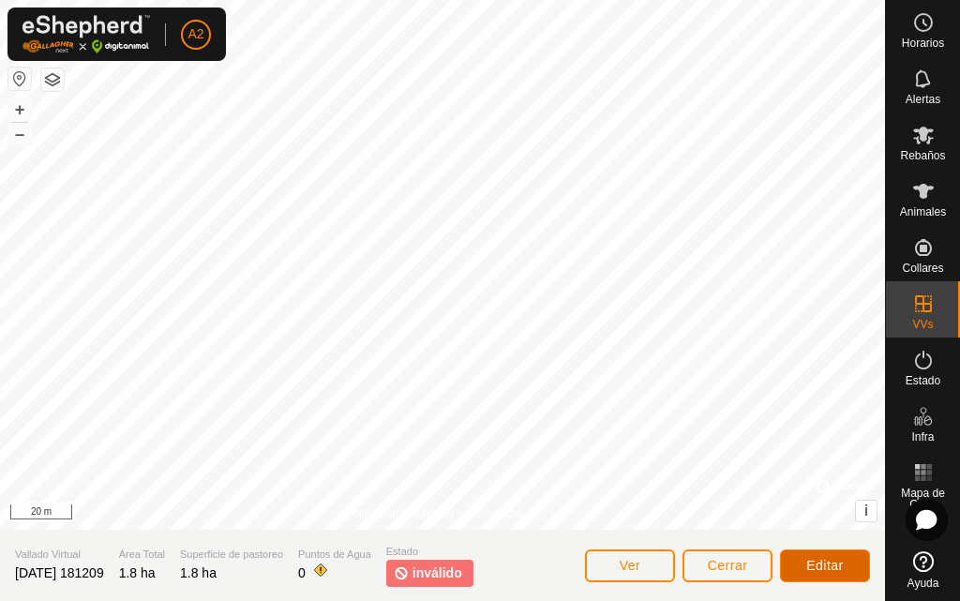
click at [839, 569] on span "Editar" at bounding box center [824, 565] width 37 height 15
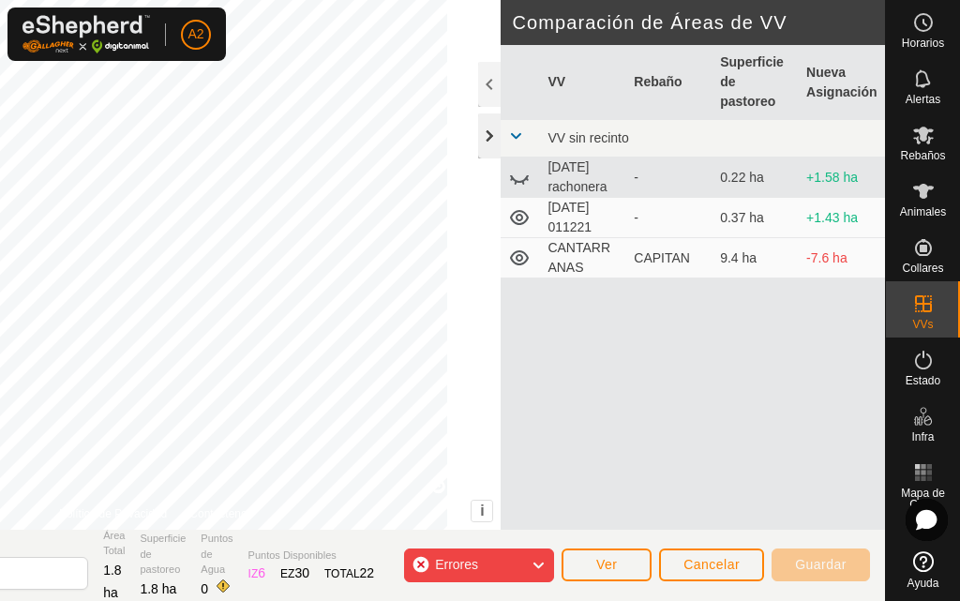
click at [484, 138] on div at bounding box center [489, 135] width 22 height 45
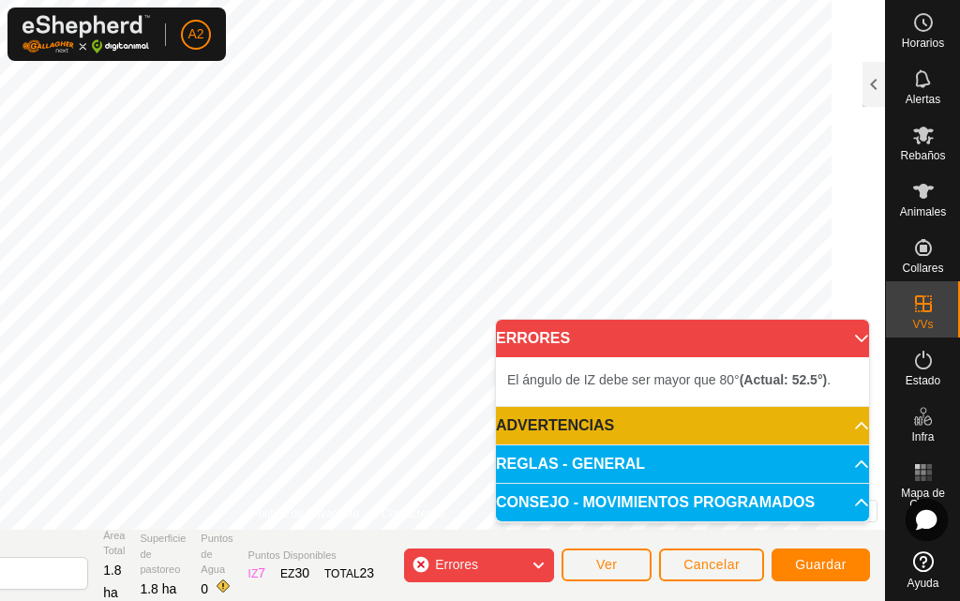
click at [541, 567] on icon at bounding box center [537, 565] width 15 height 24
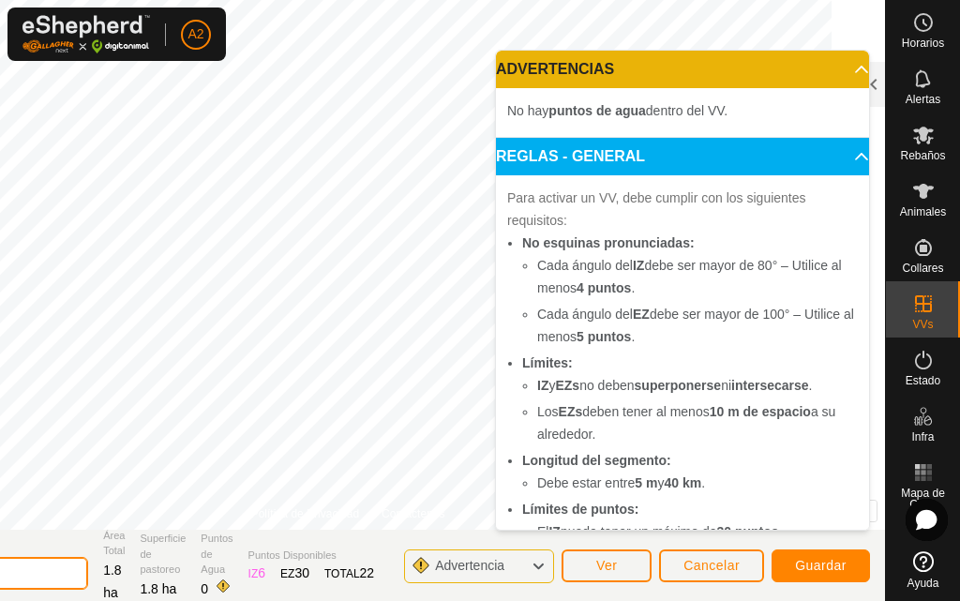
type input "2"
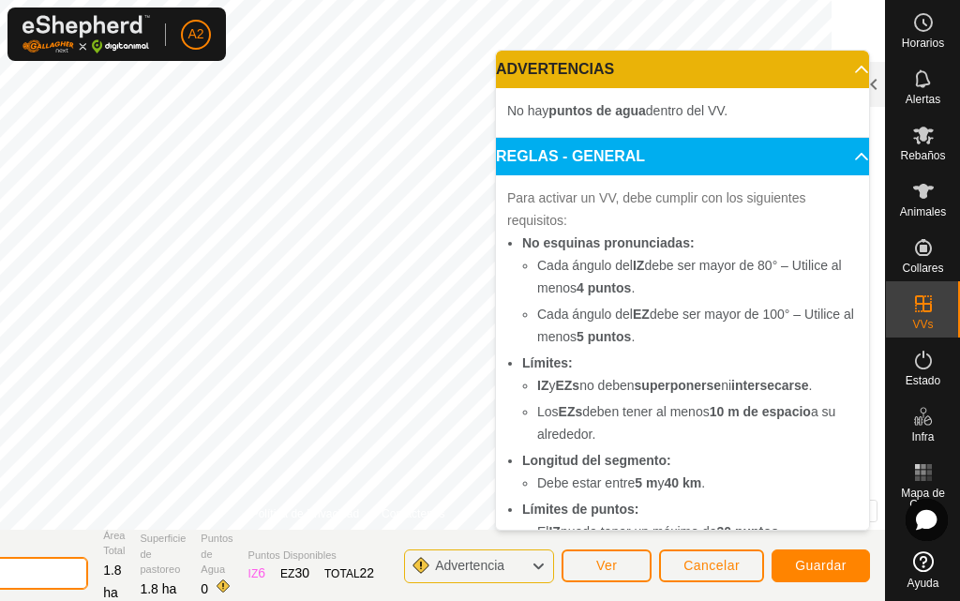
type input "MISAREJOS"
click at [826, 567] on span "Guardar" at bounding box center [821, 565] width 52 height 15
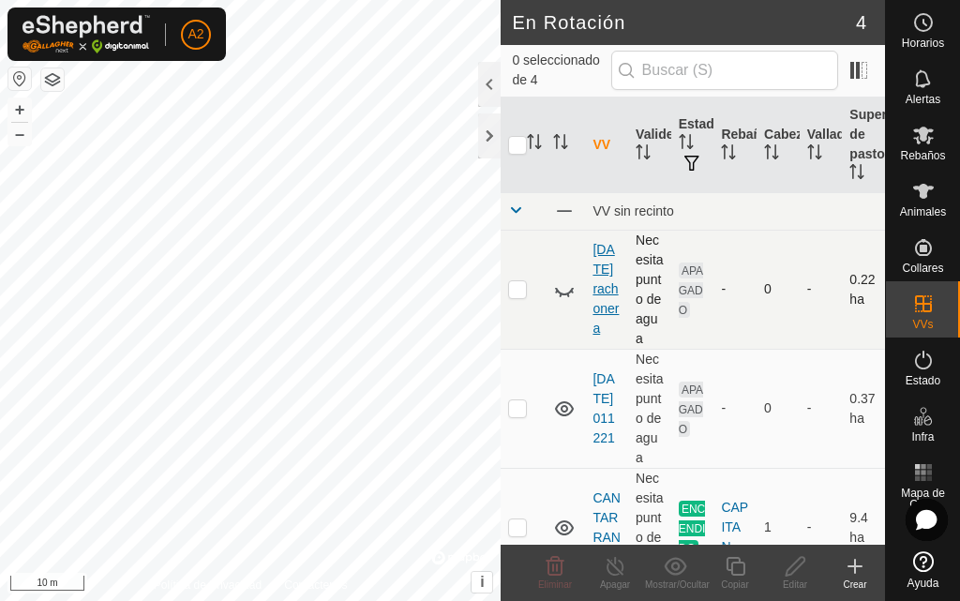
click at [603, 332] on link "[DATE] rachonera" at bounding box center [605, 289] width 26 height 94
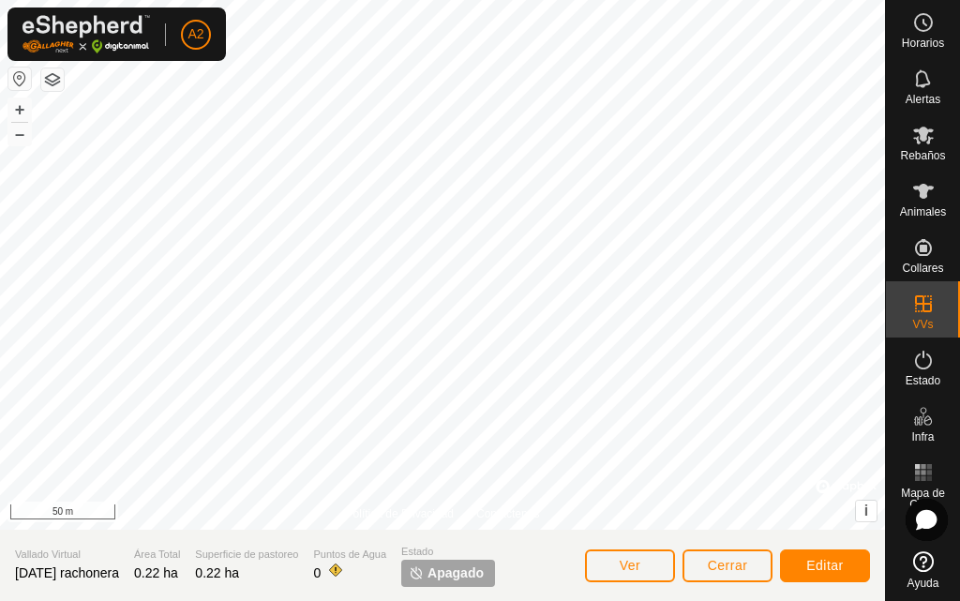
click at [144, 0] on html "A2 Horarios Alertas Rebaños Animales Collares VVs Estado Infra Mapa de Calor Ay…" at bounding box center [480, 300] width 960 height 601
click at [559, 0] on html "A2 Horarios Alertas Rebaños Animales Collares VVs Estado Infra Mapa de Calor Ay…" at bounding box center [480, 300] width 960 height 601
click at [119, 571] on span "[DATE] rachonera" at bounding box center [67, 572] width 104 height 15
click at [805, 563] on button "Editar" at bounding box center [825, 565] width 90 height 33
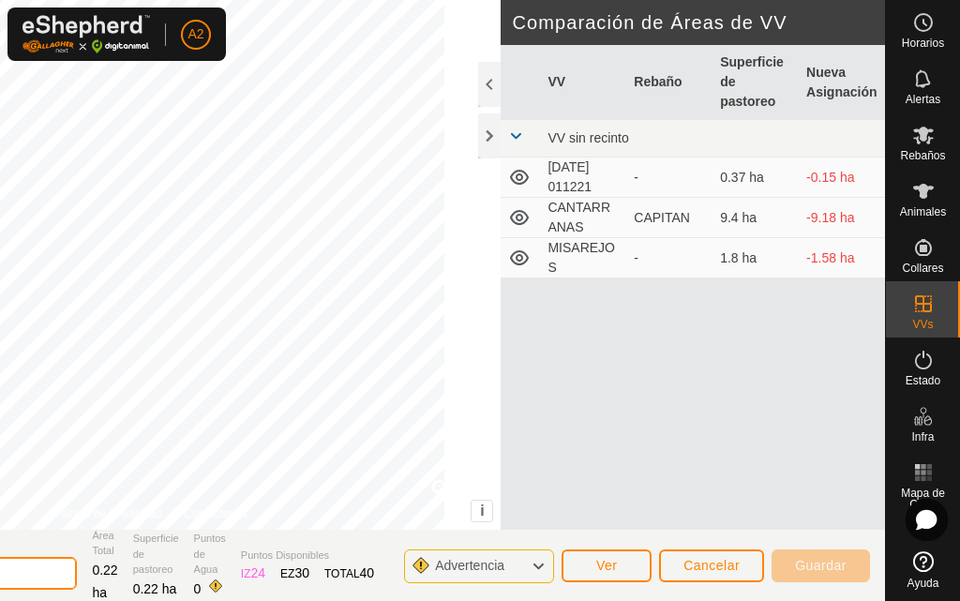
type input "2"
type input "NAVE 1"
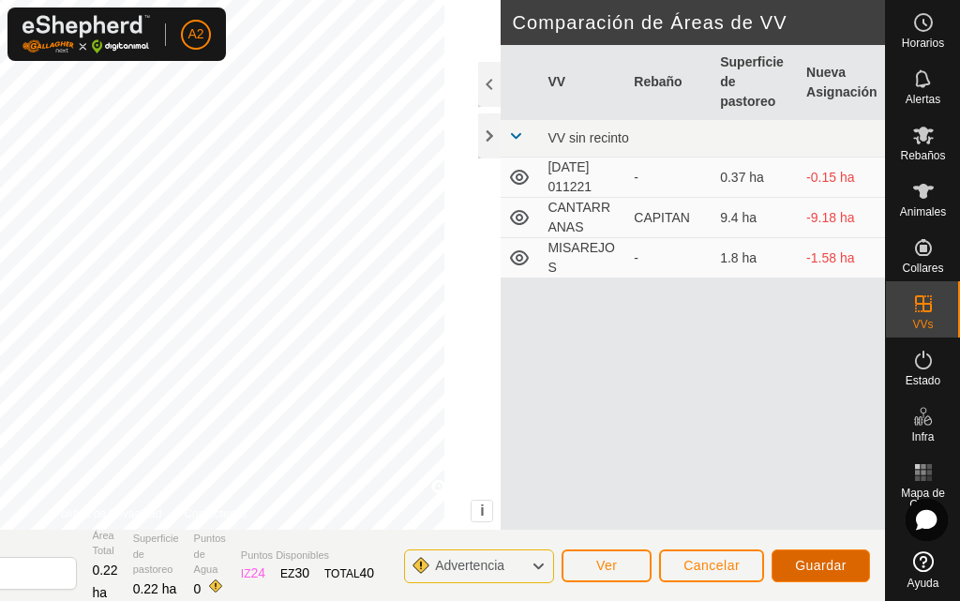
click at [845, 564] on span "Guardar" at bounding box center [821, 565] width 52 height 15
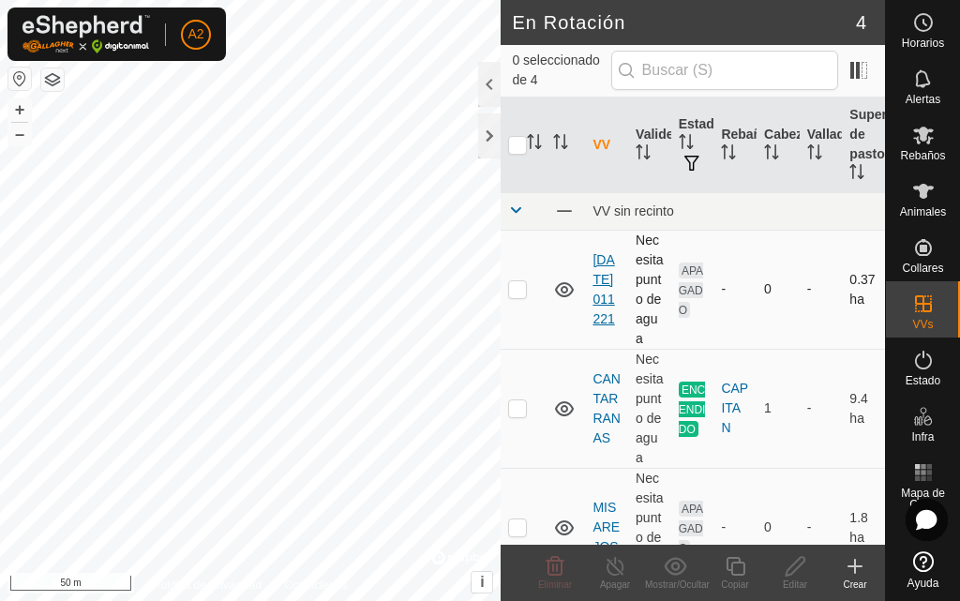
click at [603, 326] on link "[DATE] 011221" at bounding box center [603, 289] width 22 height 74
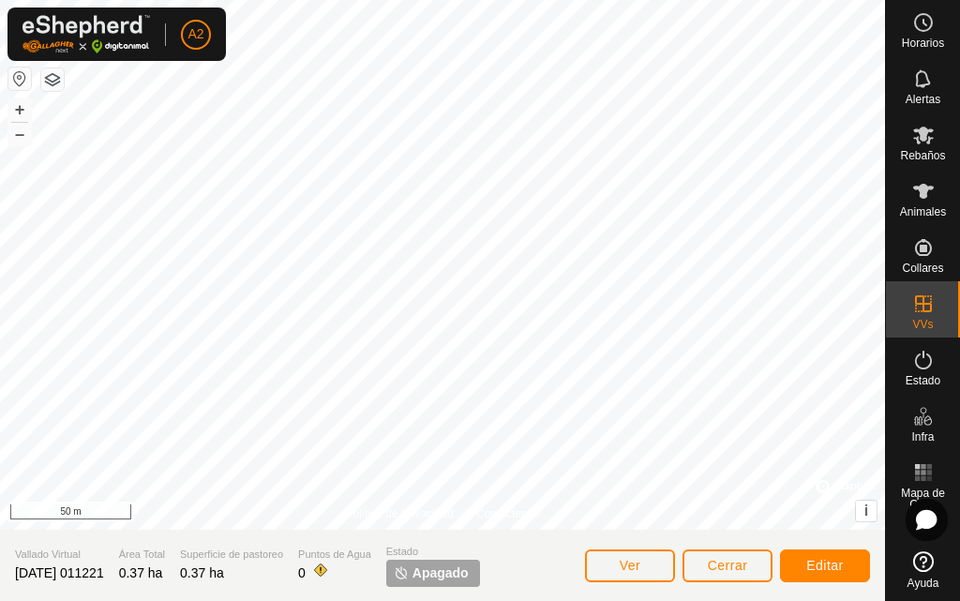
click at [361, 533] on div "Política de Privacidad Contáctenos + – ⇧ i © Mapbox , © OpenStreetMap , Improve…" at bounding box center [442, 300] width 885 height 601
click at [526, 512] on div "Política de Privacidad Contáctenos + – ⇧ i © Mapbox , © OpenStreetMap , Improve…" at bounding box center [442, 264] width 885 height 529
click at [485, 519] on div "Política de Privacidad Contáctenos + – ⇧ i © Mapbox , © OpenStreetMap , Improve…" at bounding box center [442, 264] width 885 height 529
click at [483, 517] on div "Política de Privacidad Contáctenos + – ⇧ i © Mapbox , © OpenStreetMap , Improve…" at bounding box center [442, 264] width 885 height 529
click at [809, 560] on span "Editar" at bounding box center [824, 565] width 37 height 15
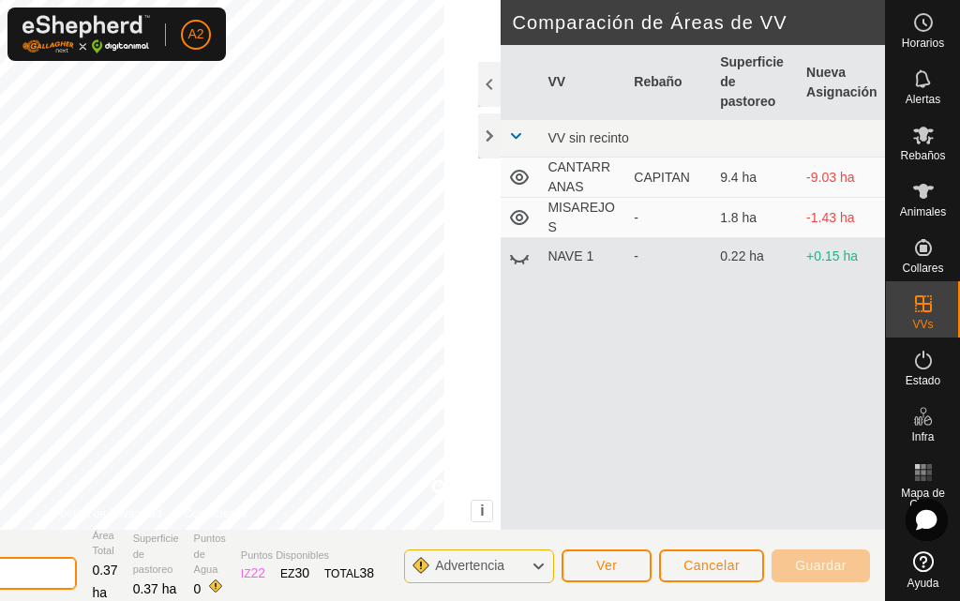
type input "2"
type input "RACHONERA"
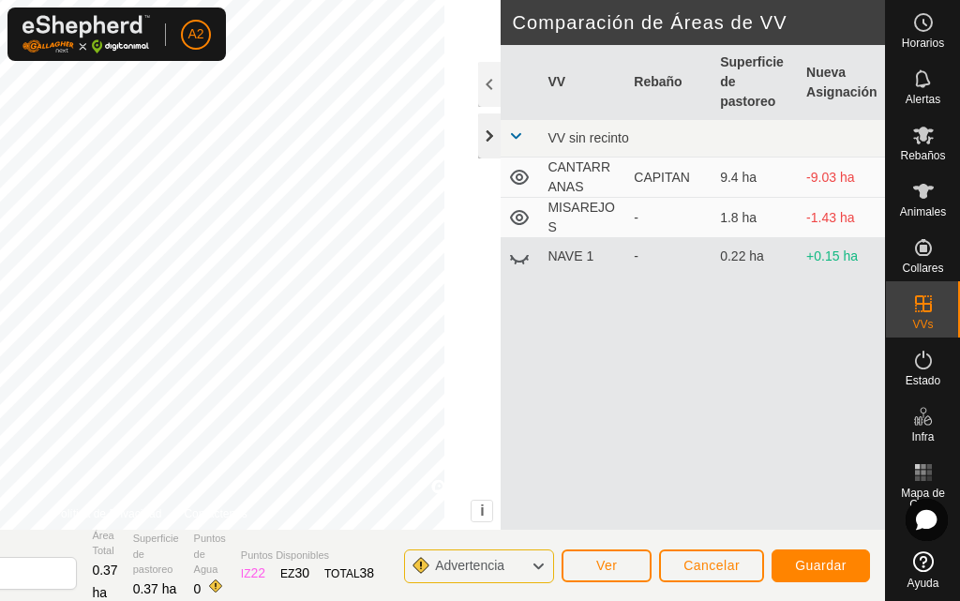
click at [484, 135] on div at bounding box center [489, 135] width 22 height 45
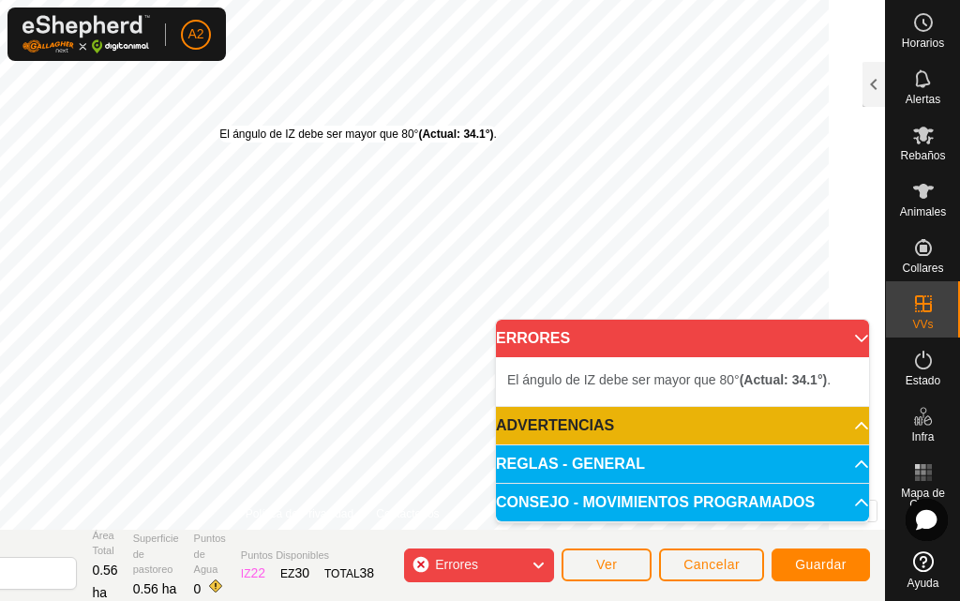
click at [275, 126] on div "El ángulo de IZ debe ser mayor que 80° (Actual: 34.1°) . + – ⇧ i © Mapbox , © O…" at bounding box center [341, 264] width 1085 height 529
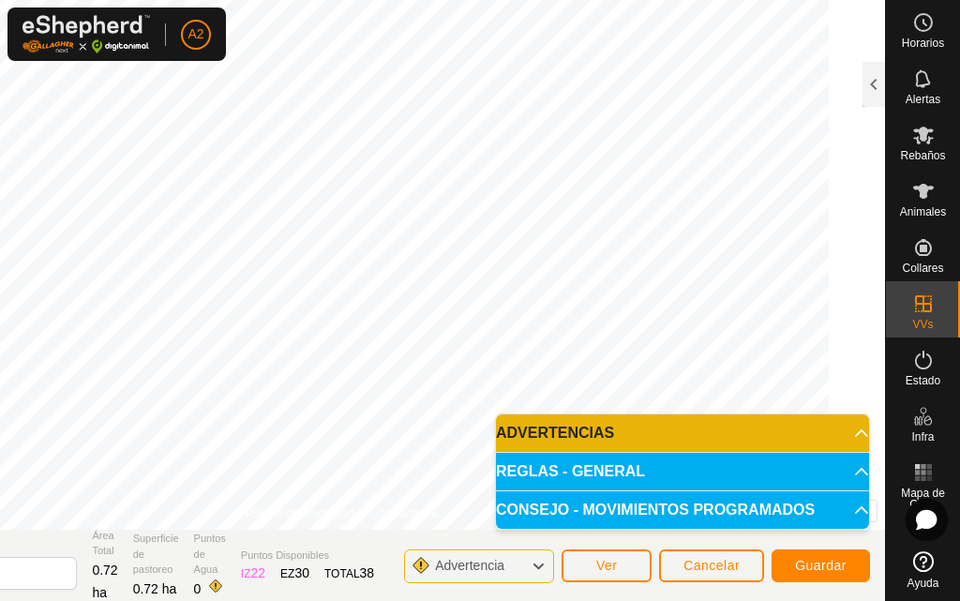
click at [543, 565] on icon at bounding box center [537, 566] width 15 height 24
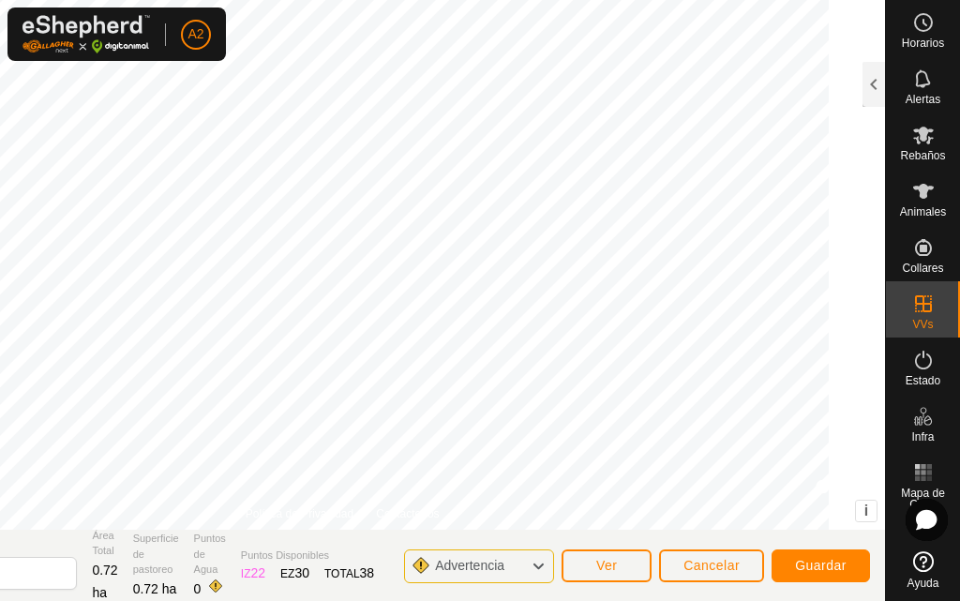
click at [520, 0] on html "A2 Horarios Alertas Rebaños Animales Collares VVs Estado Infra Mapa de Calor Ay…" at bounding box center [480, 300] width 960 height 601
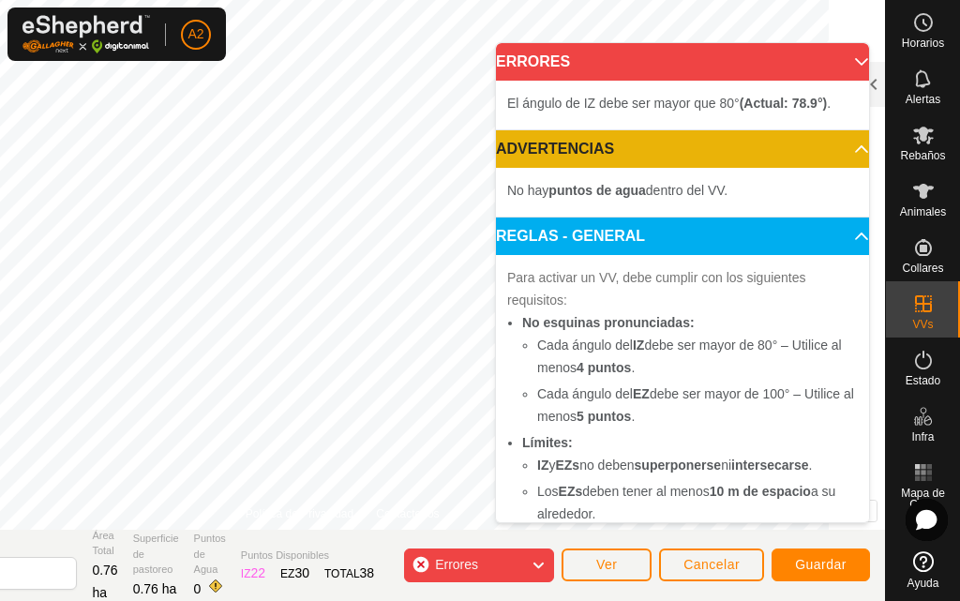
click at [312, 0] on html "A2 Horarios Alertas Rebaños Animales Collares VVs Estado Infra Mapa de Calor Ay…" at bounding box center [480, 300] width 960 height 601
click at [512, 561] on div "Errores" at bounding box center [479, 565] width 150 height 34
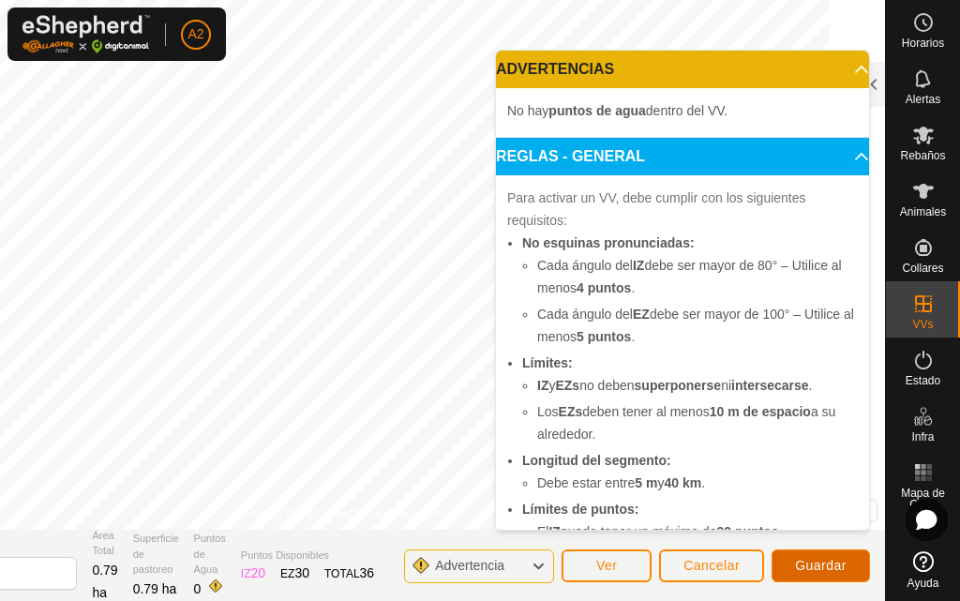
click at [838, 565] on span "Guardar" at bounding box center [821, 565] width 52 height 15
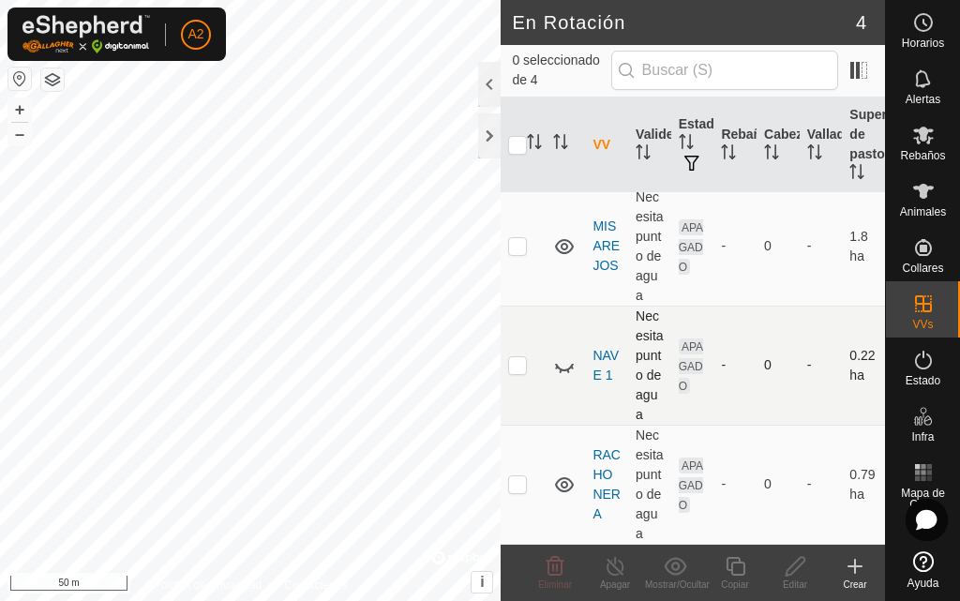
scroll to position [241, 0]
click at [488, 141] on div at bounding box center [489, 135] width 22 height 45
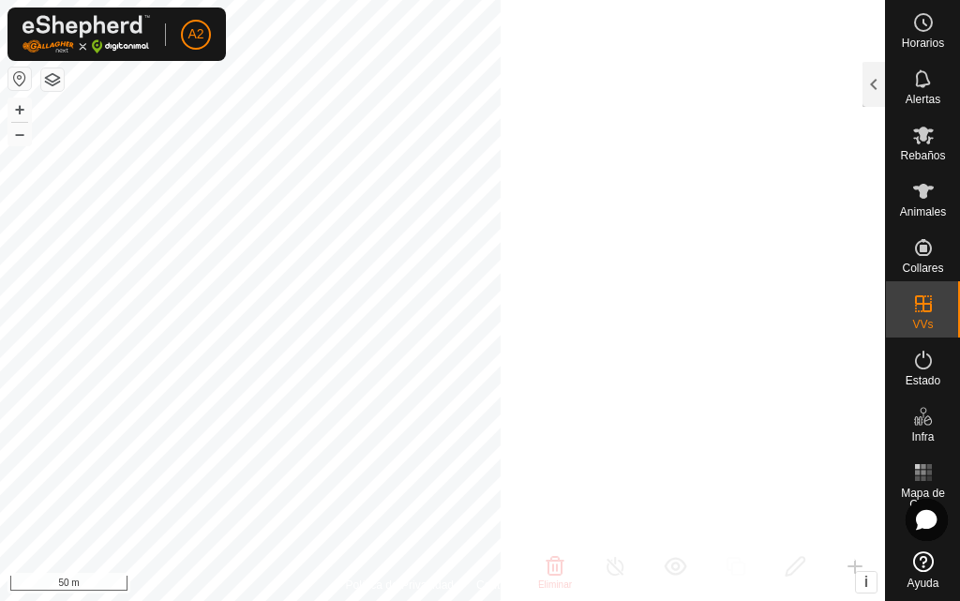
scroll to position [384, 0]
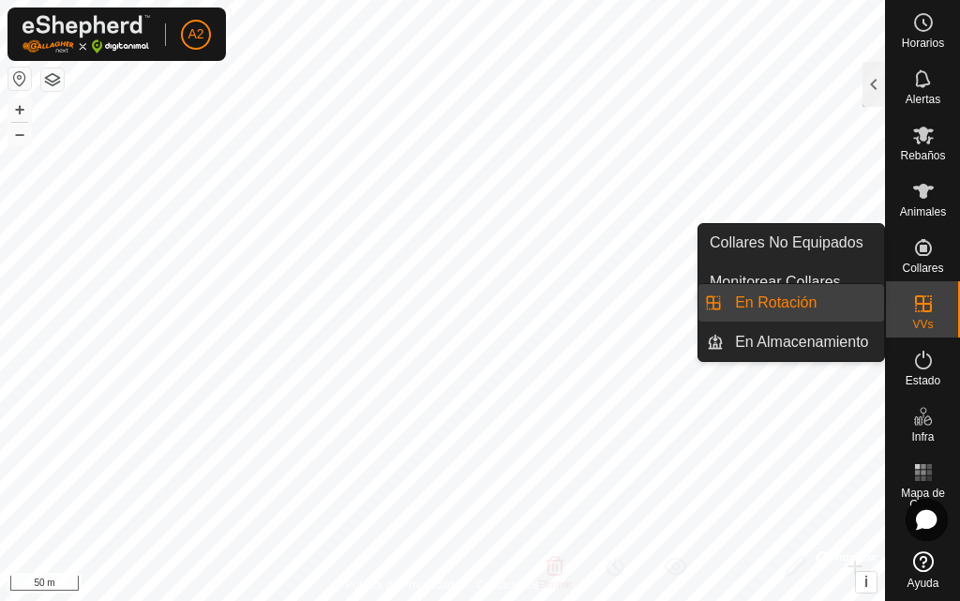
click at [940, 305] on div "VVs" at bounding box center [923, 309] width 74 height 56
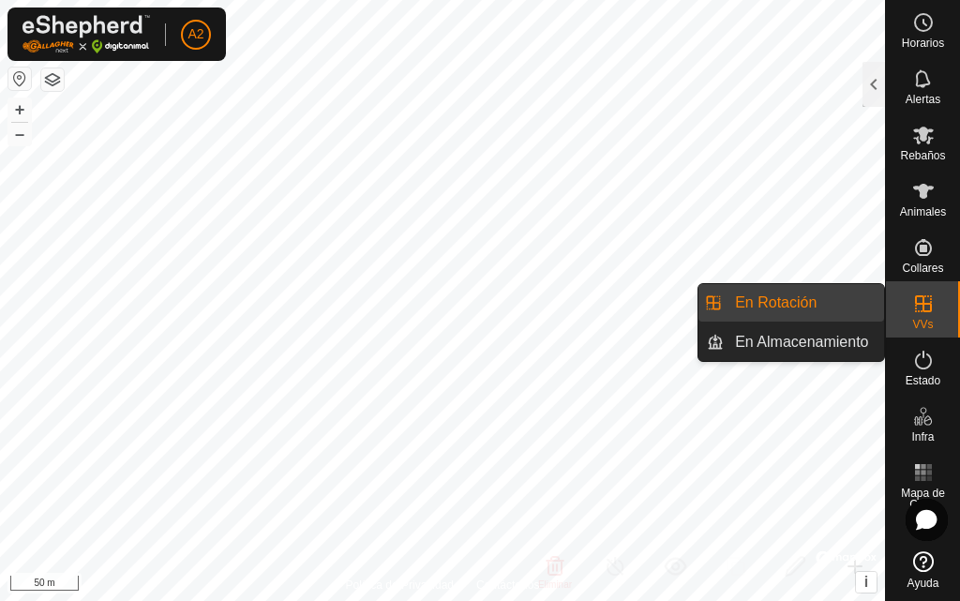
click at [856, 307] on link "En Rotación" at bounding box center [803, 302] width 160 height 37
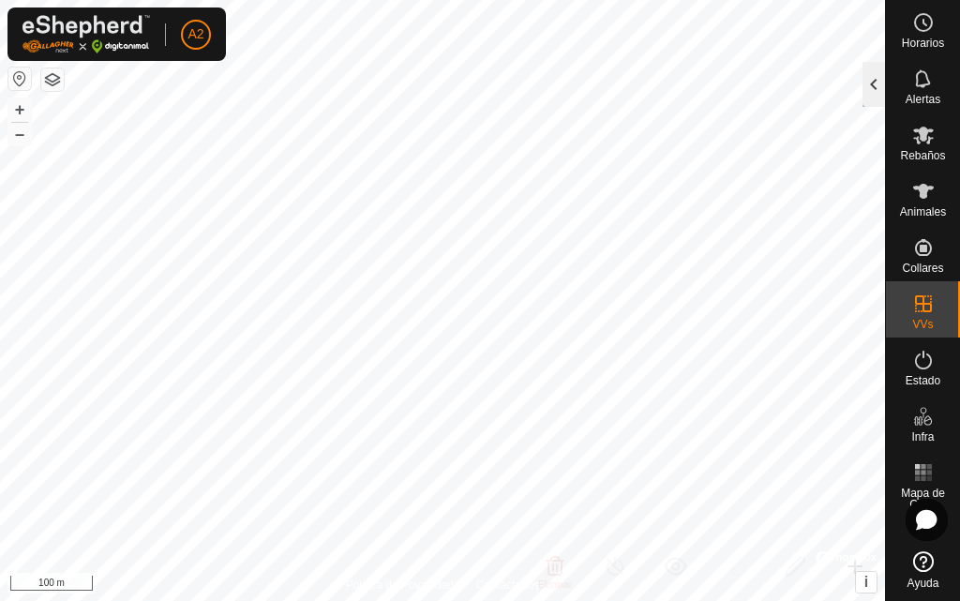
click at [877, 93] on div at bounding box center [873, 84] width 22 height 45
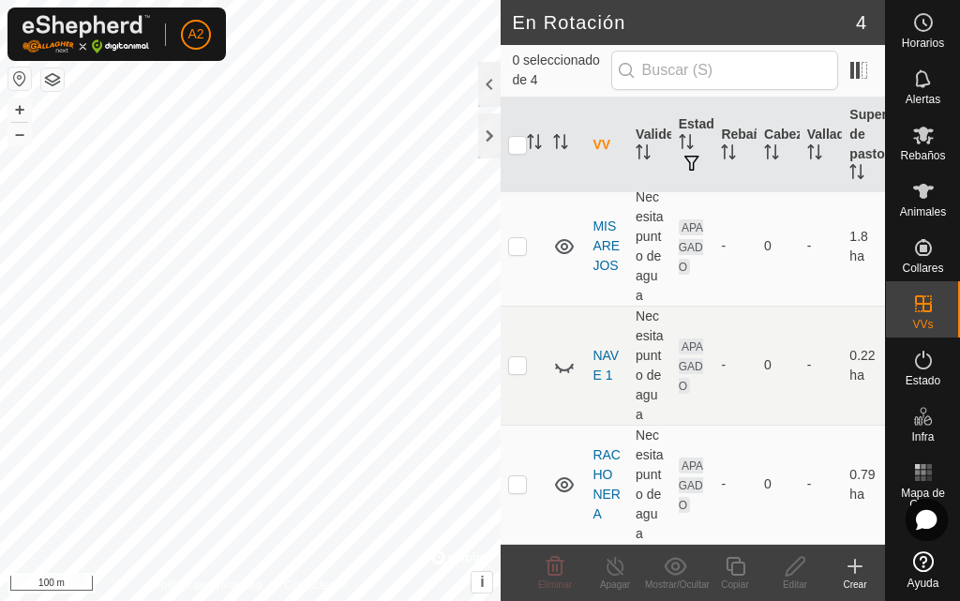
scroll to position [123, 0]
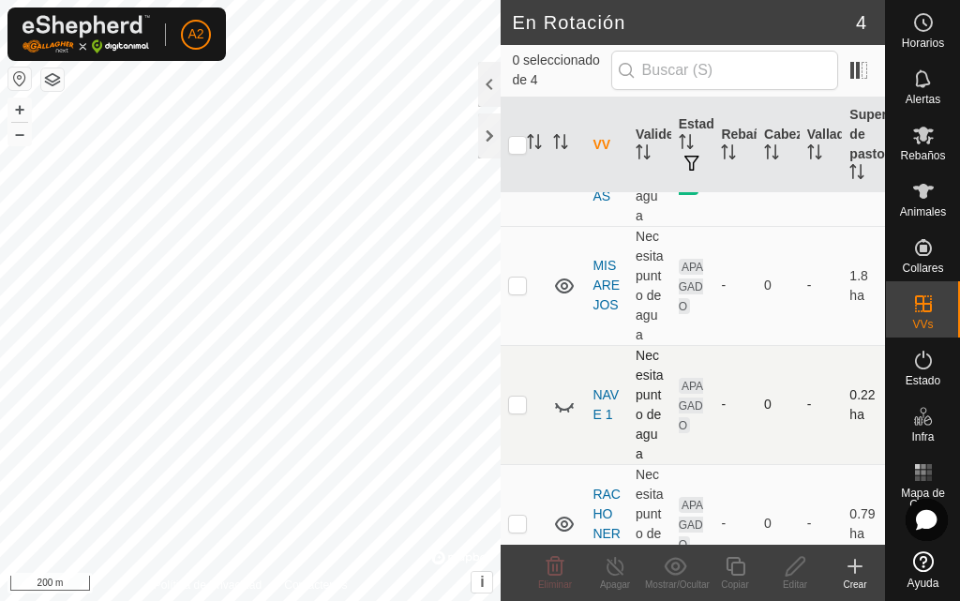
click at [527, 512] on div "En Rotación 4 0 seleccionado de 4 VV Validez Estado Rebaño Cabezas Vallado Supe…" at bounding box center [442, 300] width 885 height 601
click at [855, 572] on icon at bounding box center [855, 565] width 0 height 13
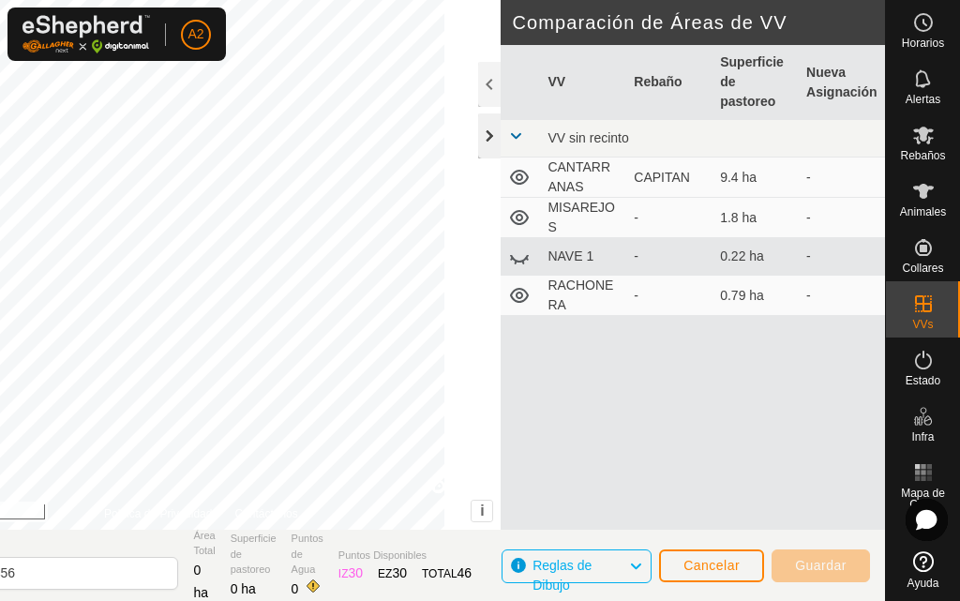
click at [490, 130] on div at bounding box center [489, 135] width 22 height 45
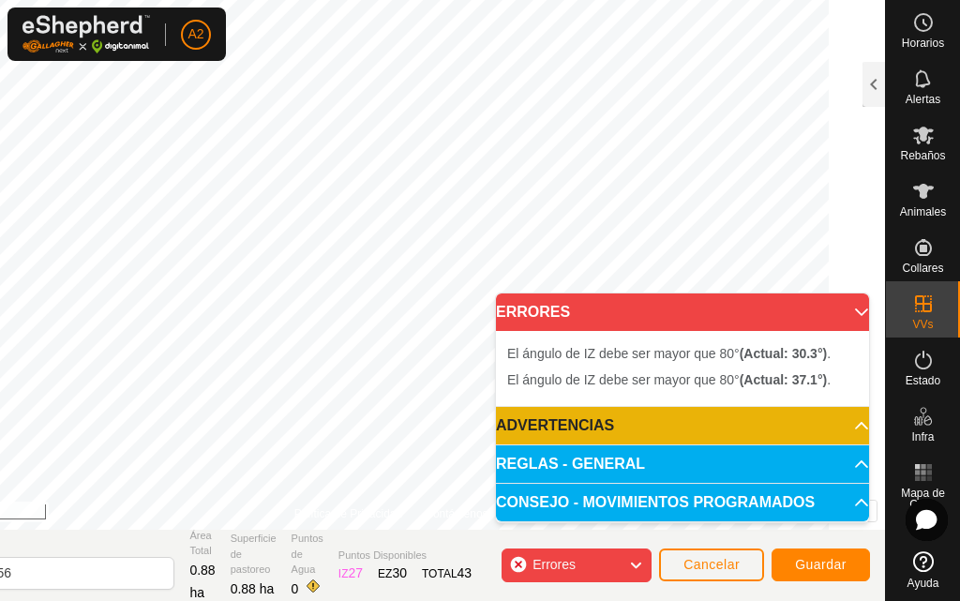
click at [636, 559] on icon at bounding box center [635, 565] width 15 height 24
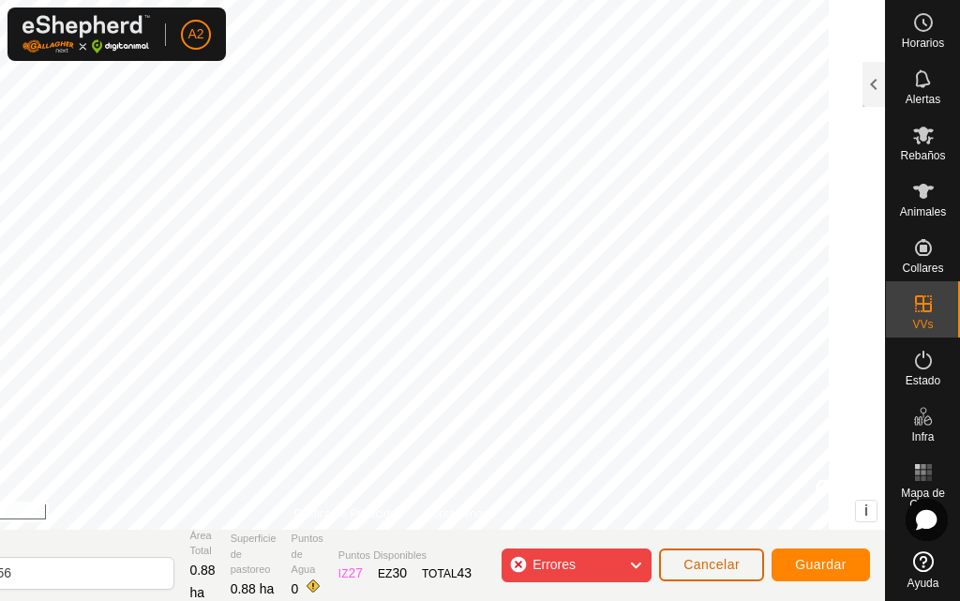
click at [697, 562] on span "Cancelar" at bounding box center [711, 564] width 56 height 15
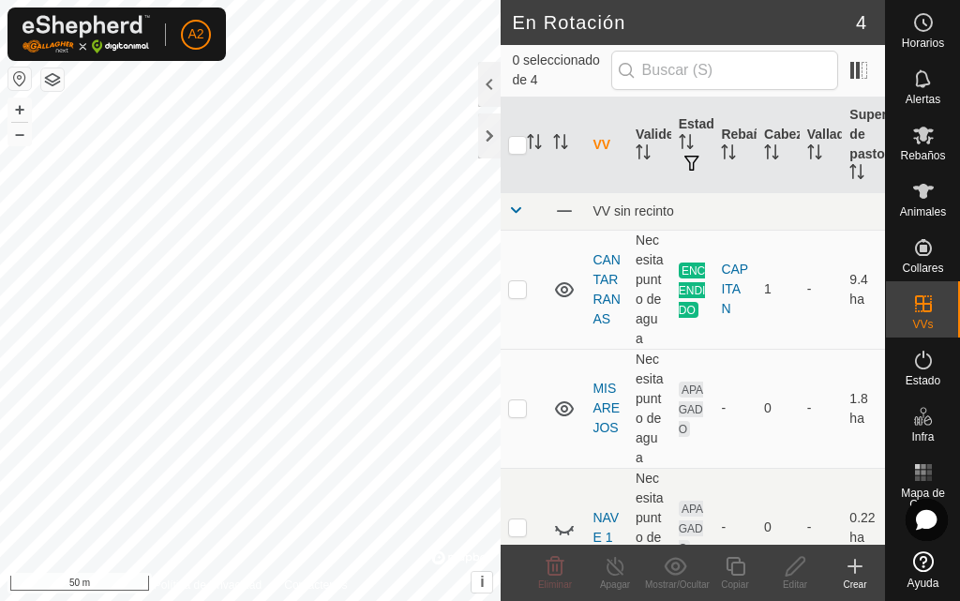
click at [850, 572] on icon at bounding box center [854, 566] width 22 height 22
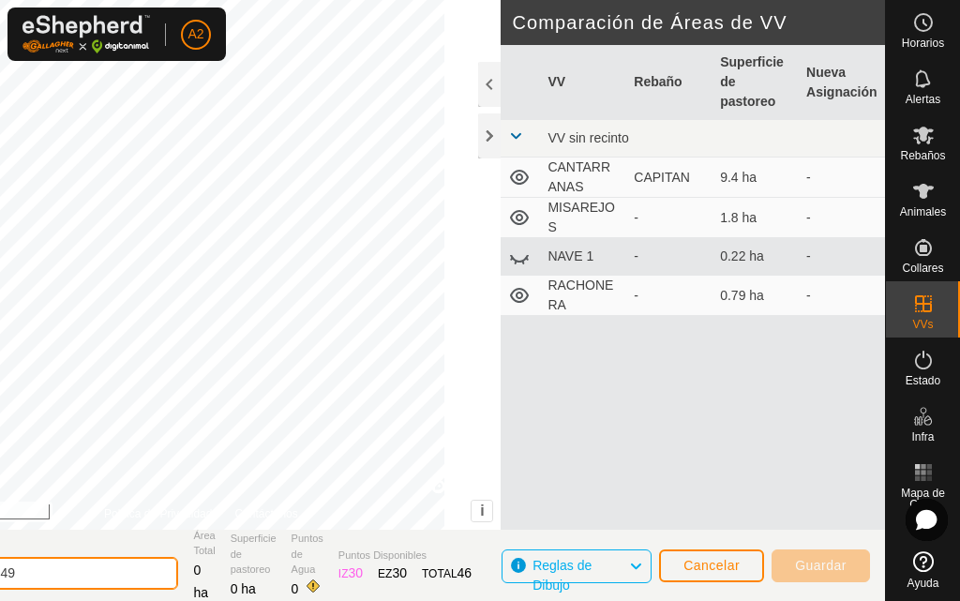
click at [146, 569] on input "2025-08-26 182649" at bounding box center [47, 573] width 262 height 33
type input "2"
type input "CAMPO"
click at [490, 141] on div at bounding box center [489, 135] width 22 height 45
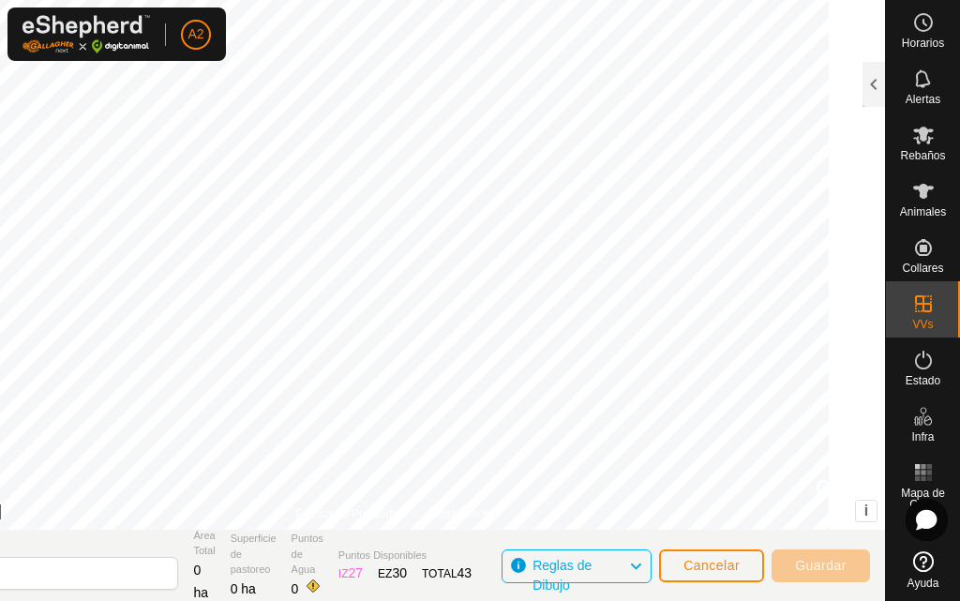
click at [360, 600] on html "A2 Horarios Alertas Rebaños Animales Collares VVs Estado Infra Mapa de Calor Ay…" at bounding box center [480, 300] width 960 height 601
click at [704, 565] on span "Cancelar" at bounding box center [711, 565] width 56 height 15
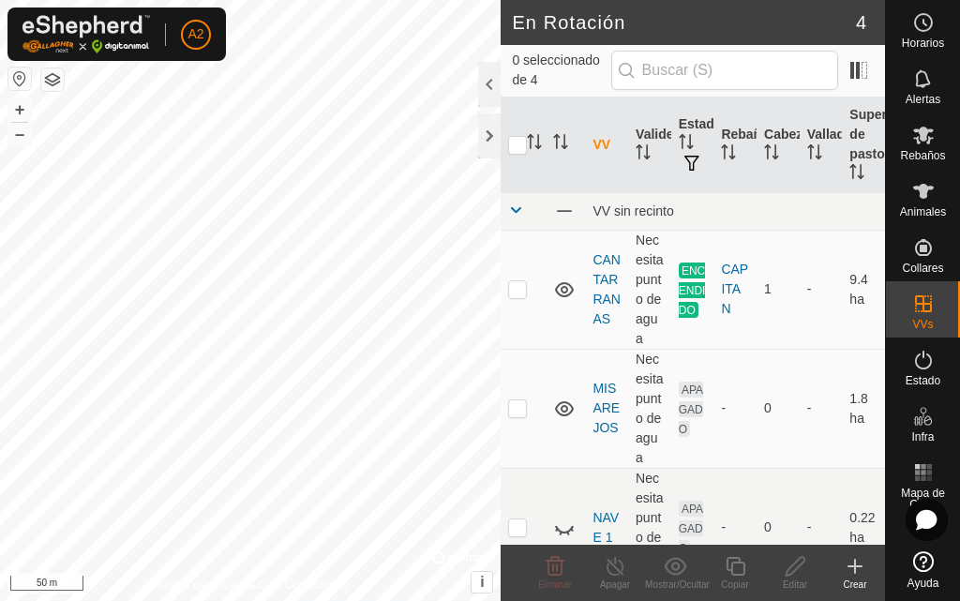
click at [855, 567] on icon at bounding box center [855, 565] width 0 height 13
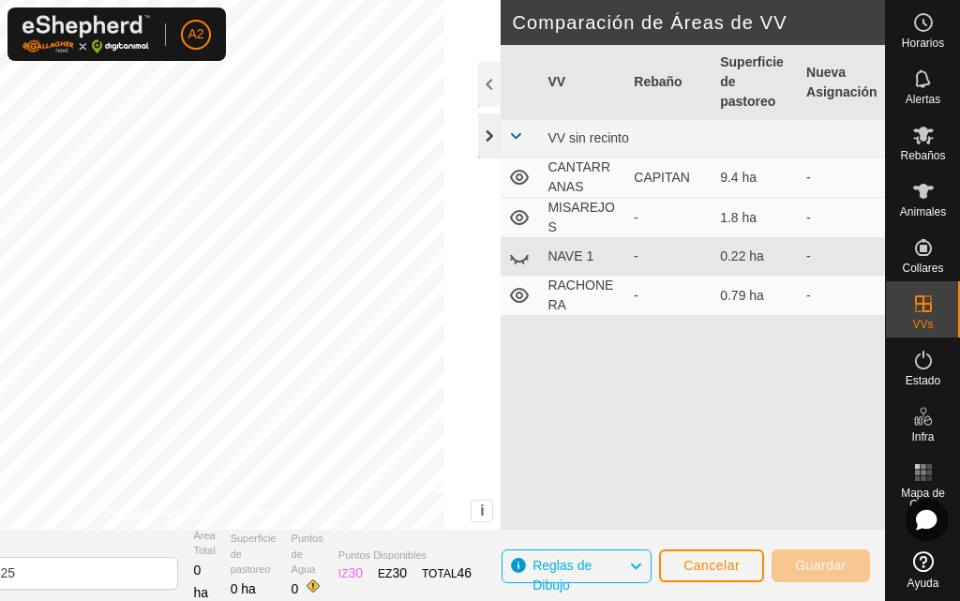
click at [497, 132] on div at bounding box center [489, 135] width 22 height 45
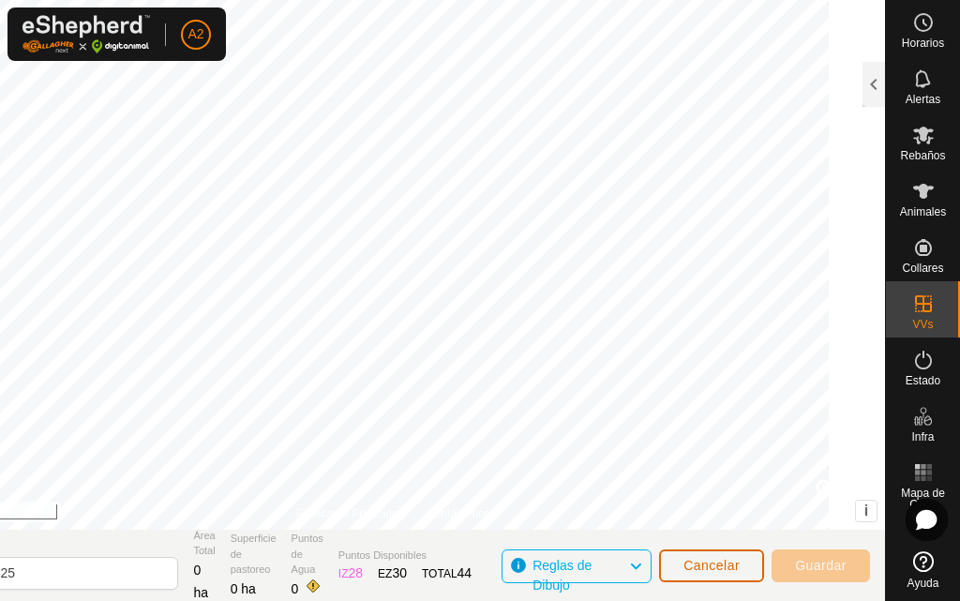
click at [726, 556] on button "Cancelar" at bounding box center [711, 565] width 105 height 33
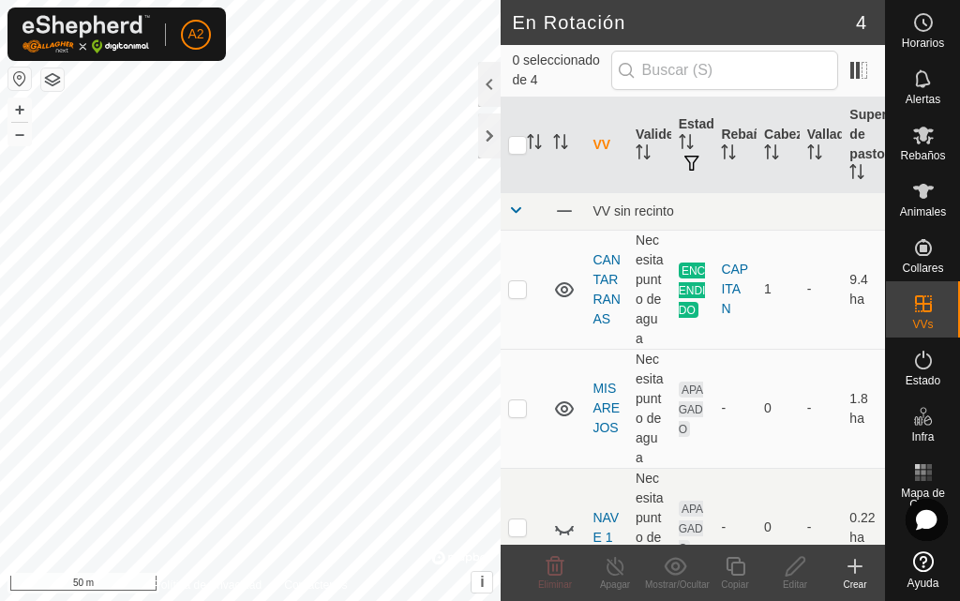
click at [849, 571] on icon at bounding box center [854, 566] width 22 height 22
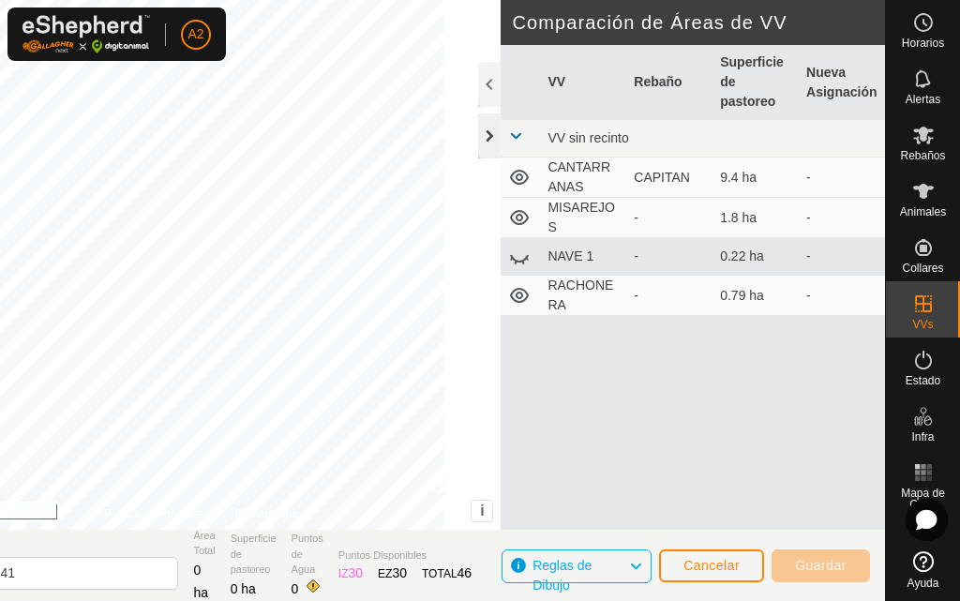
click at [496, 148] on div at bounding box center [489, 135] width 22 height 45
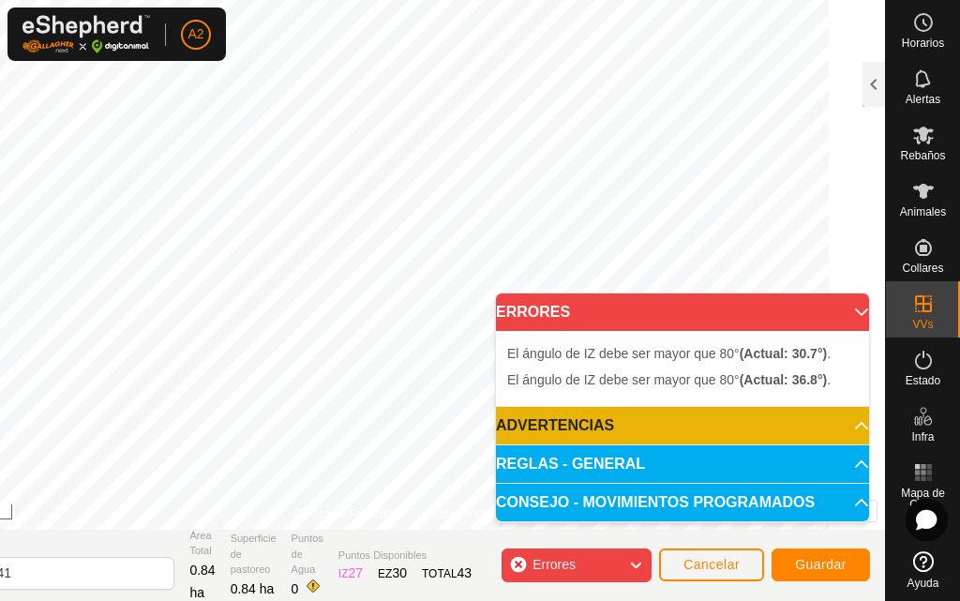
click at [547, 559] on span "Errores" at bounding box center [553, 564] width 43 height 15
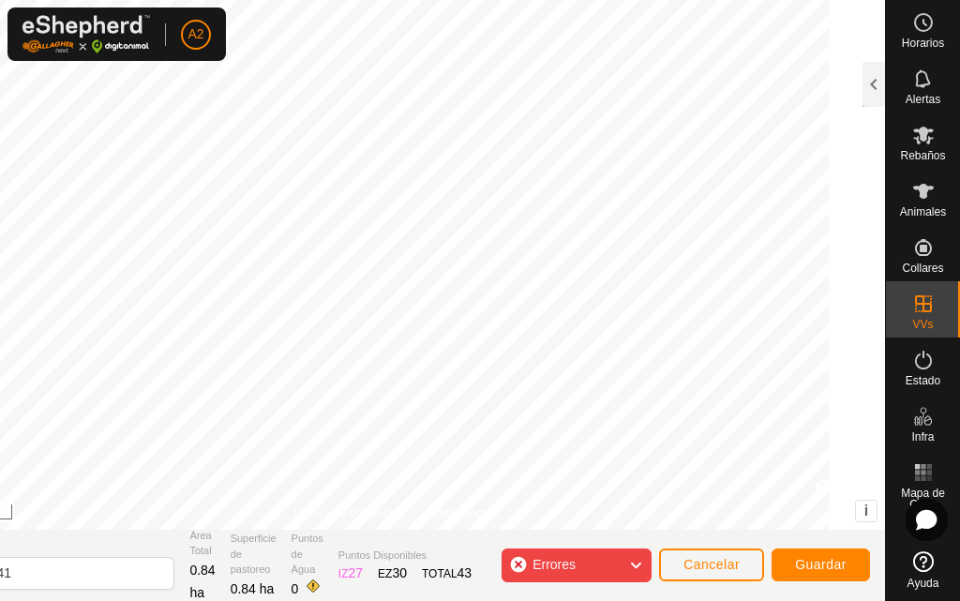
click at [544, 557] on span "Errores" at bounding box center [553, 564] width 43 height 15
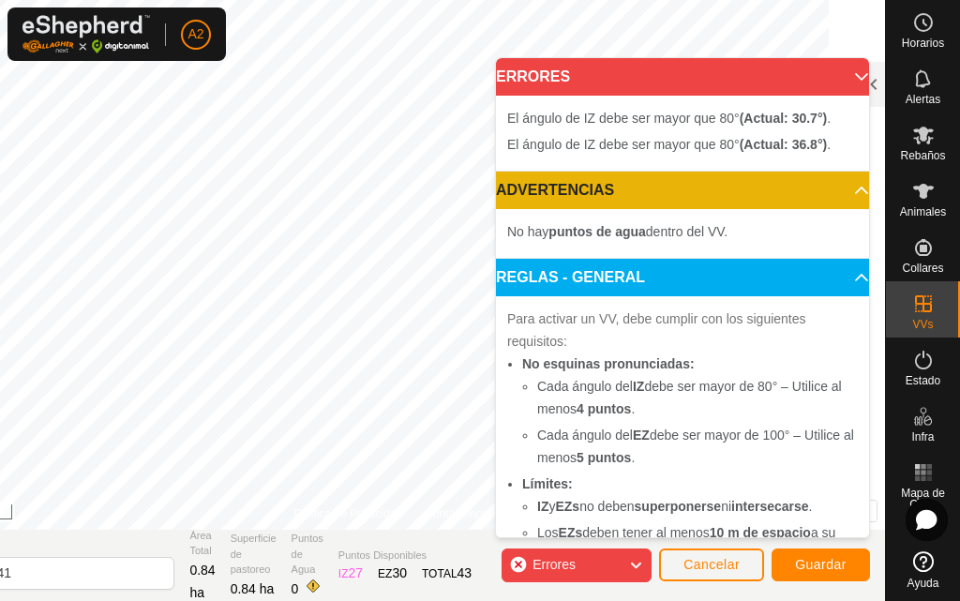
click at [544, 557] on span "Errores" at bounding box center [553, 564] width 43 height 15
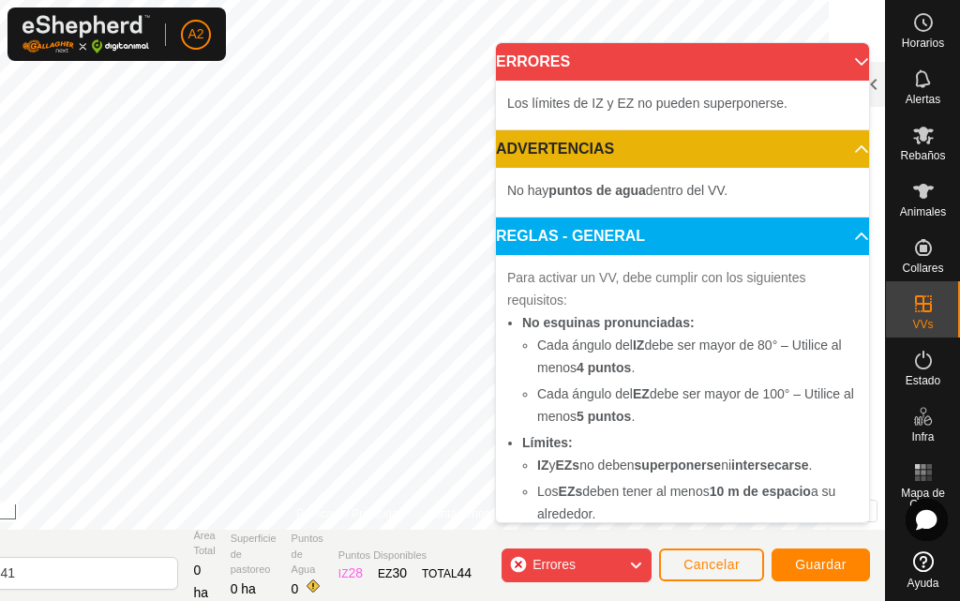
click at [644, 558] on div "Errores" at bounding box center [576, 565] width 150 height 34
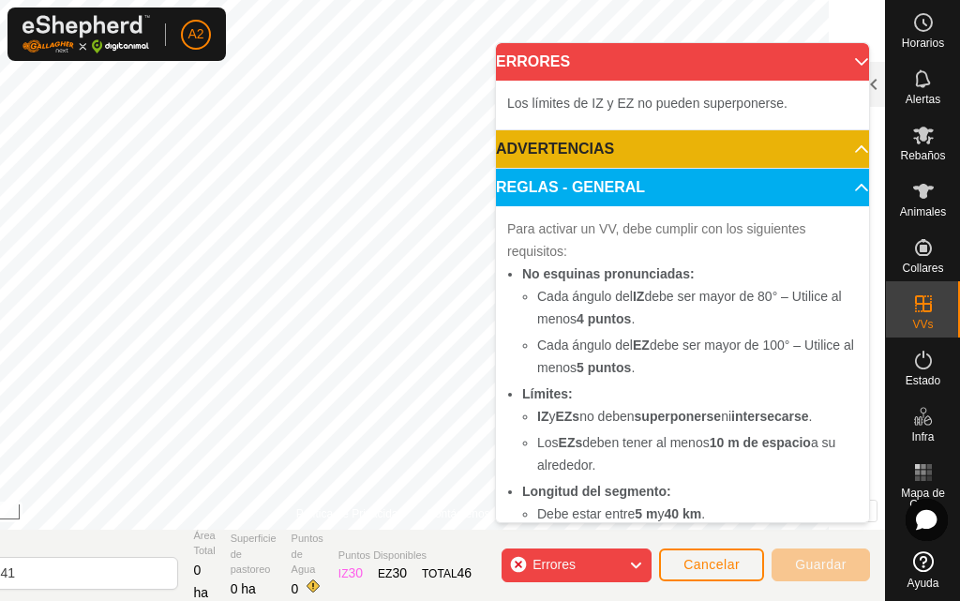
click at [634, 563] on icon at bounding box center [635, 565] width 15 height 24
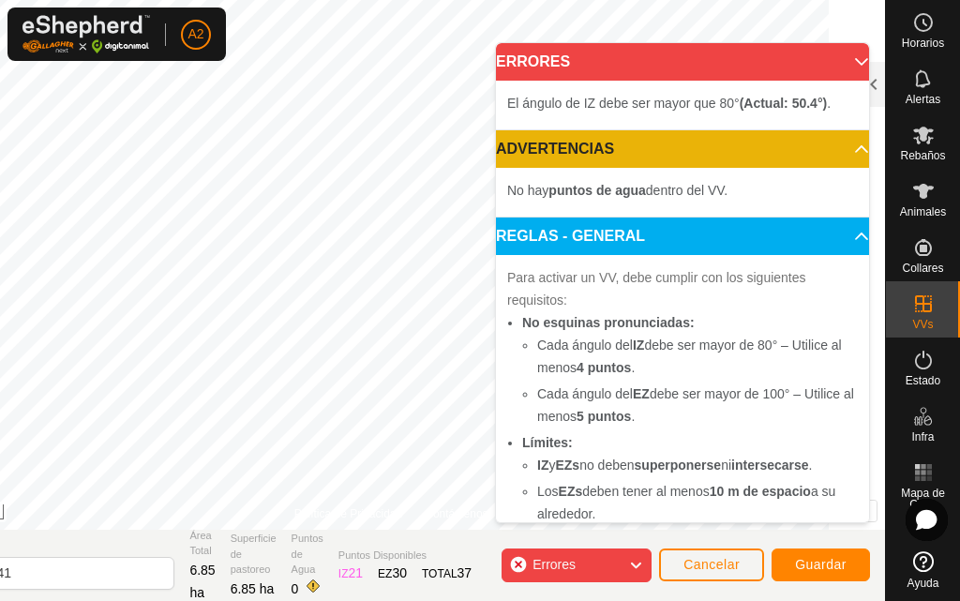
click at [631, 561] on icon at bounding box center [635, 565] width 15 height 24
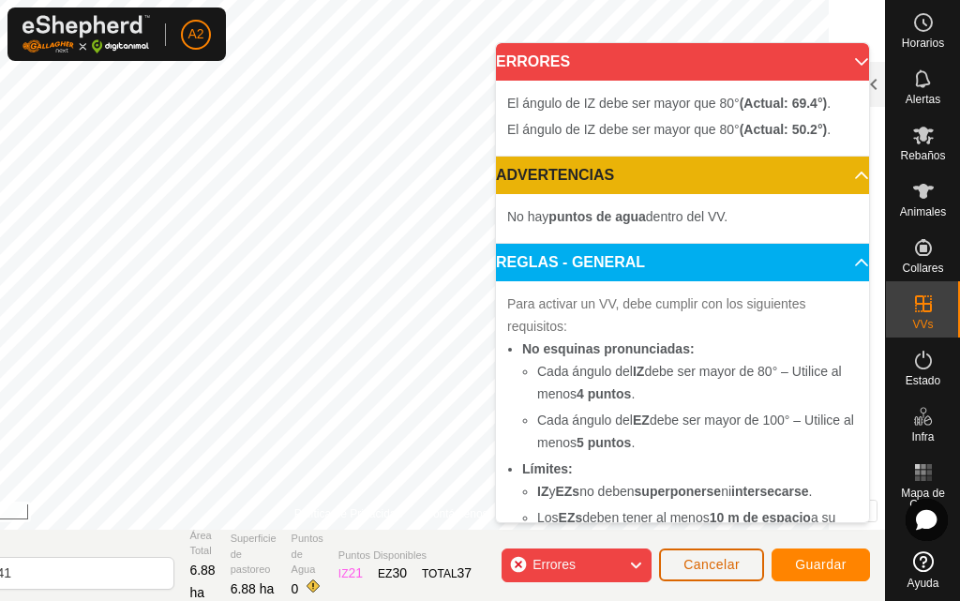
click at [732, 563] on span "Cancelar" at bounding box center [711, 564] width 56 height 15
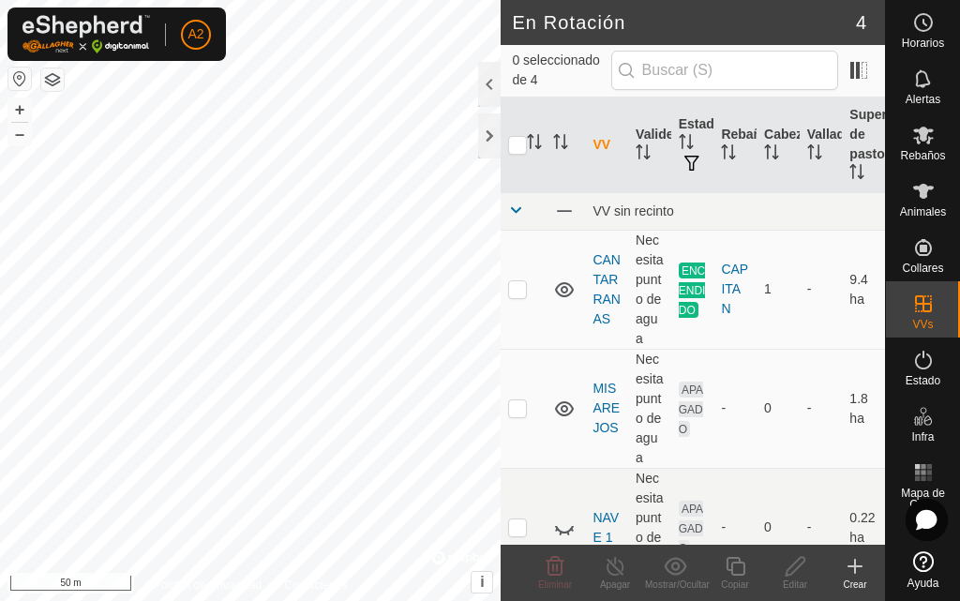
click at [848, 568] on icon at bounding box center [854, 566] width 22 height 22
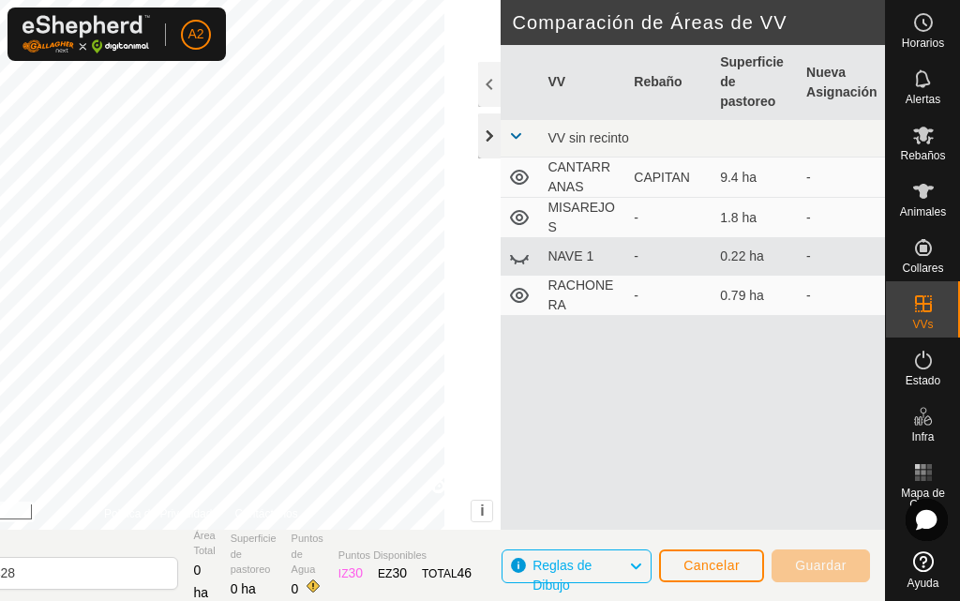
click at [491, 143] on div at bounding box center [489, 135] width 22 height 45
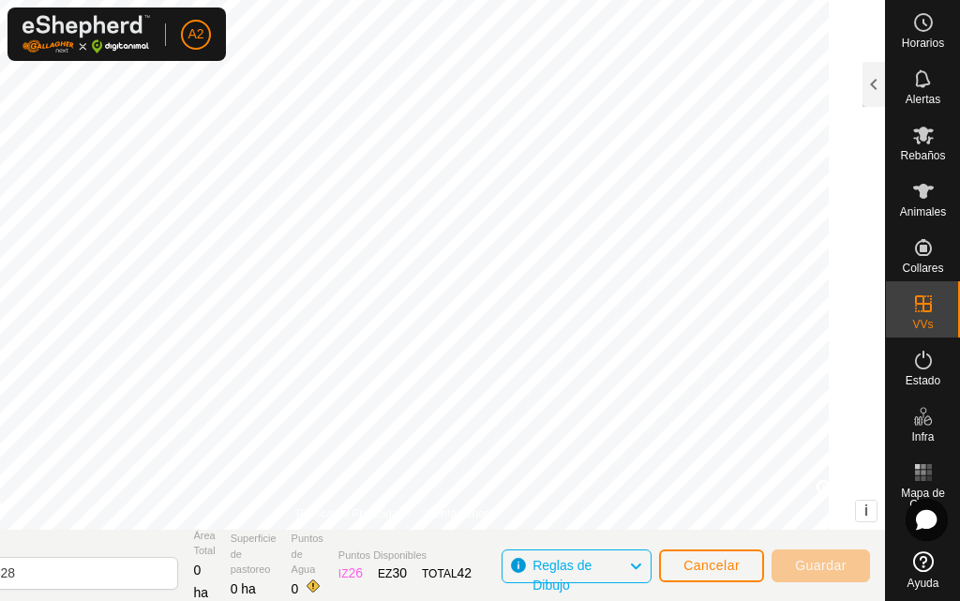
click at [294, 588] on div "DIBUJAR IZ EZ Eliminar Política de Privacidad Contáctenos + – ⇧ i © Mapbox , © …" at bounding box center [393, 300] width 984 height 601
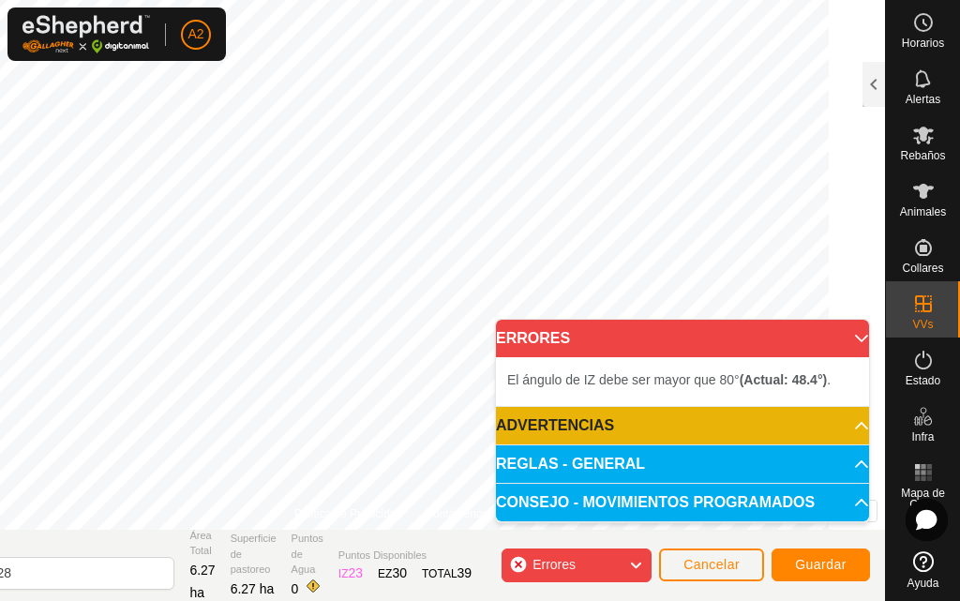
click at [722, 0] on html "A2 Horarios Alertas Rebaños Animales Collares VVs Estado Infra Mapa de Calor Ay…" at bounding box center [480, 300] width 960 height 601
click at [639, 566] on icon at bounding box center [635, 565] width 15 height 24
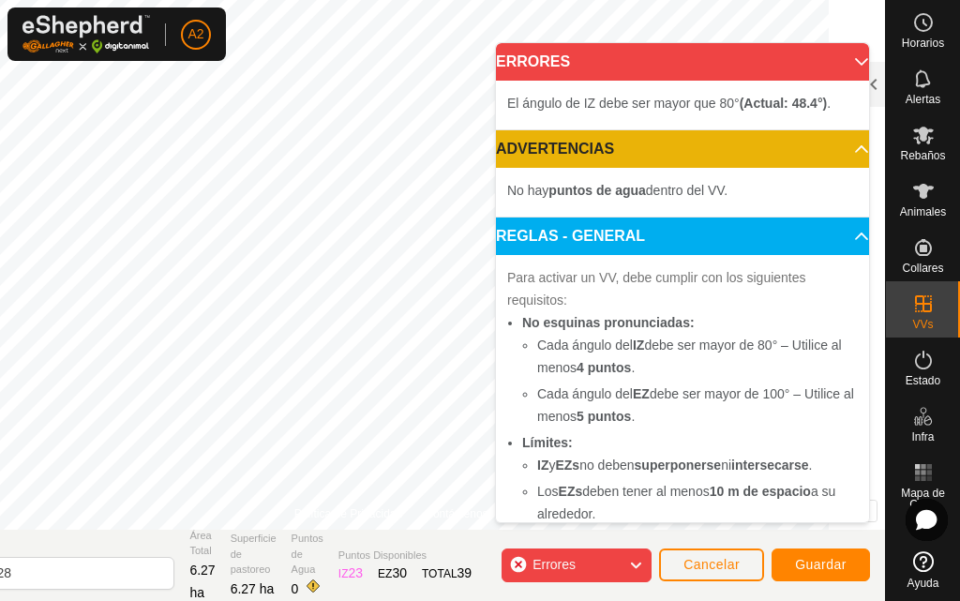
click at [637, 561] on icon at bounding box center [635, 565] width 15 height 24
click at [636, 559] on icon at bounding box center [635, 565] width 15 height 24
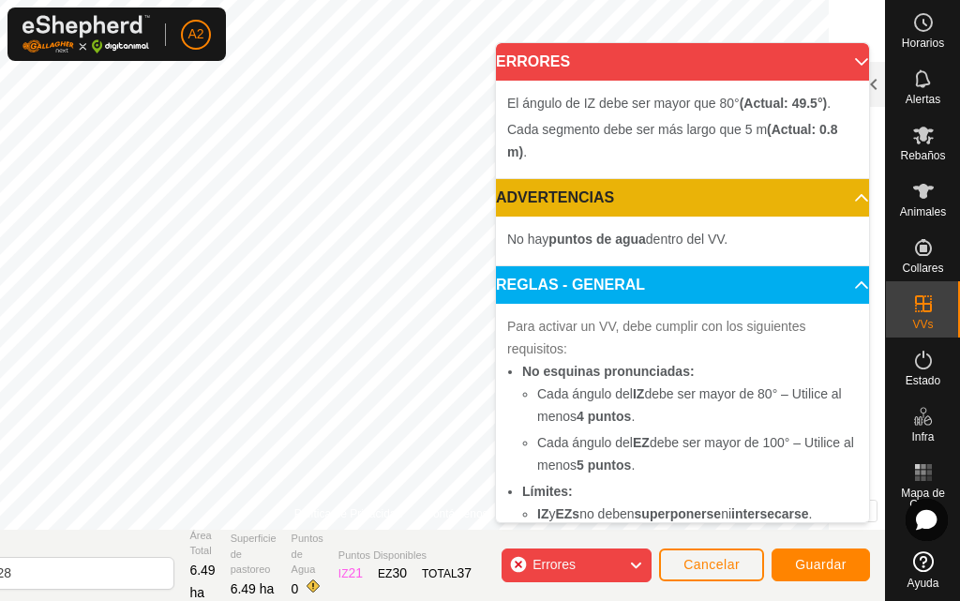
click at [640, 559] on icon at bounding box center [635, 565] width 15 height 24
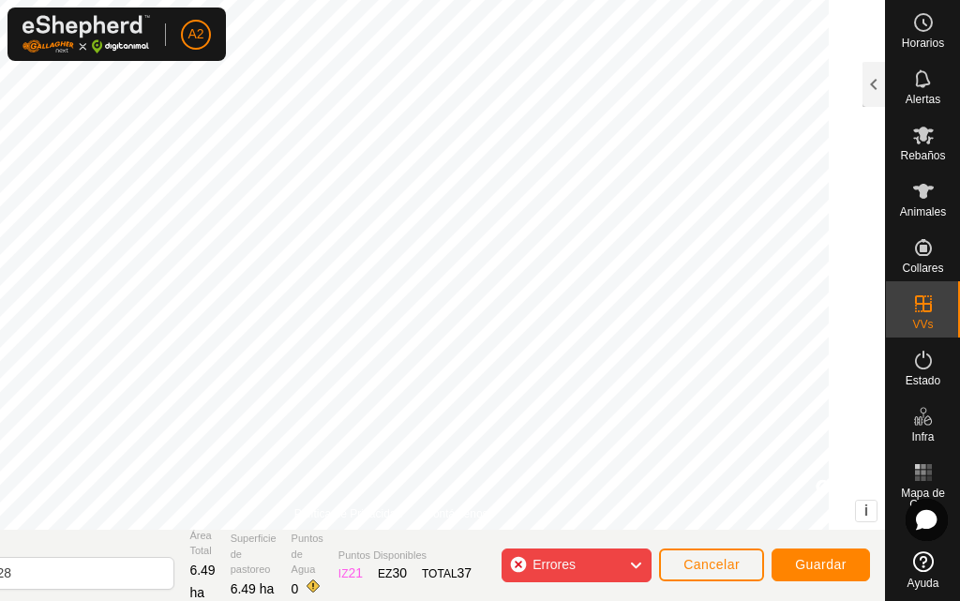
click at [729, 406] on div "Cada segmento debe ser más largo que 5 m (Actual: 0.8 m) . + – ⇧ i © Mapbox , ©…" at bounding box center [391, 264] width 988 height 529
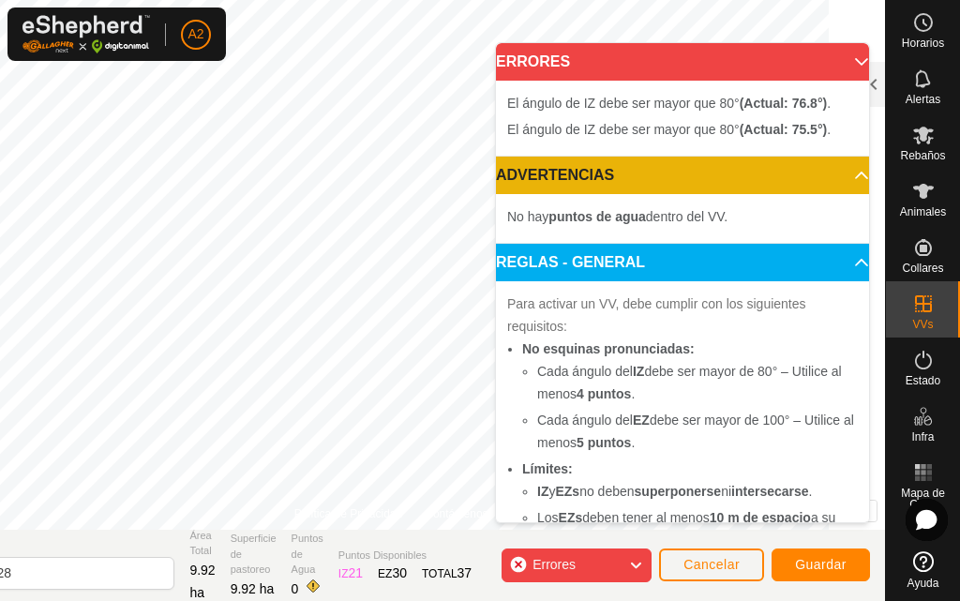
click at [632, 559] on icon at bounding box center [635, 565] width 15 height 24
click at [635, 565] on icon at bounding box center [635, 565] width 15 height 24
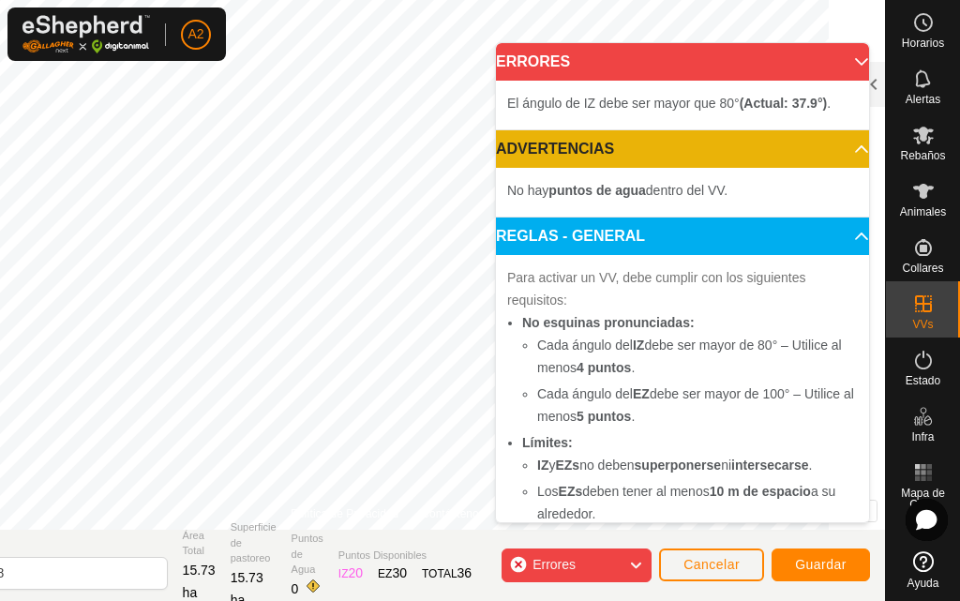
click at [620, 560] on div "Errores" at bounding box center [576, 565] width 150 height 34
click at [635, 561] on icon at bounding box center [635, 565] width 15 height 24
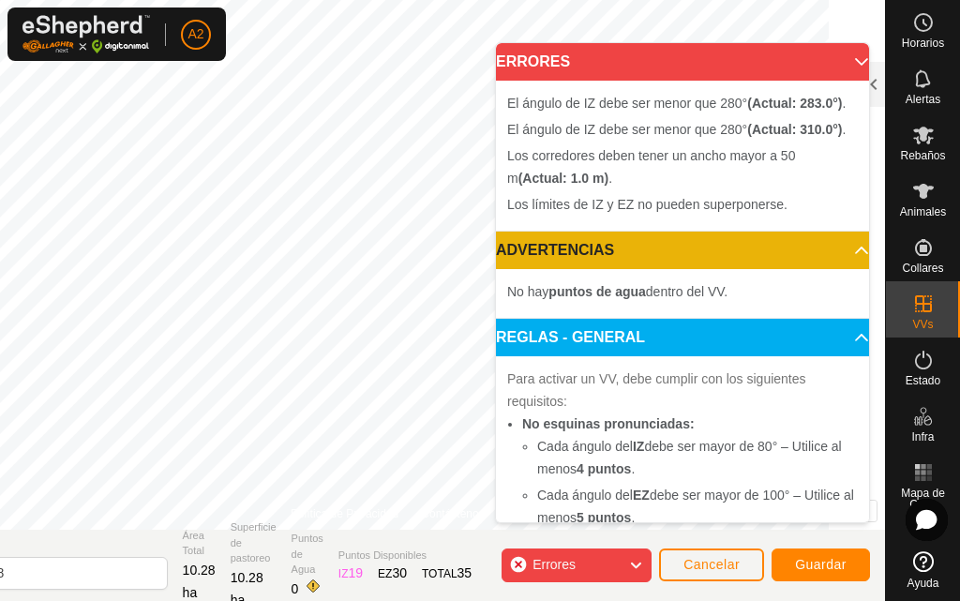
click at [638, 568] on icon at bounding box center [635, 565] width 15 height 24
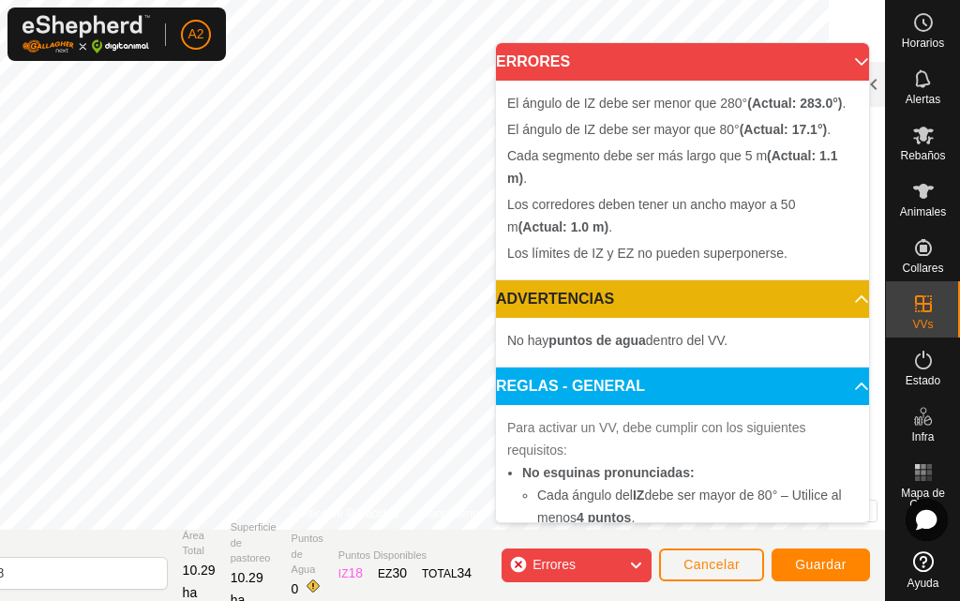
click at [640, 562] on icon at bounding box center [635, 565] width 15 height 24
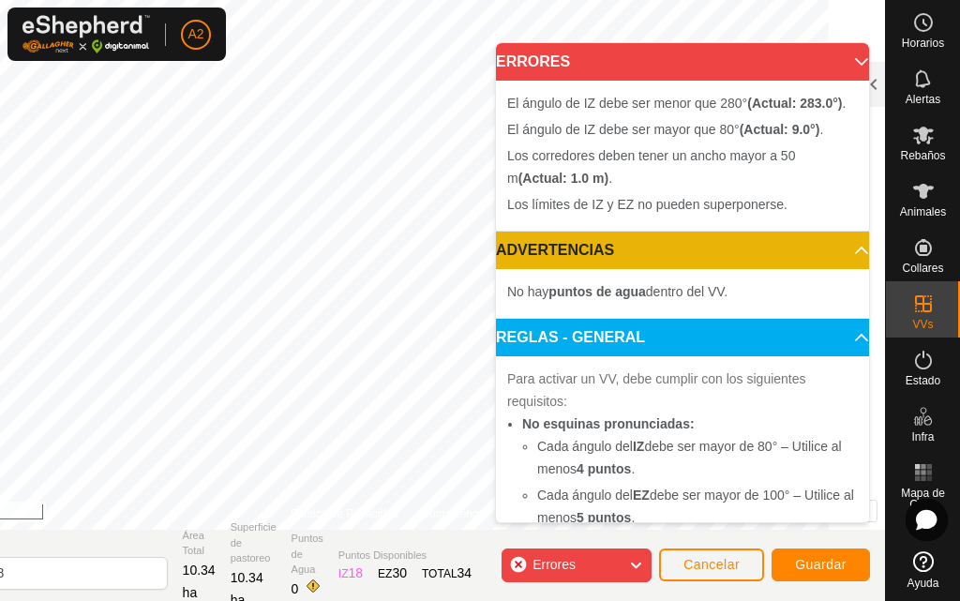
click at [636, 566] on icon at bounding box center [635, 565] width 15 height 24
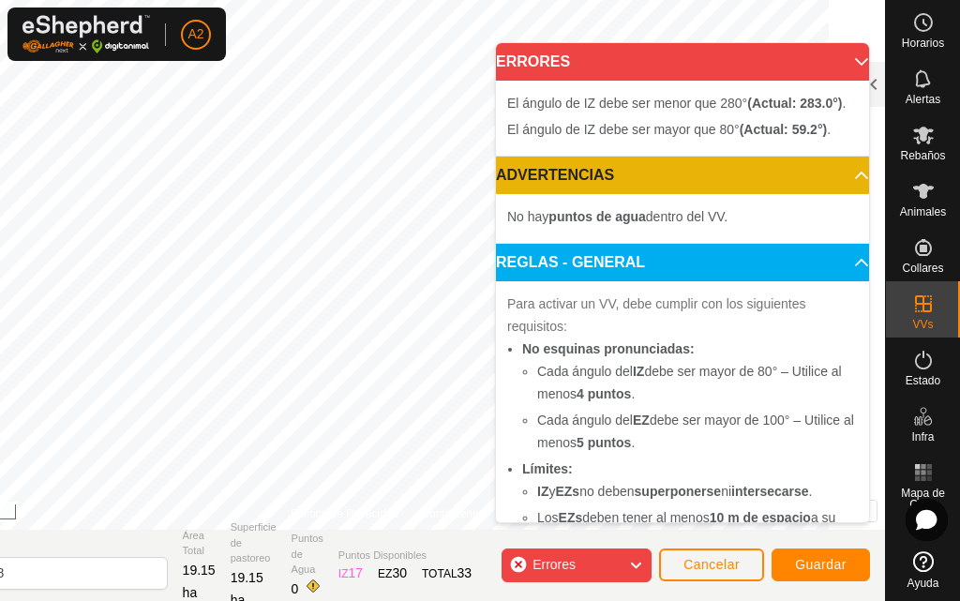
click at [610, 555] on div "Errores" at bounding box center [576, 565] width 150 height 34
click at [636, 562] on icon at bounding box center [635, 565] width 15 height 24
click at [629, 565] on icon at bounding box center [635, 565] width 15 height 24
click at [636, 558] on icon at bounding box center [635, 565] width 15 height 24
click at [606, 562] on div "Errores" at bounding box center [576, 565] width 150 height 34
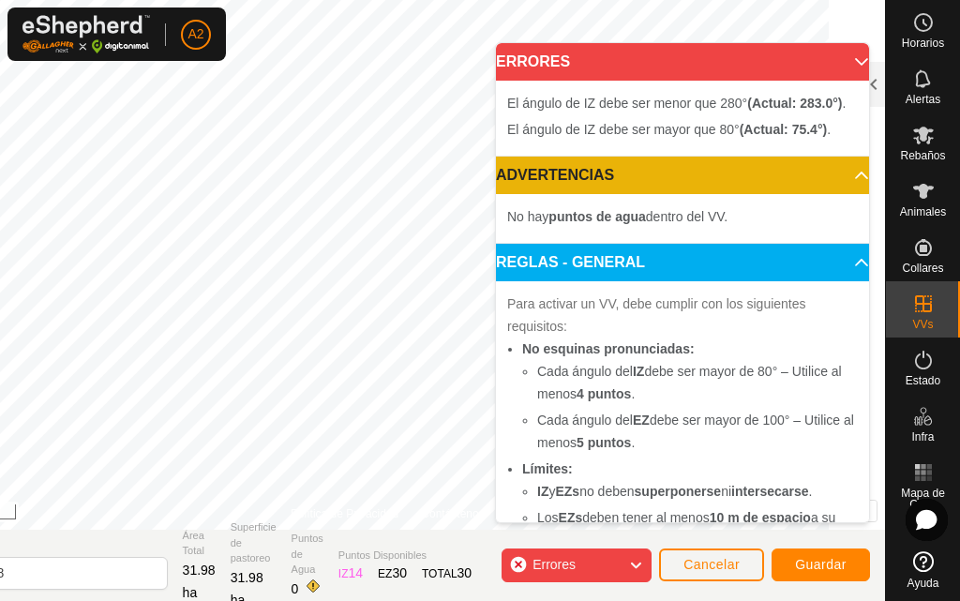
click at [639, 562] on icon at bounding box center [635, 565] width 15 height 24
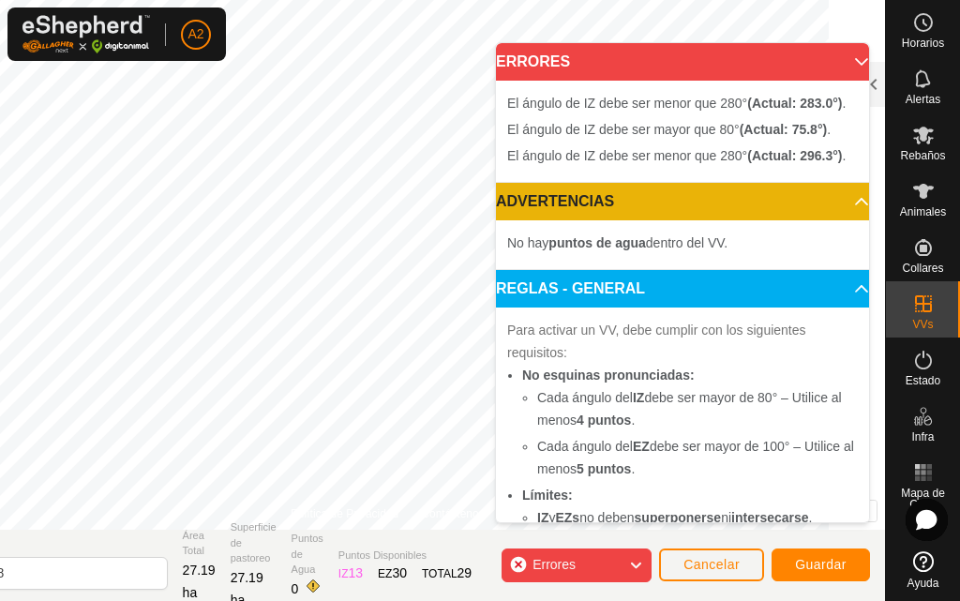
click at [608, 559] on div "Errores" at bounding box center [576, 565] width 150 height 34
click at [618, 567] on div "Errores" at bounding box center [576, 565] width 150 height 34
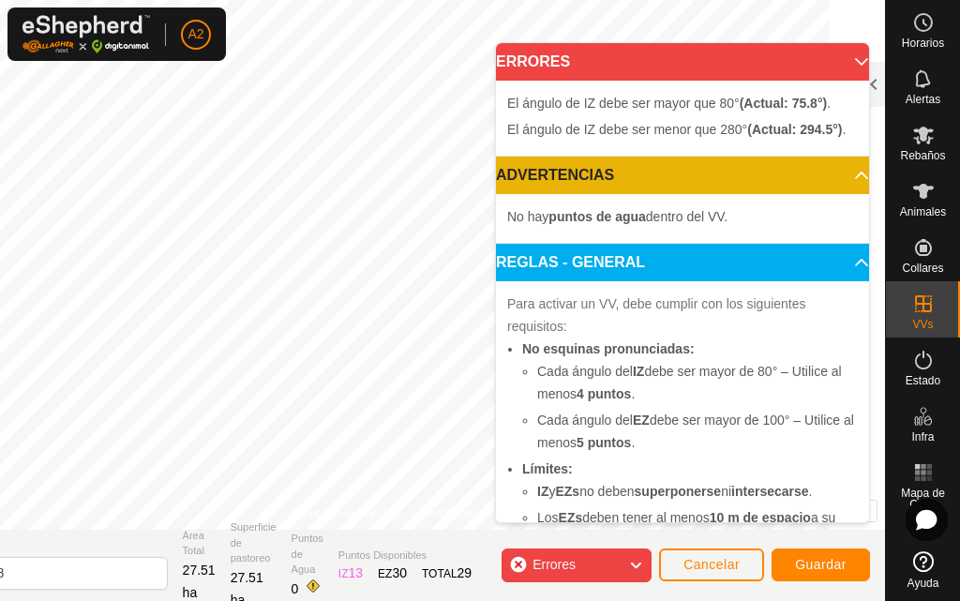
click at [630, 558] on icon at bounding box center [635, 565] width 15 height 24
click at [629, 563] on icon at bounding box center [635, 565] width 15 height 24
click at [635, 557] on icon at bounding box center [635, 565] width 15 height 24
click at [625, 552] on div "Errores" at bounding box center [576, 565] width 150 height 34
click at [625, 561] on div "Errores" at bounding box center [576, 565] width 150 height 34
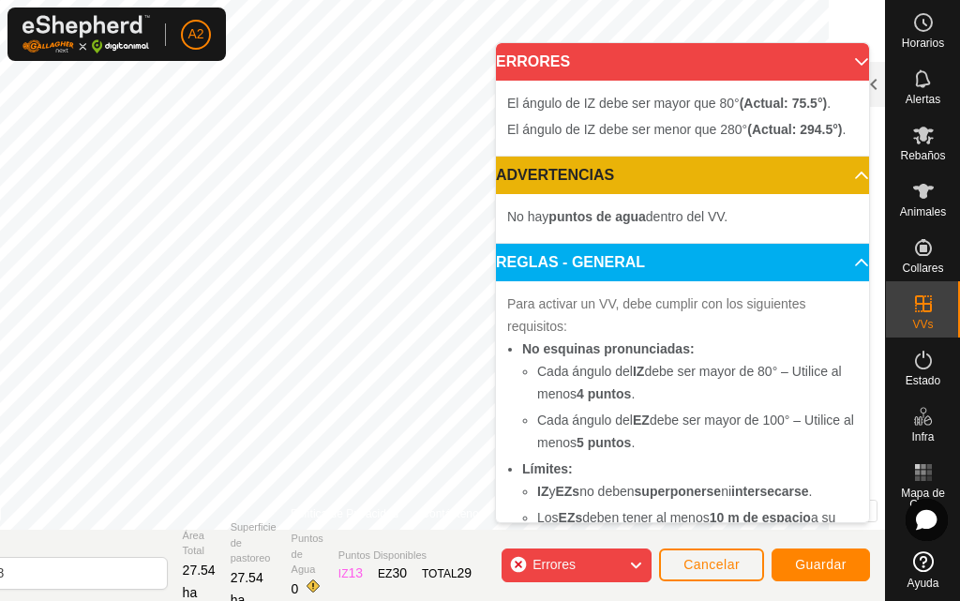
click at [633, 557] on icon at bounding box center [635, 565] width 15 height 24
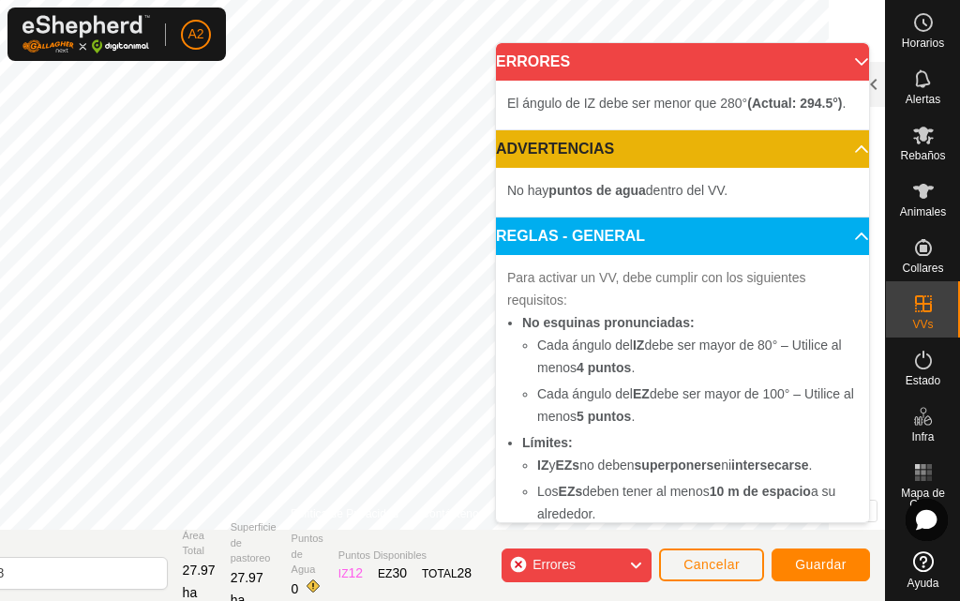
click at [832, 379] on li "Cada ángulo del IZ debe ser mayor de 80° – Utilice al menos 4 puntos ." at bounding box center [697, 356] width 320 height 45
click at [633, 558] on icon at bounding box center [635, 565] width 15 height 24
click at [588, 553] on span "Errores" at bounding box center [561, 565] width 58 height 24
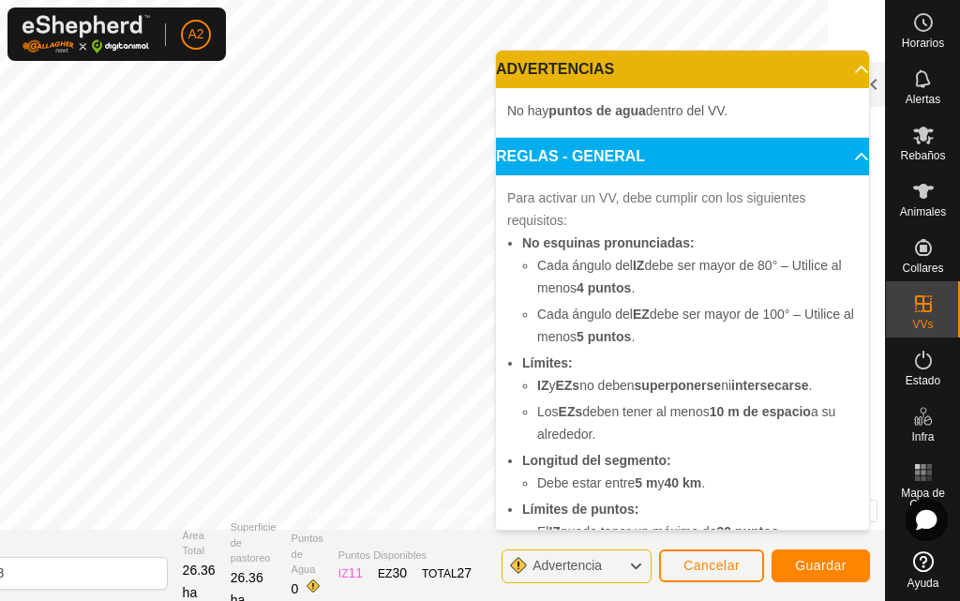
click at [635, 564] on icon at bounding box center [635, 566] width 15 height 24
click at [636, 562] on icon at bounding box center [635, 566] width 15 height 24
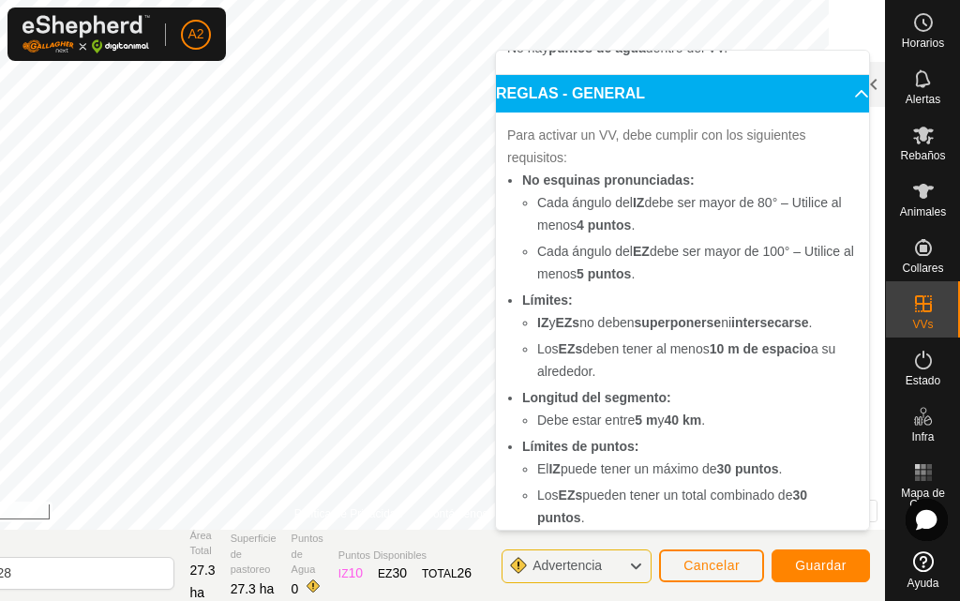
scroll to position [94, 0]
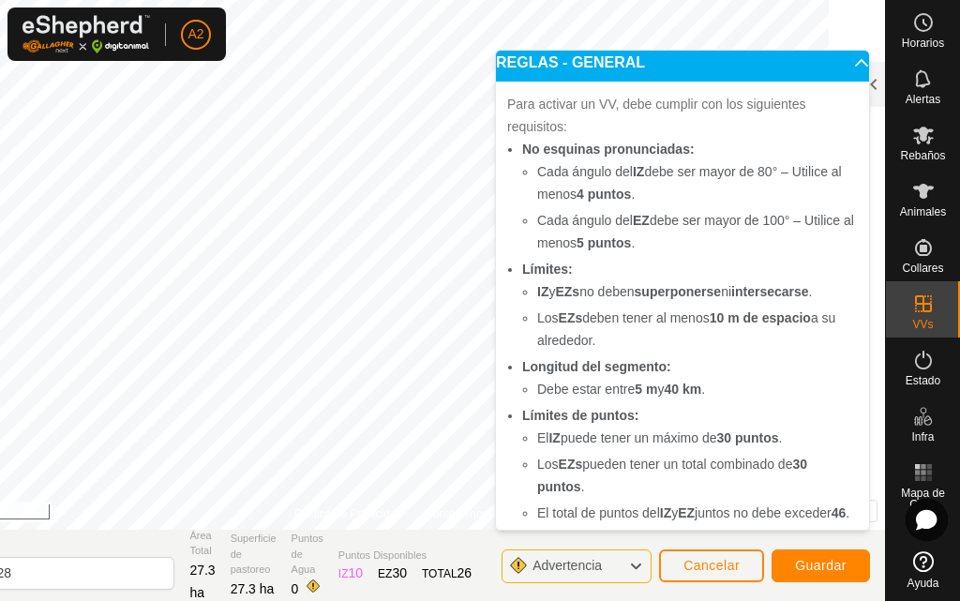
click at [621, 567] on div "Advertencia" at bounding box center [576, 566] width 150 height 34
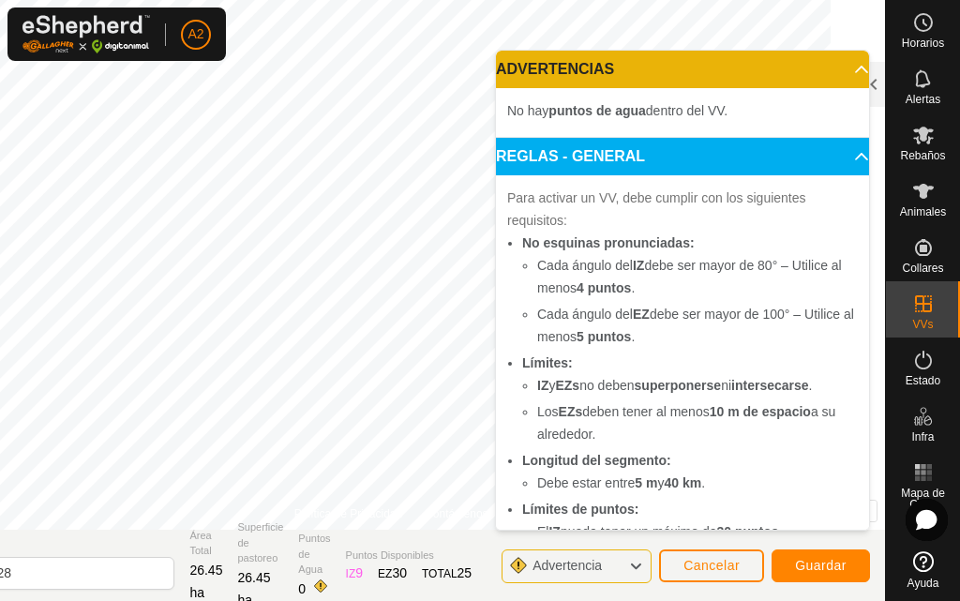
click at [626, 569] on div "Advertencia" at bounding box center [576, 566] width 150 height 34
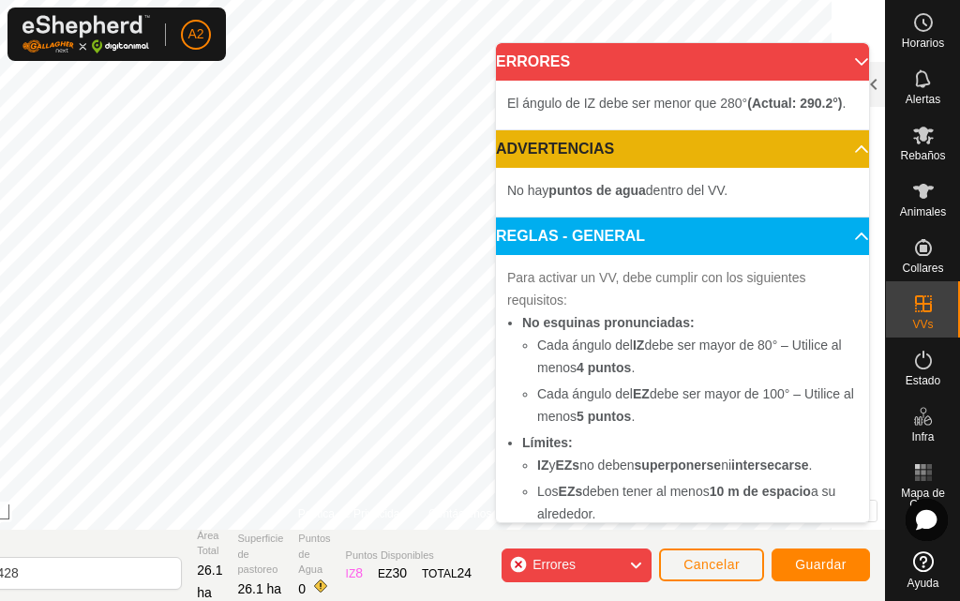
click at [598, 564] on div "Errores" at bounding box center [576, 565] width 150 height 34
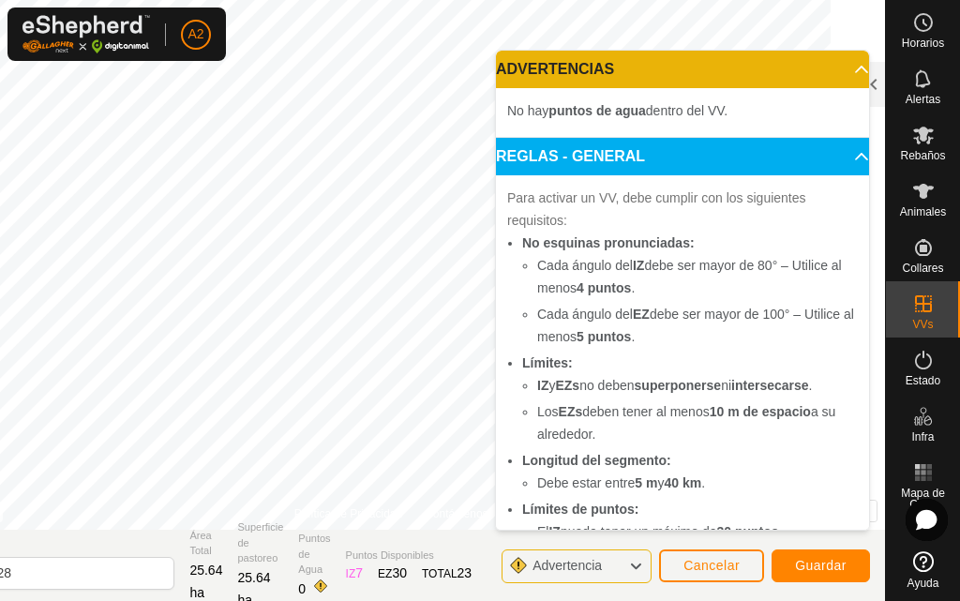
click at [596, 560] on span "Advertencia" at bounding box center [566, 565] width 69 height 15
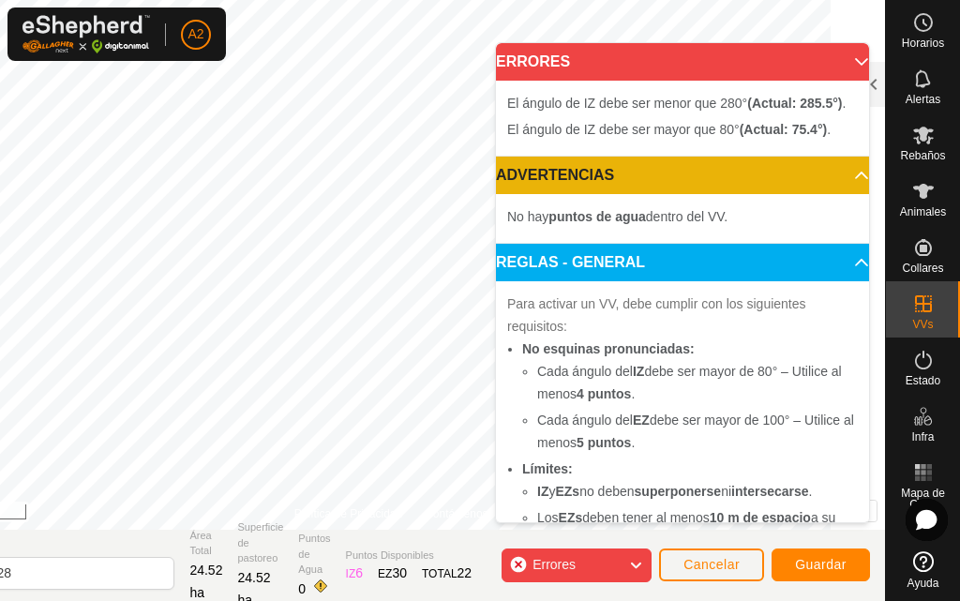
click at [590, 564] on span "Errores" at bounding box center [561, 565] width 58 height 24
click at [570, 574] on span "Errores" at bounding box center [561, 565] width 58 height 24
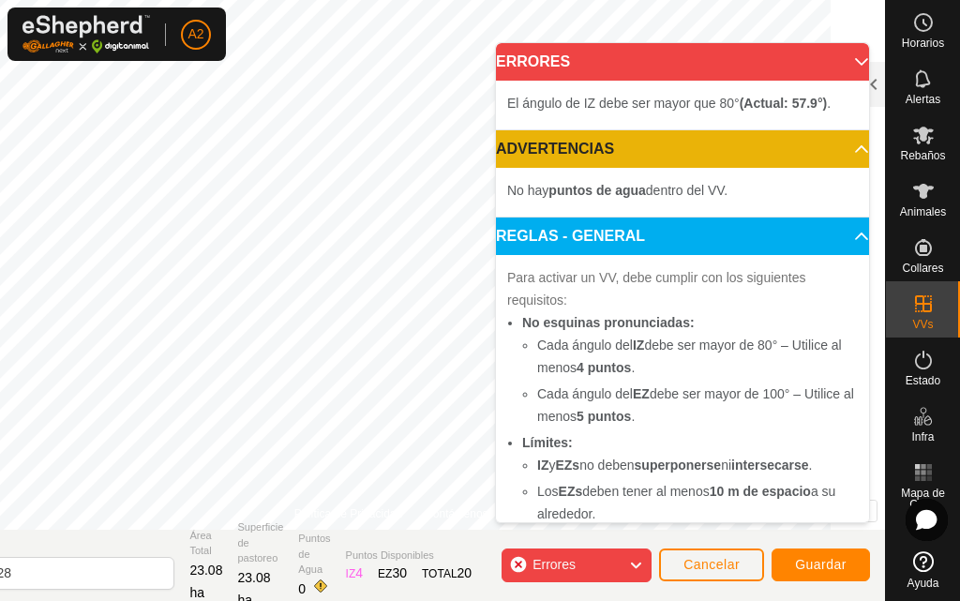
click at [561, 567] on span "Errores" at bounding box center [553, 564] width 43 height 15
click at [547, 558] on span "Errores" at bounding box center [553, 564] width 43 height 15
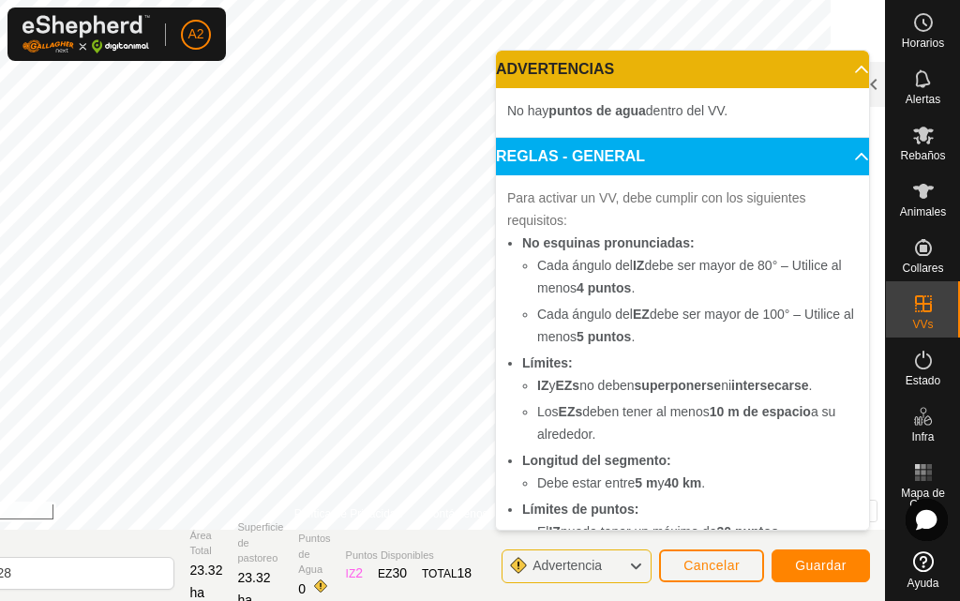
click at [583, 567] on span "Advertencia" at bounding box center [566, 565] width 69 height 15
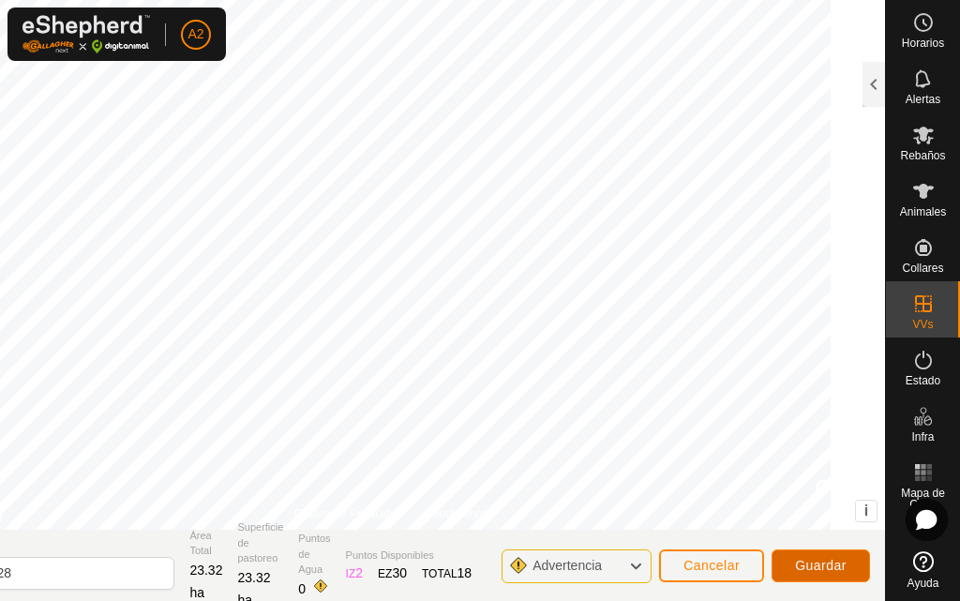
click at [837, 561] on span "Guardar" at bounding box center [821, 565] width 52 height 15
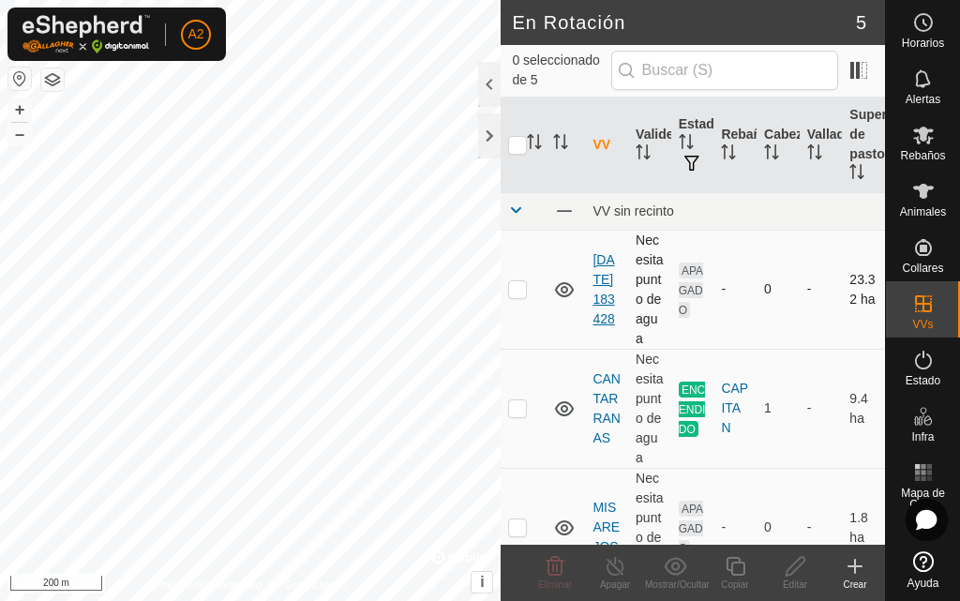
click at [597, 309] on link "2025-08-26 183428" at bounding box center [603, 289] width 22 height 74
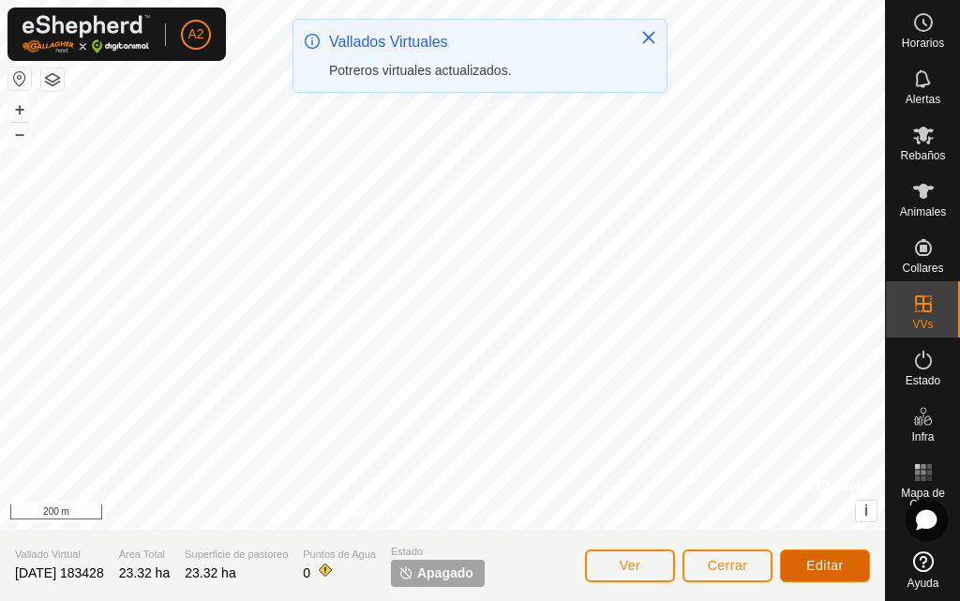
click at [815, 566] on span "Editar" at bounding box center [824, 565] width 37 height 15
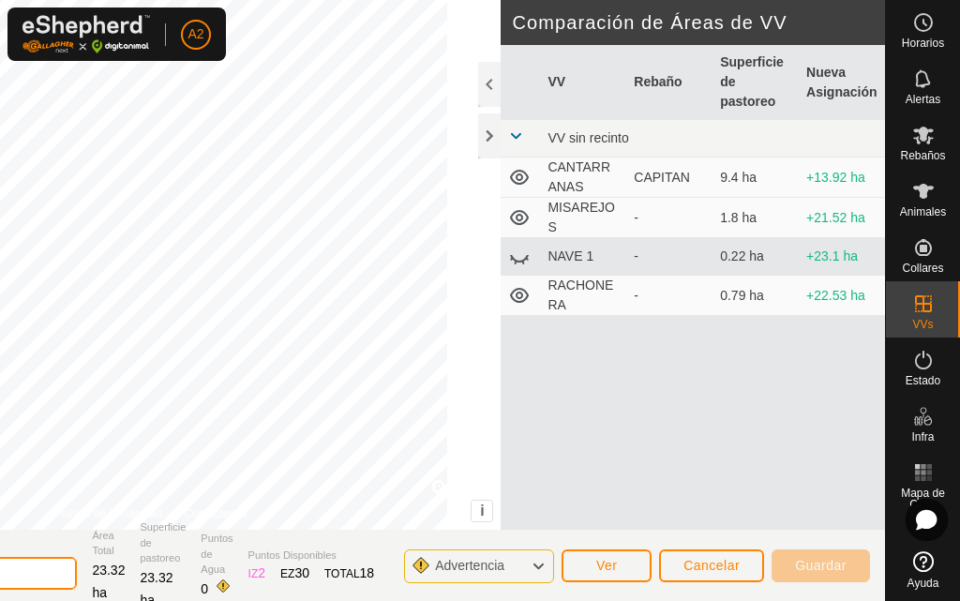
type input "2"
type input "CAMPO"
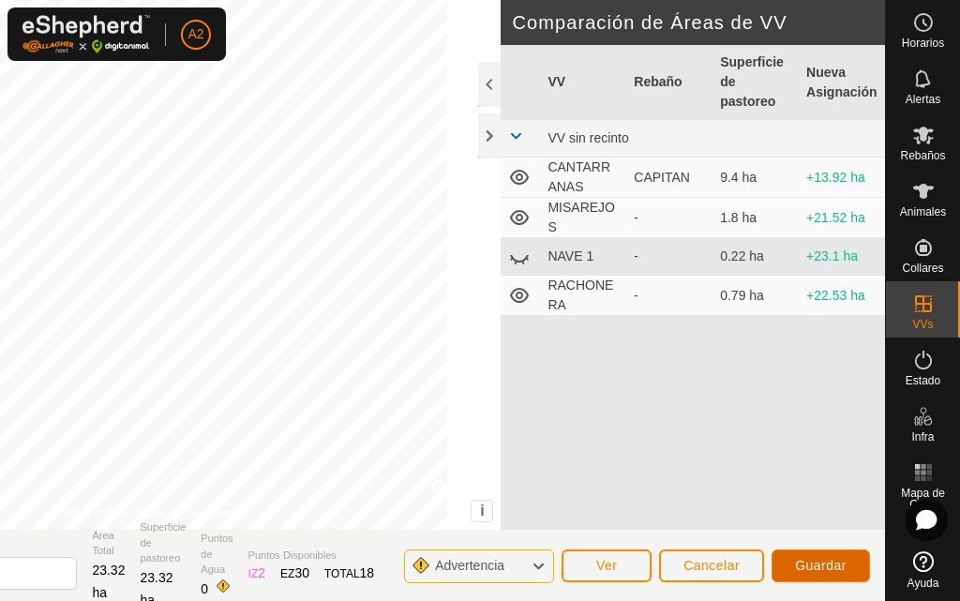
click at [798, 567] on span "Guardar" at bounding box center [821, 565] width 52 height 15
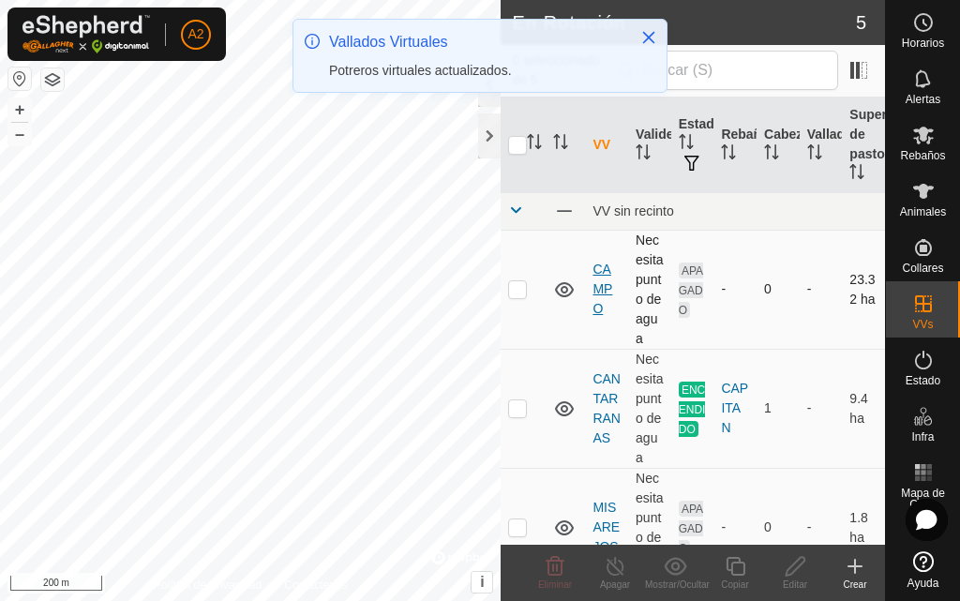
click at [609, 295] on link "CAMPO" at bounding box center [602, 288] width 20 height 54
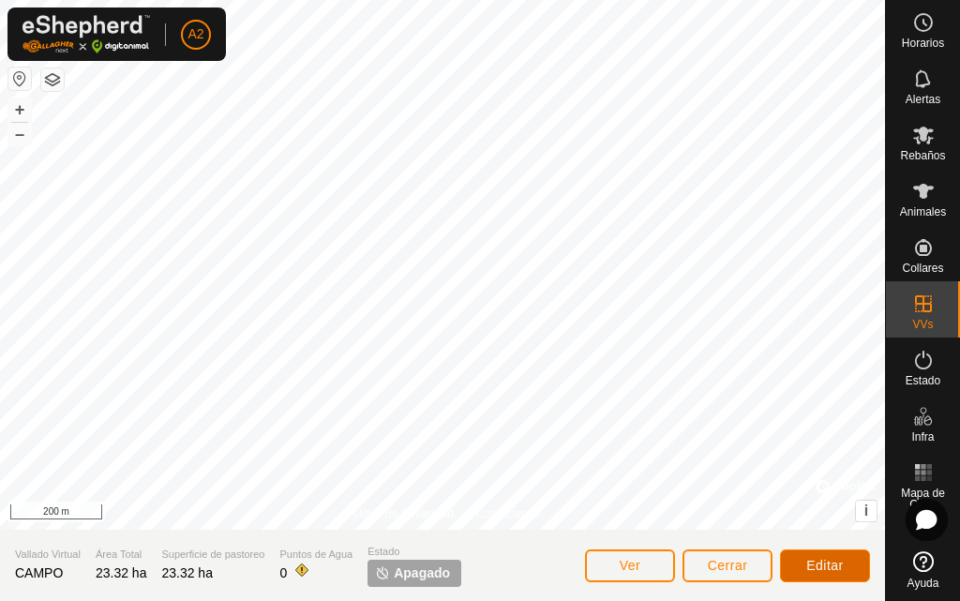
click at [826, 567] on span "Editar" at bounding box center [824, 565] width 37 height 15
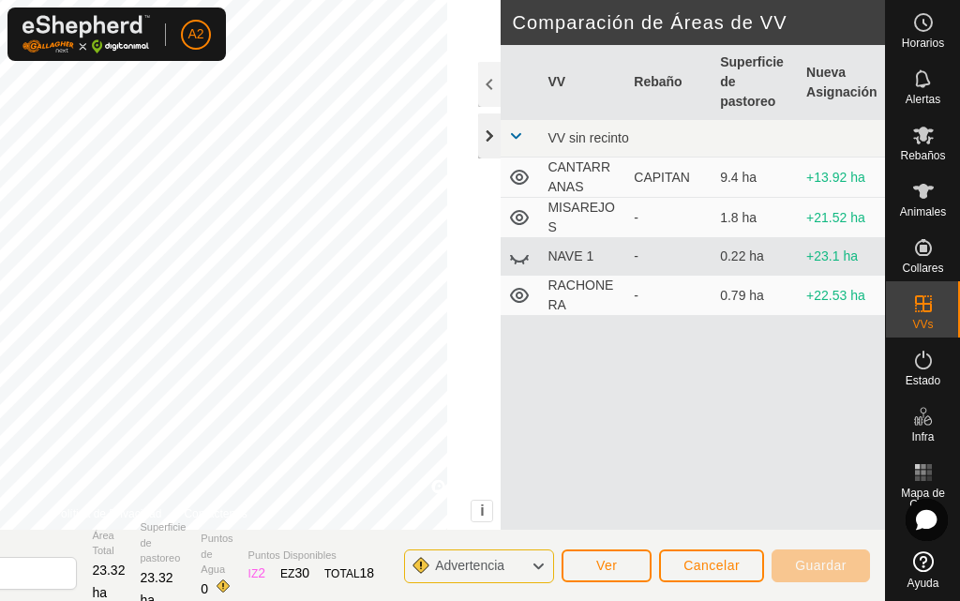
click at [490, 136] on div at bounding box center [489, 135] width 22 height 45
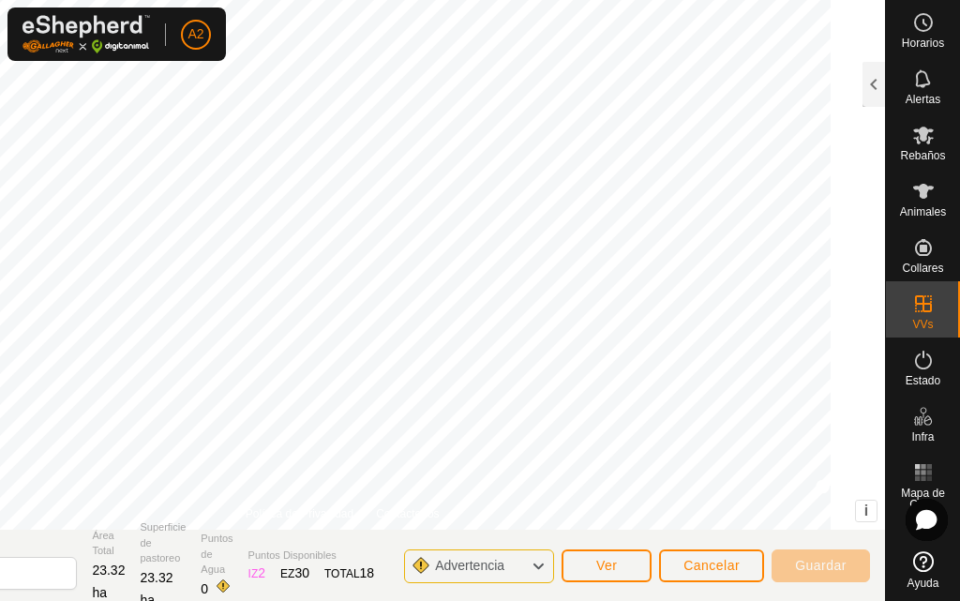
click at [959, 0] on html "A2 Horarios Alertas Rebaños Animales Collares VVs Estado Infra Mapa de Calor Ay…" at bounding box center [480, 300] width 960 height 601
click at [548, 0] on html "A2 Horarios Alertas Rebaños Animales Collares VVs Estado Infra Mapa de Calor Ay…" at bounding box center [480, 300] width 960 height 601
click at [215, 0] on html "A2 Horarios Alertas Rebaños Animales Collares VVs Estado Infra Mapa de Calor Ay…" at bounding box center [480, 300] width 960 height 601
click at [796, 0] on html "A2 Horarios Alertas Rebaños Animales Collares VVs Estado Infra Mapa de Calor Ay…" at bounding box center [480, 300] width 960 height 601
click at [184, 527] on div "DIBUJAR IZ EZ Eliminar Política de Privacidad Contáctenos + – ⇧ i © Mapbox , © …" at bounding box center [341, 300] width 1085 height 601
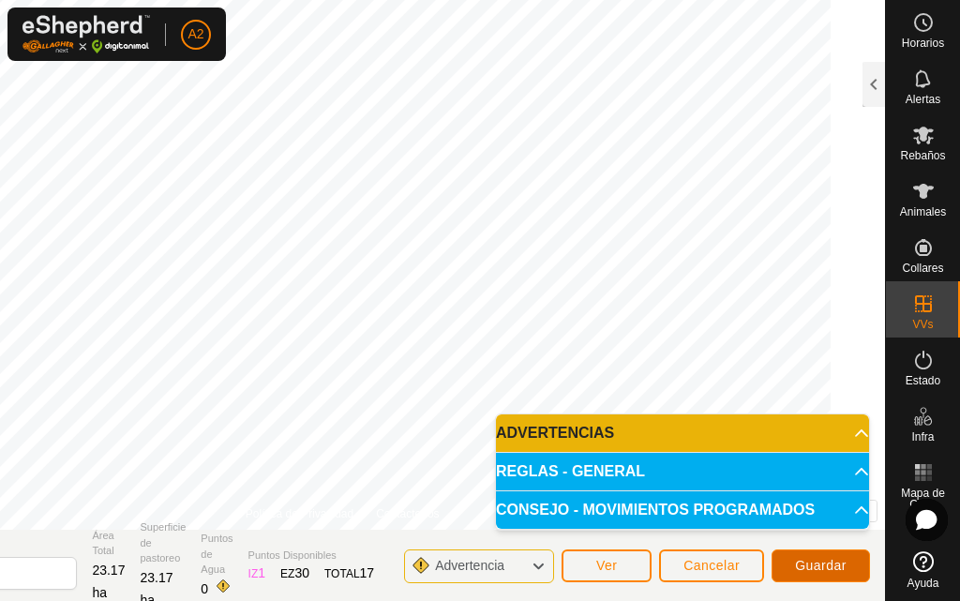
click at [825, 561] on span "Guardar" at bounding box center [821, 565] width 52 height 15
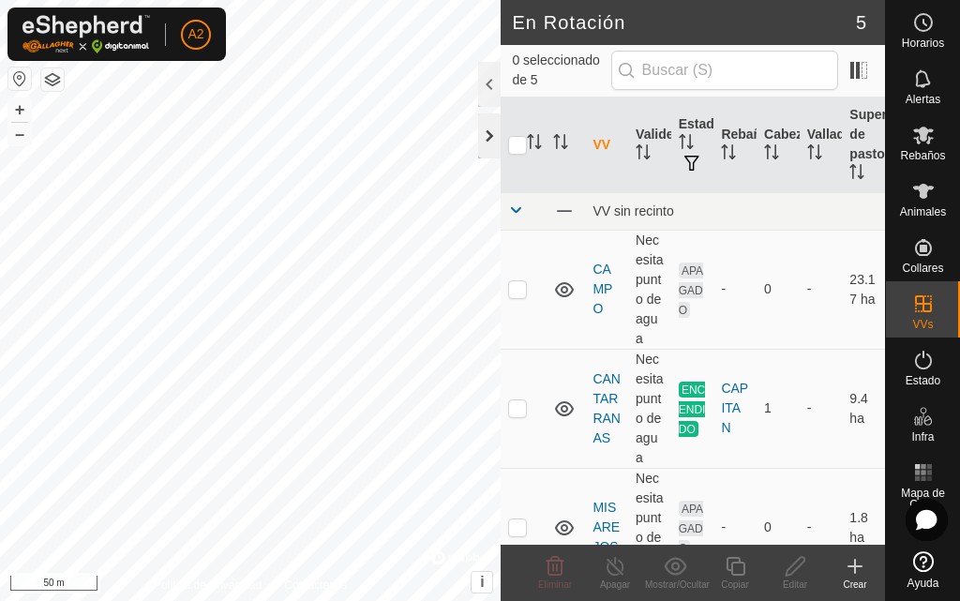
click at [489, 144] on div at bounding box center [489, 135] width 22 height 45
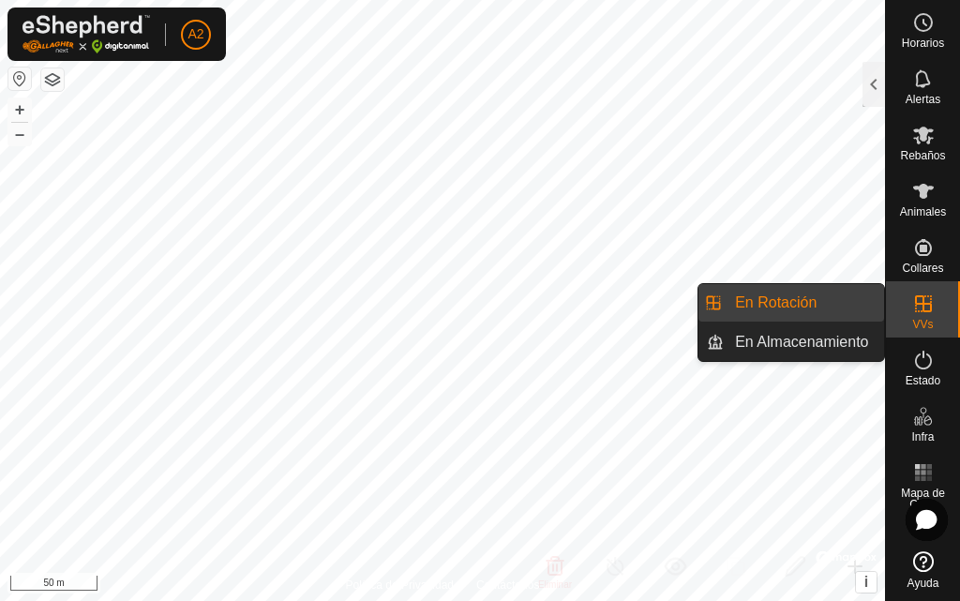
click at [944, 315] on div "VVs" at bounding box center [923, 309] width 74 height 56
click at [816, 290] on link "En Rotación" at bounding box center [803, 302] width 160 height 37
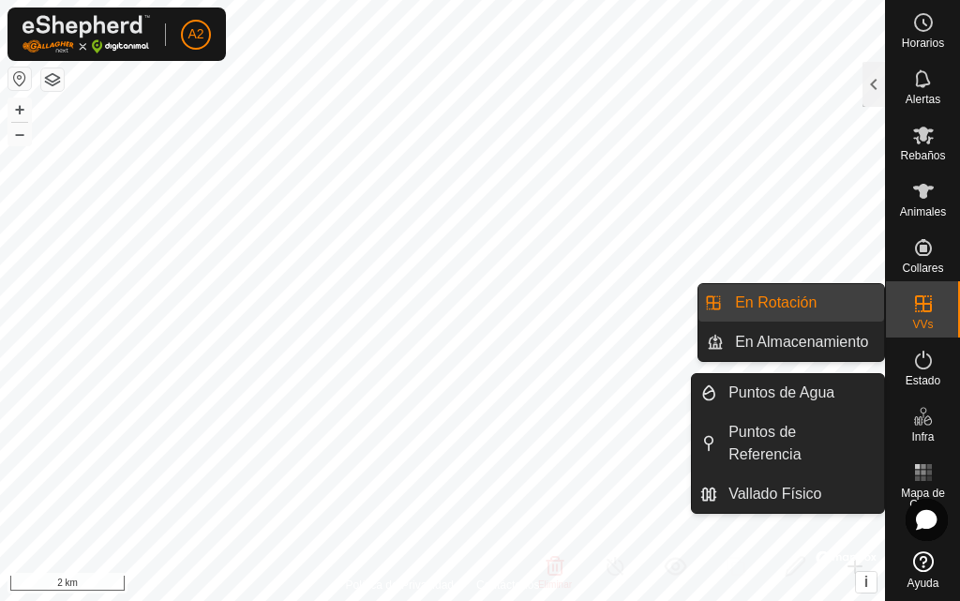
click at [935, 304] on es-virtualpaddocks-svg-icon at bounding box center [923, 304] width 34 height 30
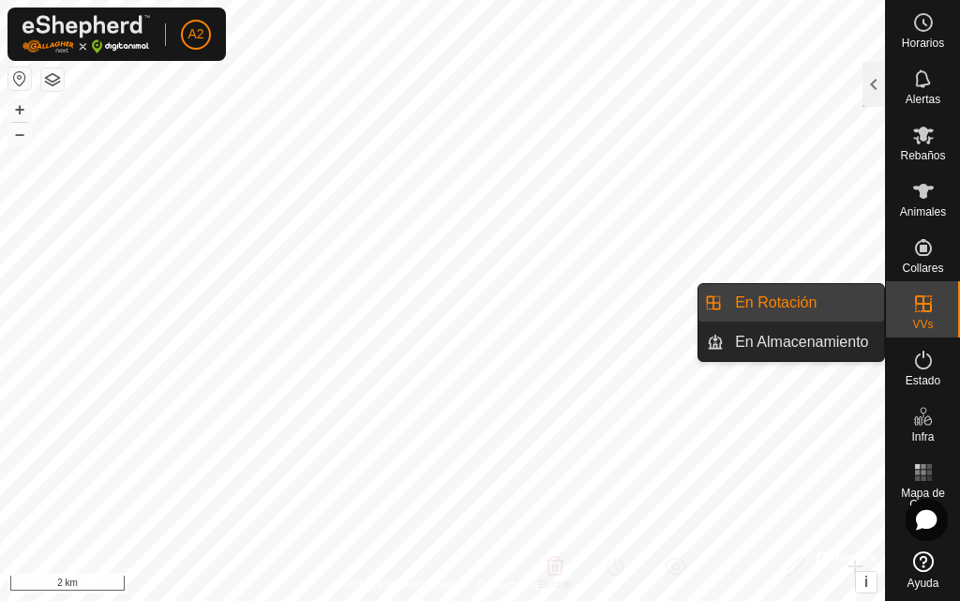
click at [787, 300] on link "En Rotación" at bounding box center [803, 302] width 160 height 37
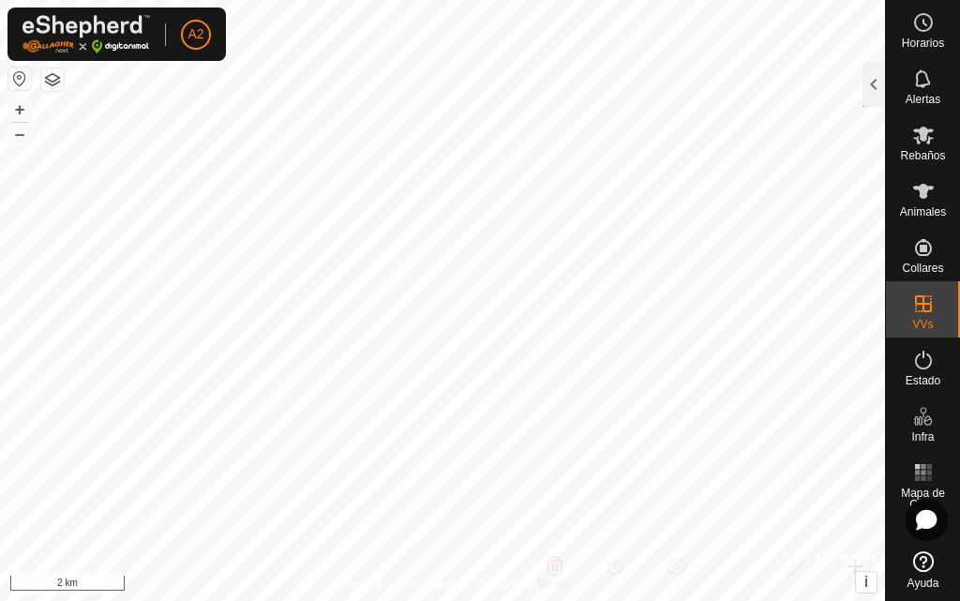
checkbox input "true"
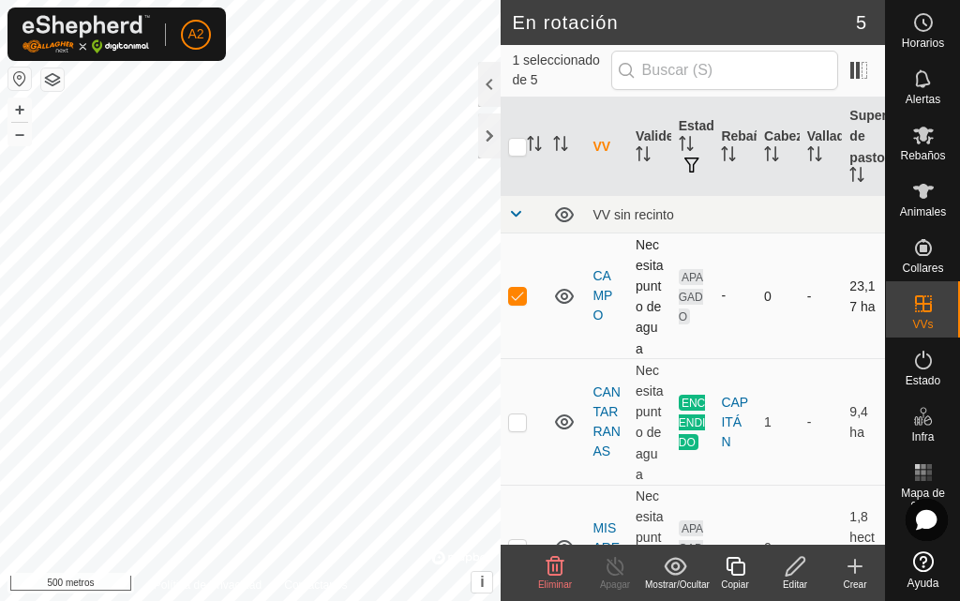
click at [506, 310] on td at bounding box center [522, 296] width 45 height 126
checkbox input "false"
click at [597, 302] on font "CAMPO" at bounding box center [602, 295] width 20 height 54
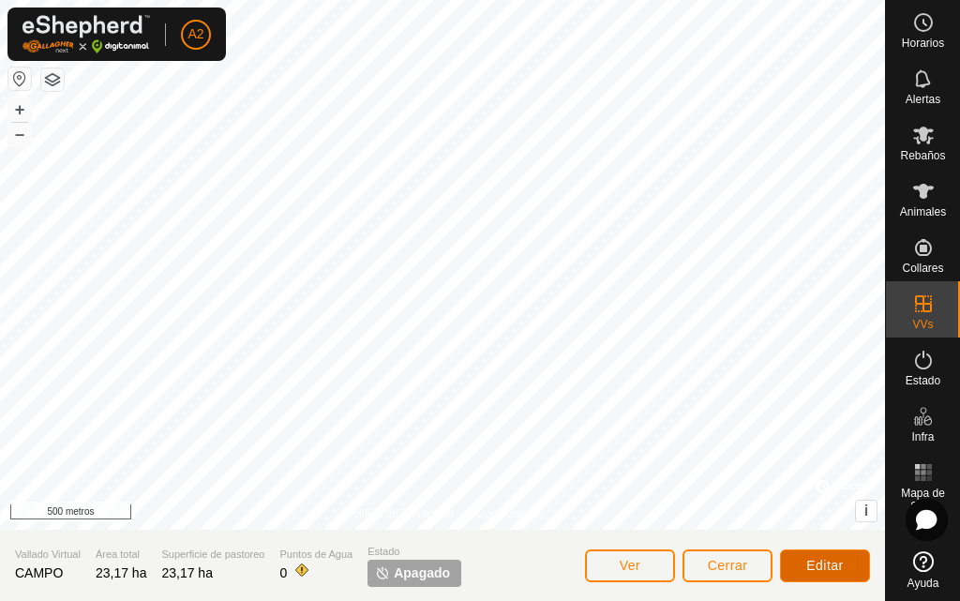
click at [839, 571] on font "Editar" at bounding box center [824, 565] width 37 height 15
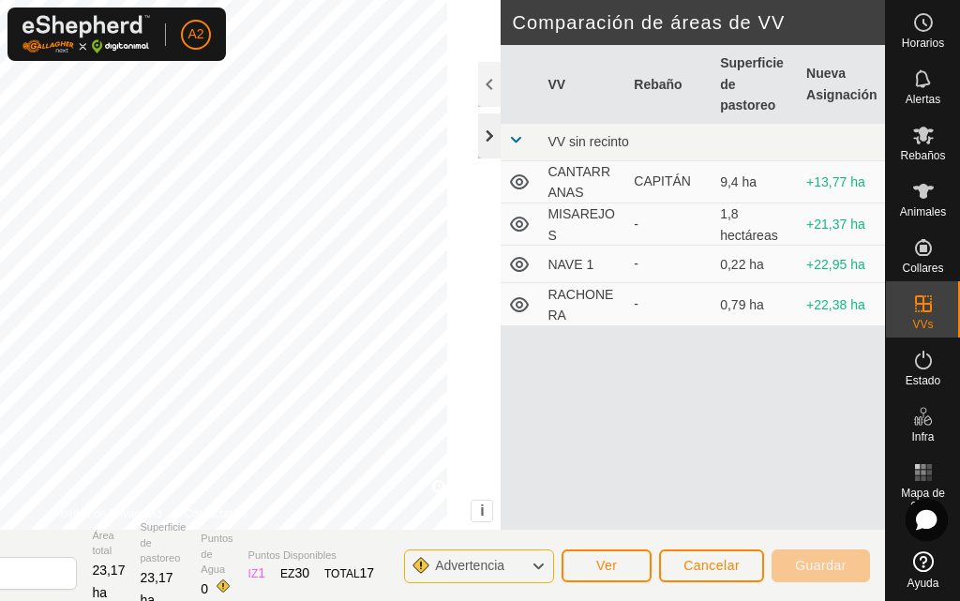
click at [489, 147] on div at bounding box center [489, 135] width 22 height 45
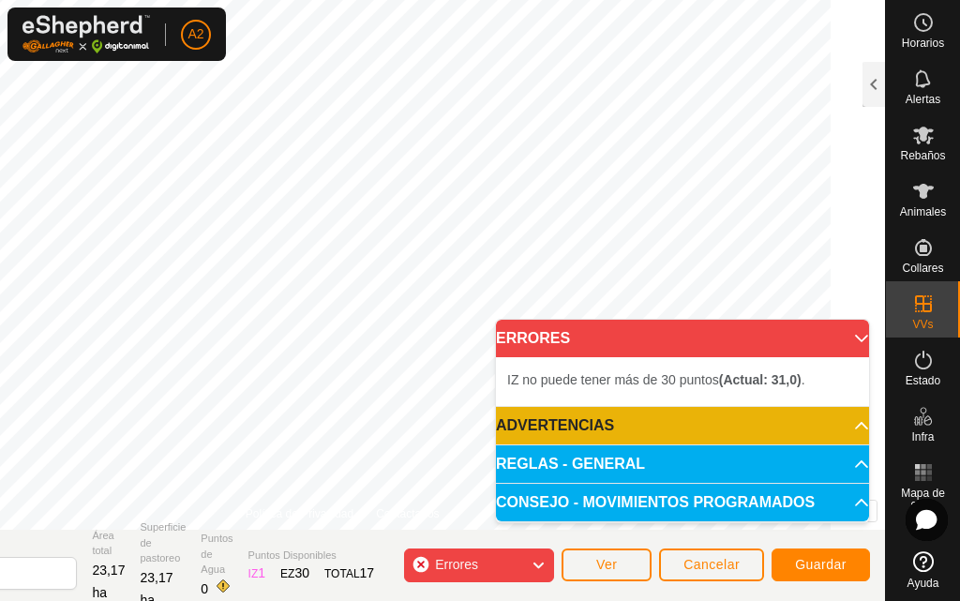
click at [507, 559] on div "Errores" at bounding box center [479, 565] width 150 height 34
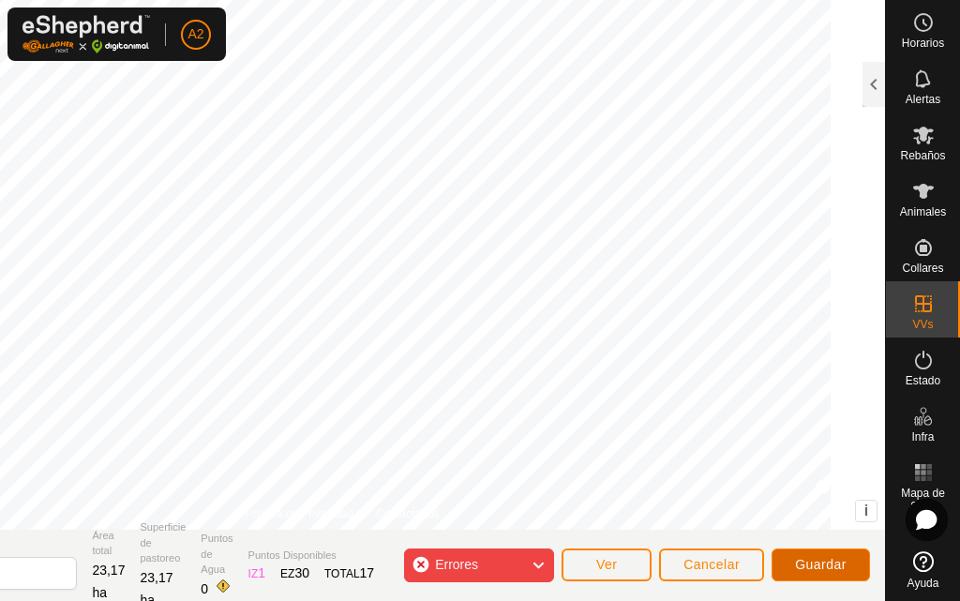
click at [827, 565] on font "Guardar" at bounding box center [821, 564] width 52 height 15
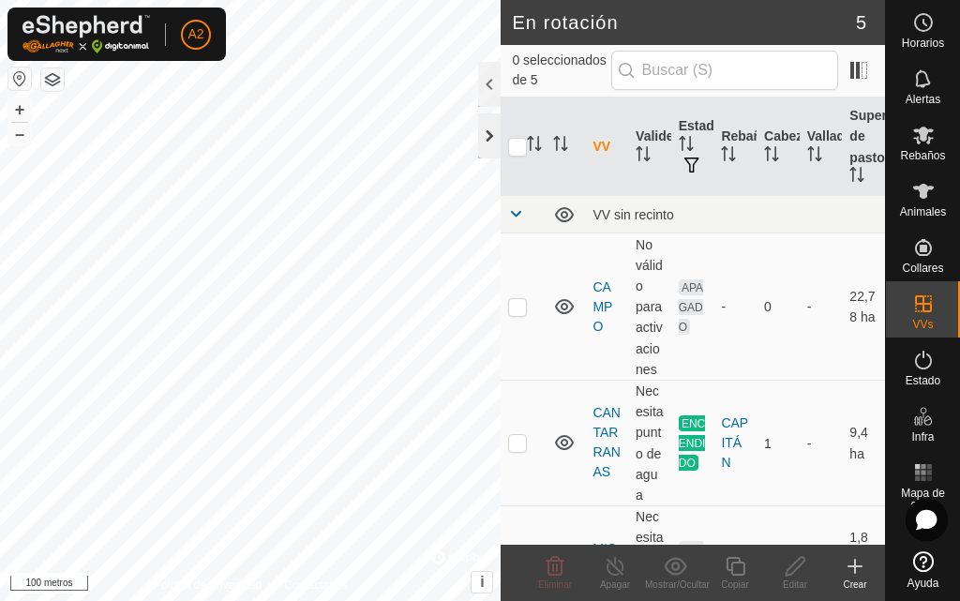
click at [485, 146] on div at bounding box center [489, 135] width 22 height 45
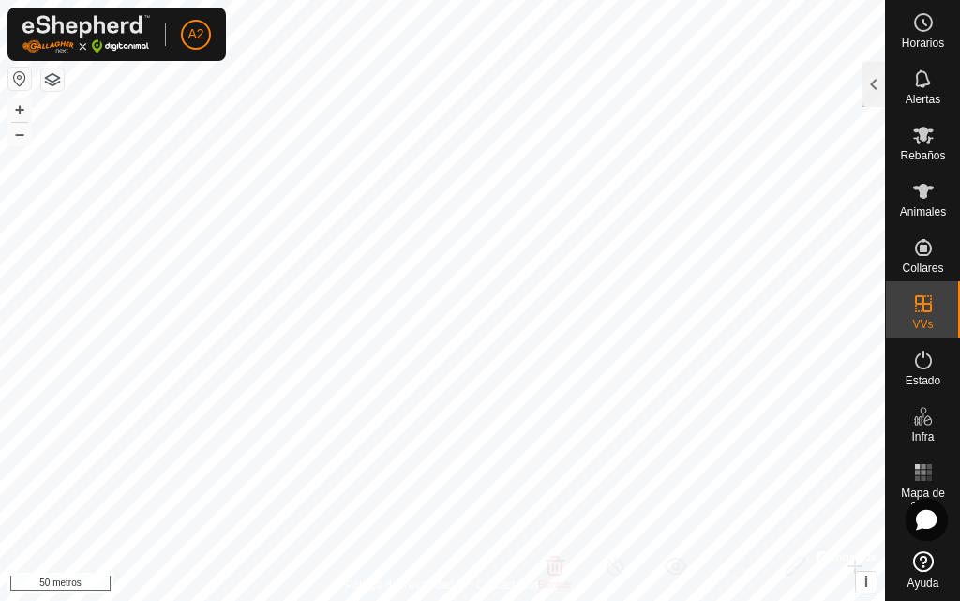
click at [405, 0] on html "A2 Horarios Alertas Rebaños Animales Collares VVs Estado Infra Mapa de calor Ay…" at bounding box center [480, 300] width 960 height 601
click at [88, 600] on html "A2 Horarios Alertas Rebaños Animales Collares VVs Estado Infra Mapa de calor Ay…" at bounding box center [480, 300] width 960 height 601
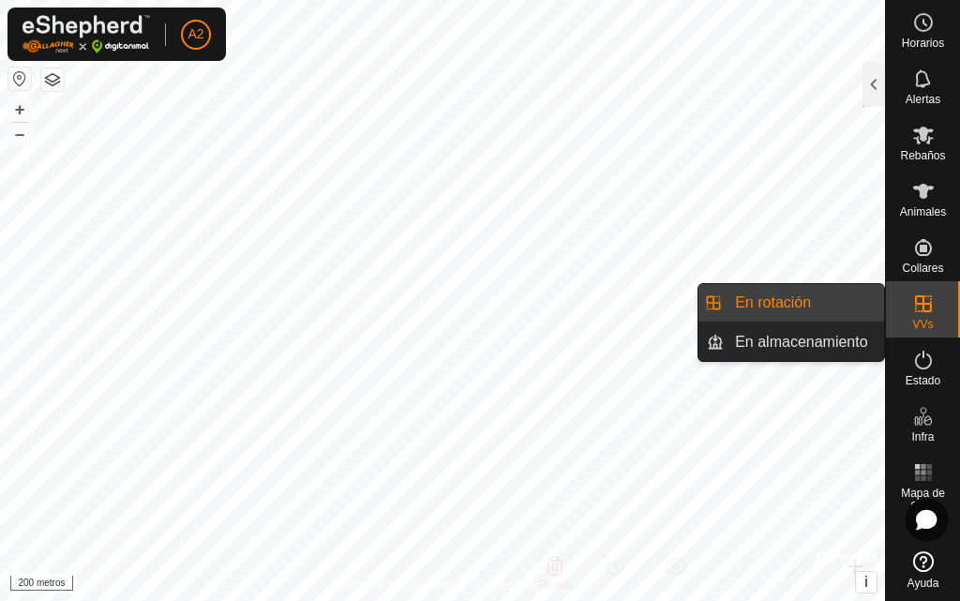
click at [856, 306] on link "En rotación" at bounding box center [803, 302] width 160 height 37
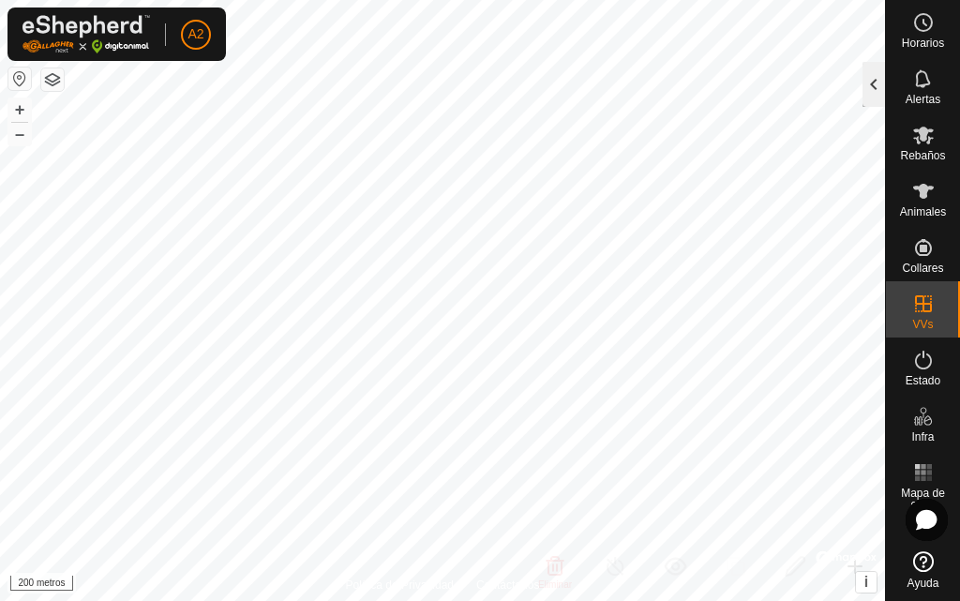
click at [871, 93] on div at bounding box center [873, 84] width 22 height 45
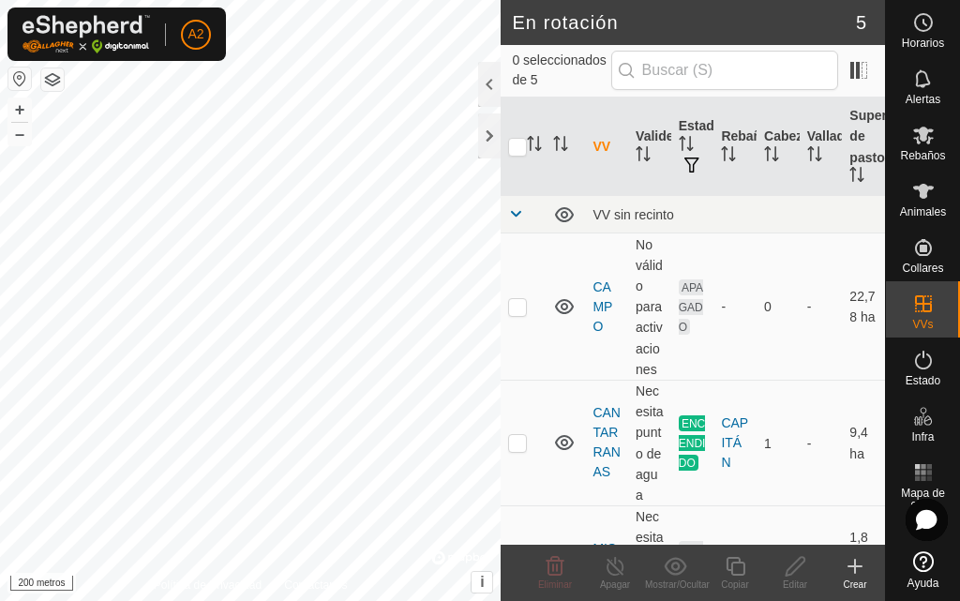
click at [851, 564] on icon at bounding box center [854, 566] width 22 height 22
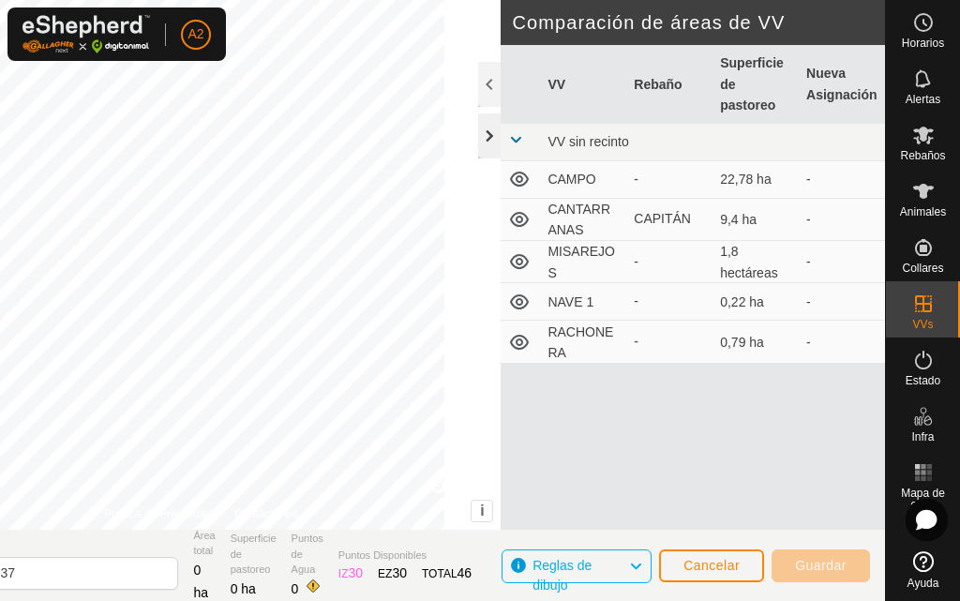
click at [497, 149] on div at bounding box center [489, 135] width 22 height 45
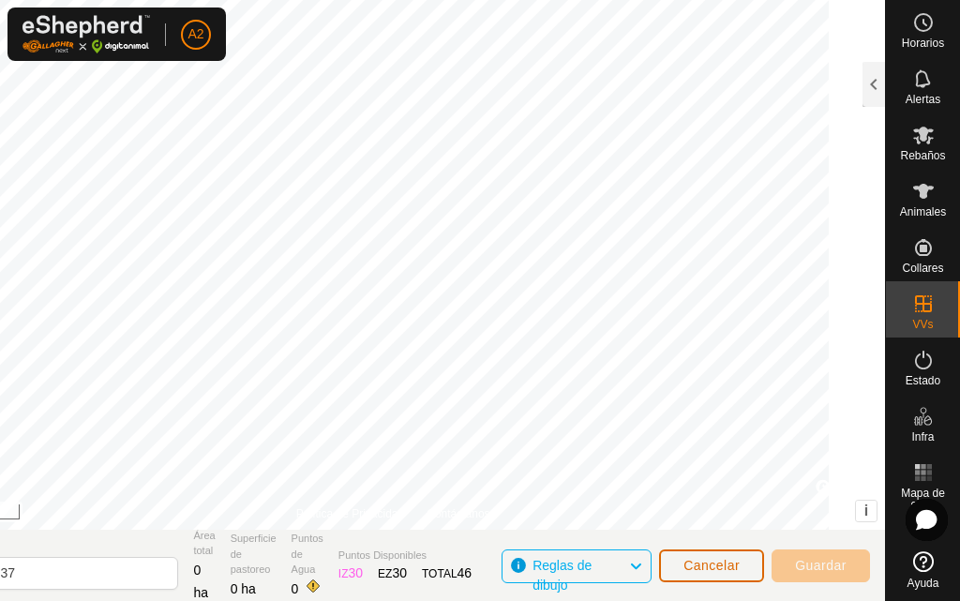
click at [693, 570] on font "Cancelar" at bounding box center [711, 565] width 56 height 15
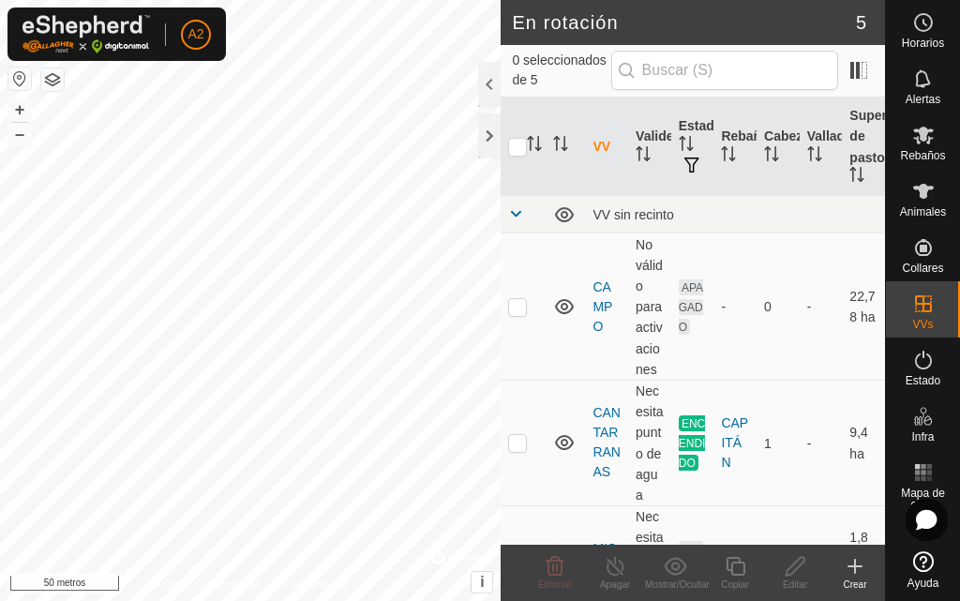
click at [854, 575] on icon at bounding box center [854, 566] width 22 height 22
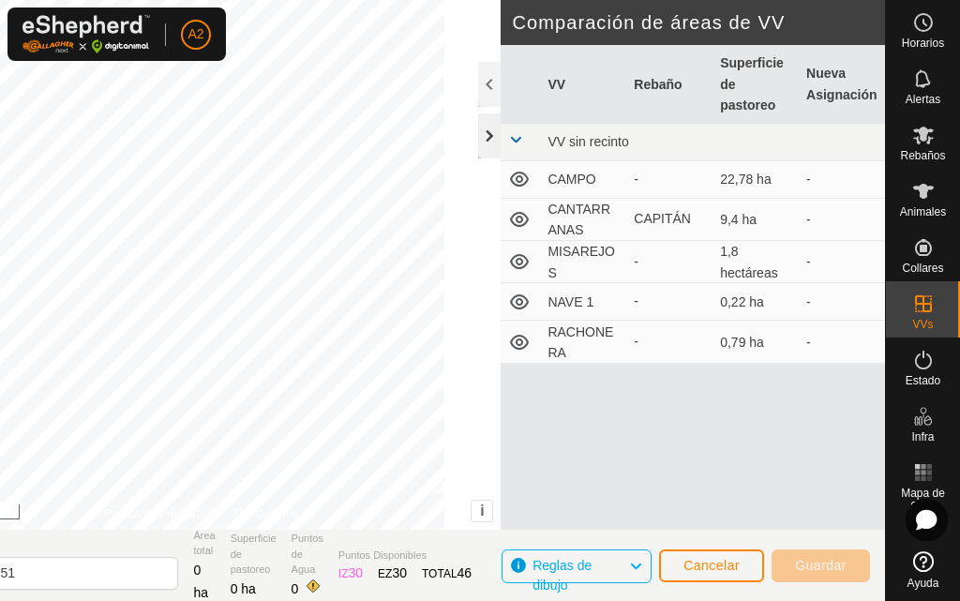
click at [488, 142] on div at bounding box center [489, 135] width 22 height 45
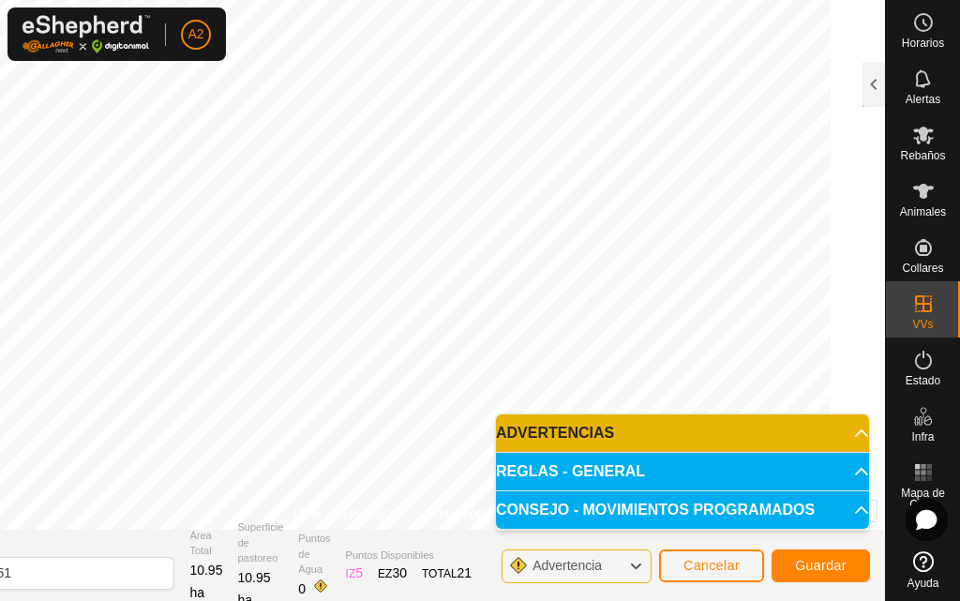
click at [611, 474] on body "A2 Horarios Alertas Rebaños Animales Collares VVs Estado Infra Mapa de Calor Ay…" at bounding box center [480, 300] width 960 height 601
click at [516, 450] on body "A2 Horarios Alertas Rebaños Animales Collares VVs Estado Infra Mapa de Calor Ay…" at bounding box center [480, 300] width 960 height 601
click at [106, 579] on input "2025-08-26 190851" at bounding box center [43, 573] width 262 height 33
type input "2"
type input "mantilla"
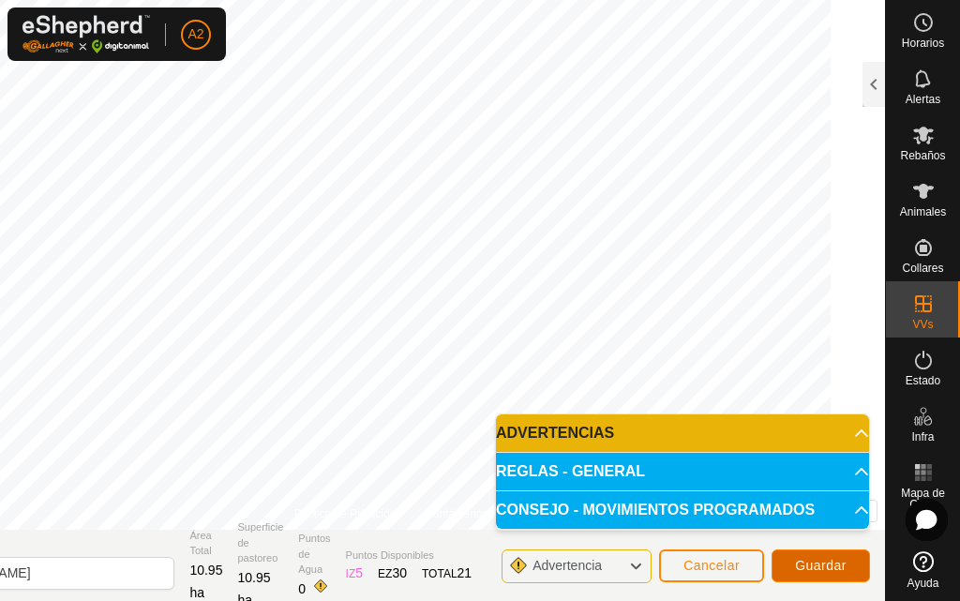
click at [825, 571] on span "Guardar" at bounding box center [821, 565] width 52 height 15
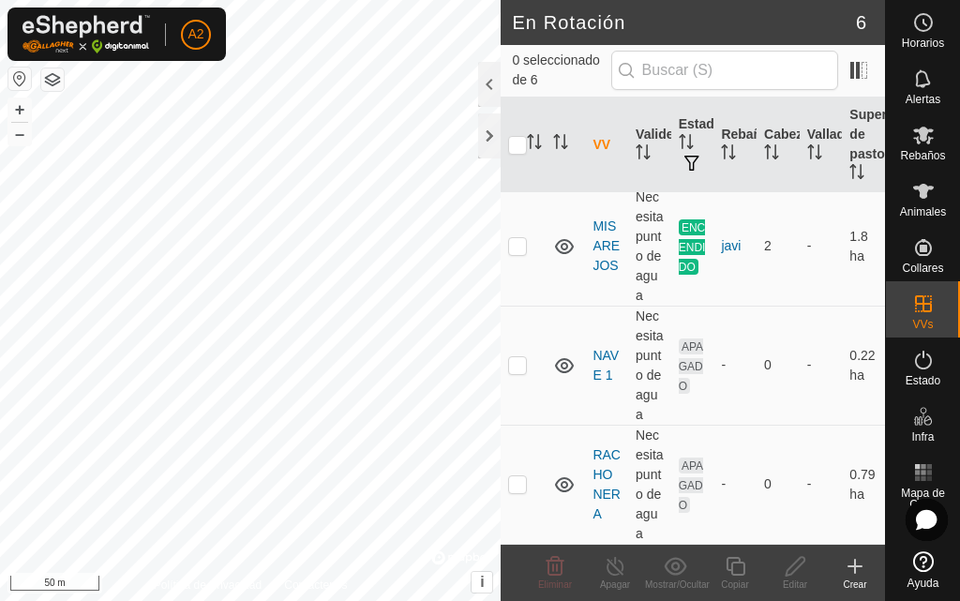
scroll to position [558, 0]
click at [486, 134] on div at bounding box center [489, 135] width 22 height 45
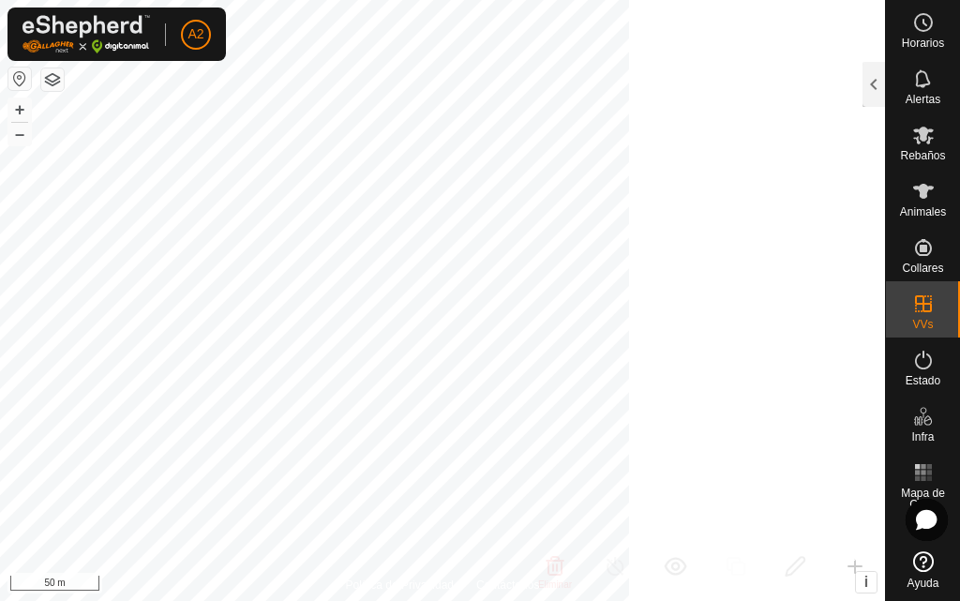
scroll to position [1232, 0]
click at [647, 0] on html "A2 Horarios Alertas Rebaños Animales Collares VVs Estado Infra Mapa de Calor Ay…" at bounding box center [480, 300] width 960 height 601
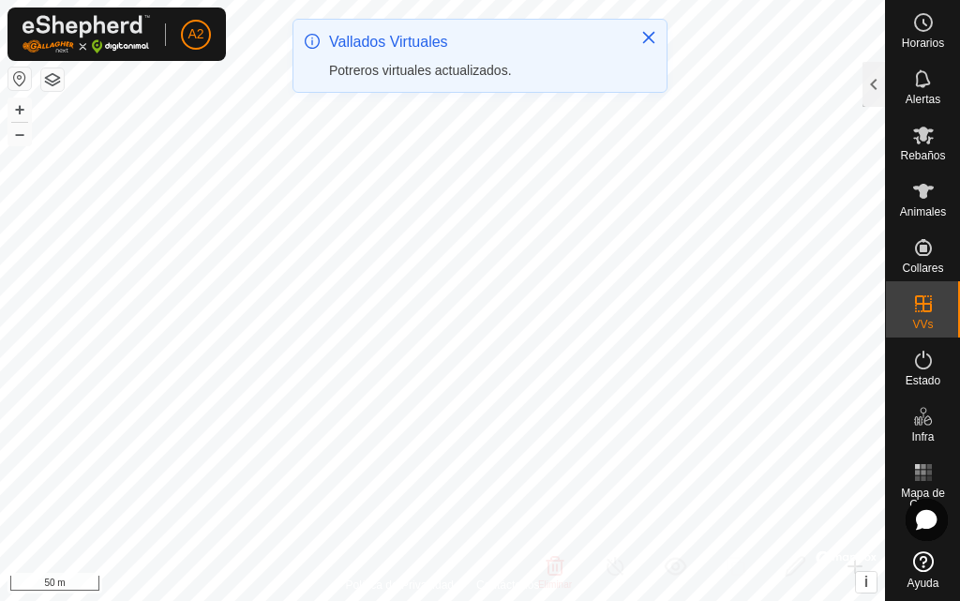
click at [500, 25] on div "A2 Horarios Alertas Rebaños Animales Collares VVs Estado Infra Mapa de Calor Ay…" at bounding box center [480, 300] width 960 height 601
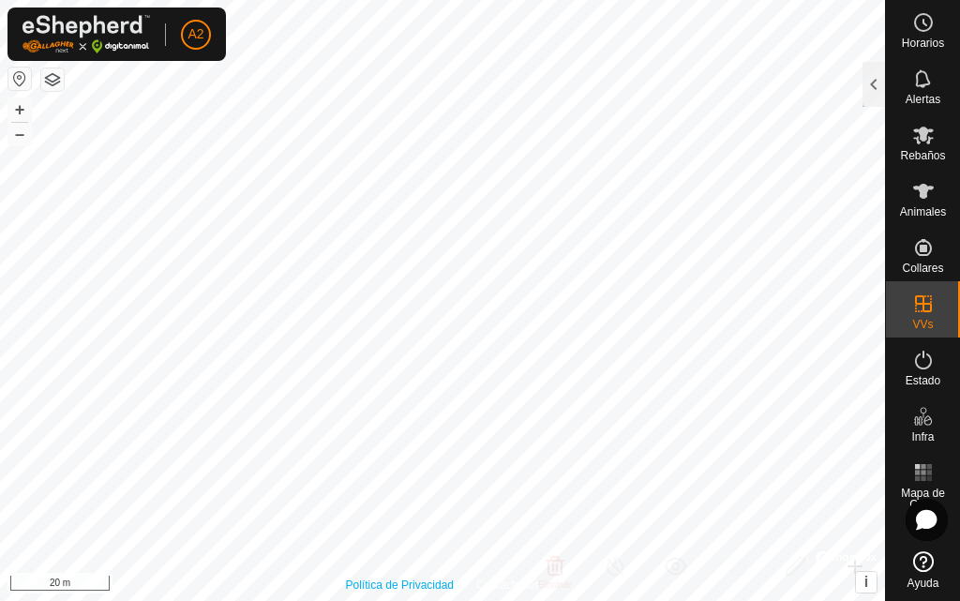
click at [444, 583] on div "Política de Privacidad Contáctenos + – ⇧ i © Mapbox , © OpenStreetMap , Improve…" at bounding box center [442, 300] width 885 height 601
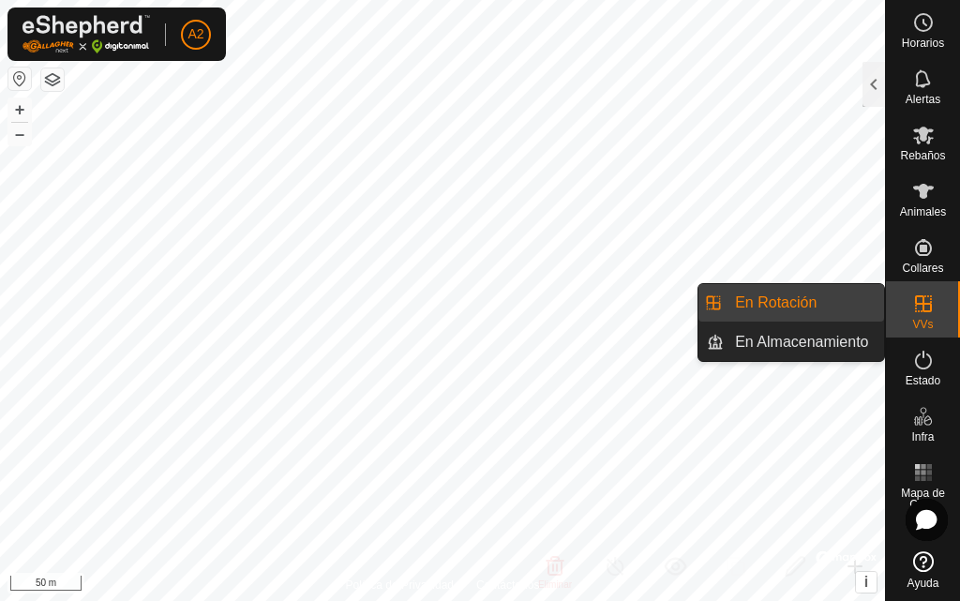
click at [804, 297] on link "En Rotación" at bounding box center [803, 302] width 160 height 37
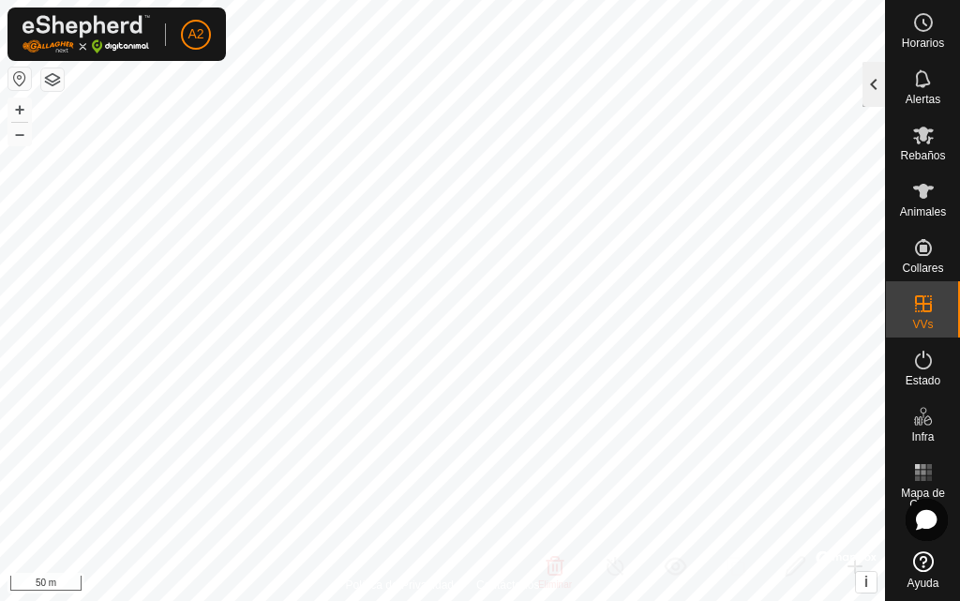
click at [881, 86] on div at bounding box center [873, 84] width 22 height 45
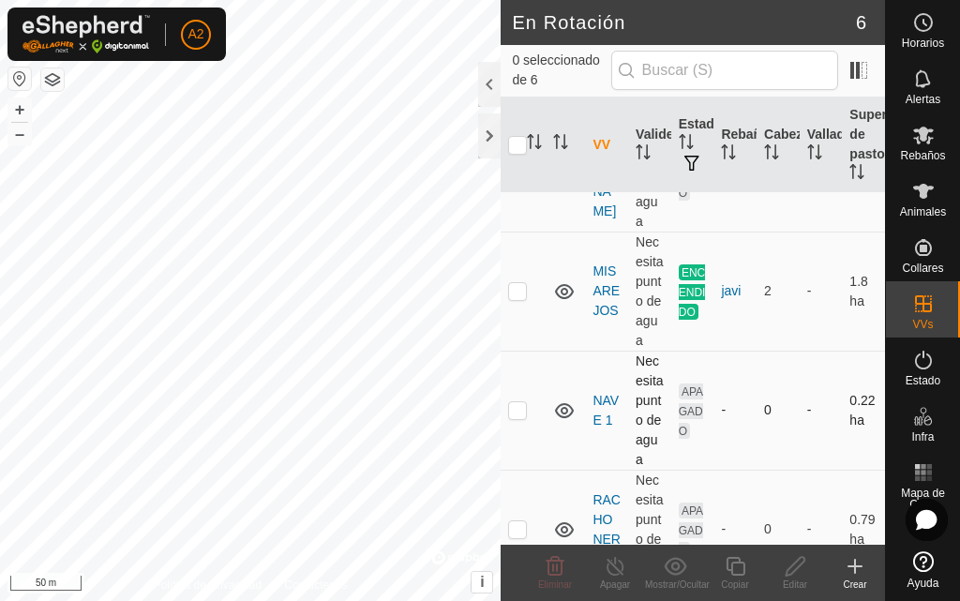
scroll to position [558, 0]
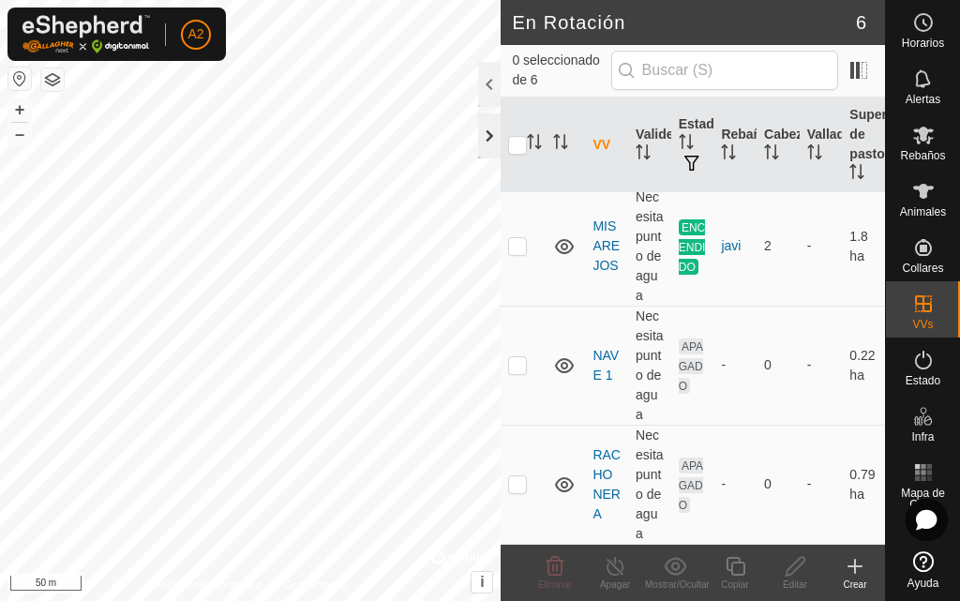
click at [486, 127] on div at bounding box center [489, 135] width 22 height 45
